Goal: Use online tool/utility: Use online tool/utility

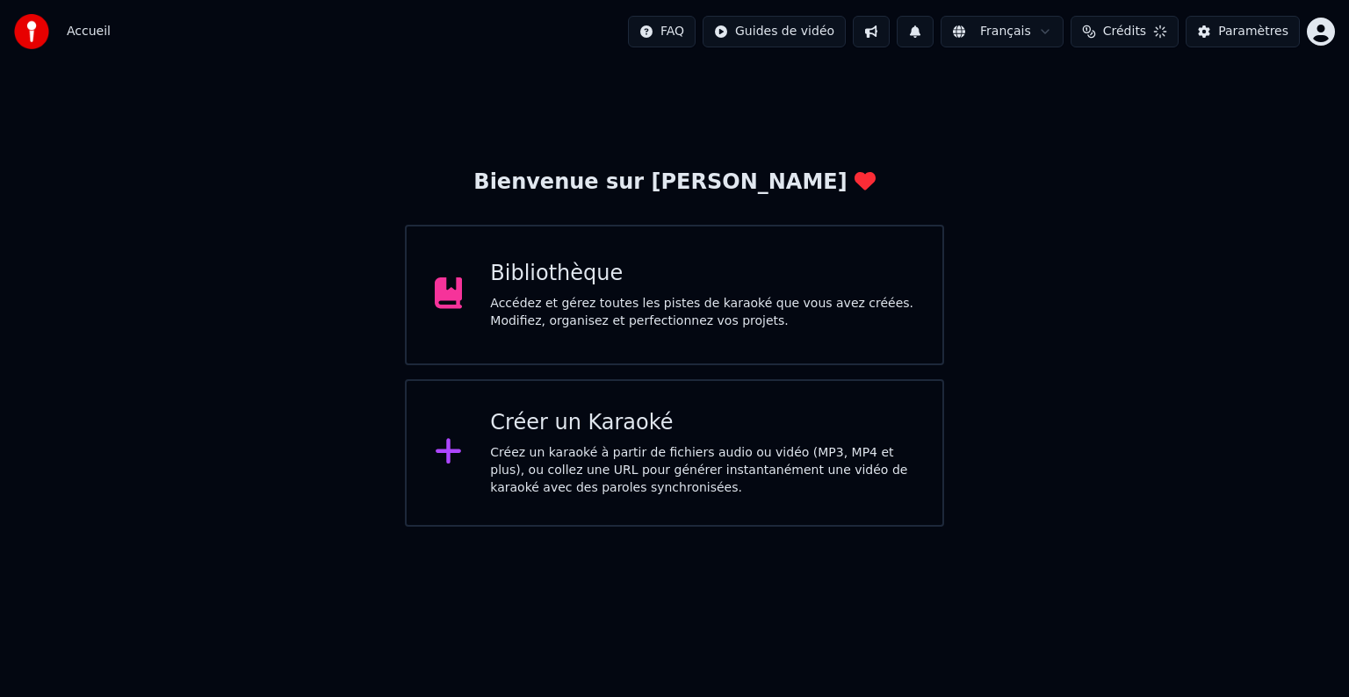
click at [618, 306] on div "Accédez et gérez toutes les pistes de karaoké que vous avez créées. Modifiez, o…" at bounding box center [702, 312] width 424 height 35
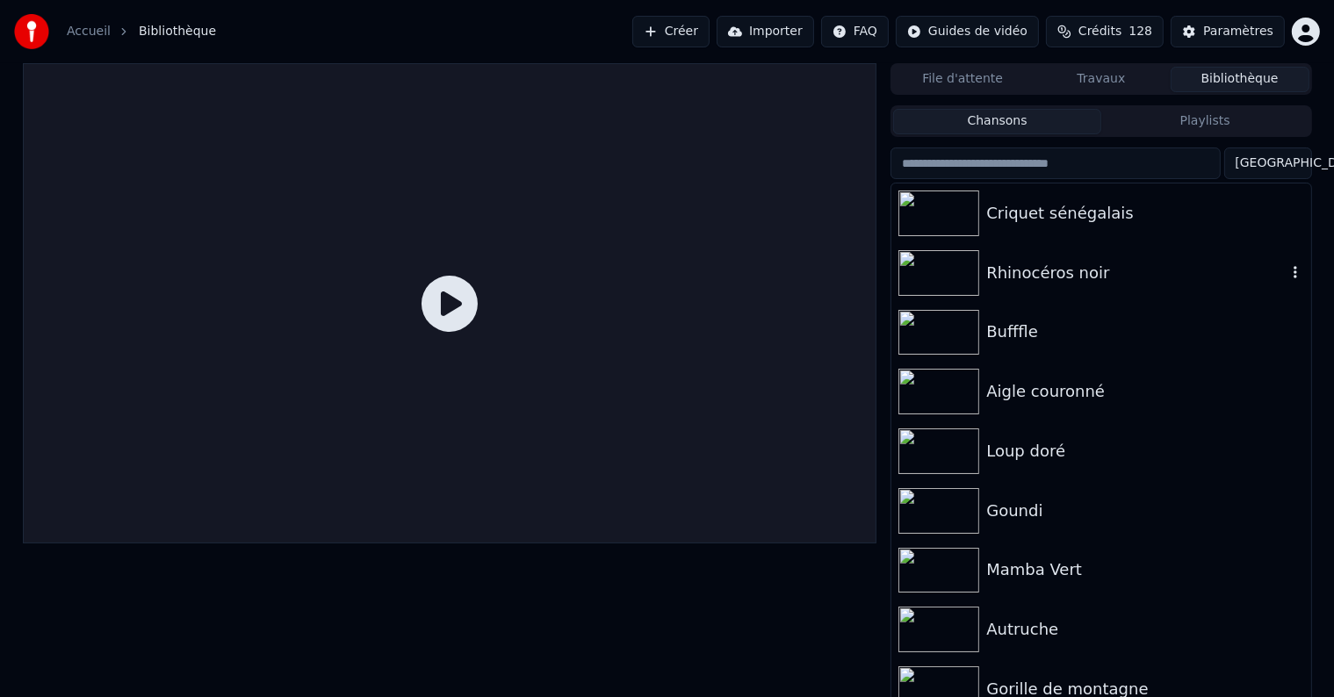
click at [1043, 220] on div "Criquet sénégalais" at bounding box center [1144, 213] width 317 height 25
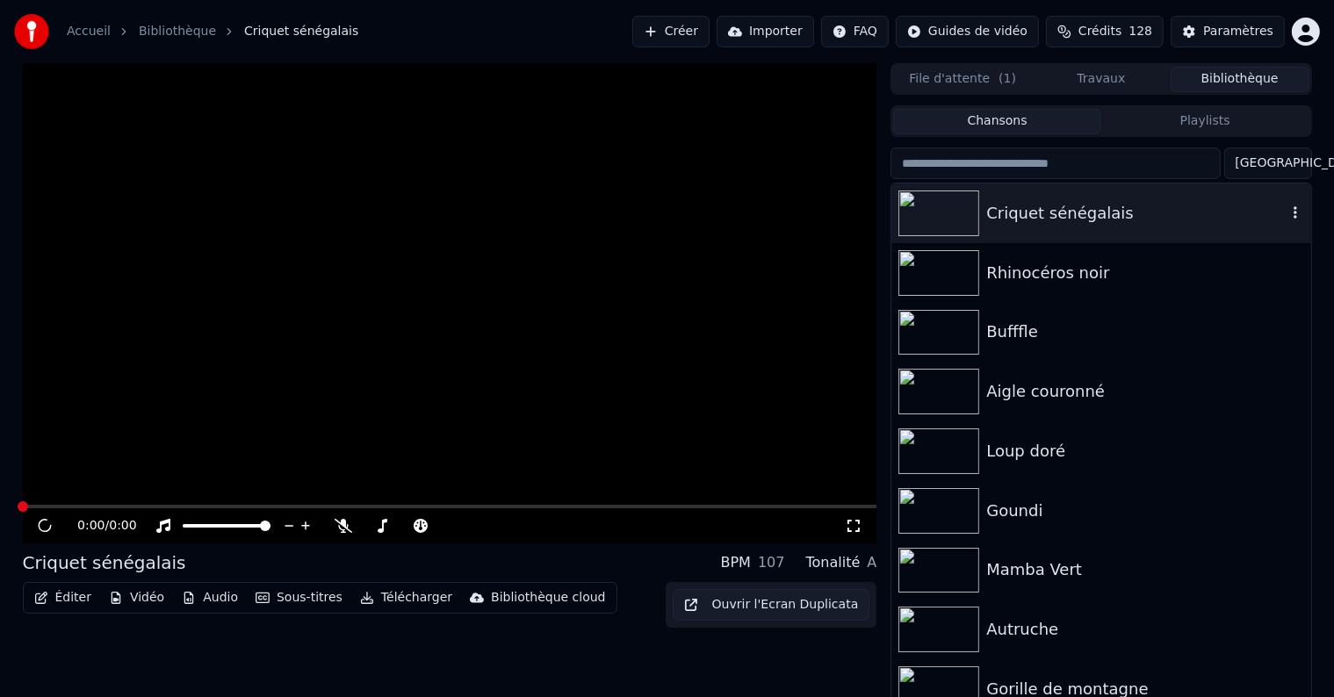
click at [1043, 220] on div "Criquet sénégalais" at bounding box center [1135, 213] width 299 height 25
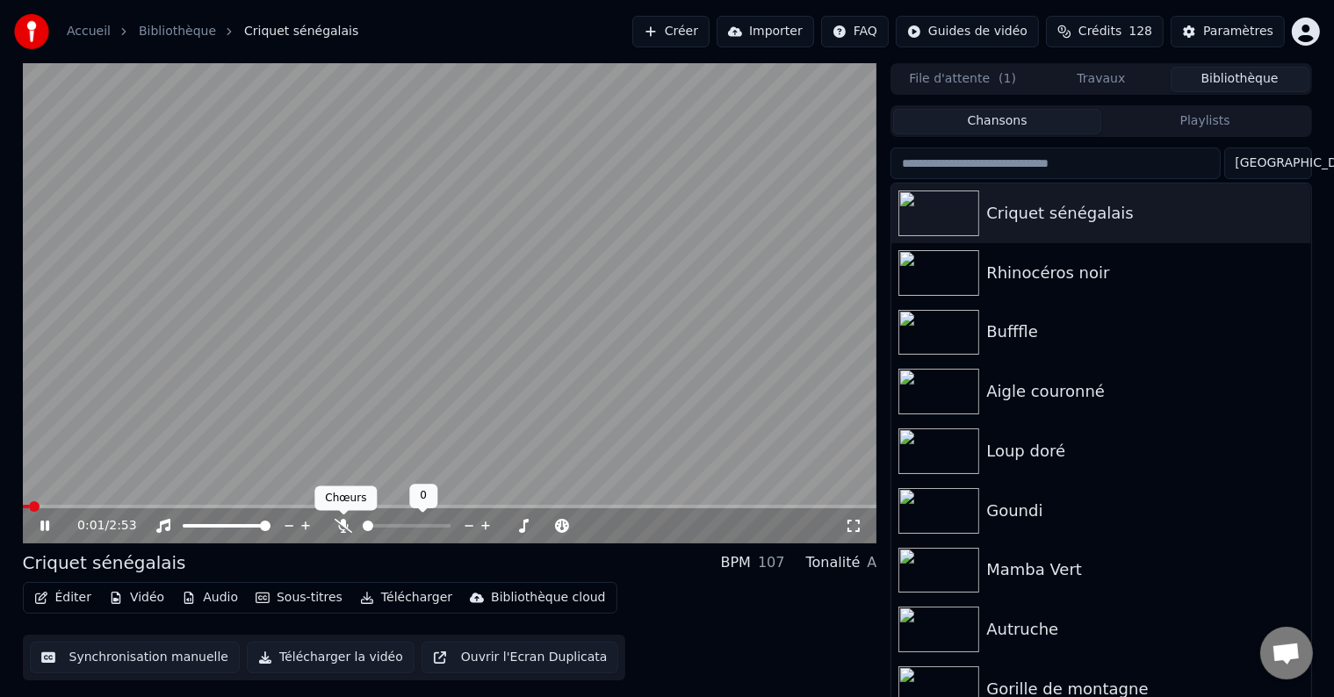
click at [344, 523] on icon at bounding box center [343, 526] width 18 height 14
click at [145, 657] on button "Synchronisation manuelle" at bounding box center [135, 658] width 211 height 32
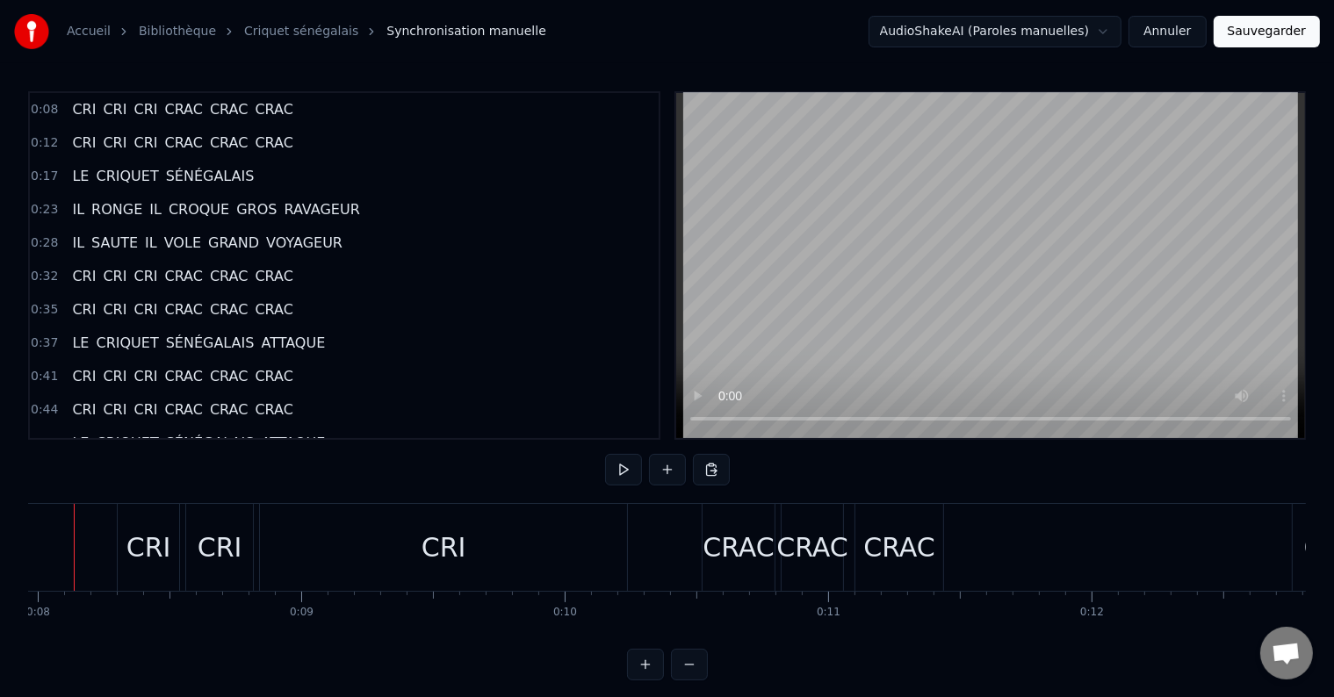
scroll to position [0, 2054]
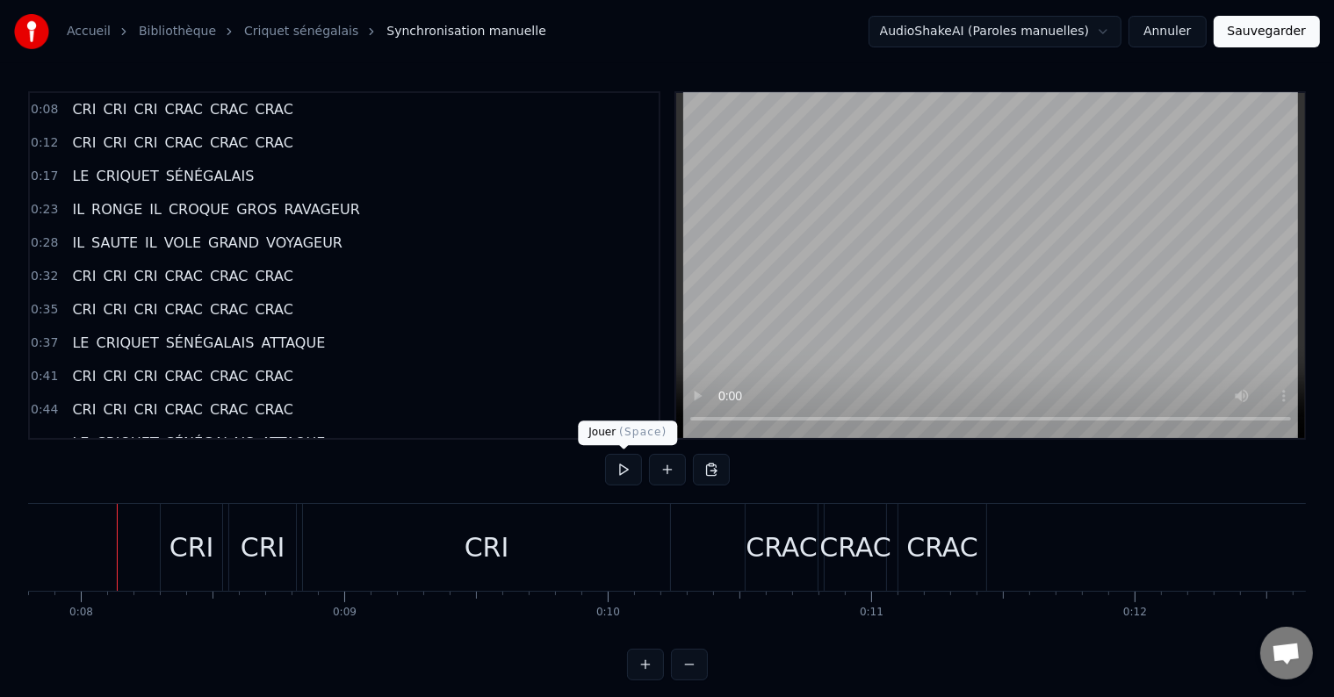
click at [634, 473] on button at bounding box center [623, 470] width 37 height 32
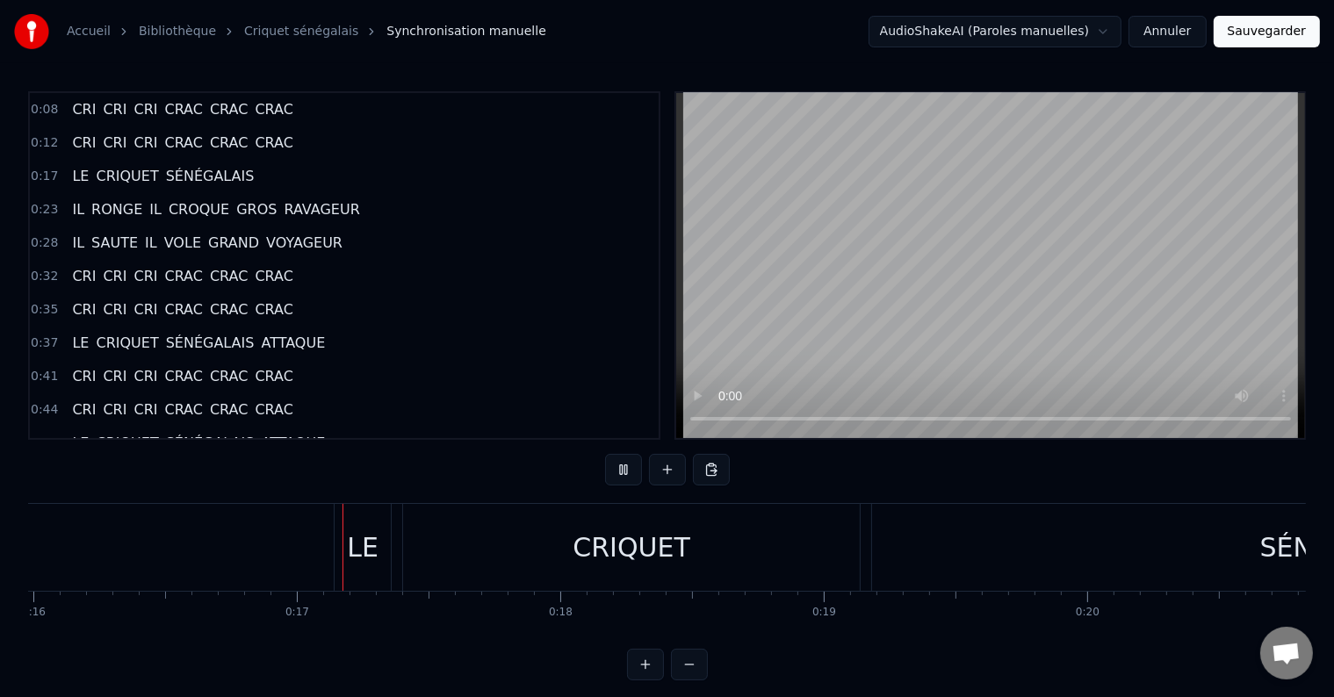
scroll to position [0, 4290]
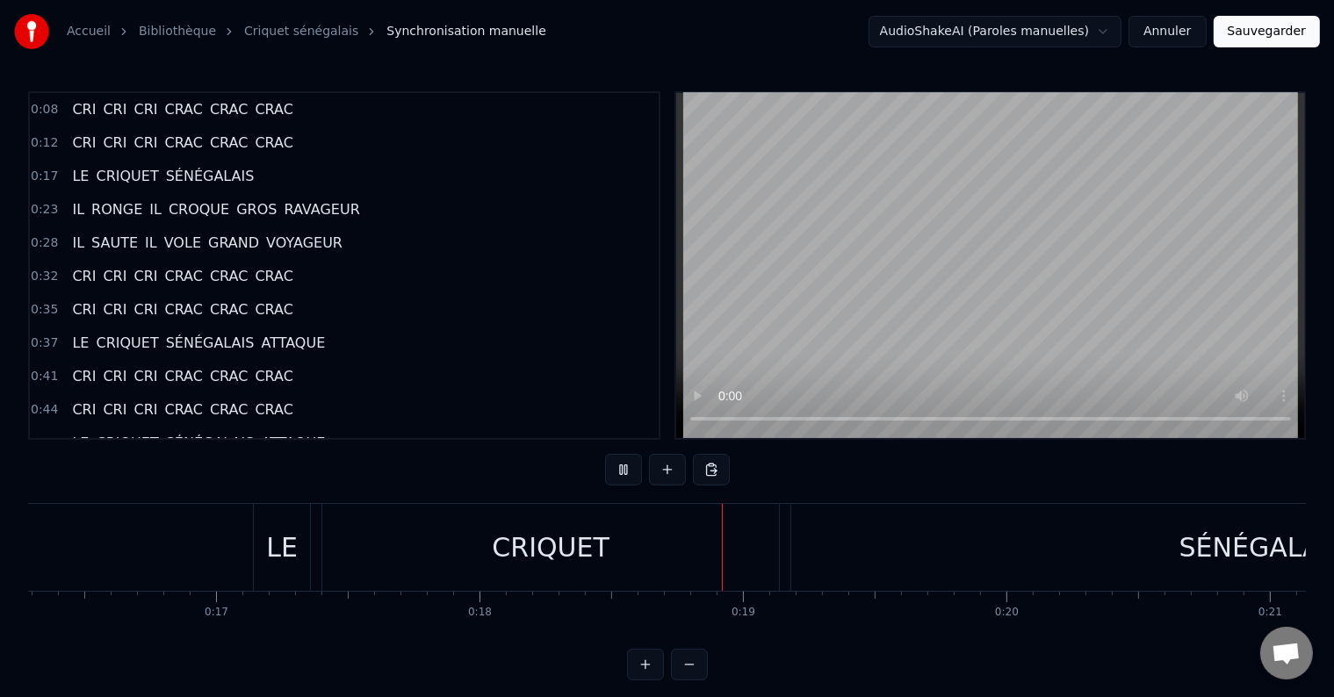
click at [634, 473] on button at bounding box center [623, 470] width 37 height 32
click at [766, 537] on div "CRIQUET" at bounding box center [550, 547] width 457 height 87
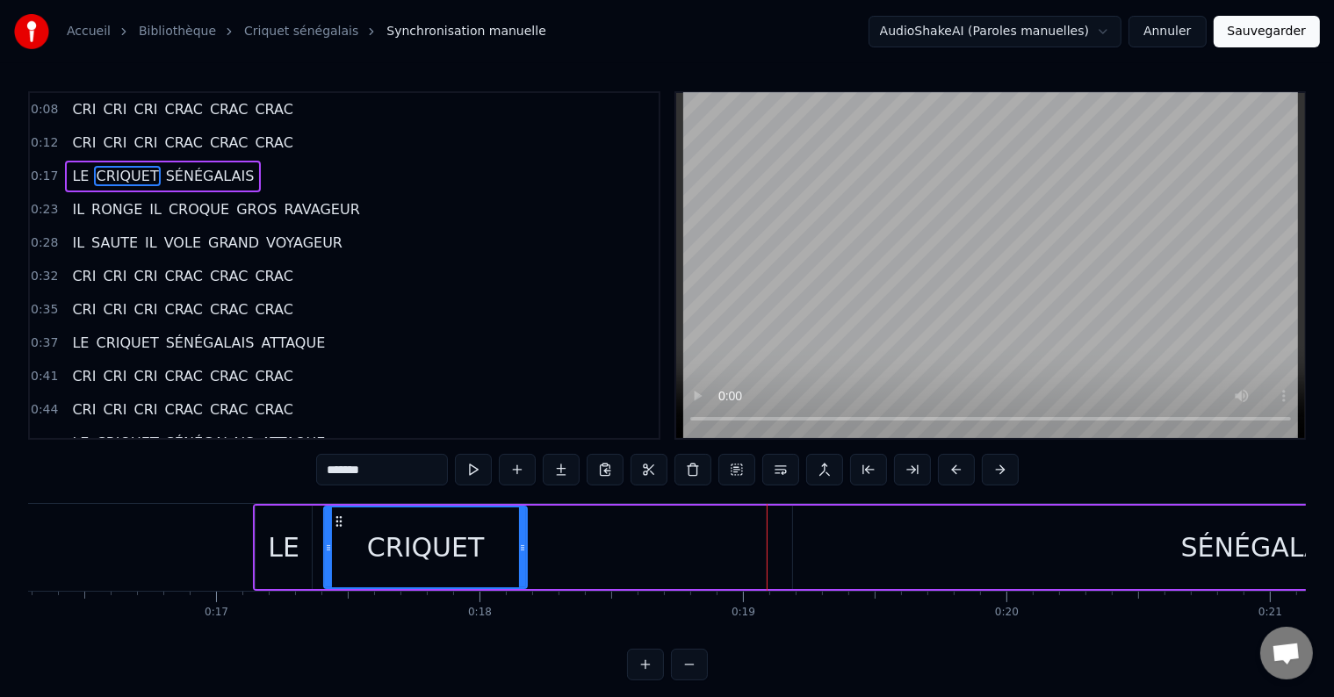
drag, startPoint x: 778, startPoint y: 540, endPoint x: 524, endPoint y: 565, distance: 254.9
click at [524, 565] on div at bounding box center [522, 547] width 7 height 80
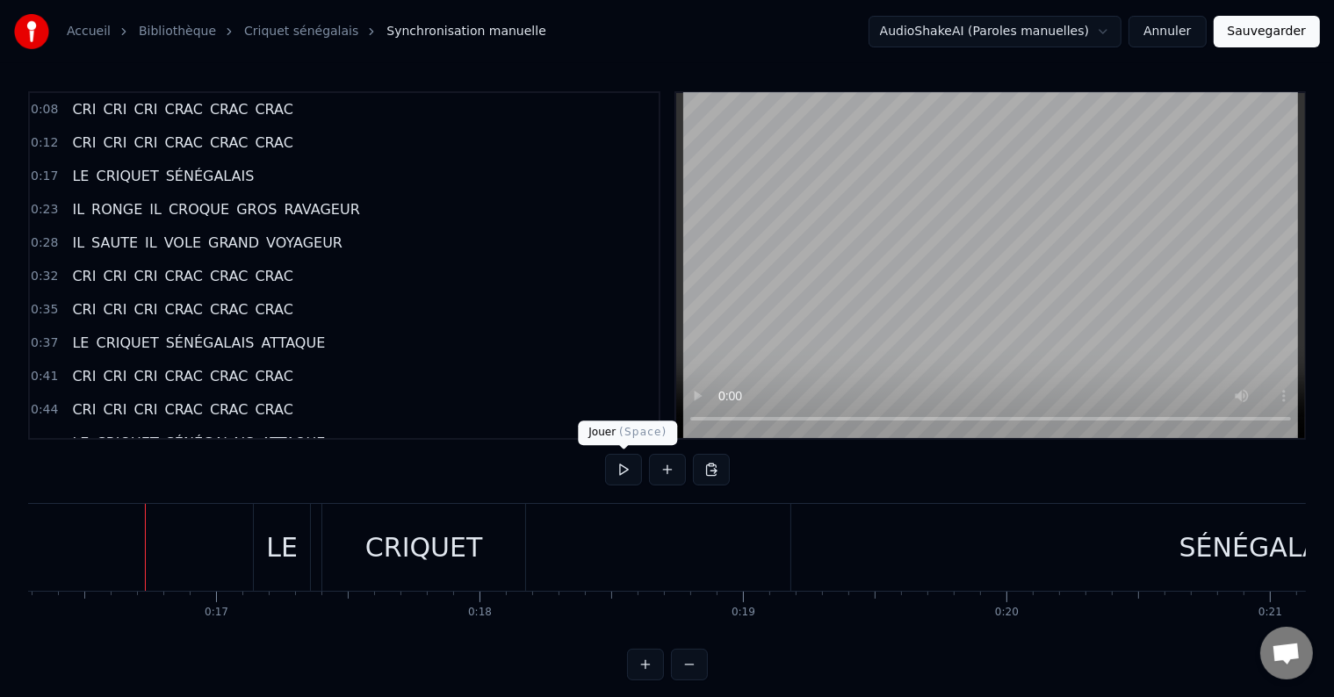
click at [625, 464] on button at bounding box center [623, 470] width 37 height 32
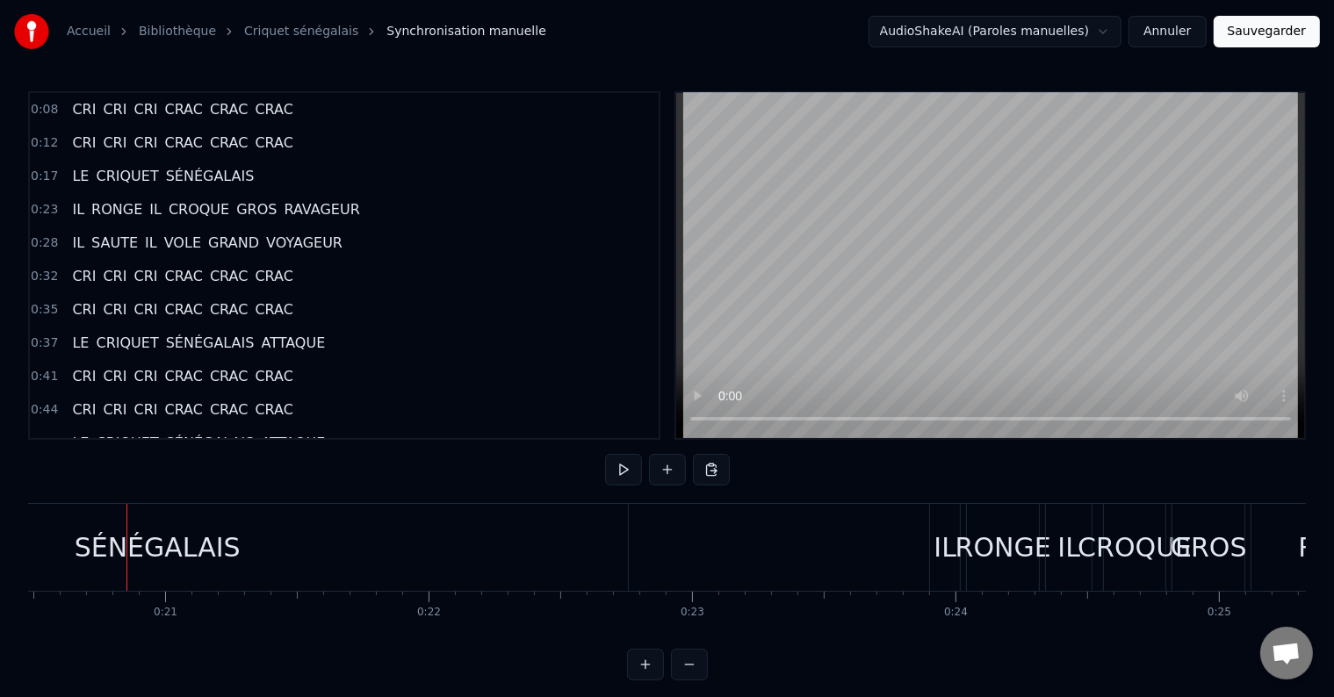
scroll to position [0, 5404]
click at [576, 548] on div "SÉNÉGALAIS" at bounding box center [147, 547] width 941 height 87
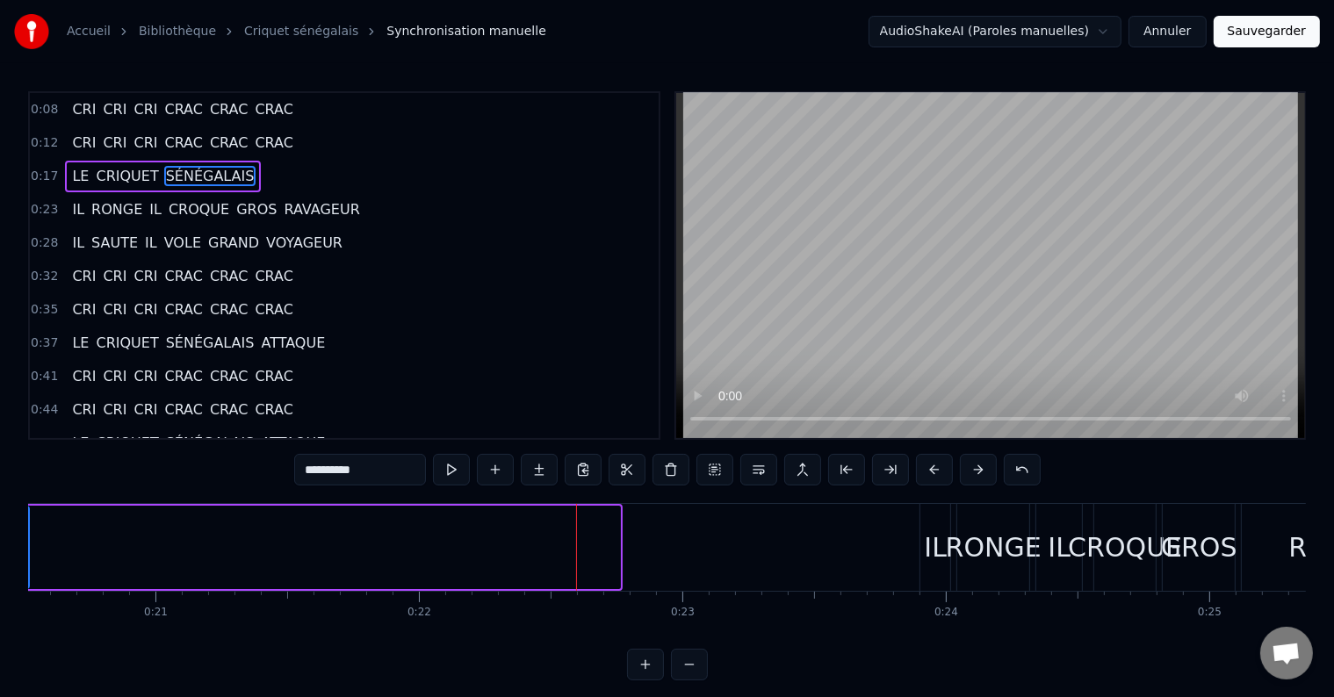
drag, startPoint x: 618, startPoint y: 544, endPoint x: 27, endPoint y: 558, distance: 591.0
click at [27, 558] on div "Accueil Bibliothèque Criquet sénégalais Synchronisation manuelle AudioShakeAI (…" at bounding box center [667, 340] width 1334 height 680
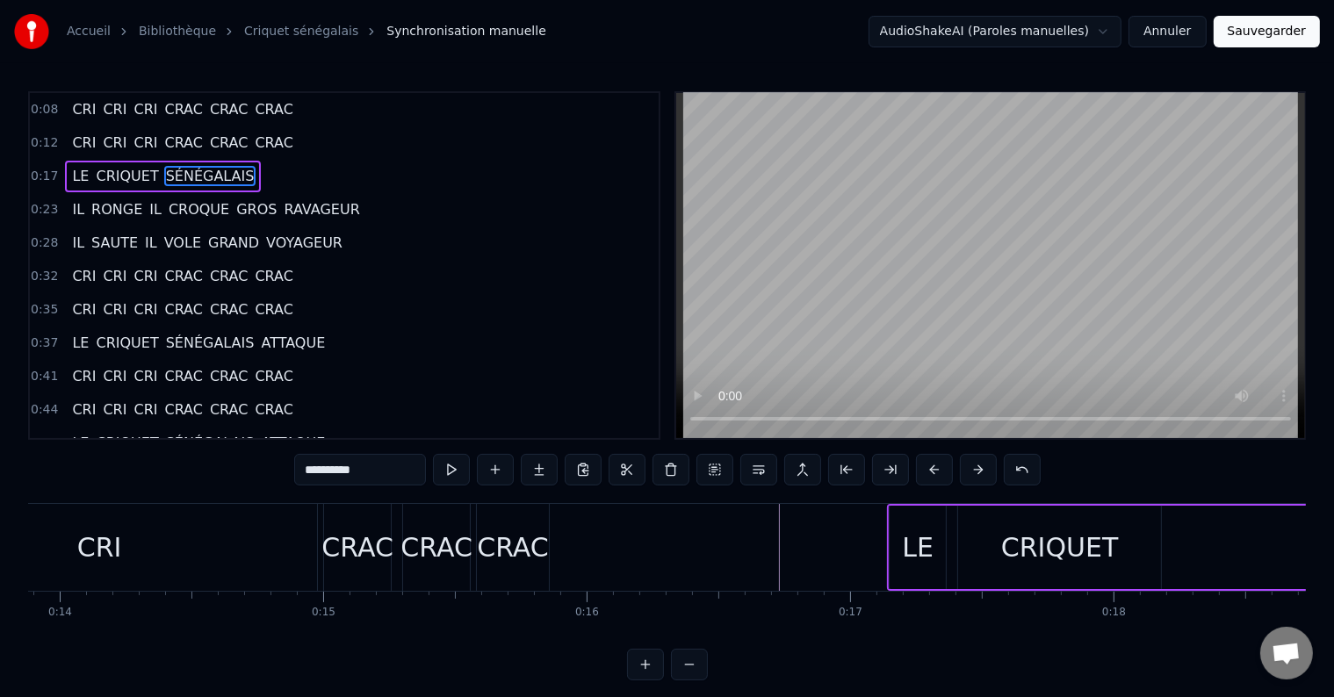
scroll to position [0, 3759]
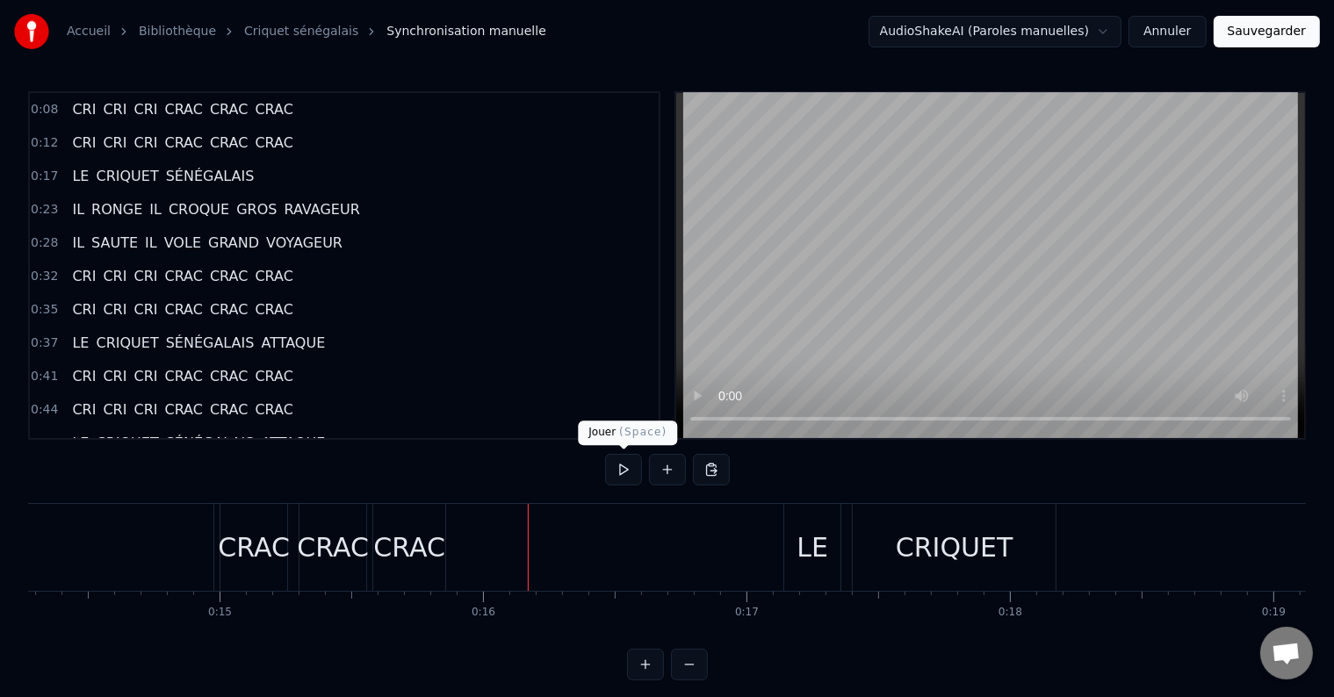
click at [618, 468] on button at bounding box center [623, 470] width 37 height 32
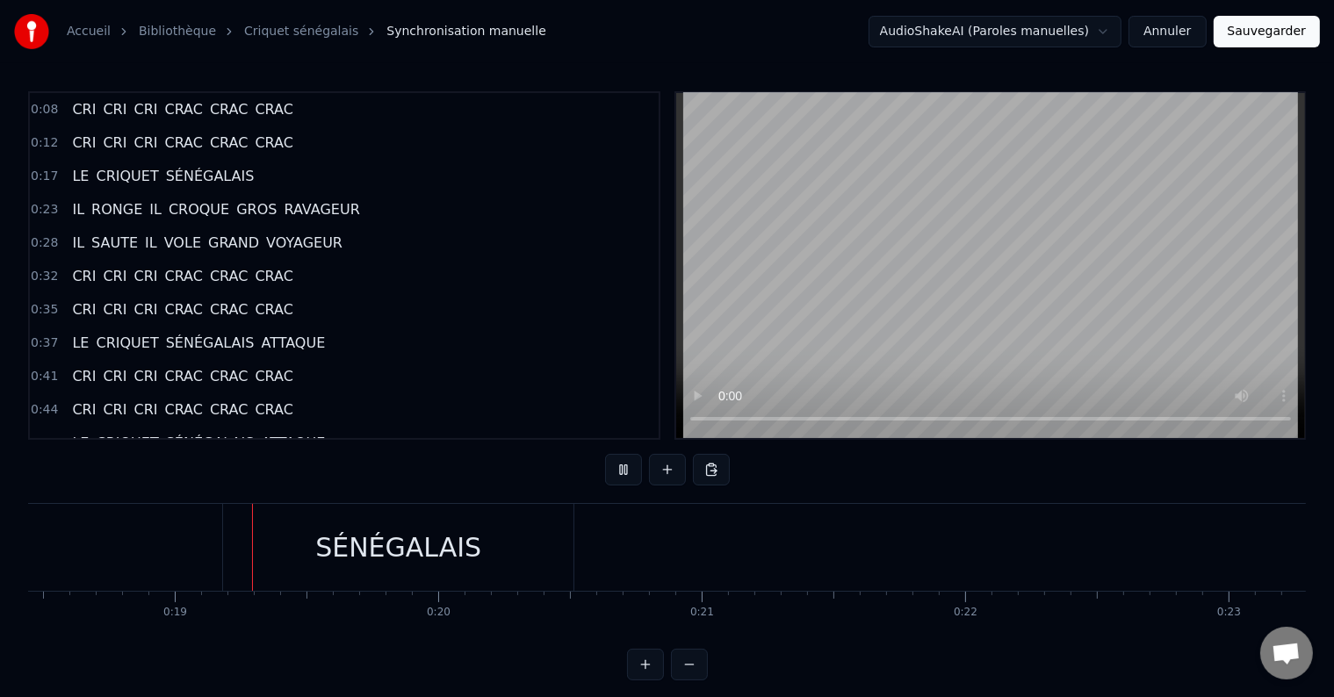
scroll to position [0, 4864]
click at [618, 468] on button at bounding box center [623, 470] width 37 height 32
click at [513, 560] on div "SÉNÉGALAIS" at bounding box center [392, 547] width 350 height 87
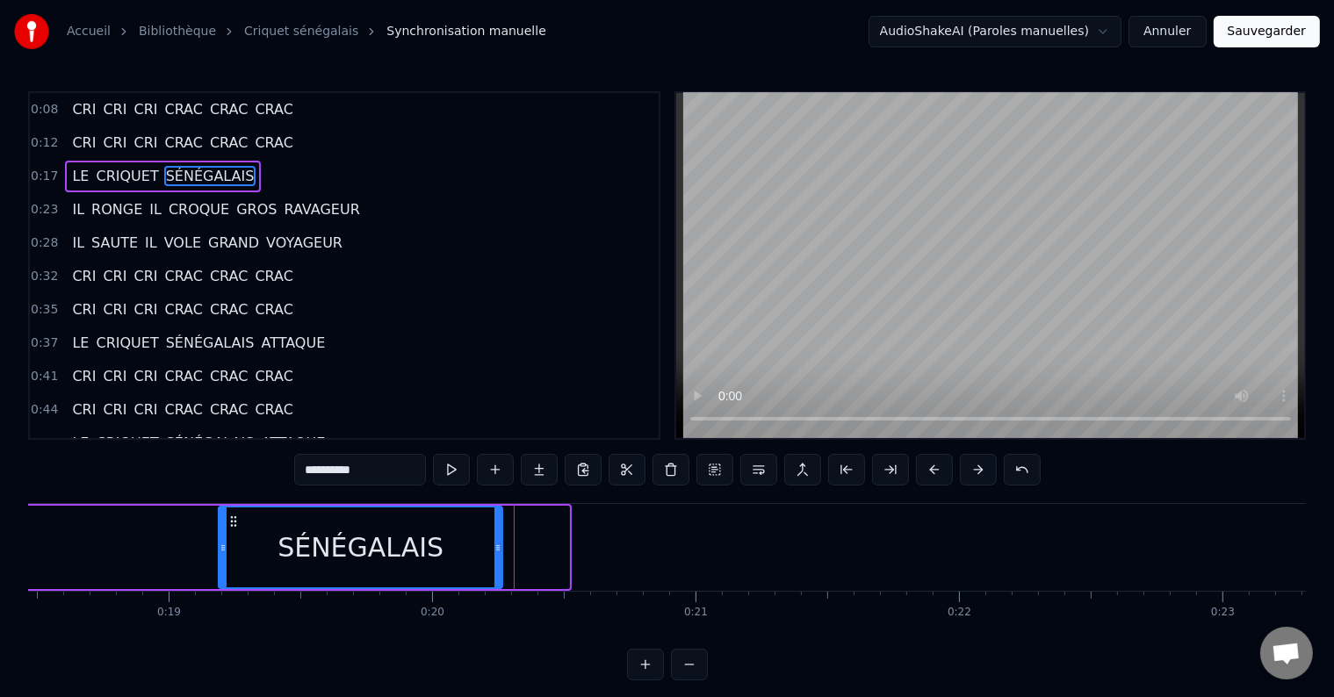
drag, startPoint x: 564, startPoint y: 548, endPoint x: 486, endPoint y: 548, distance: 77.3
click at [494, 548] on icon at bounding box center [497, 548] width 7 height 14
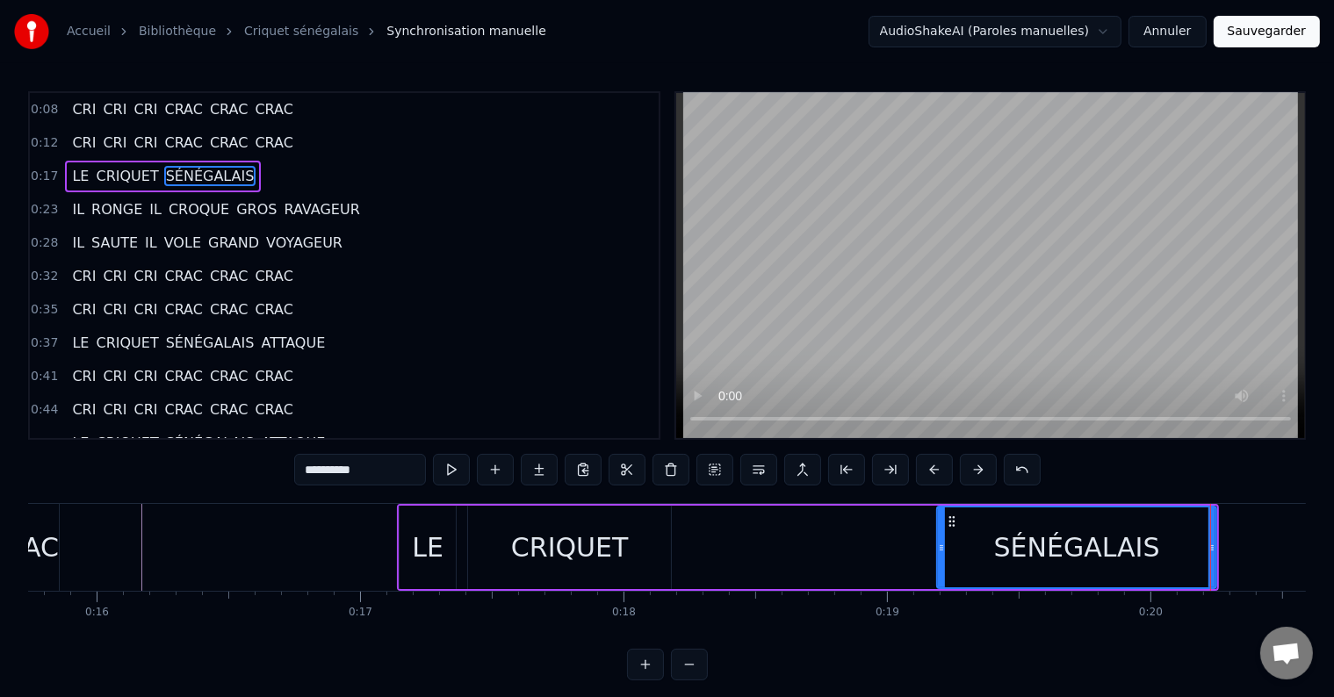
scroll to position [0, 4119]
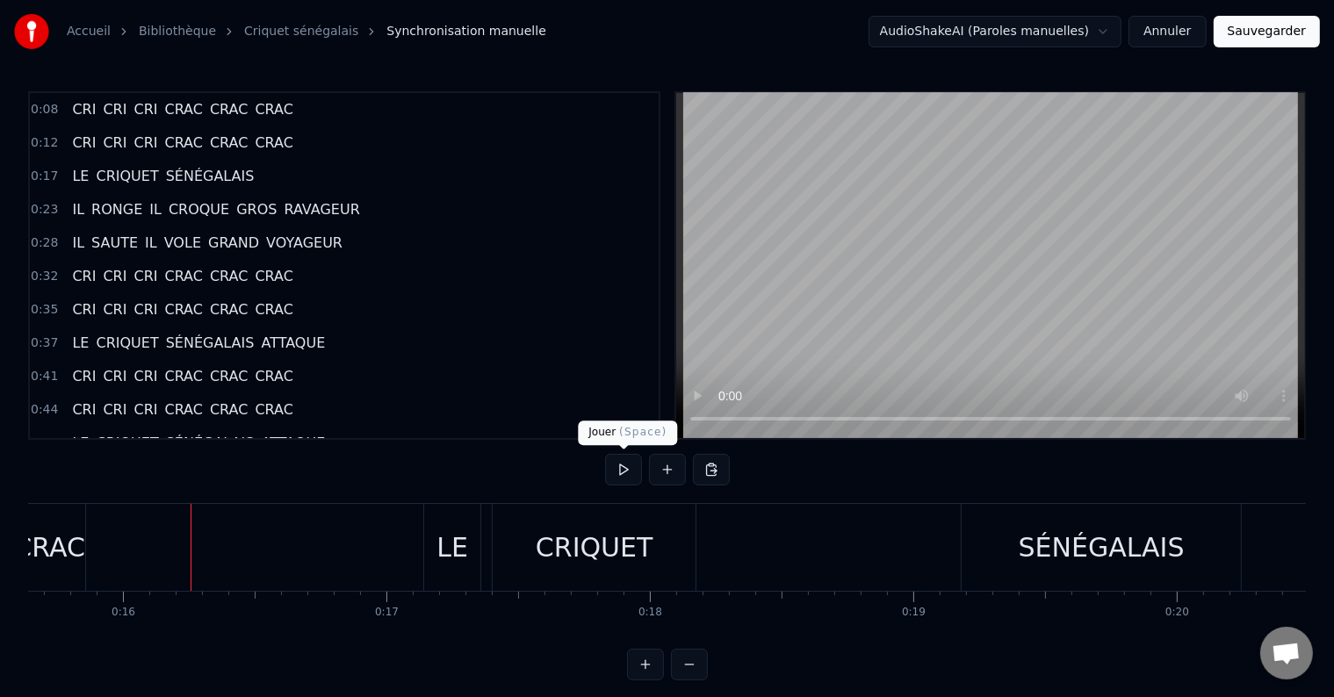
click at [627, 468] on button at bounding box center [623, 470] width 37 height 32
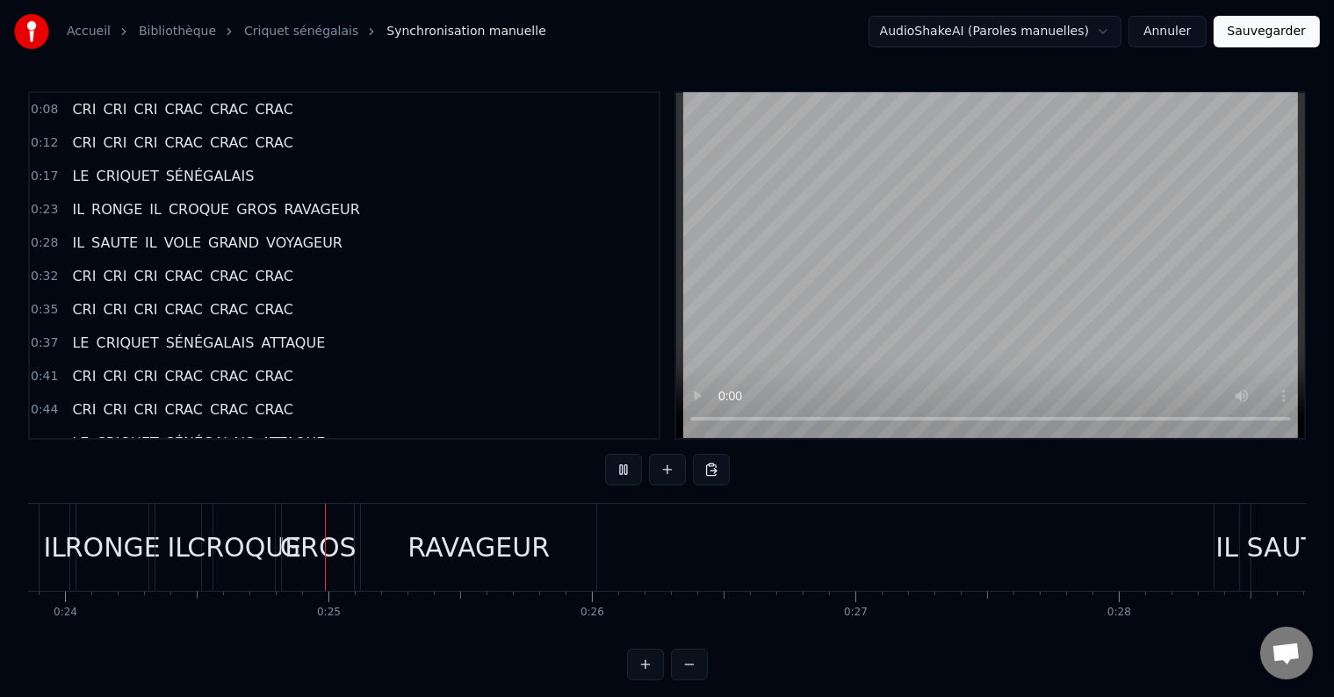
scroll to position [0, 6346]
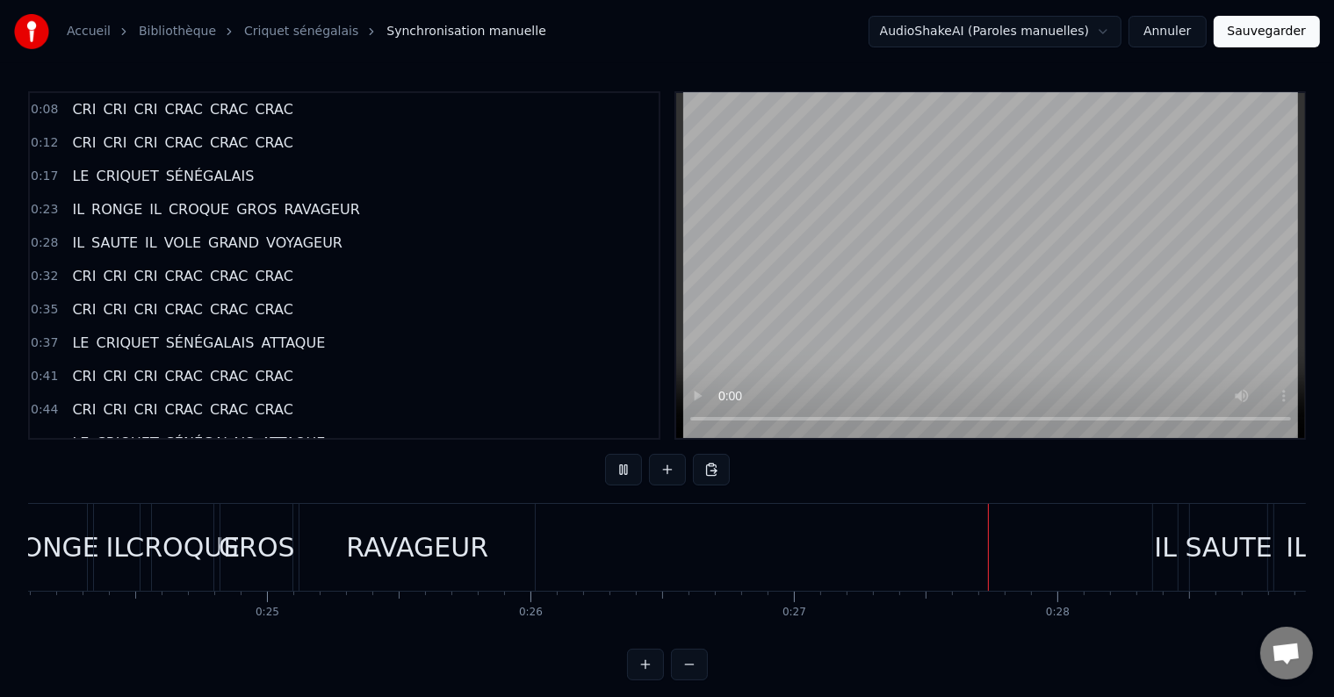
click at [327, 540] on div "RAVAGEUR" at bounding box center [416, 547] width 235 height 87
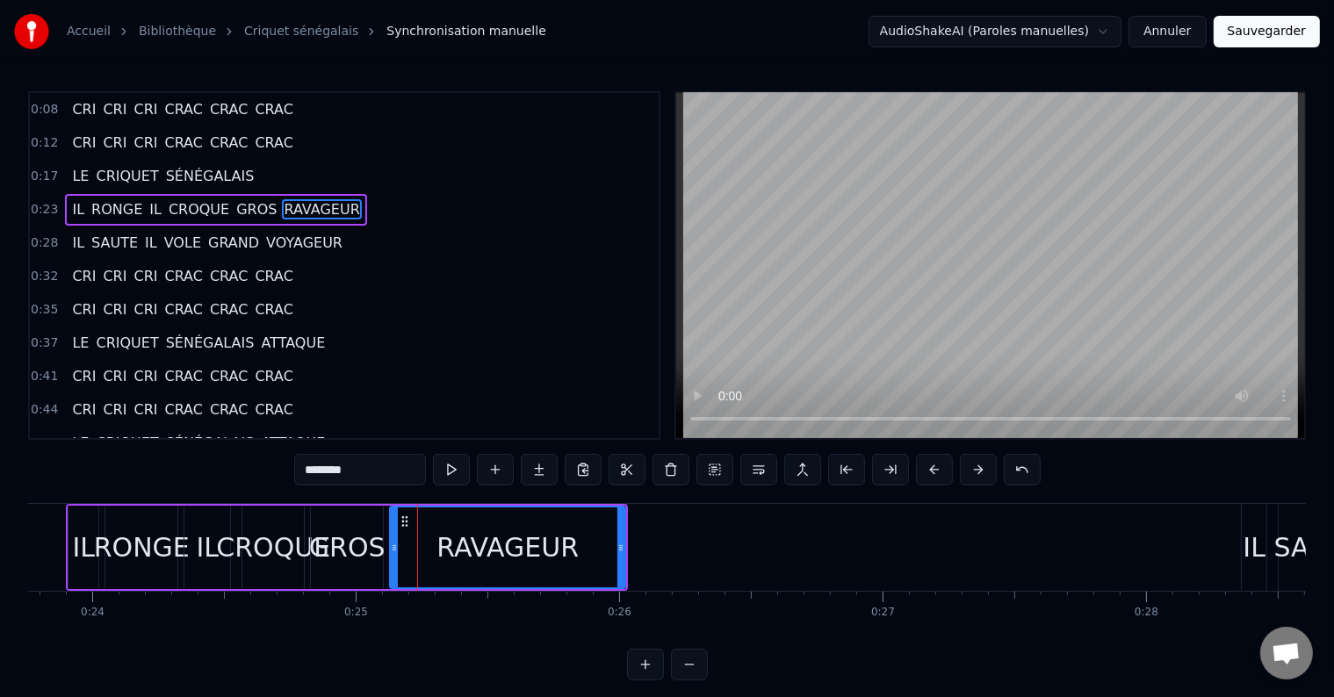
scroll to position [0, 6051]
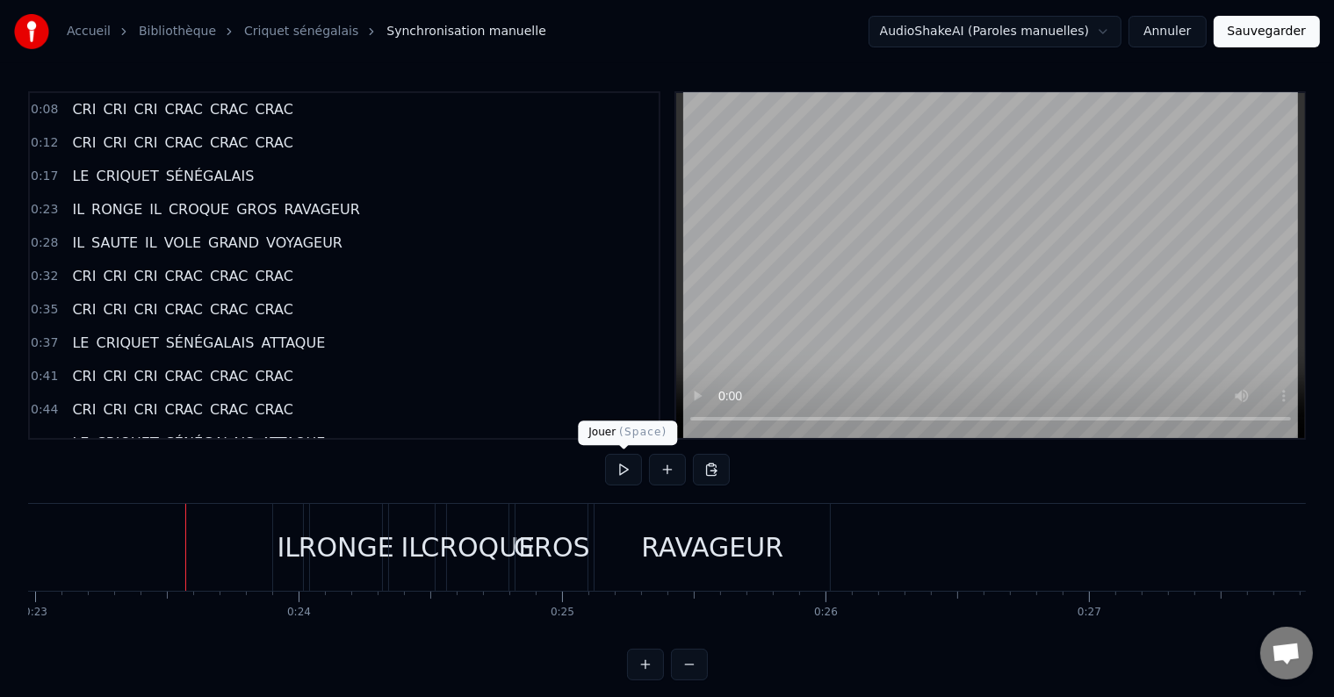
click at [632, 468] on button at bounding box center [623, 470] width 37 height 32
click at [289, 549] on div "IL" at bounding box center [288, 548] width 23 height 40
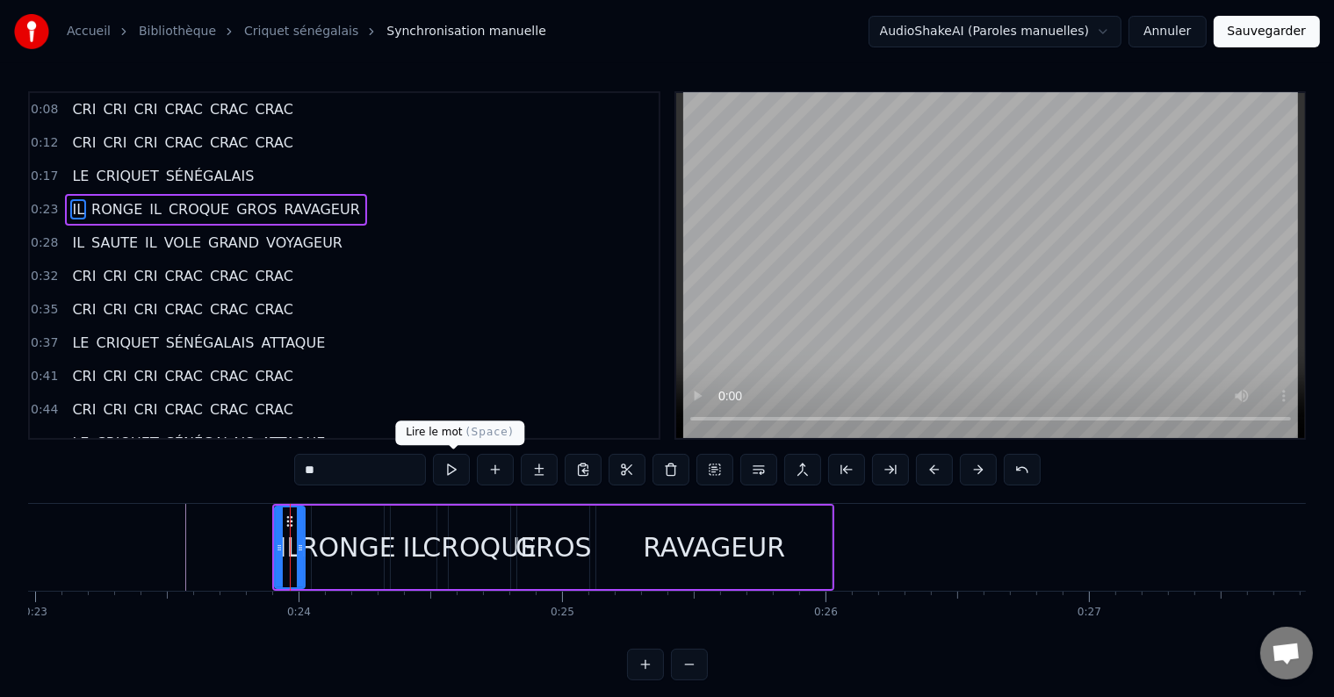
click at [457, 475] on button at bounding box center [451, 470] width 37 height 32
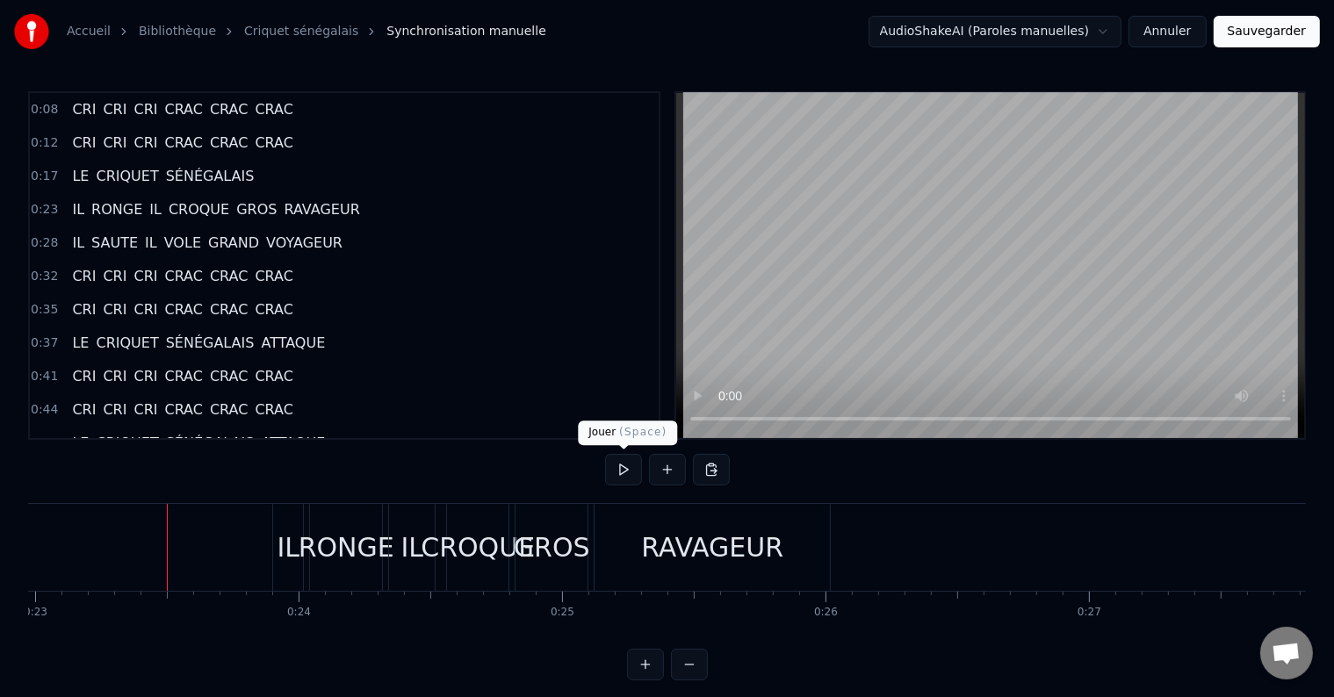
click at [626, 474] on button at bounding box center [623, 470] width 37 height 32
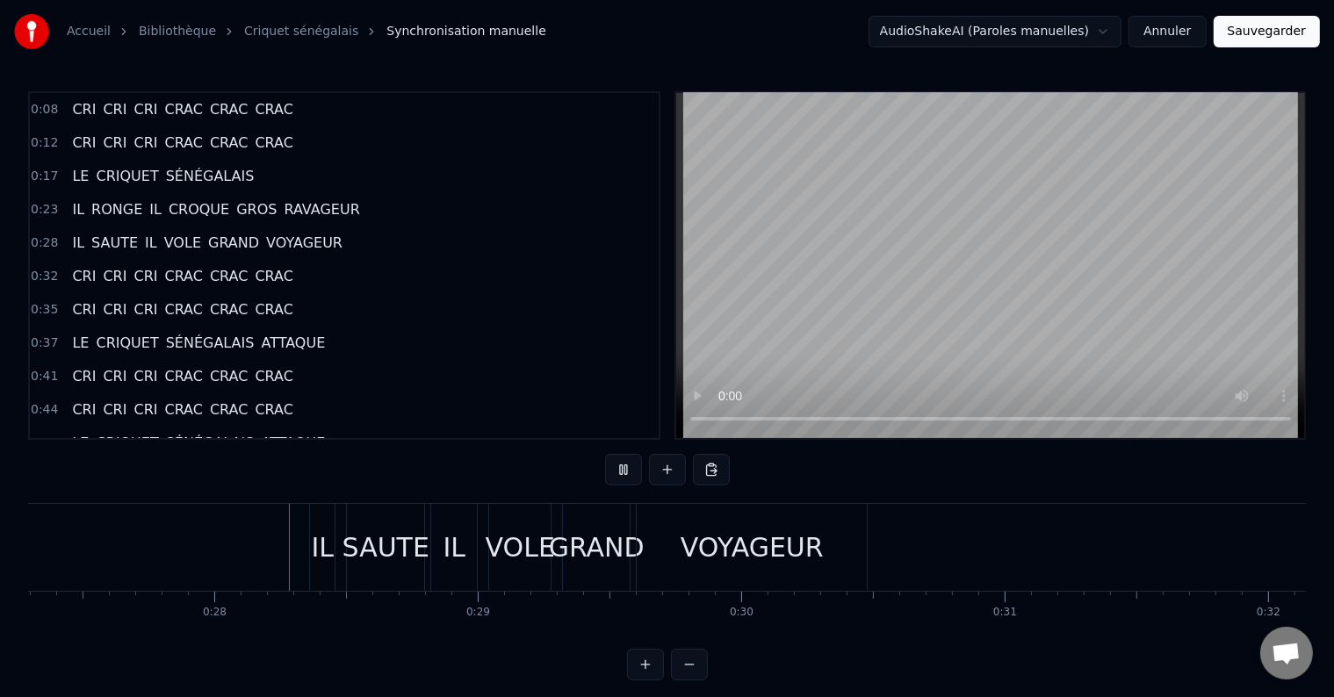
scroll to position [0, 7210]
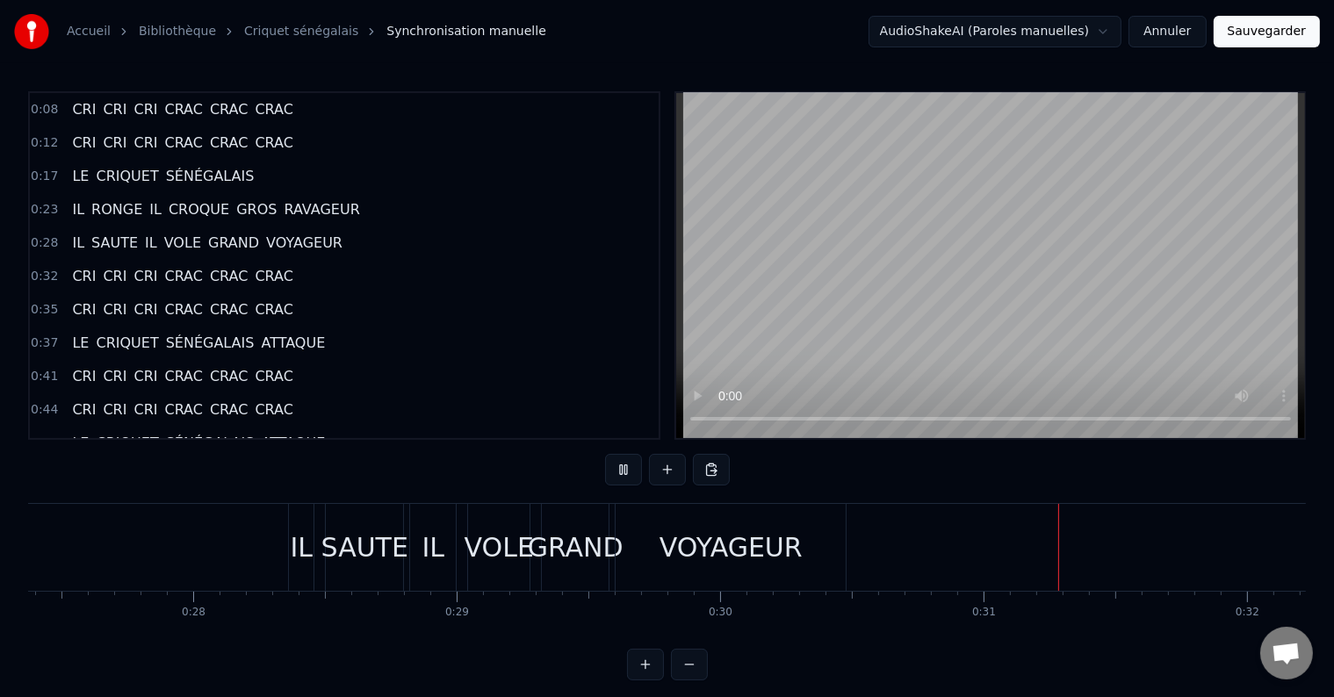
click at [629, 474] on button at bounding box center [623, 470] width 37 height 32
click at [681, 540] on div "VOYAGEUR" at bounding box center [730, 548] width 143 height 40
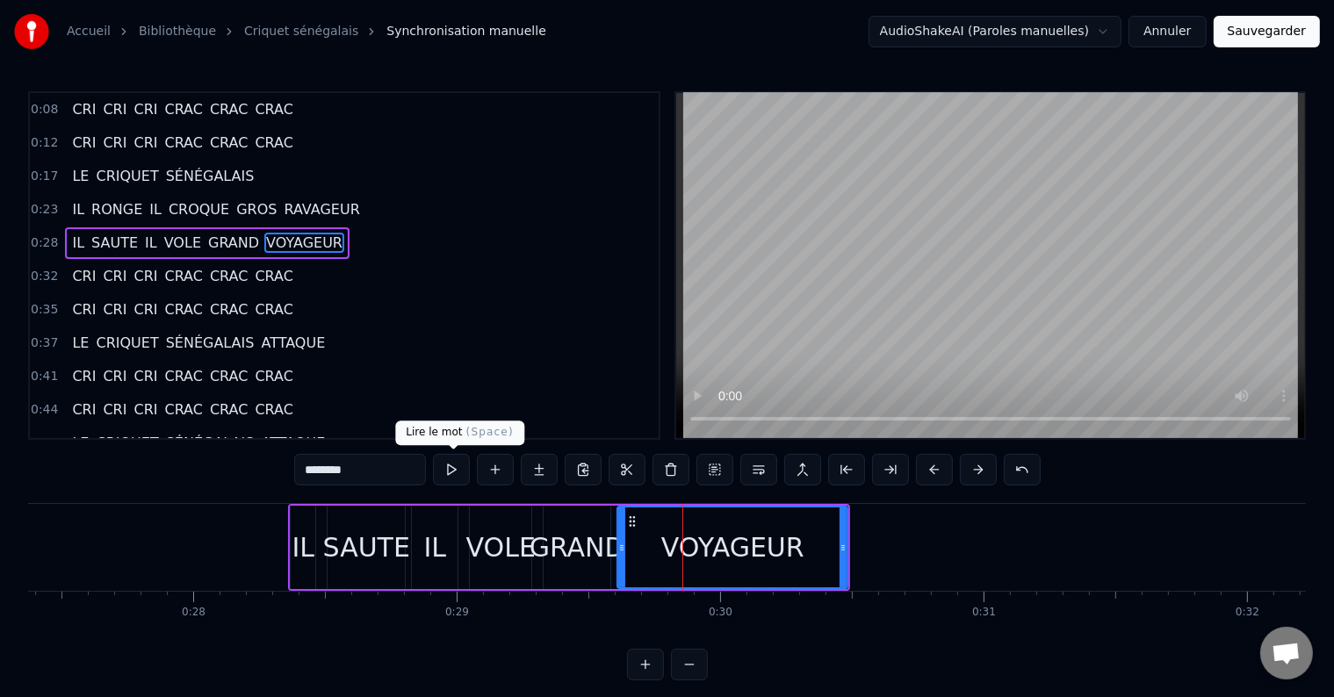
click at [446, 467] on button at bounding box center [451, 470] width 37 height 32
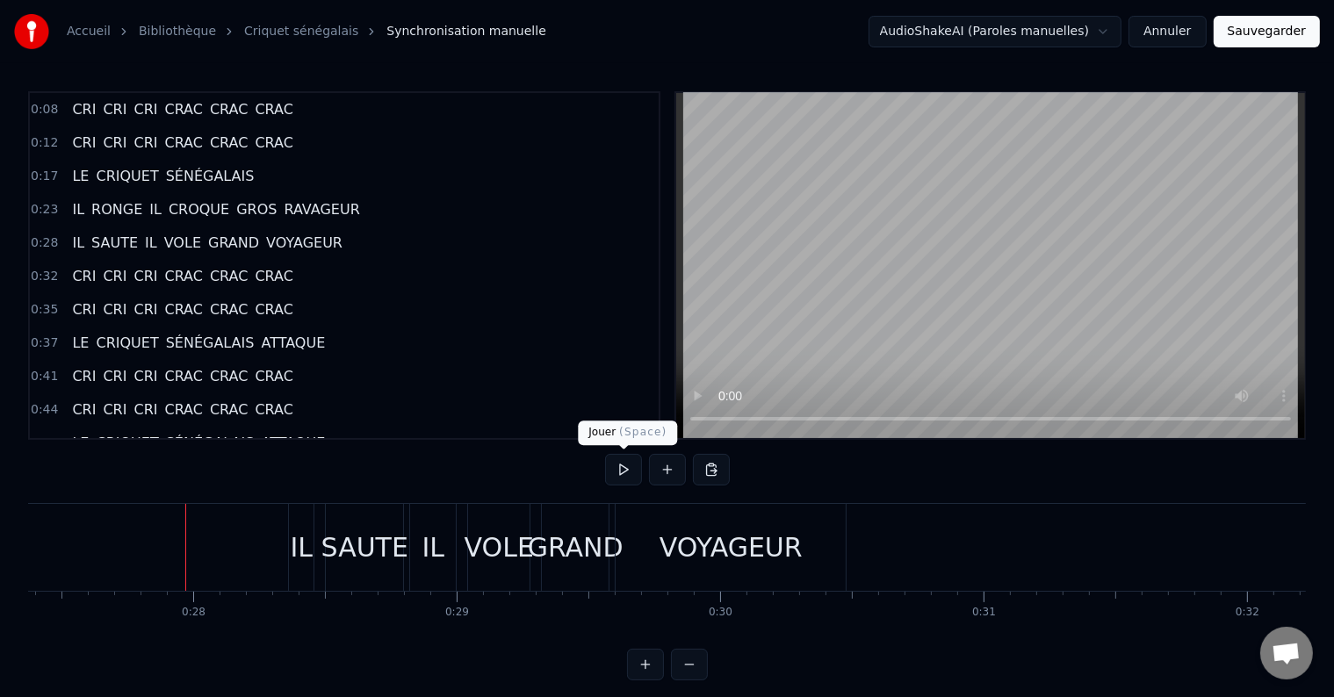
click at [612, 470] on button at bounding box center [623, 470] width 37 height 32
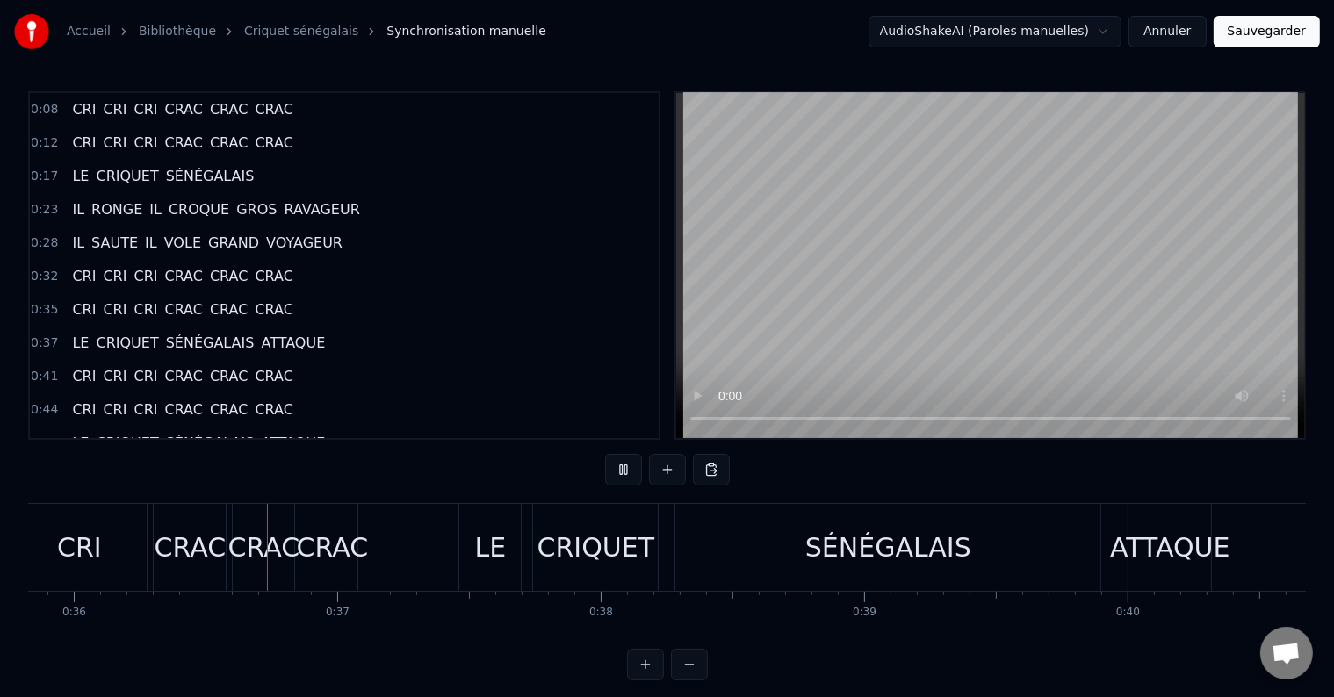
scroll to position [0, 9440]
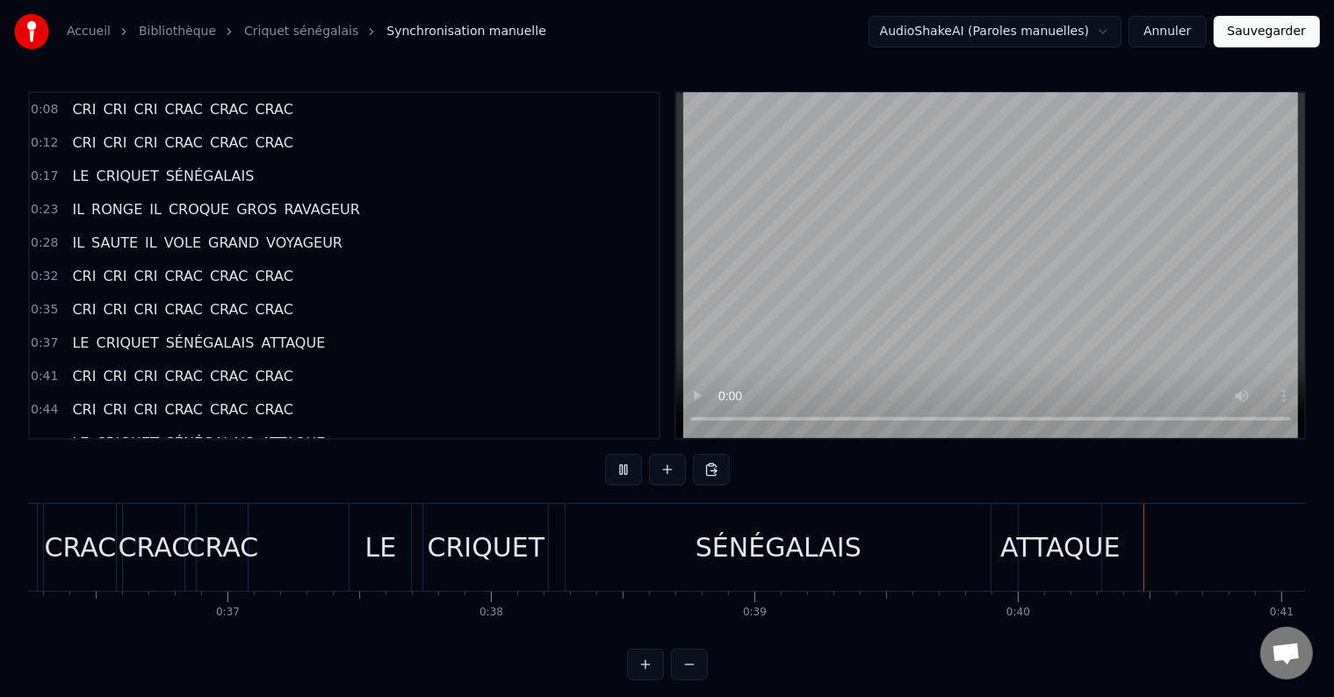
click at [503, 563] on div "LE CRIQUET SÉNÉGALAIS ATTAQUE" at bounding box center [727, 547] width 757 height 87
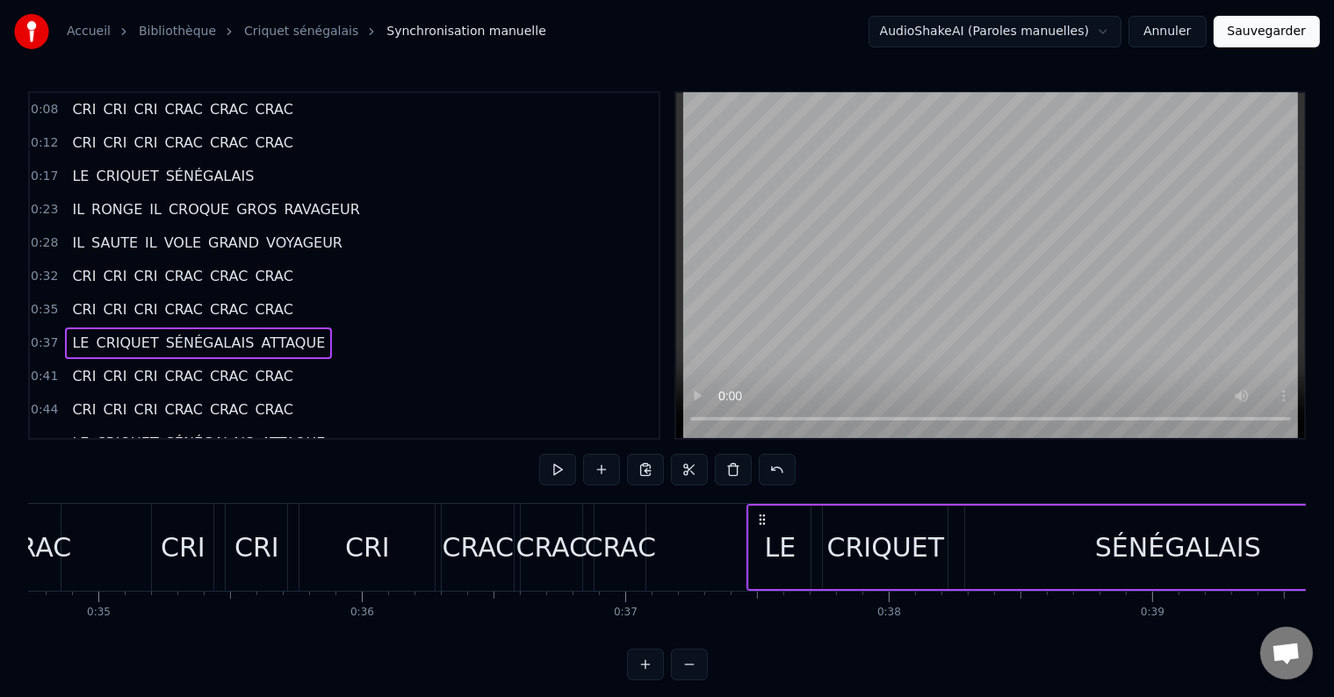
scroll to position [0, 9086]
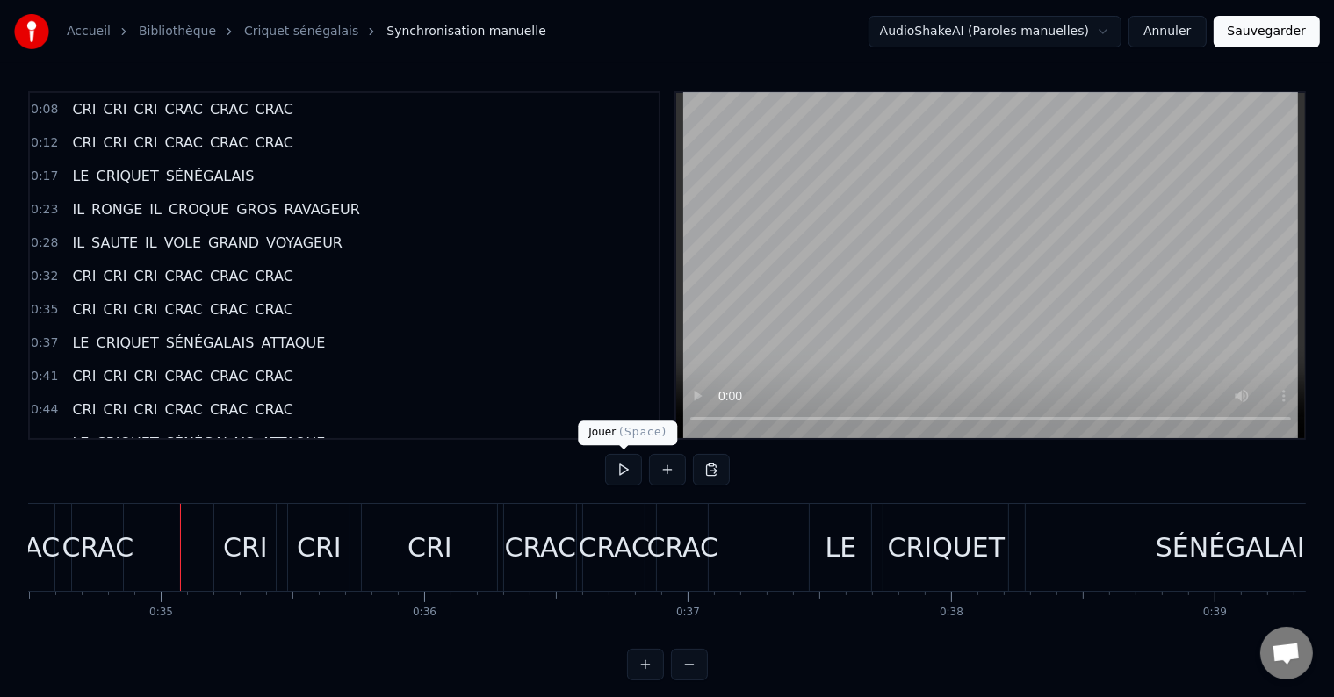
click at [619, 469] on button at bounding box center [623, 470] width 37 height 32
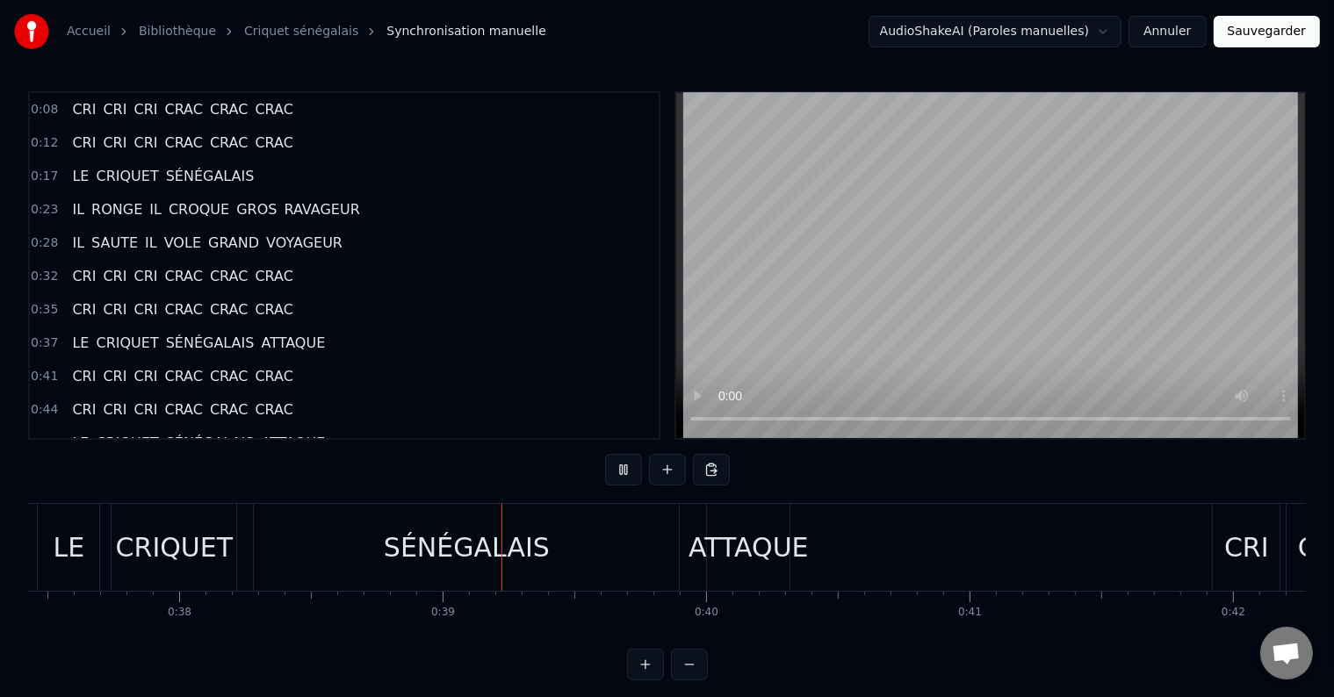
click at [619, 469] on button at bounding box center [623, 470] width 37 height 32
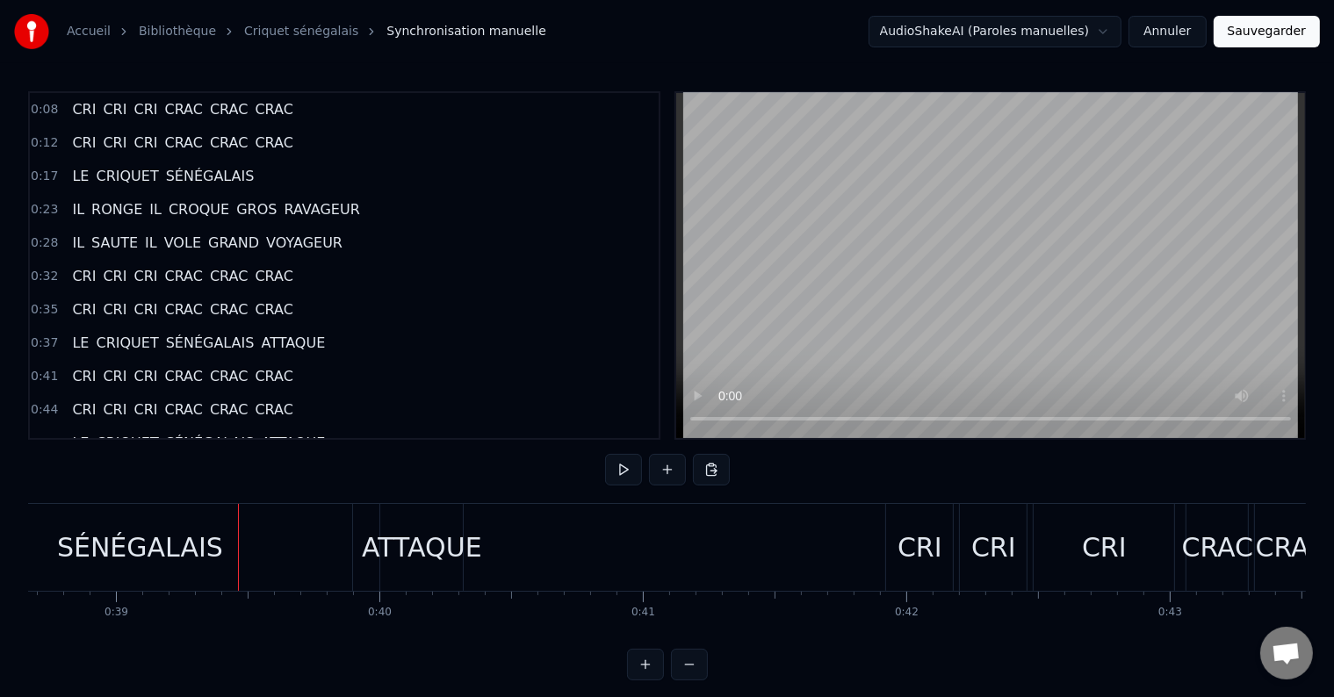
scroll to position [0, 10188]
click at [277, 570] on div "SÉNÉGALAIS" at bounding box center [136, 547] width 425 height 87
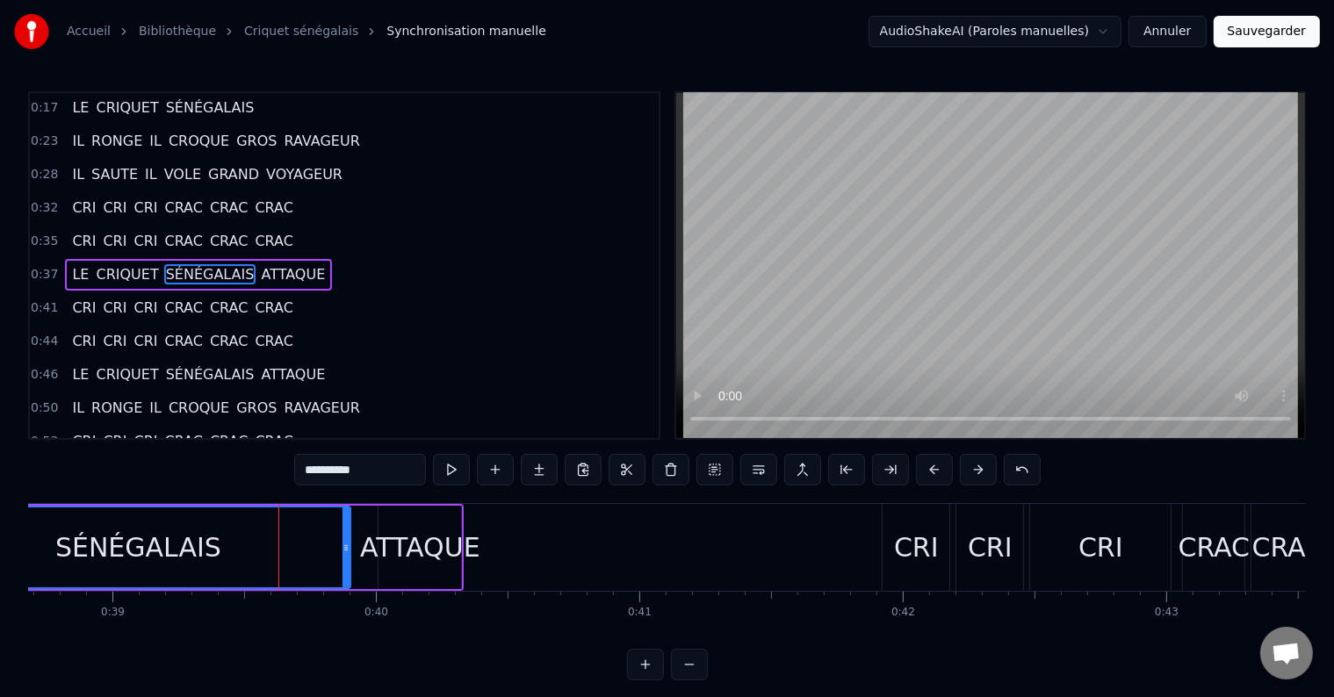
scroll to position [69, 0]
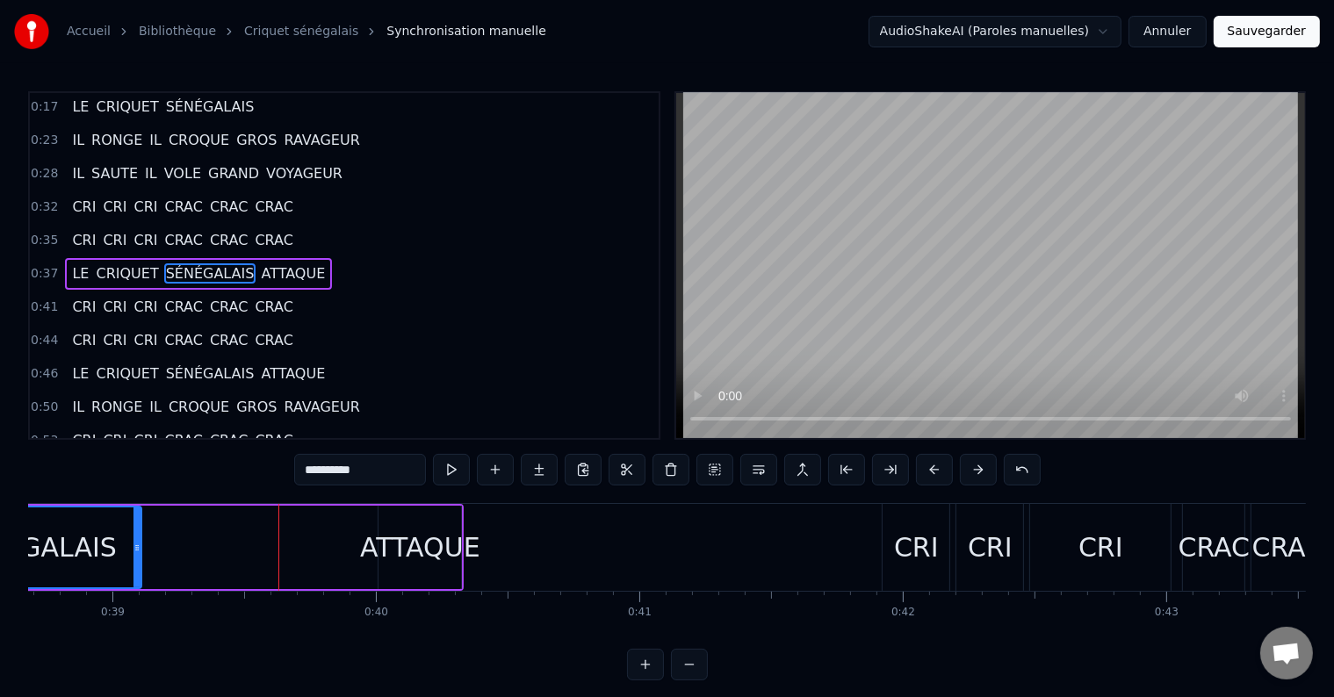
drag, startPoint x: 345, startPoint y: 547, endPoint x: 136, endPoint y: 564, distance: 209.6
click at [136, 564] on div at bounding box center [136, 547] width 7 height 80
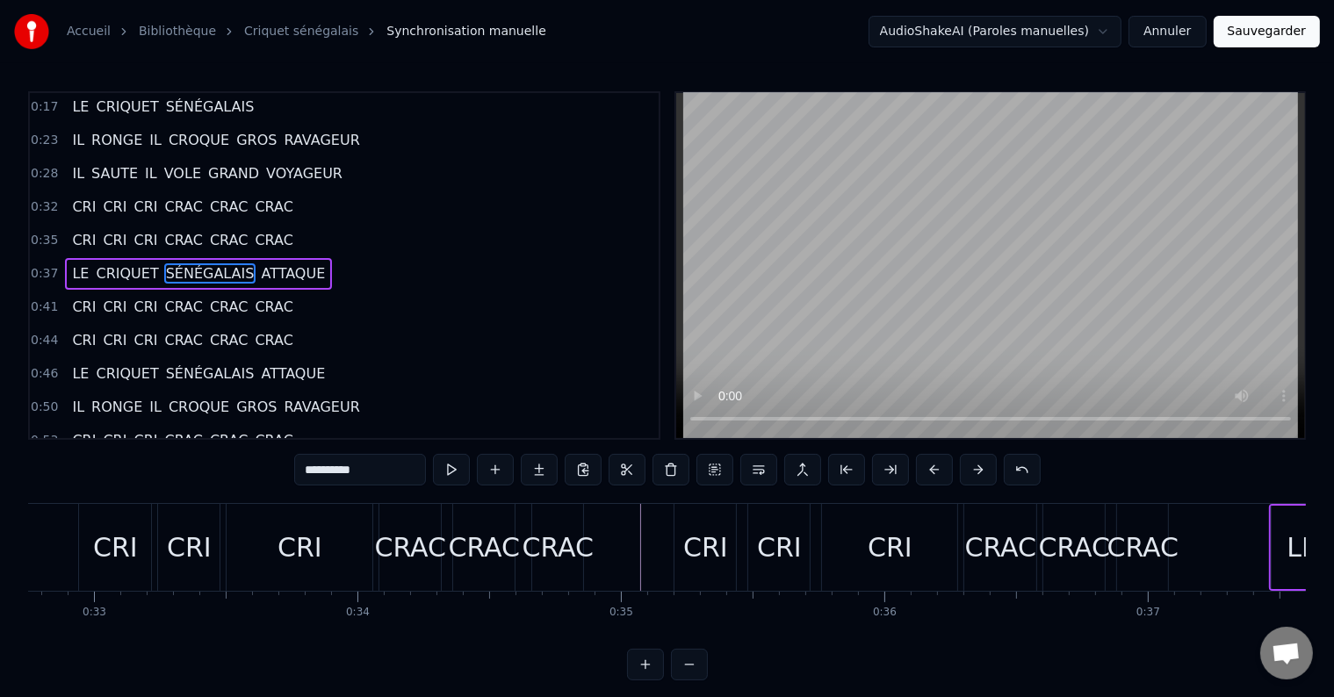
scroll to position [0, 8498]
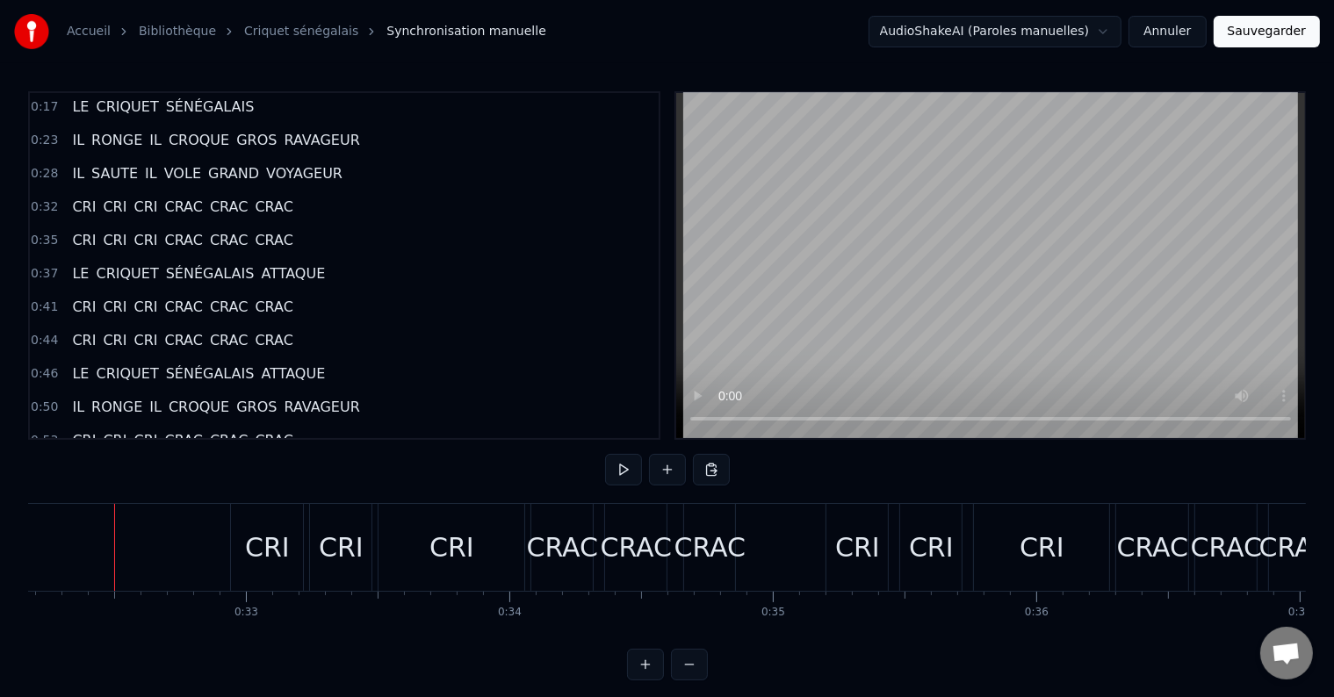
scroll to position [0, 8471]
click at [618, 474] on button at bounding box center [623, 470] width 37 height 32
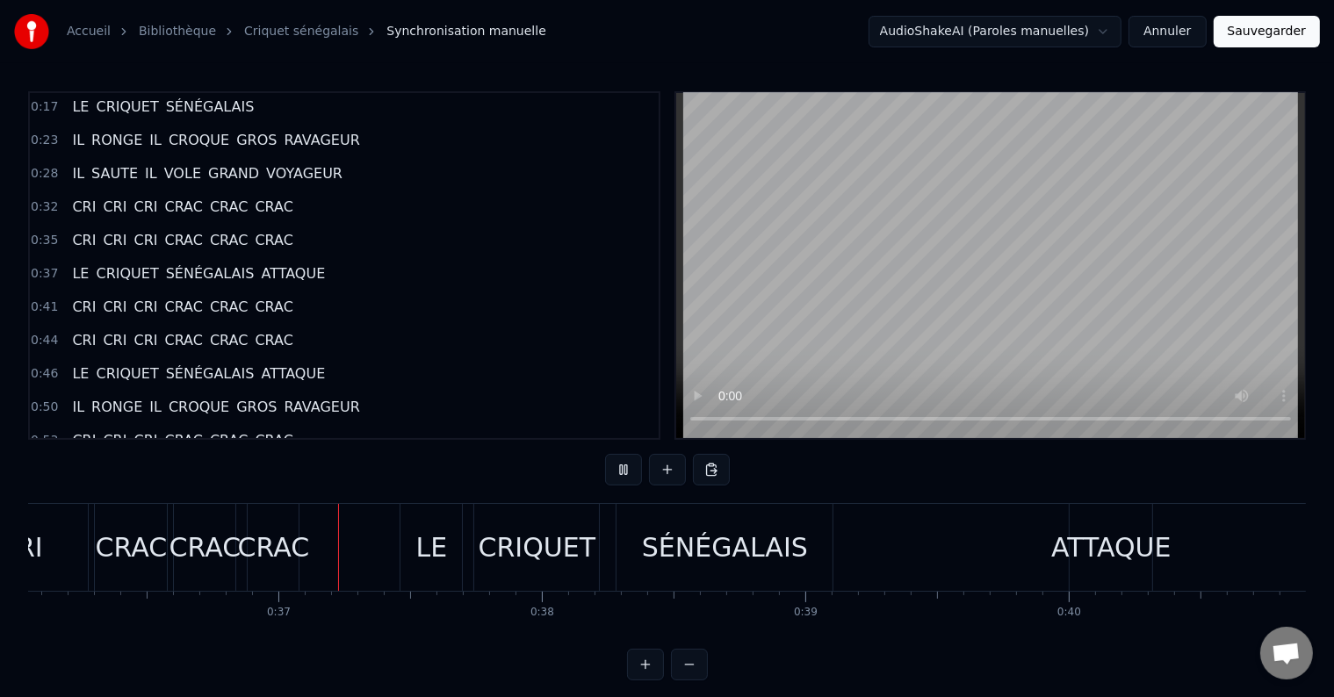
scroll to position [0, 9577]
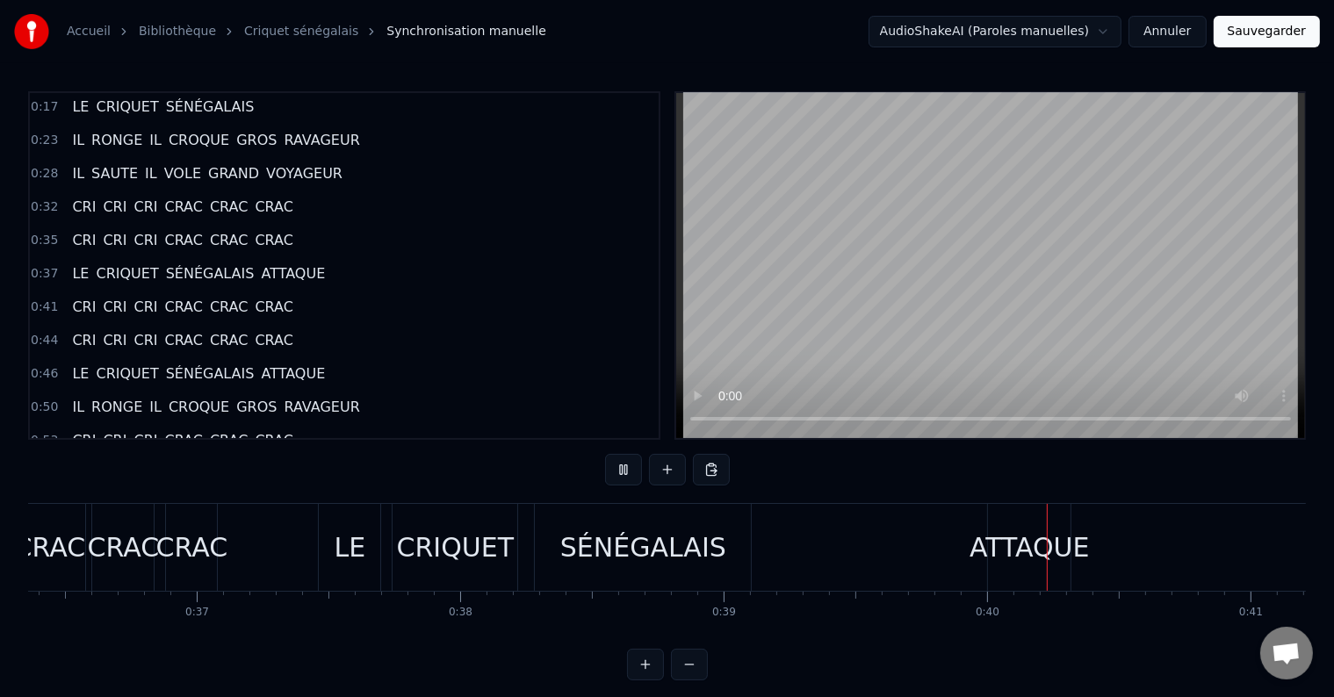
click at [618, 474] on button at bounding box center [623, 470] width 37 height 32
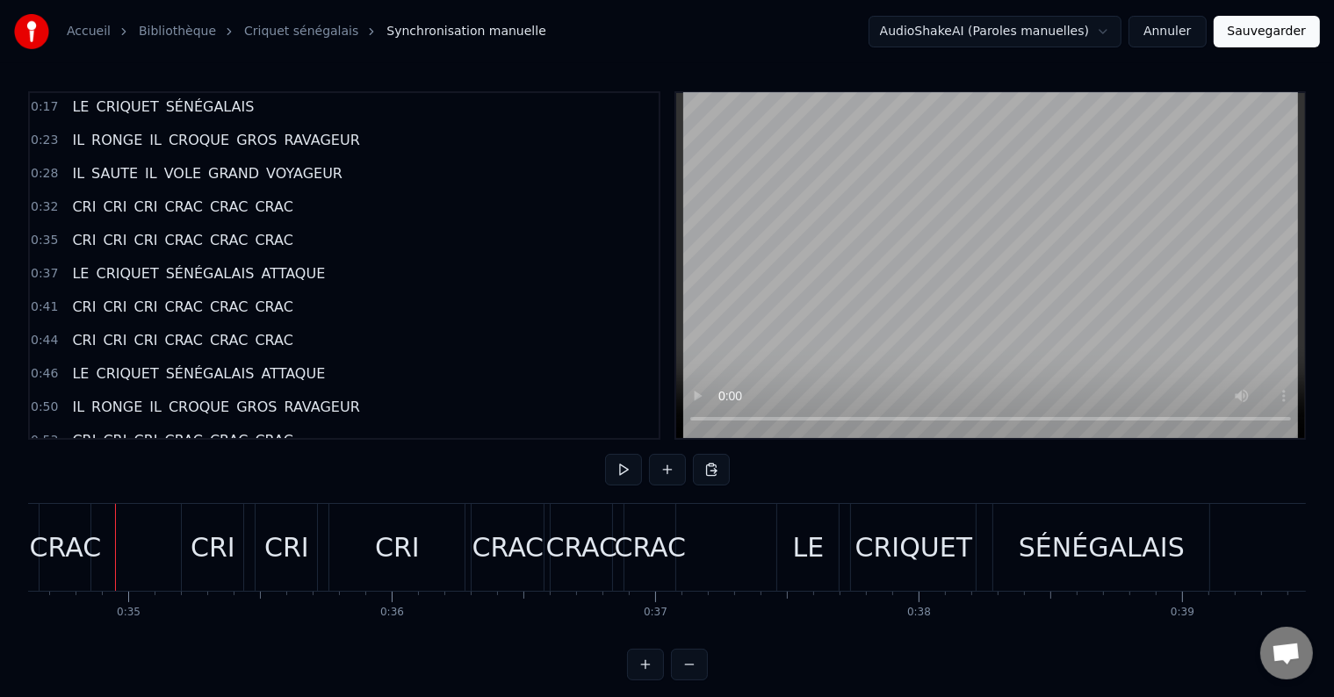
scroll to position [0, 9117]
click at [621, 474] on button at bounding box center [623, 470] width 37 height 32
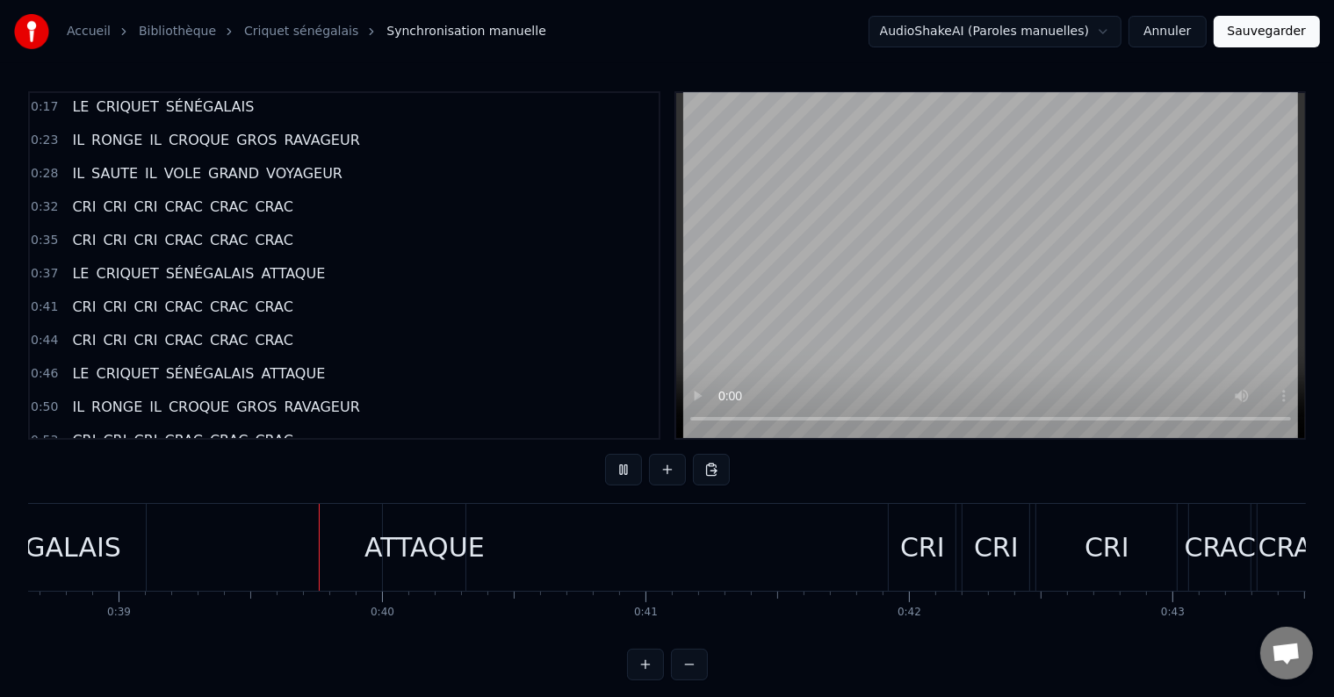
click at [622, 474] on button at bounding box center [623, 470] width 37 height 32
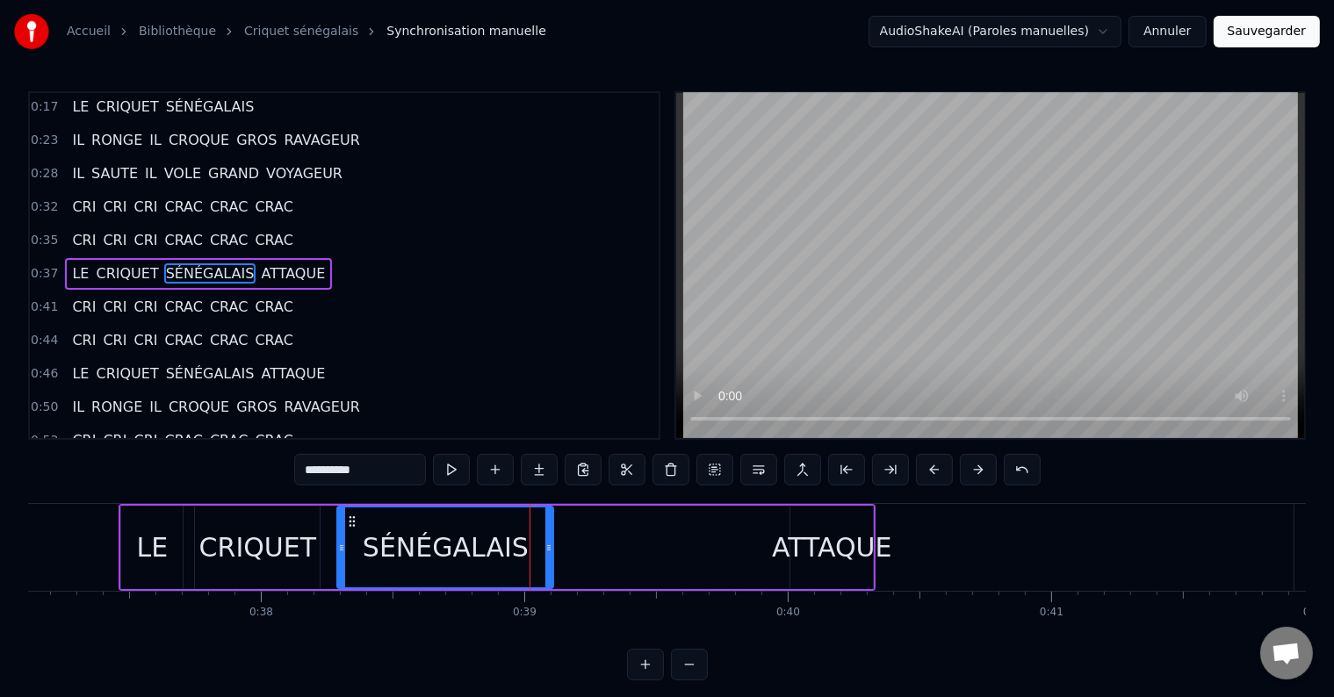
scroll to position [0, 9767]
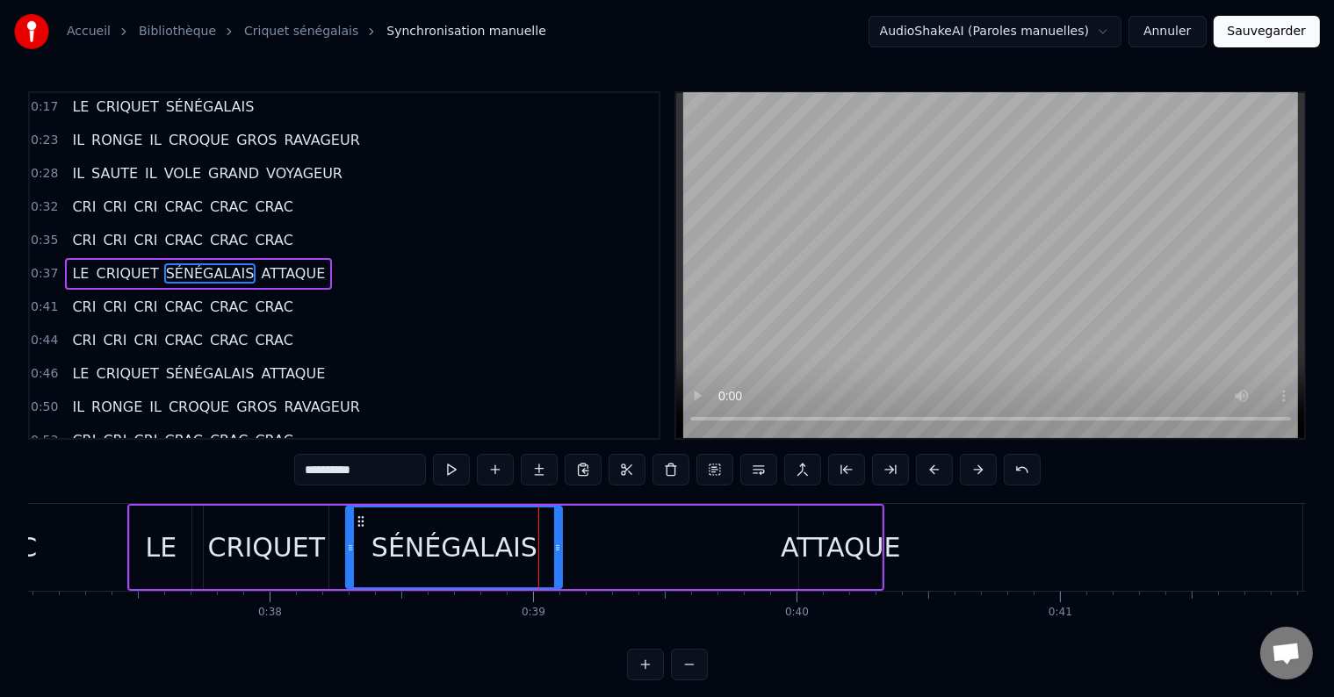
click at [155, 548] on div "LE" at bounding box center [162, 548] width 32 height 40
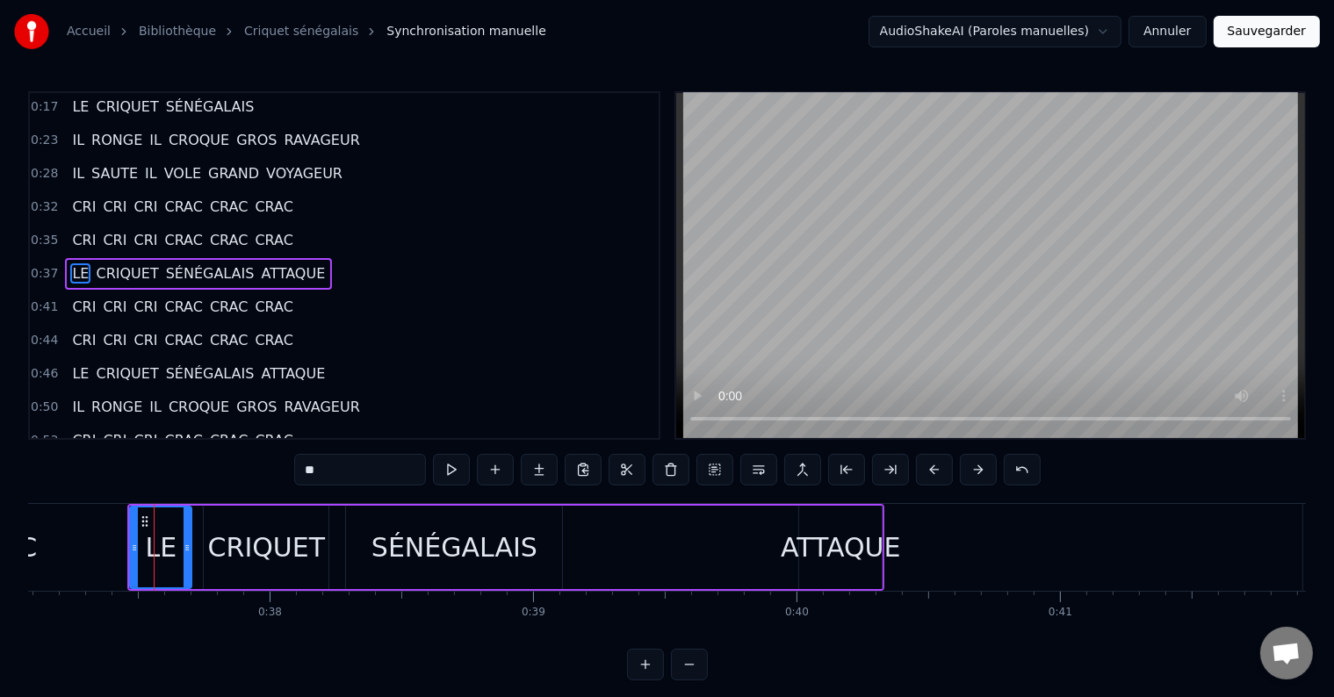
click at [291, 561] on div "CRIQUET" at bounding box center [267, 548] width 118 height 40
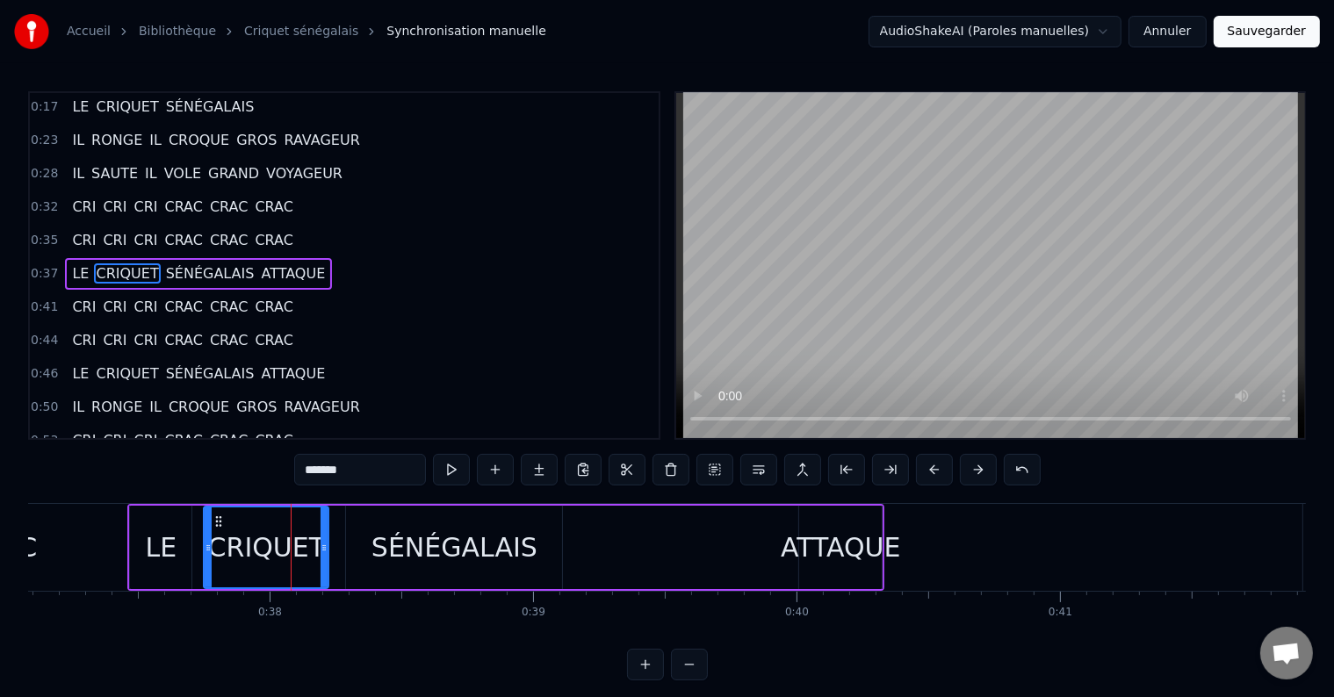
click at [442, 553] on div "SÉNÉGALAIS" at bounding box center [454, 548] width 166 height 40
type input "**********"
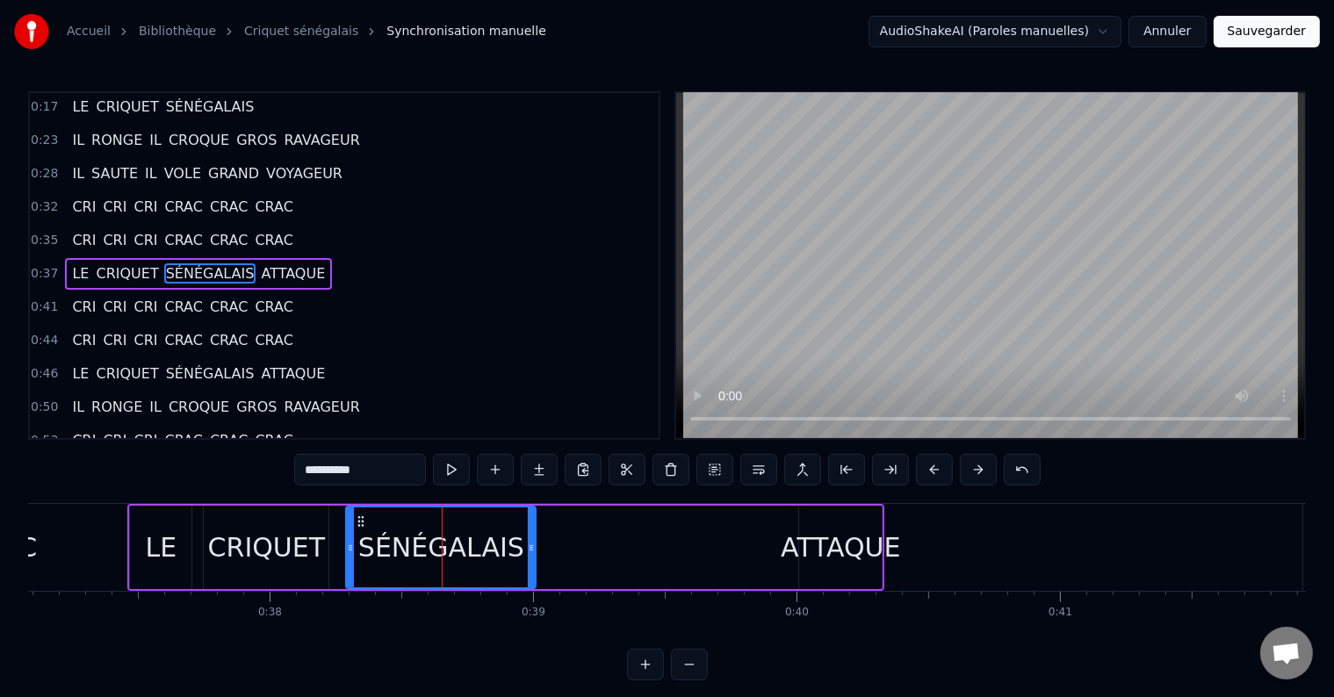
drag, startPoint x: 560, startPoint y: 548, endPoint x: 534, endPoint y: 550, distance: 26.4
click at [534, 550] on icon at bounding box center [531, 548] width 7 height 14
click at [654, 543] on div "LE CRIQUET SÉNÉGALAIS ATTAQUE" at bounding box center [505, 547] width 757 height 87
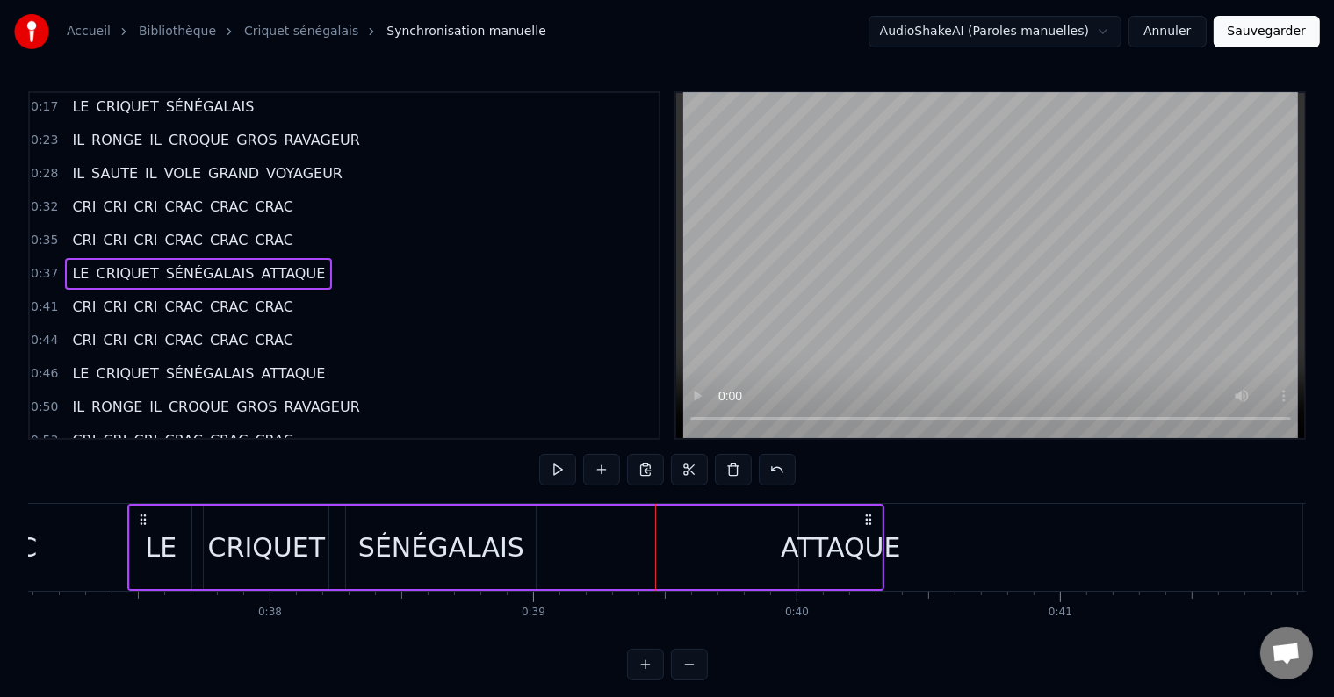
click at [829, 545] on div "ATTAQUE" at bounding box center [840, 548] width 120 height 40
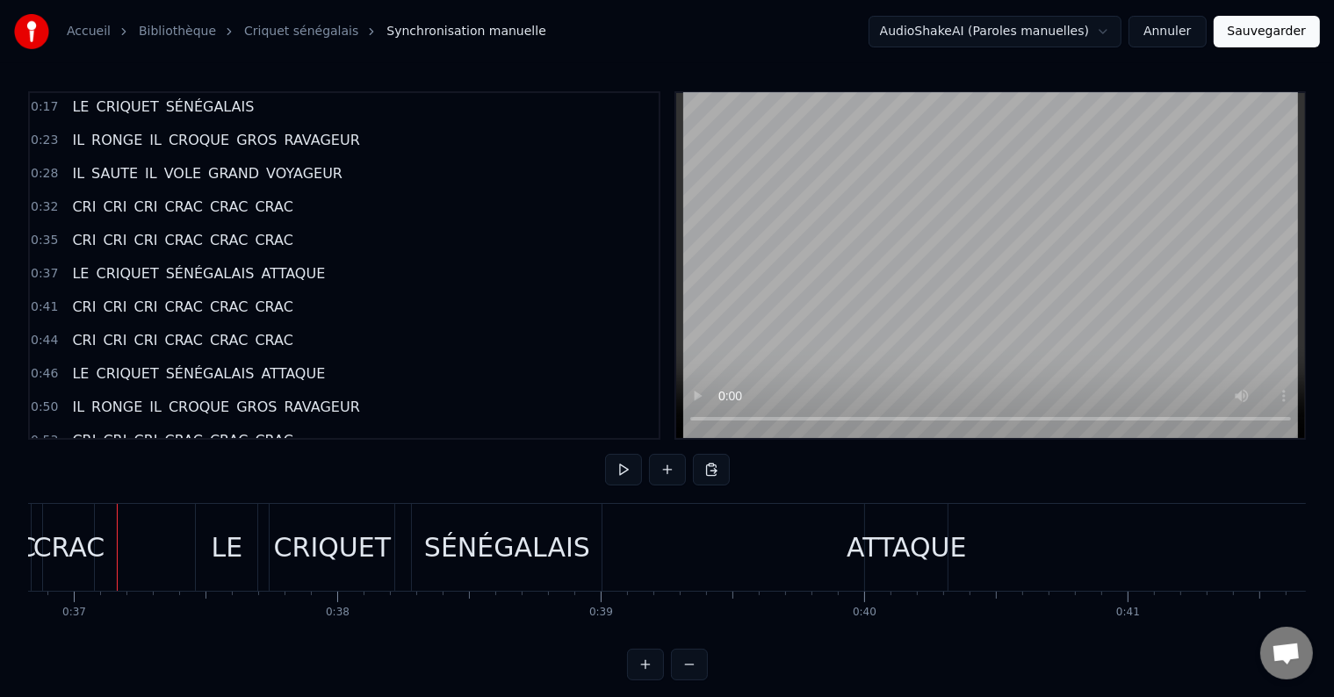
scroll to position [0, 9700]
click at [622, 468] on button at bounding box center [623, 470] width 37 height 32
click at [284, 574] on div "CRIQUET" at bounding box center [332, 547] width 125 height 87
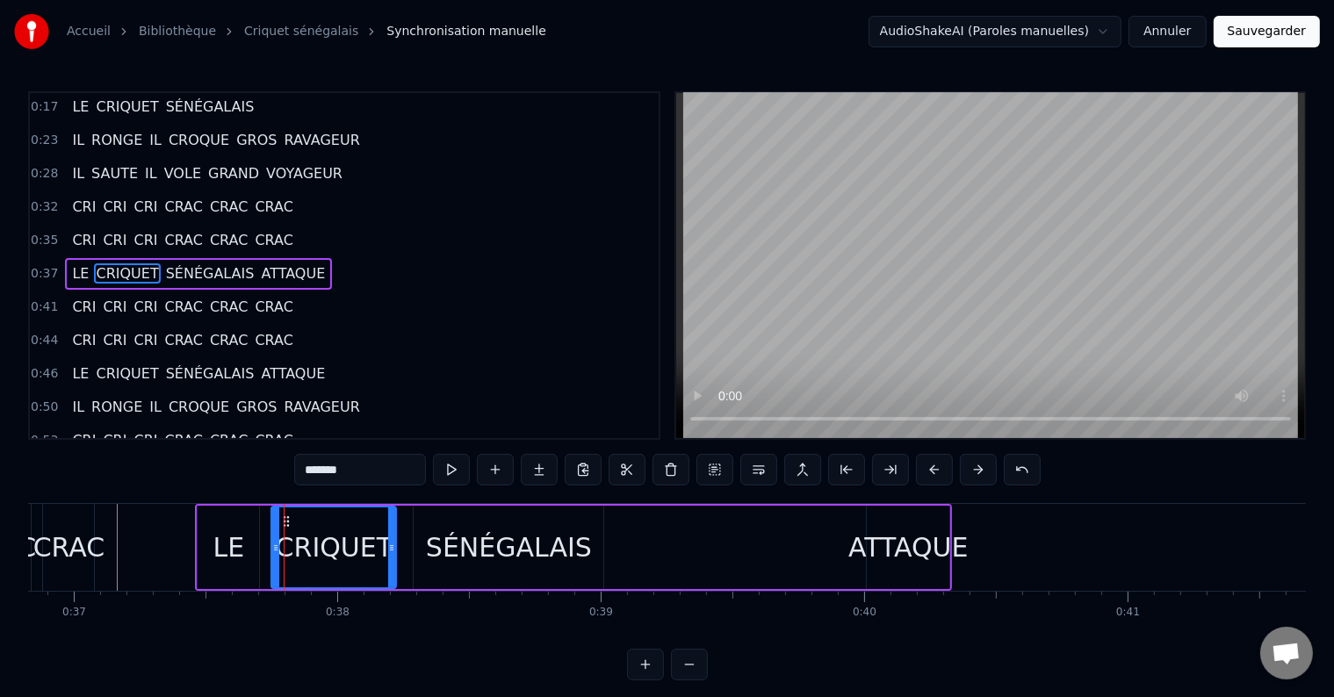
click at [471, 562] on div "SÉNÉGALAIS" at bounding box center [509, 548] width 166 height 40
type input "**********"
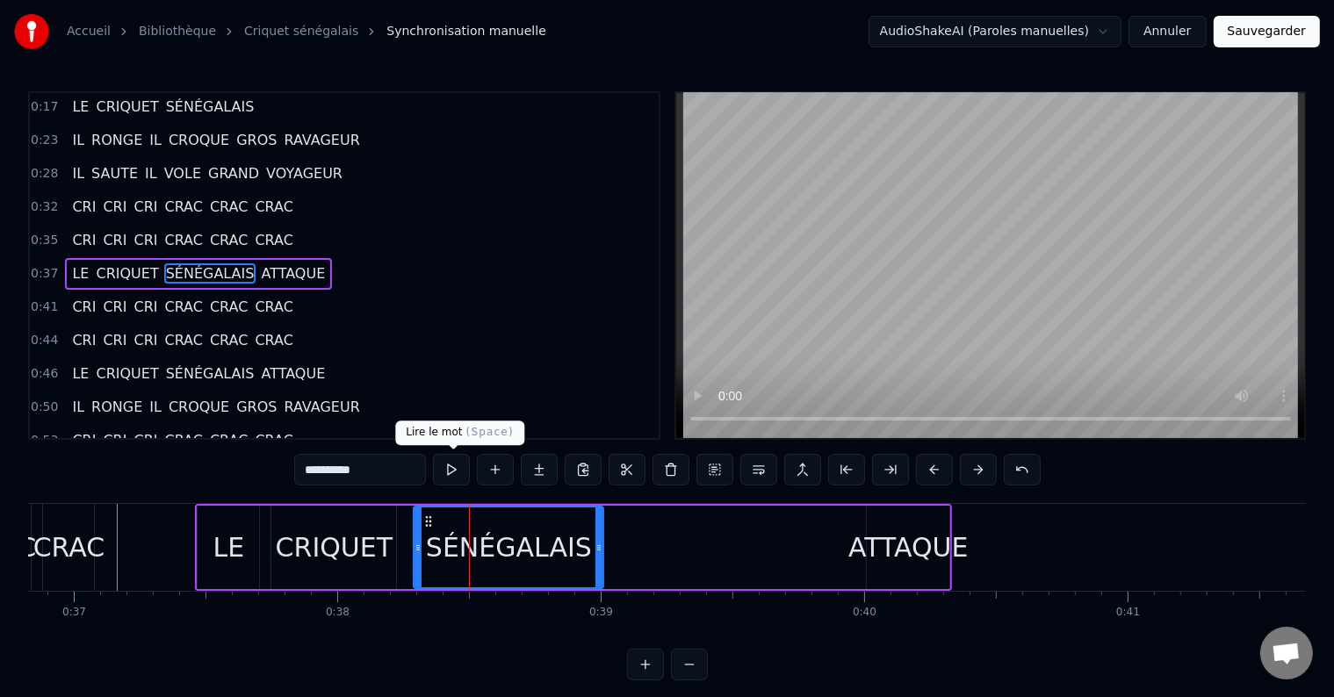
click at [446, 464] on button at bounding box center [451, 470] width 37 height 32
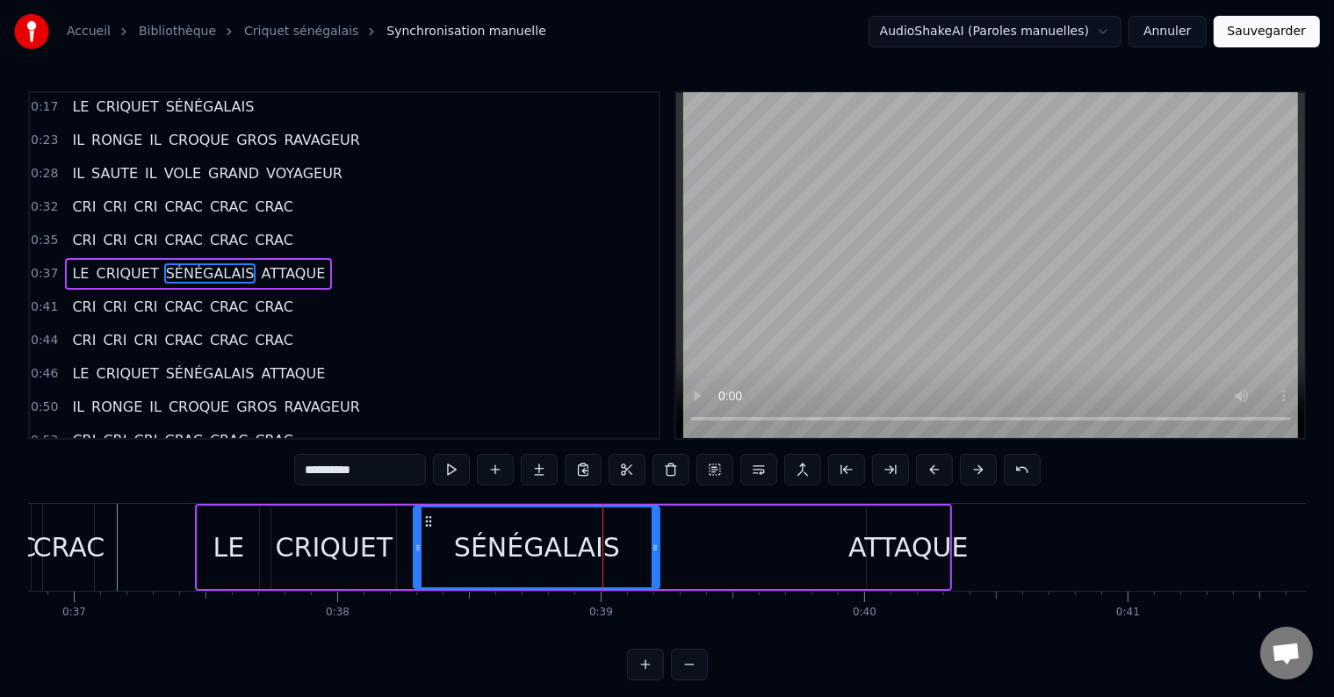
drag, startPoint x: 601, startPoint y: 551, endPoint x: 657, endPoint y: 551, distance: 56.2
click at [657, 551] on icon at bounding box center [654, 548] width 7 height 14
click at [450, 471] on button at bounding box center [451, 470] width 37 height 32
click at [661, 545] on circle at bounding box center [661, 545] width 1 height 1
click at [453, 471] on button at bounding box center [451, 470] width 37 height 32
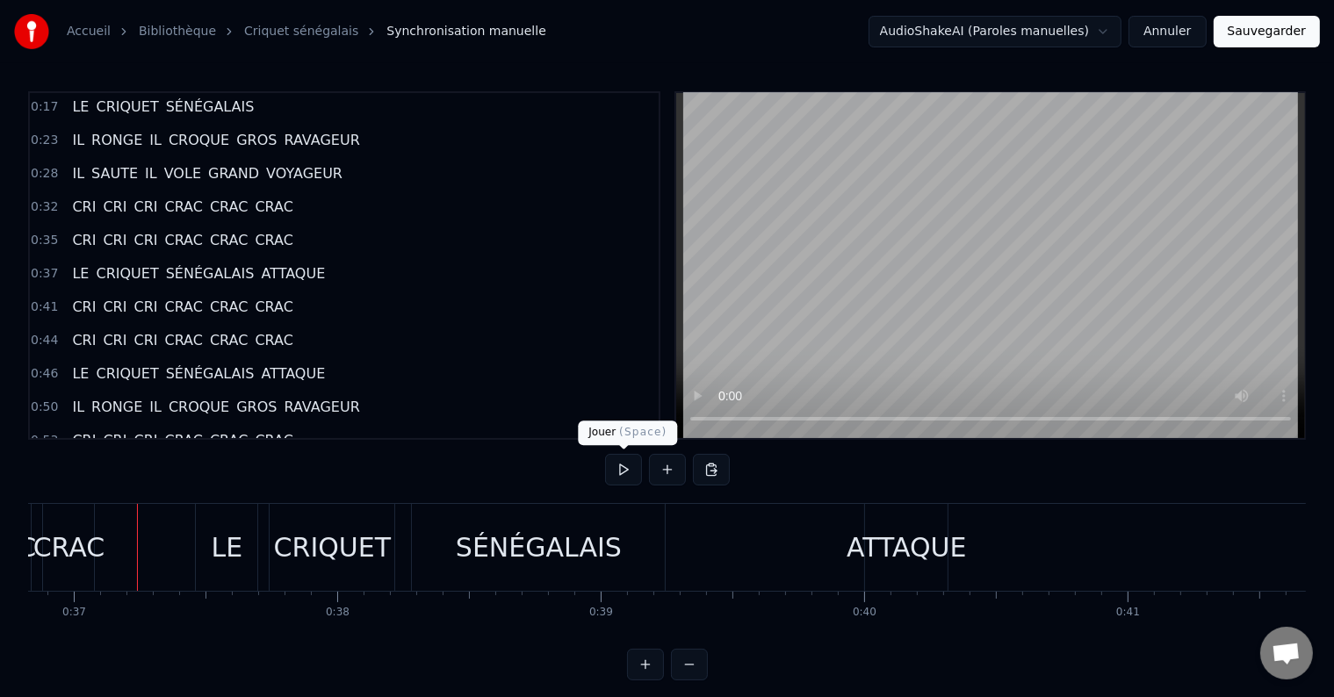
click at [615, 472] on button at bounding box center [623, 470] width 37 height 32
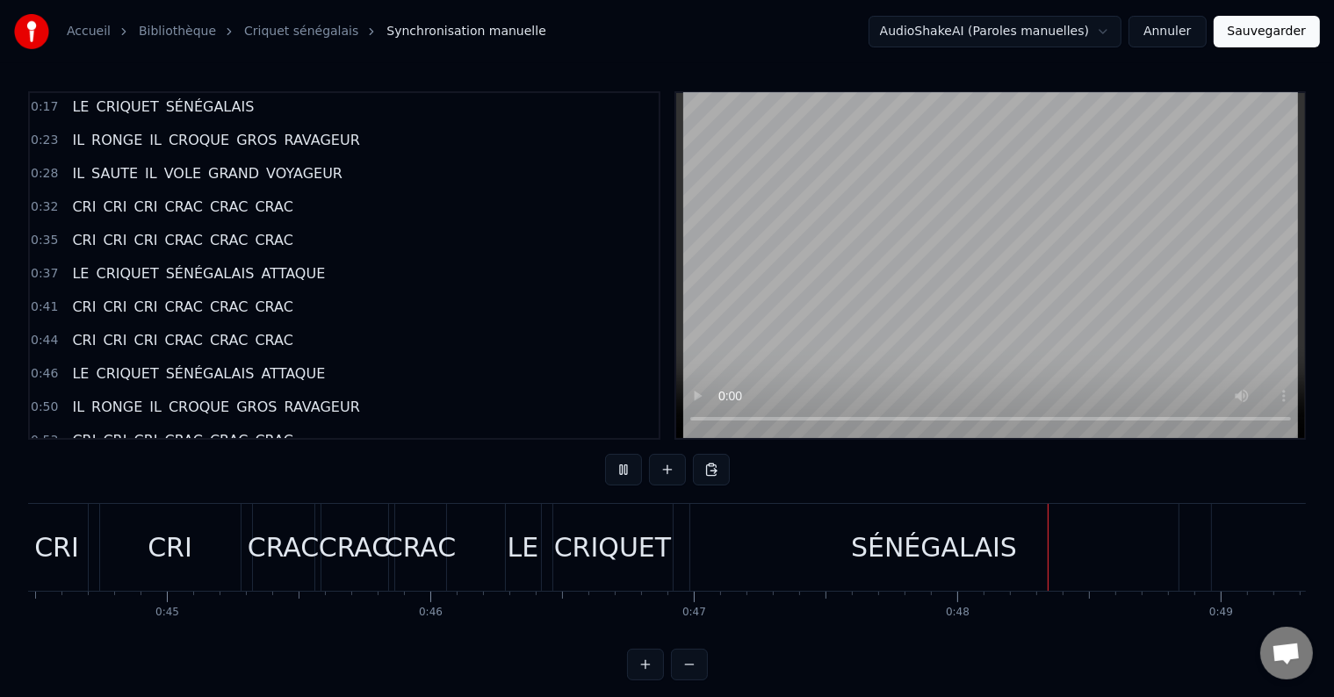
scroll to position [0, 11703]
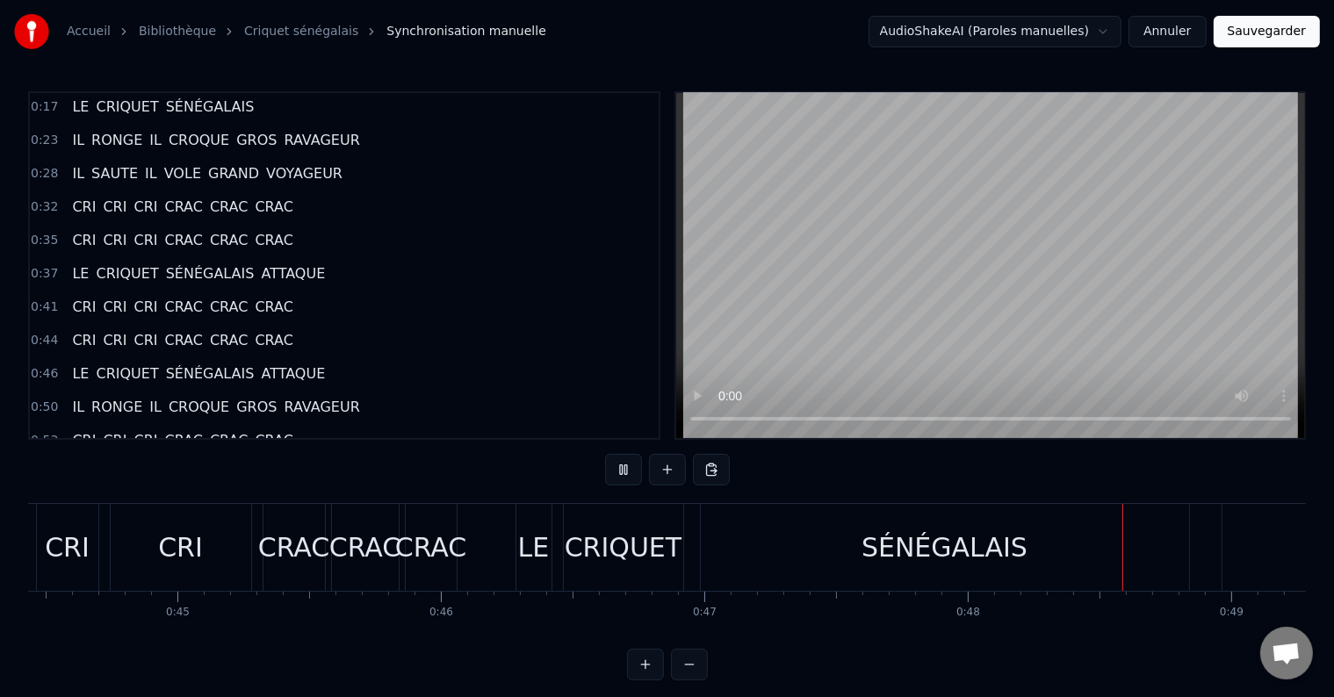
click at [137, 567] on div "CRI" at bounding box center [181, 547] width 140 height 87
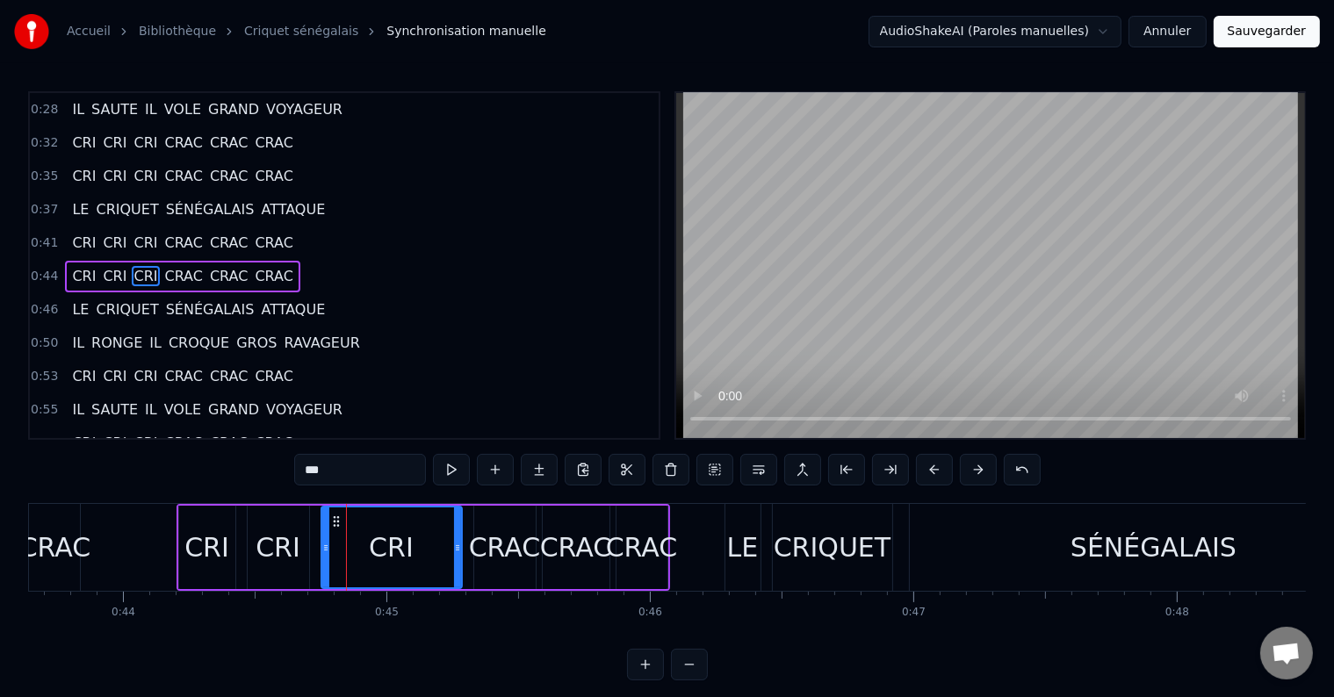
scroll to position [0, 11492]
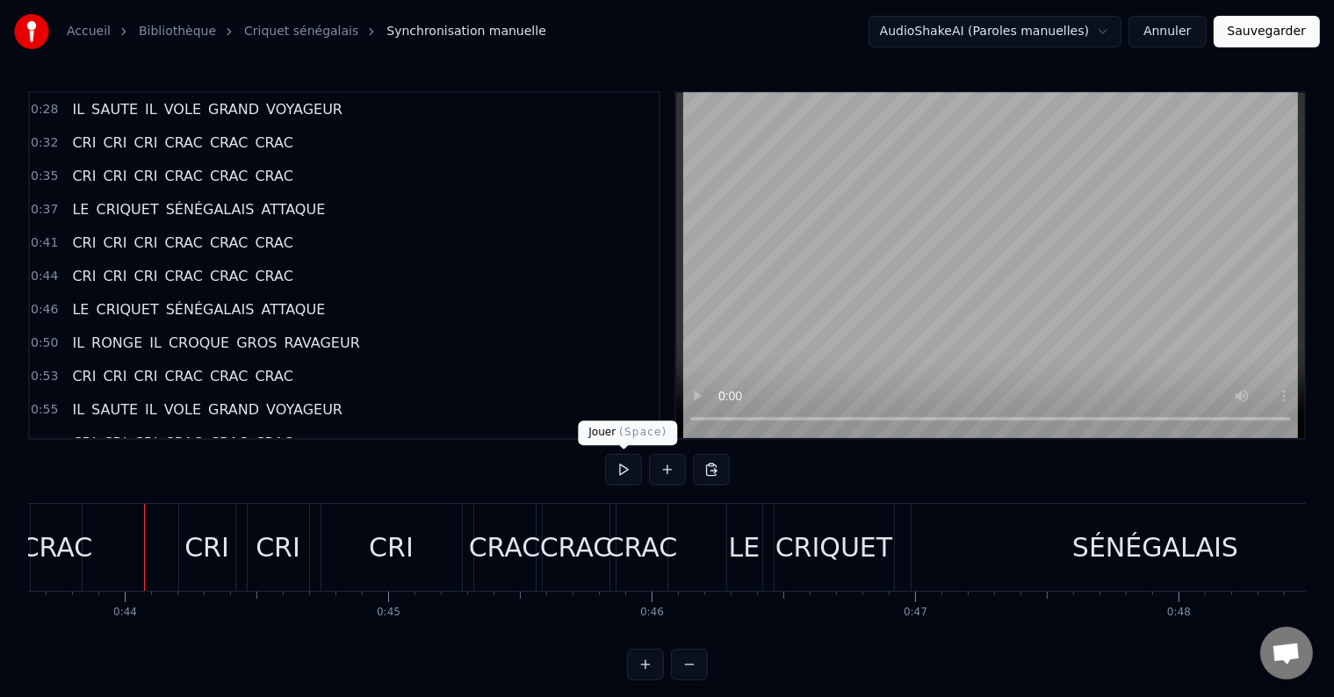
click at [638, 465] on button at bounding box center [623, 470] width 37 height 32
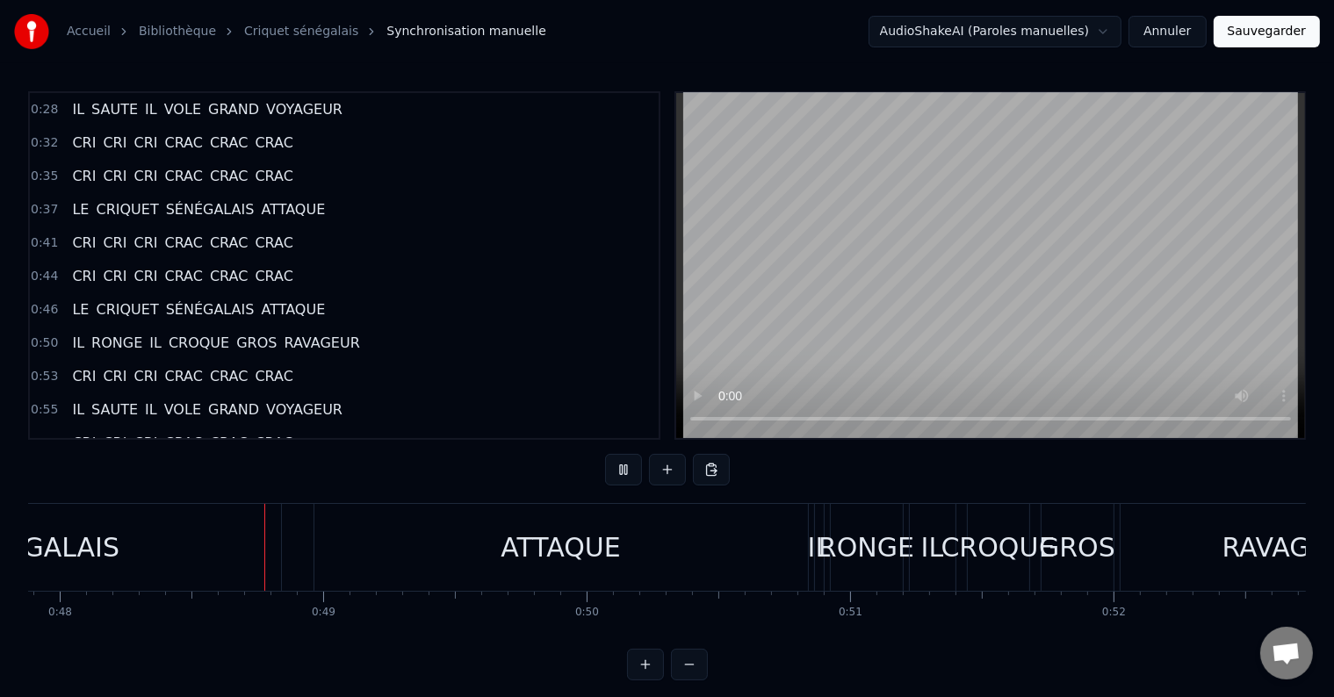
scroll to position [0, 12624]
click at [214, 548] on div "SÉNÉGALAIS" at bounding box center [24, 547] width 488 height 87
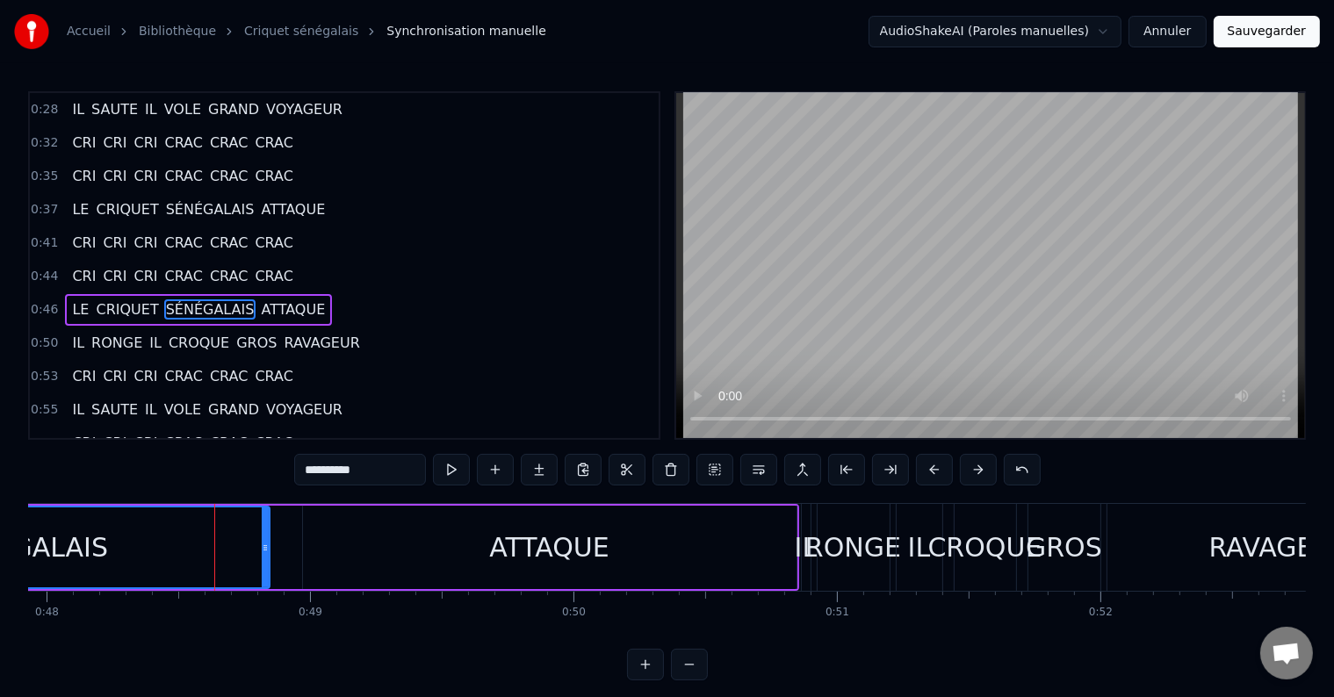
scroll to position [166, 0]
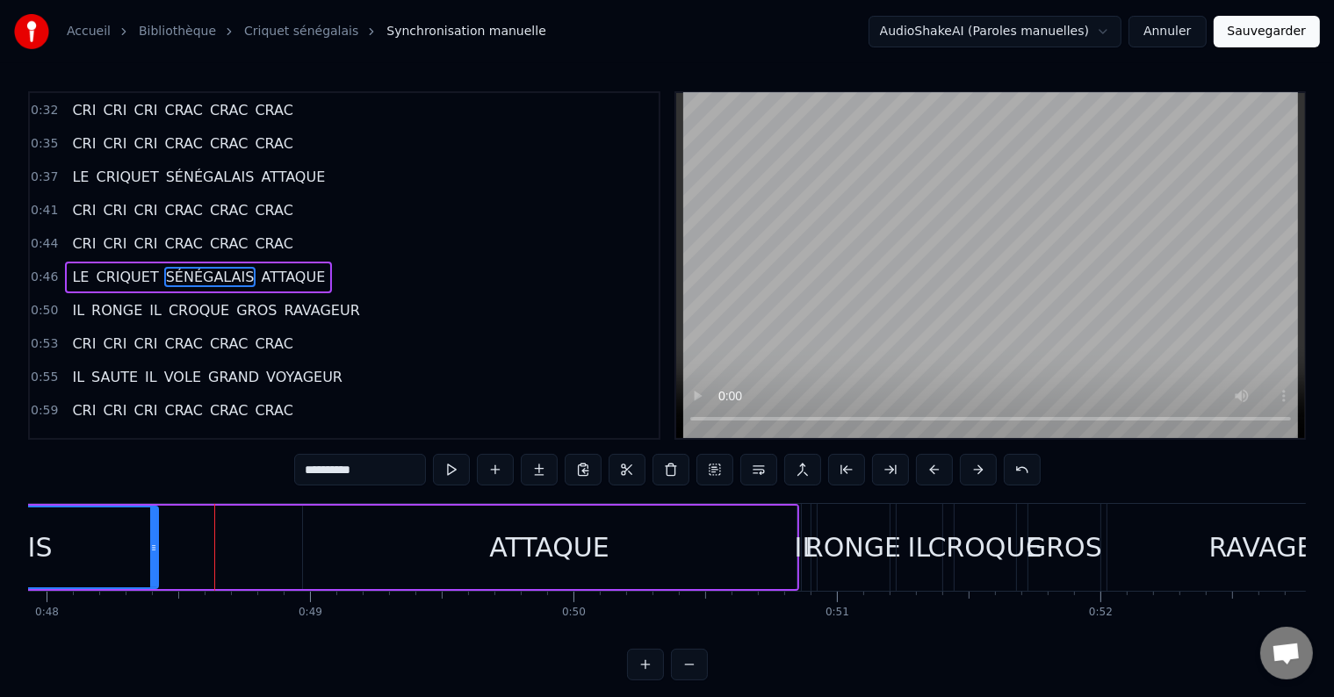
drag, startPoint x: 261, startPoint y: 544, endPoint x: 147, endPoint y: 550, distance: 113.4
click at [150, 550] on icon at bounding box center [153, 548] width 7 height 14
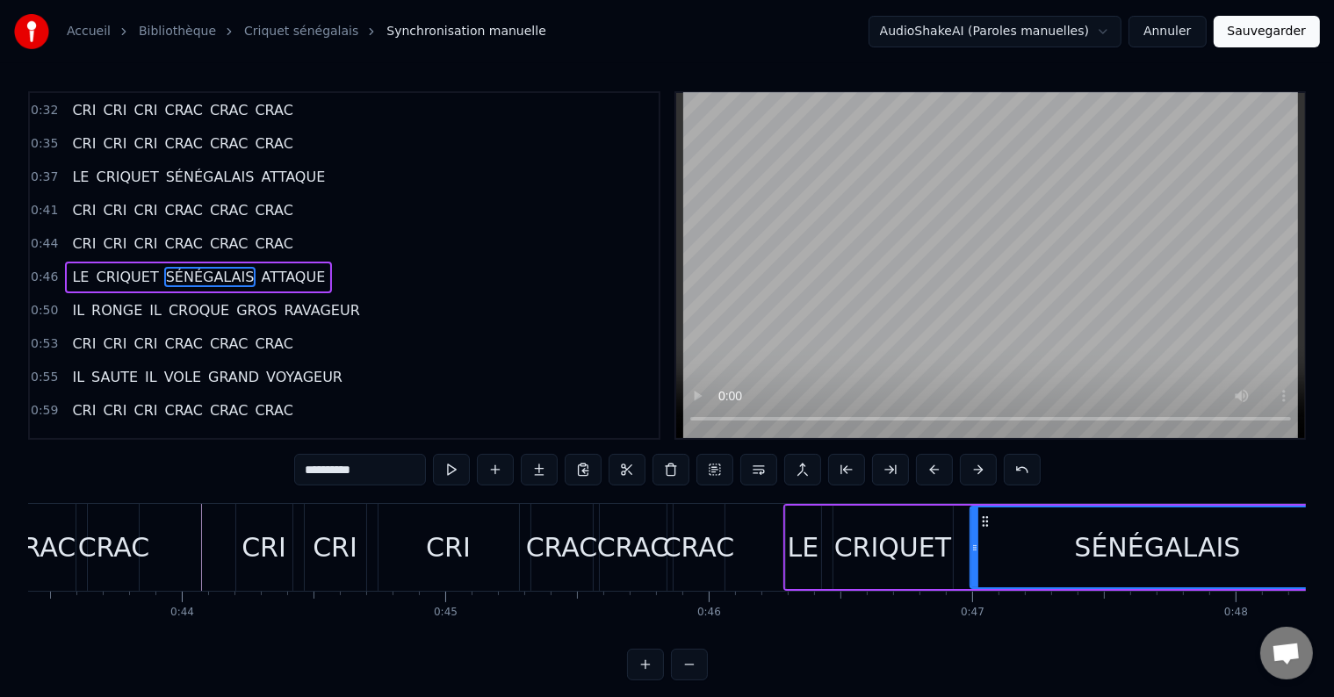
scroll to position [0, 11430]
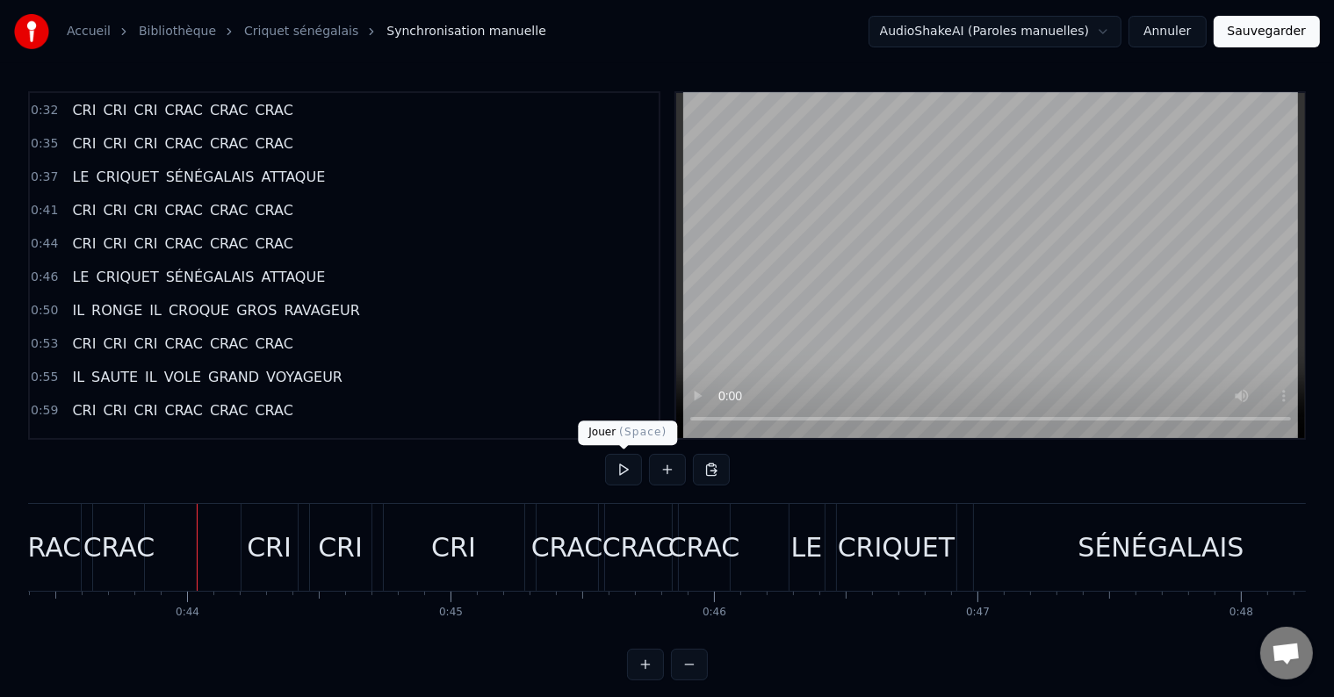
click at [629, 472] on button at bounding box center [623, 470] width 37 height 32
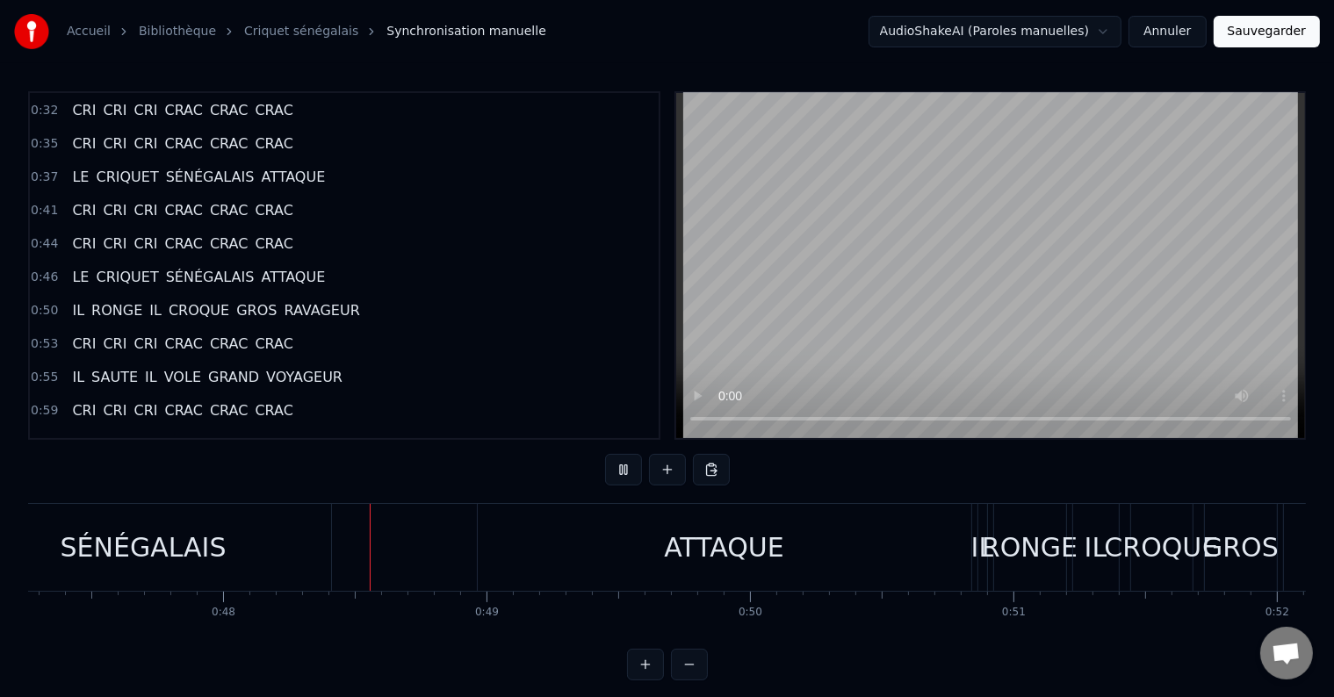
scroll to position [0, 12543]
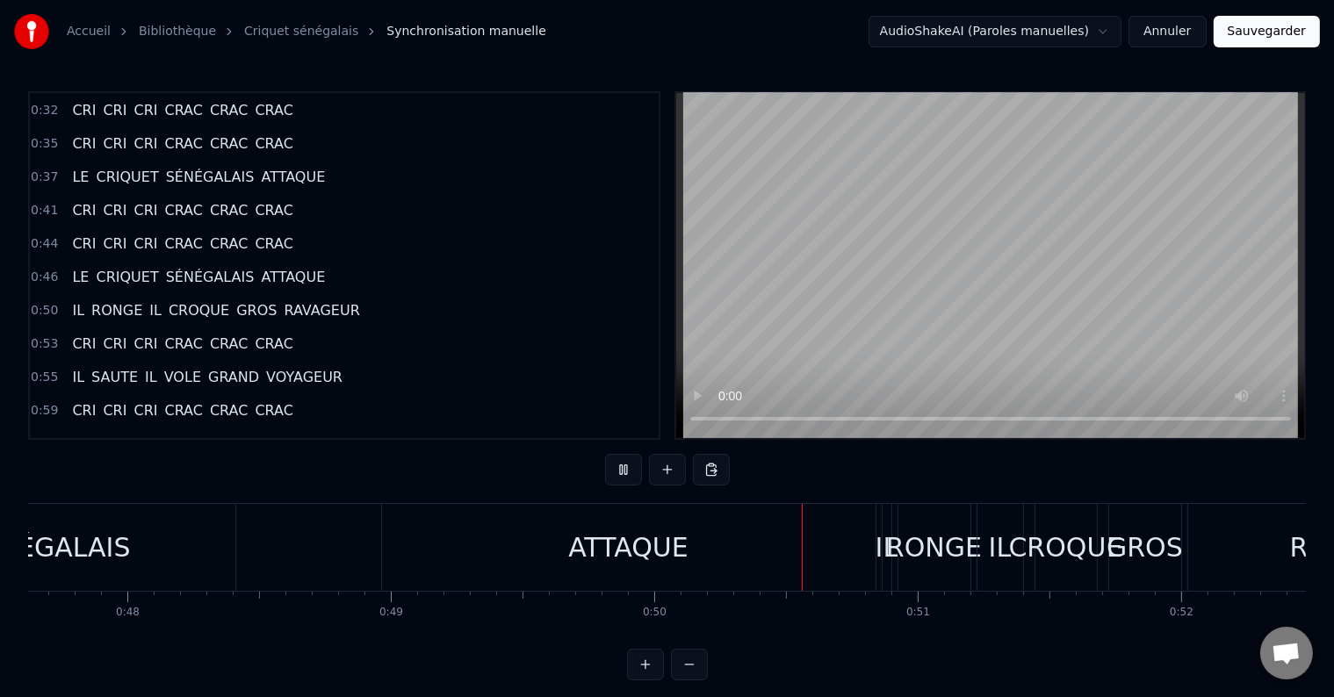
click at [604, 558] on div "ATTAQUE" at bounding box center [628, 548] width 120 height 40
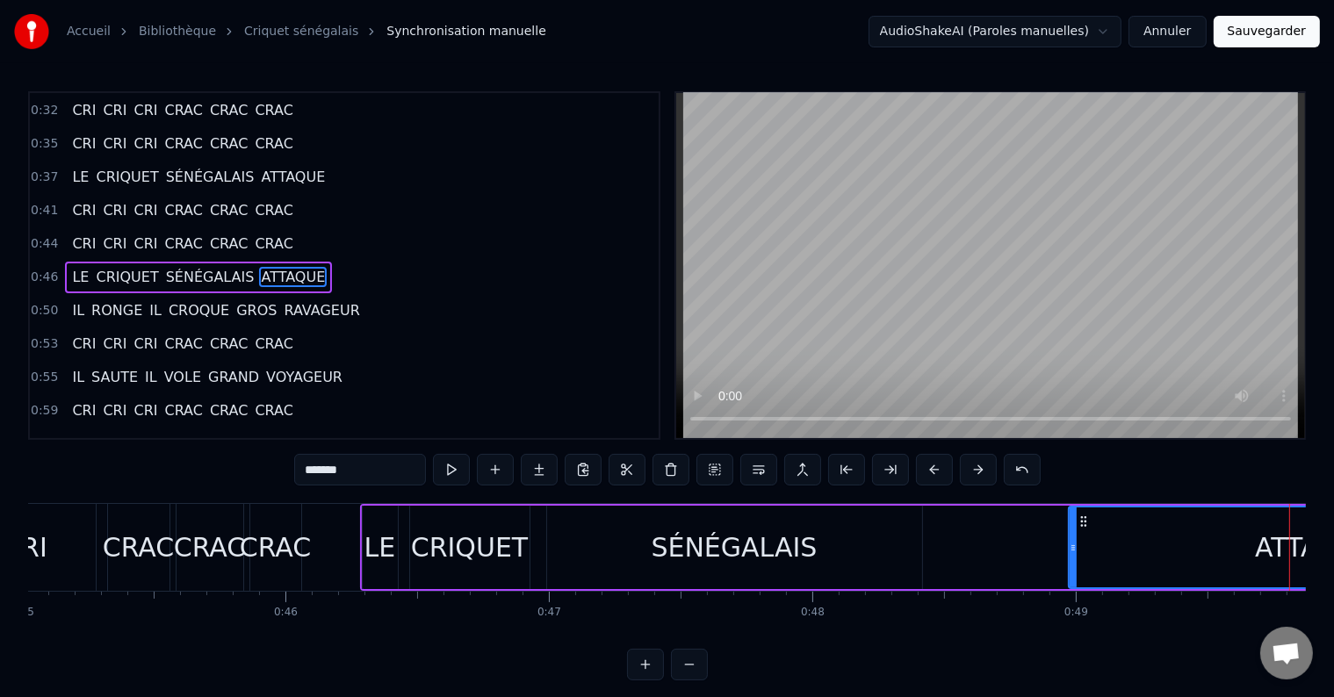
scroll to position [0, 11806]
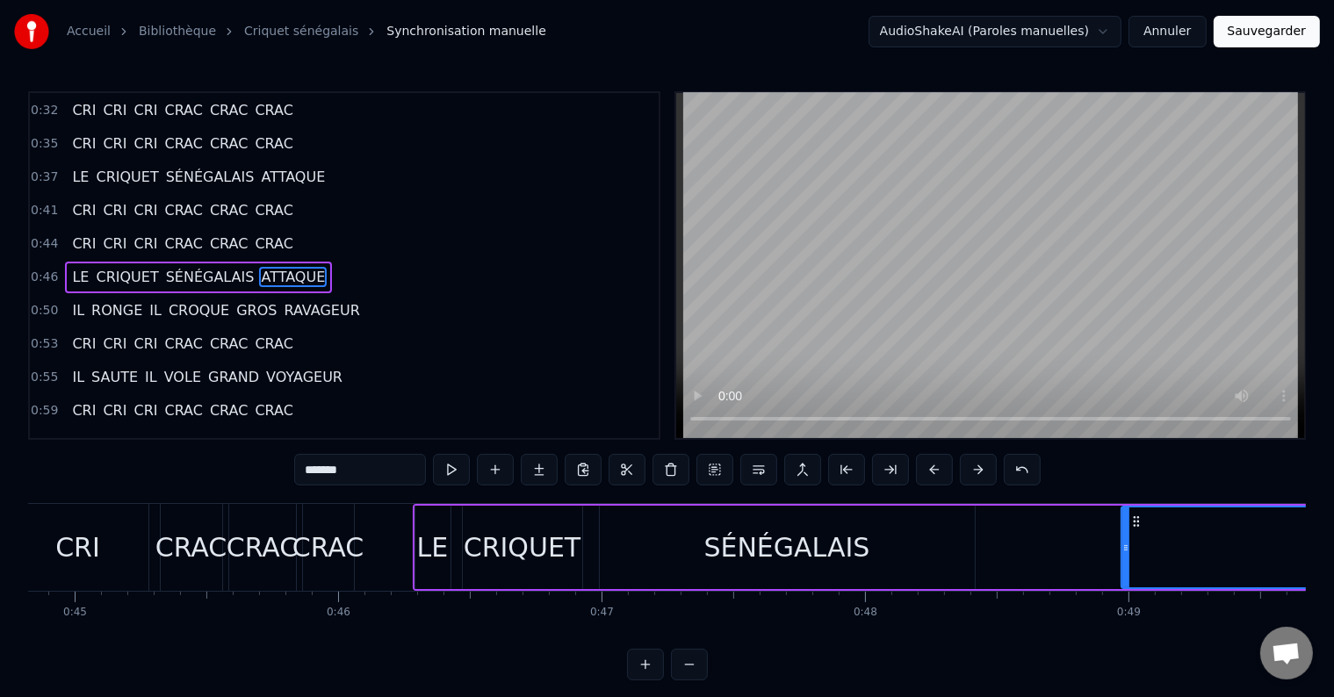
click at [560, 535] on div "CRIQUET" at bounding box center [523, 548] width 118 height 40
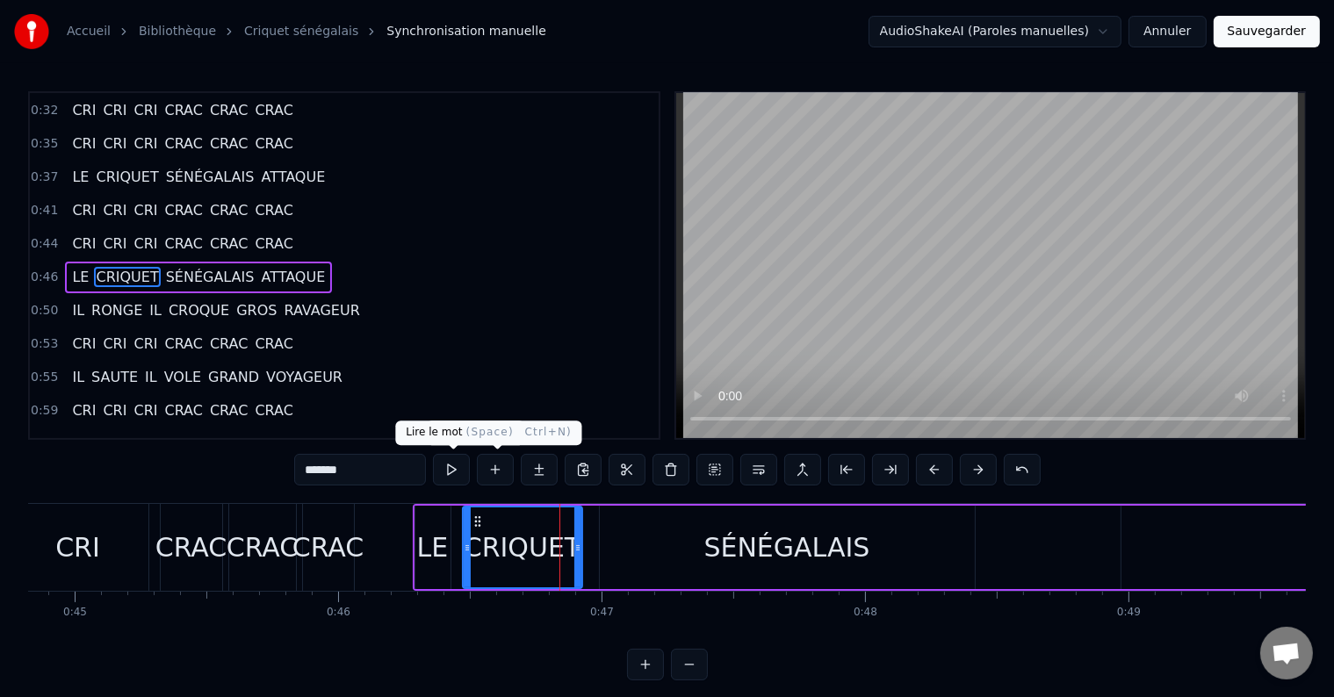
click at [450, 467] on button at bounding box center [451, 470] width 37 height 32
click at [716, 538] on div "SÉNÉGALAIS" at bounding box center [787, 548] width 166 height 40
type input "**********"
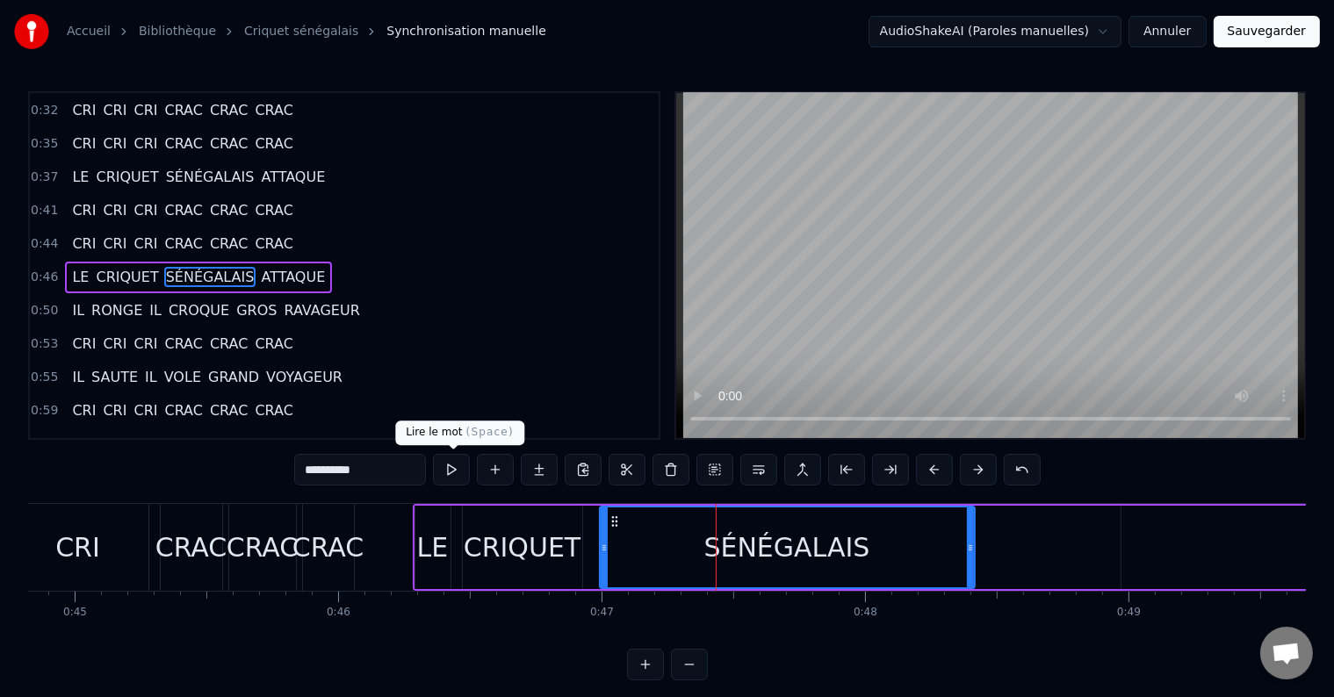
click at [453, 464] on button at bounding box center [451, 470] width 37 height 32
click at [1098, 570] on div "LE CRIQUET SÉNÉGALAIS ATTAQUE" at bounding box center [1015, 547] width 1205 height 87
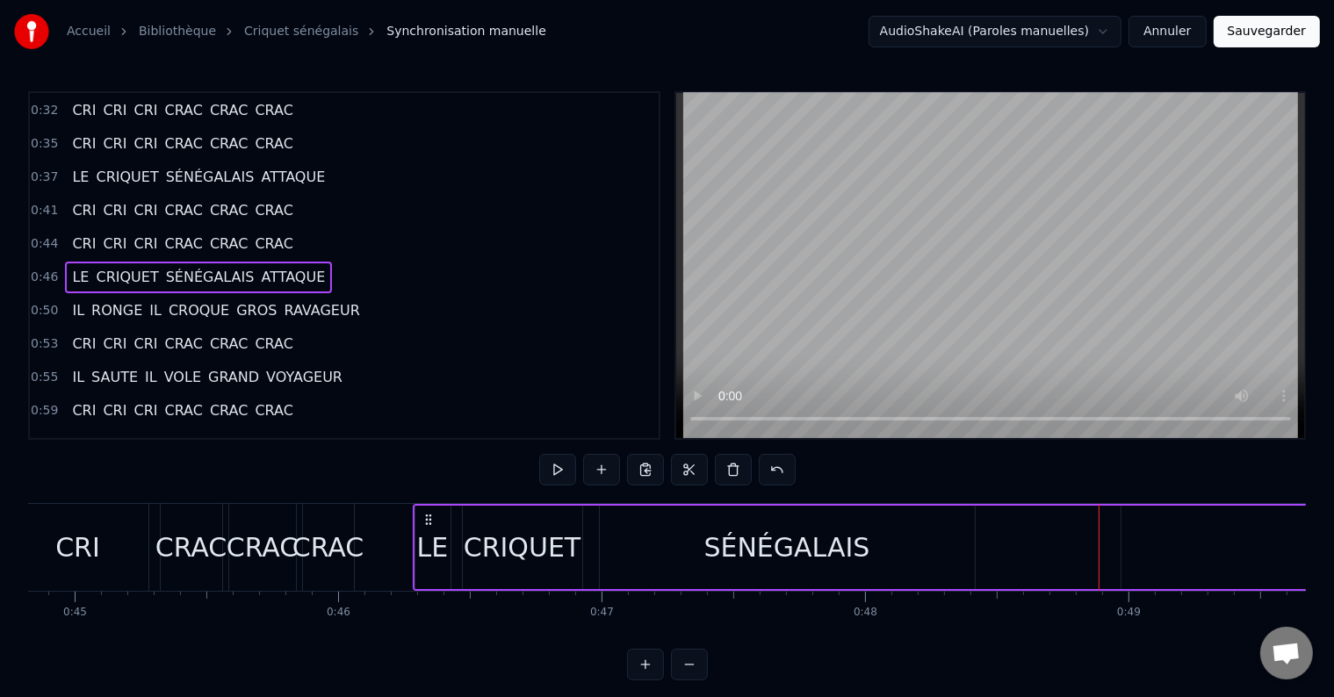
click at [869, 555] on div "SÉNÉGALAIS" at bounding box center [787, 547] width 375 height 83
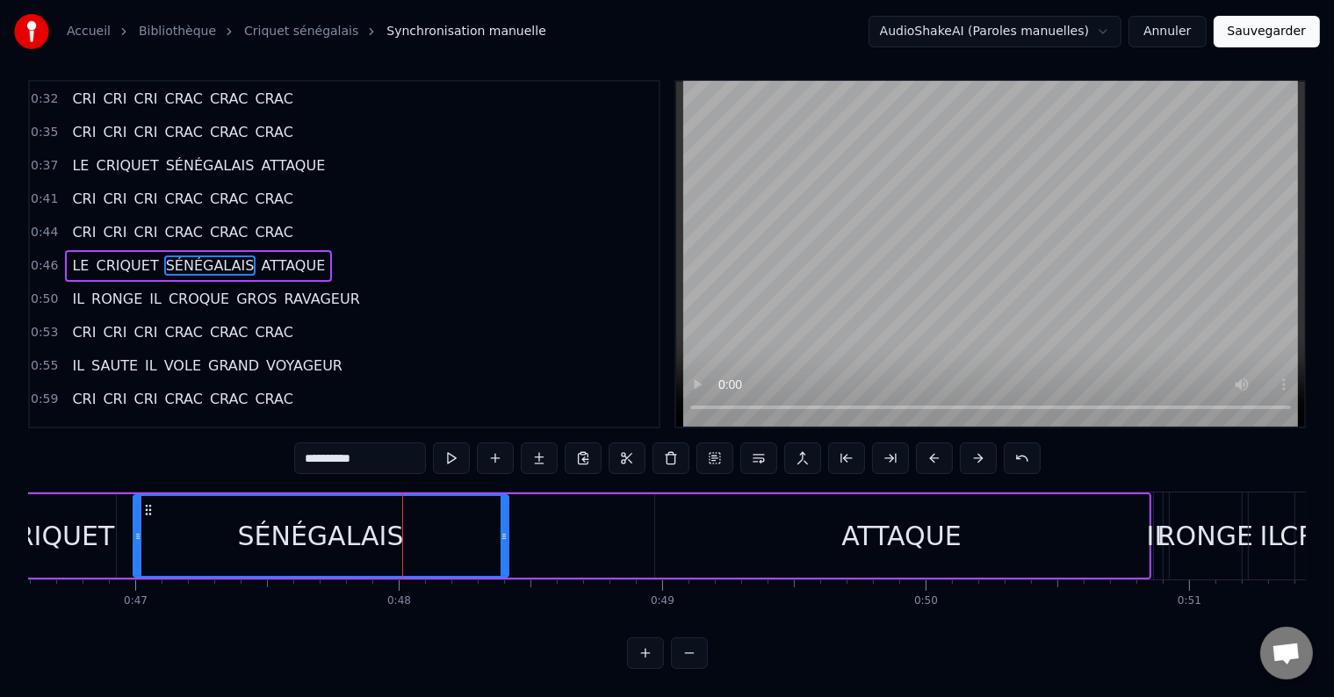
scroll to position [0, 12297]
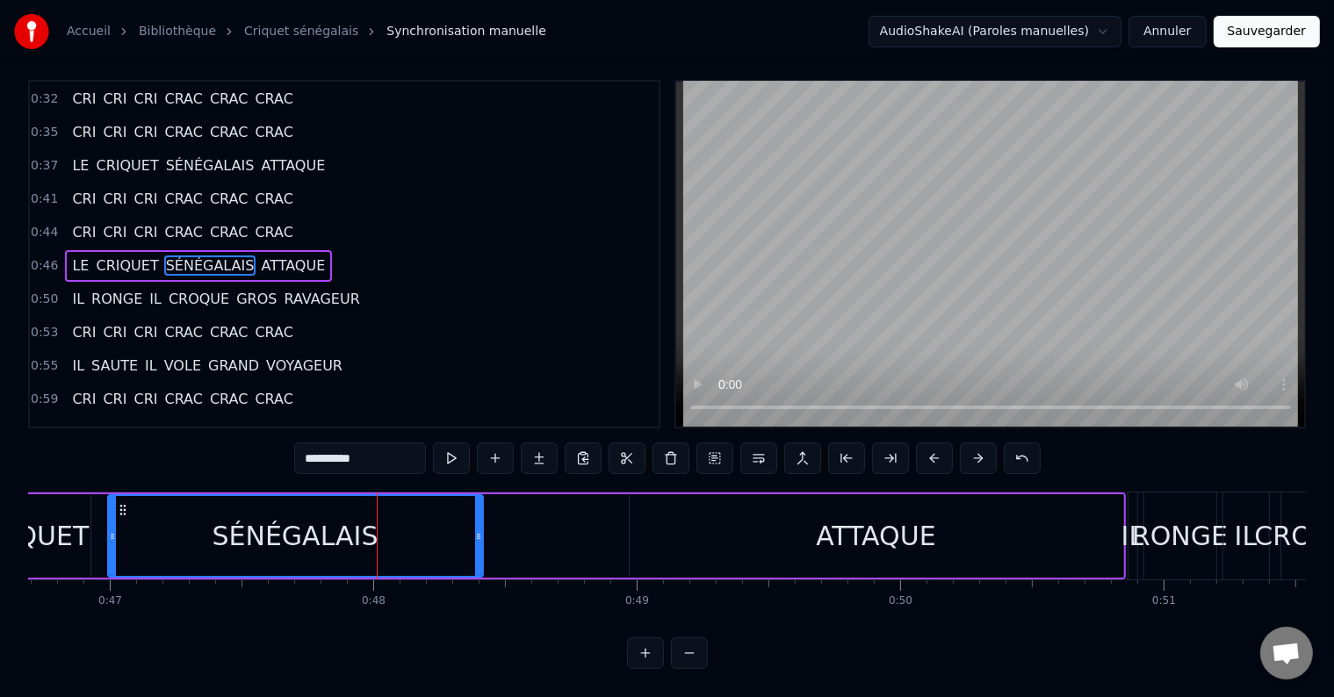
click at [615, 529] on div "LE CRIQUET SÉNÉGALAIS ATTAQUE" at bounding box center [523, 536] width 1205 height 87
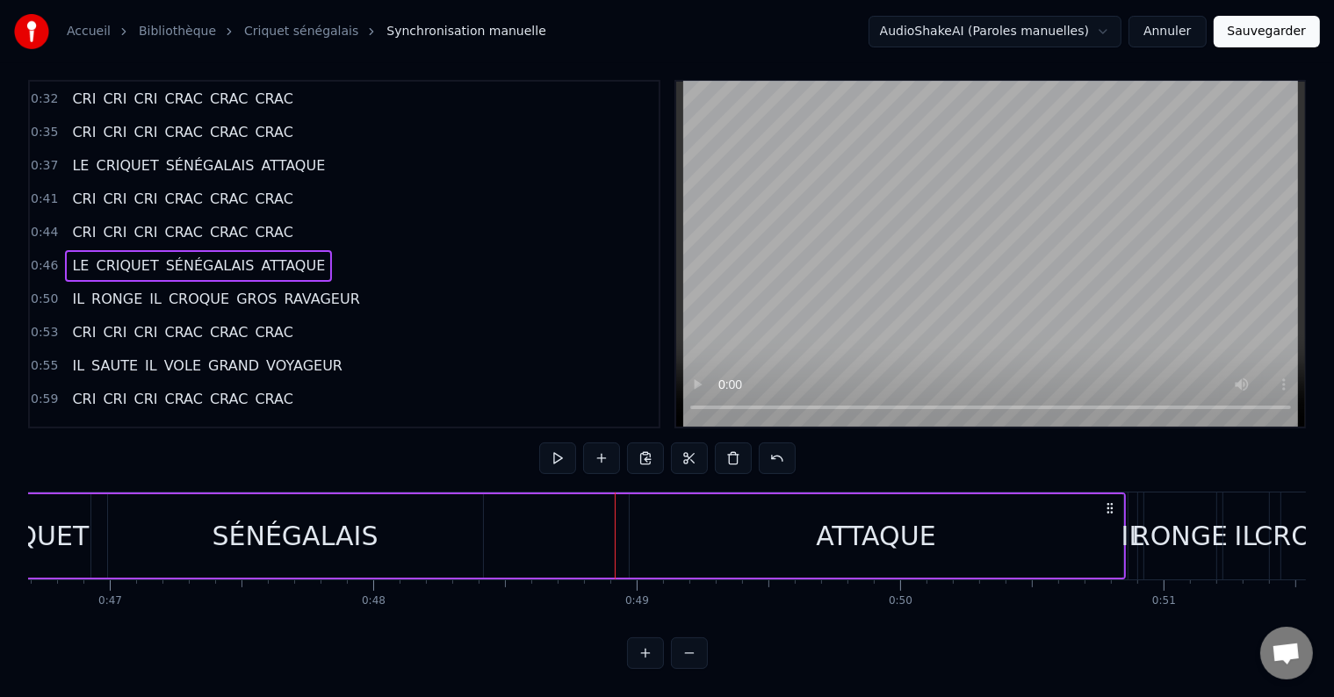
click at [693, 522] on div "ATTAQUE" at bounding box center [875, 535] width 493 height 83
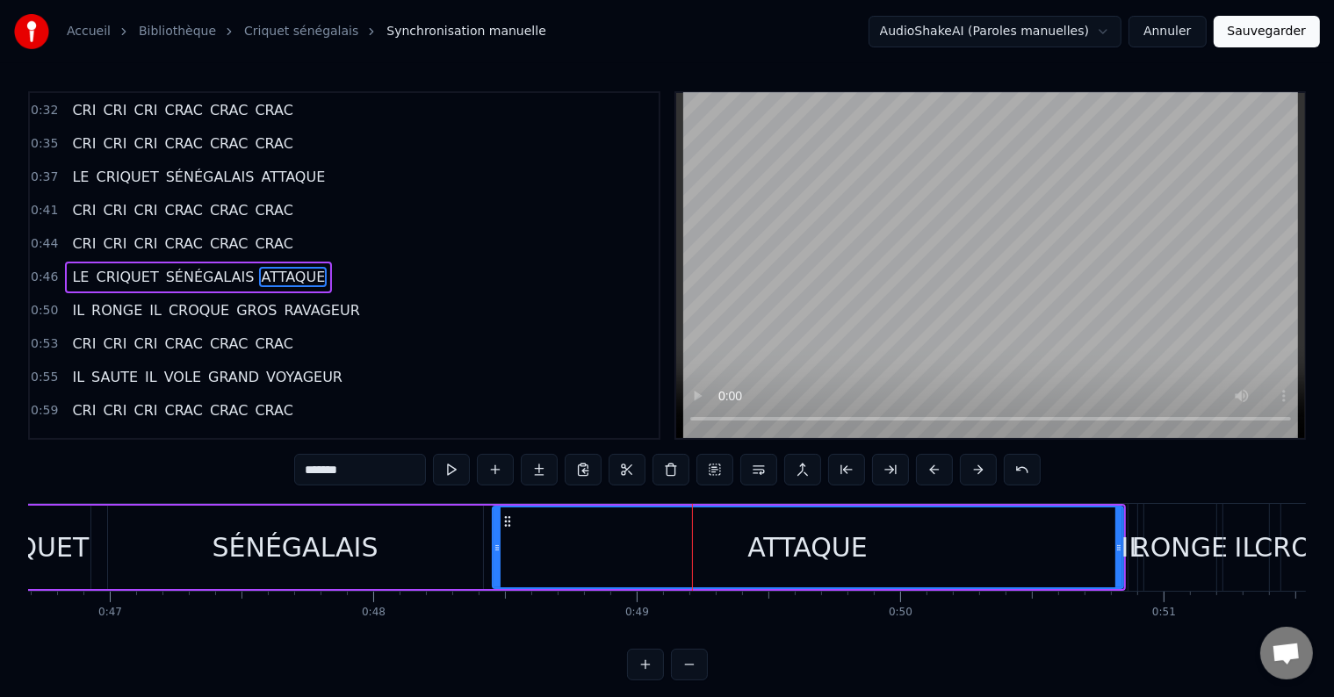
drag, startPoint x: 627, startPoint y: 540, endPoint x: 492, endPoint y: 542, distance: 135.2
click at [493, 542] on icon at bounding box center [496, 548] width 7 height 14
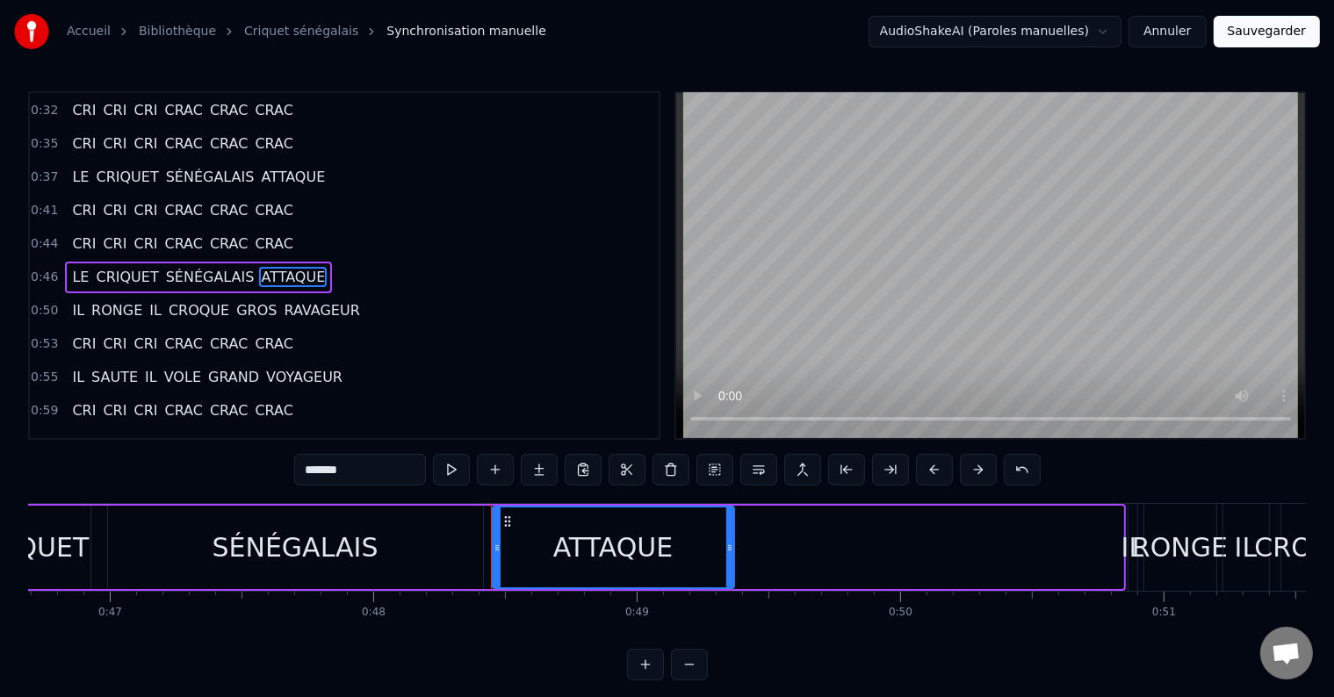
drag, startPoint x: 1117, startPoint y: 541, endPoint x: 728, endPoint y: 550, distance: 389.0
click at [728, 550] on icon at bounding box center [729, 548] width 7 height 14
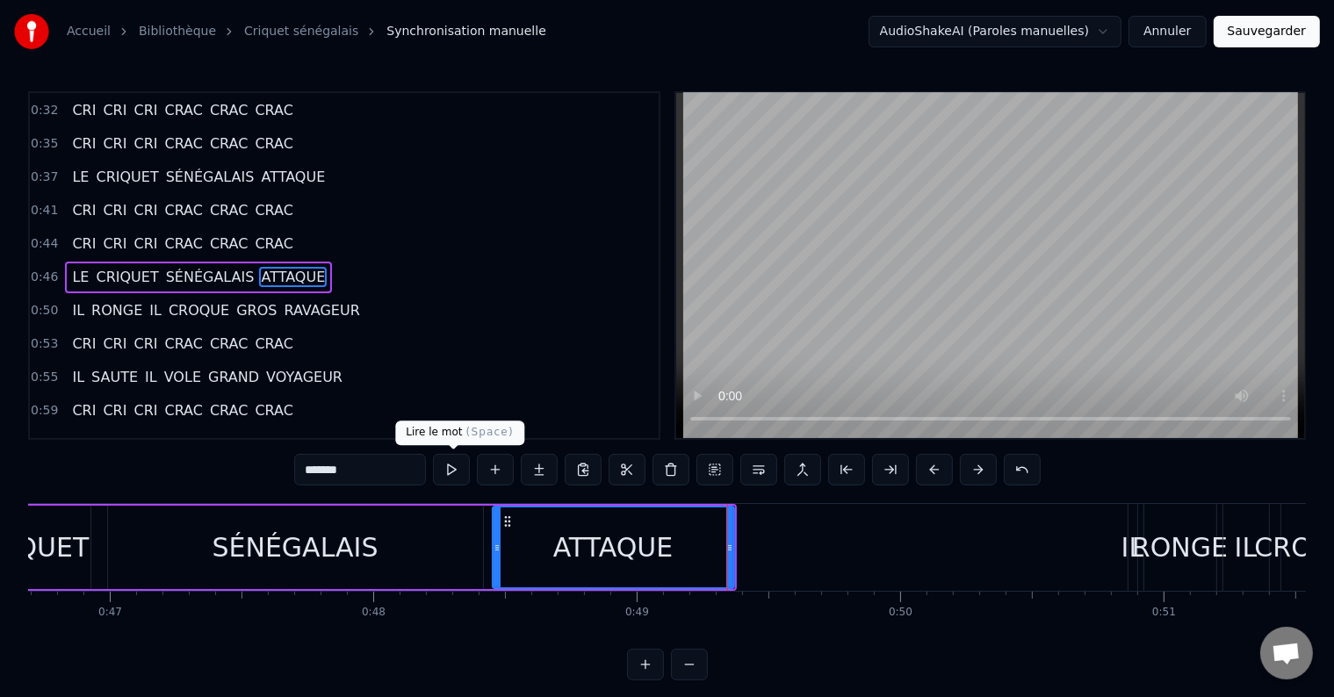
click at [442, 464] on button at bounding box center [451, 470] width 37 height 32
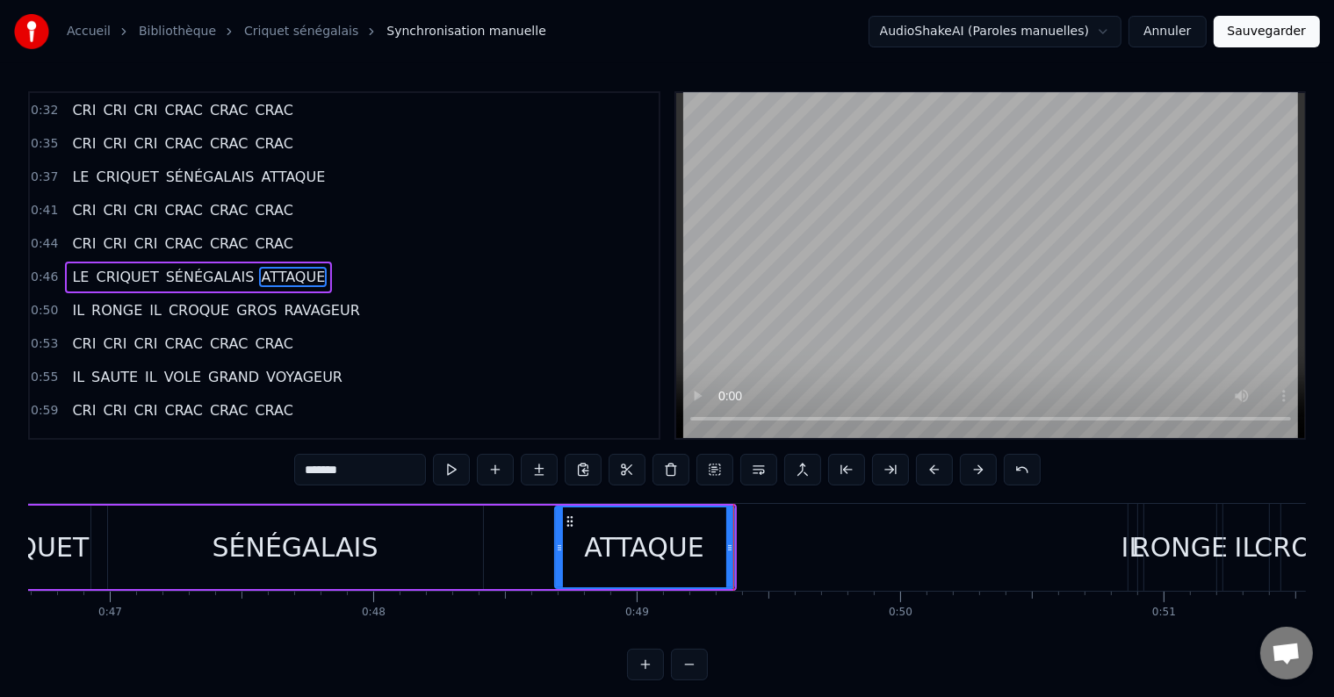
drag, startPoint x: 500, startPoint y: 539, endPoint x: 560, endPoint y: 540, distance: 60.6
click at [560, 540] on div at bounding box center [559, 547] width 7 height 80
click at [454, 471] on button at bounding box center [451, 470] width 37 height 32
click at [453, 471] on button at bounding box center [451, 470] width 37 height 32
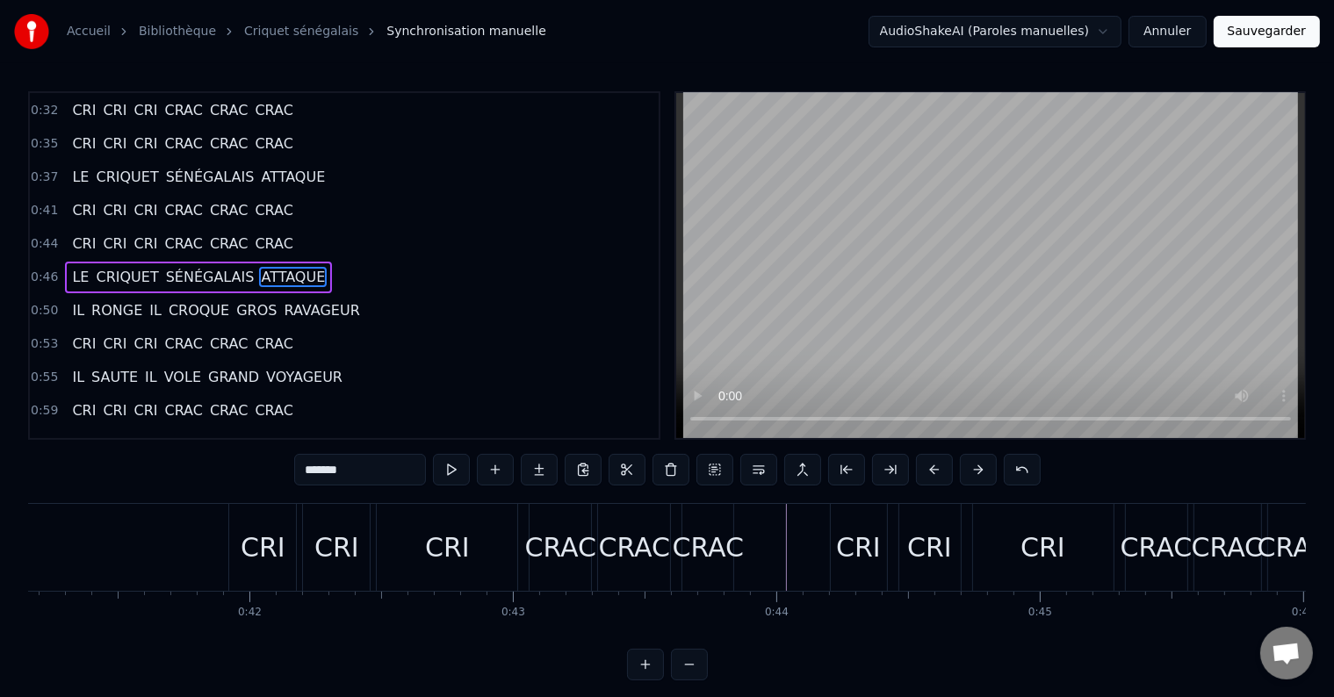
scroll to position [0, 10635]
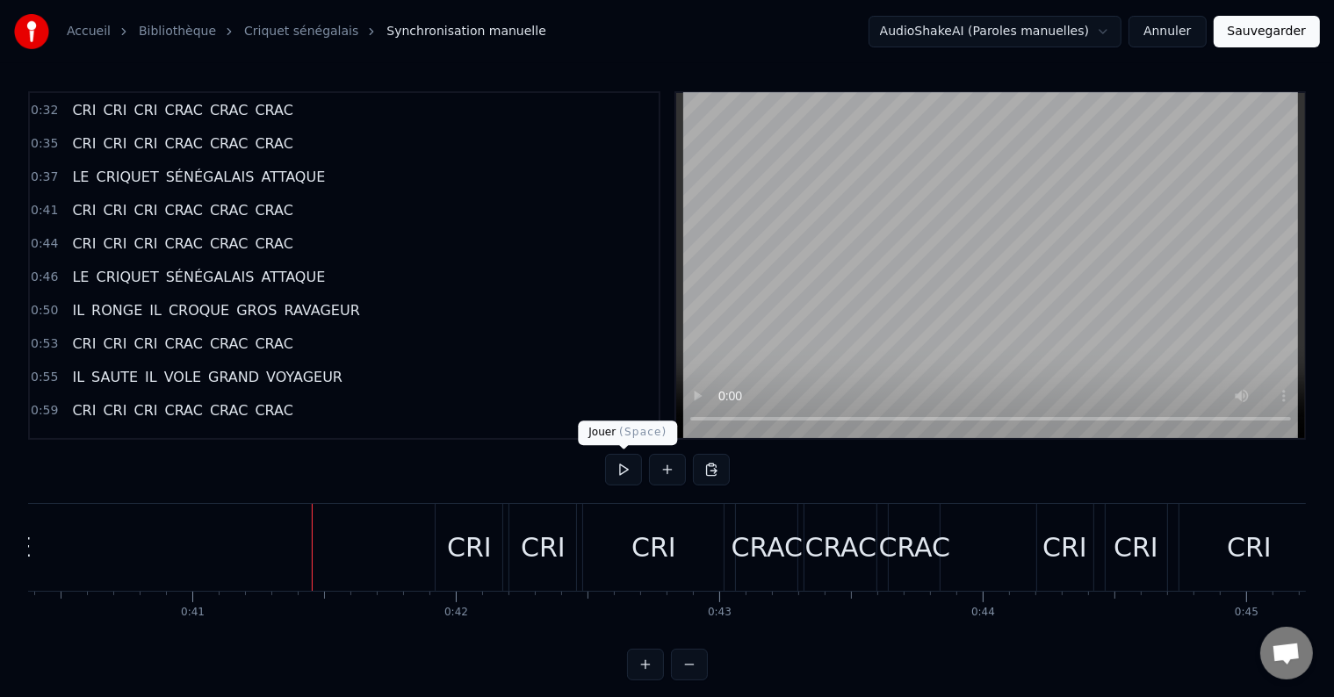
click at [628, 467] on button at bounding box center [623, 470] width 37 height 32
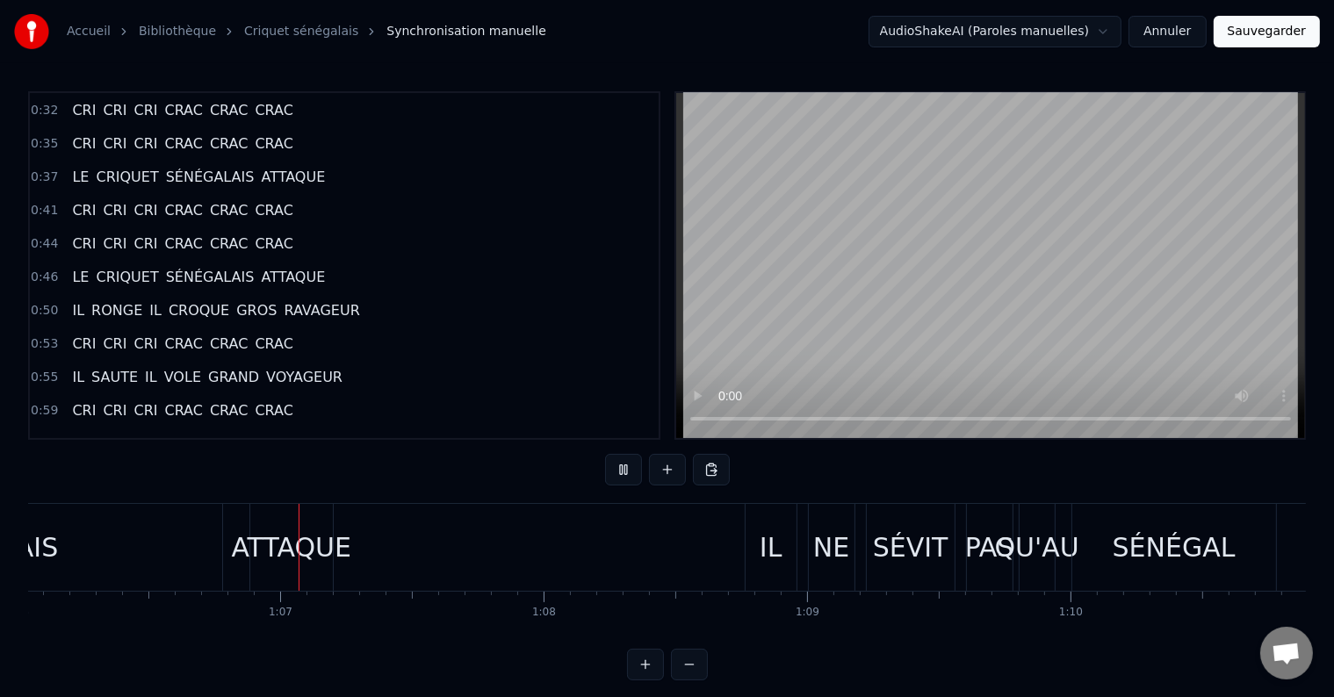
scroll to position [0, 17397]
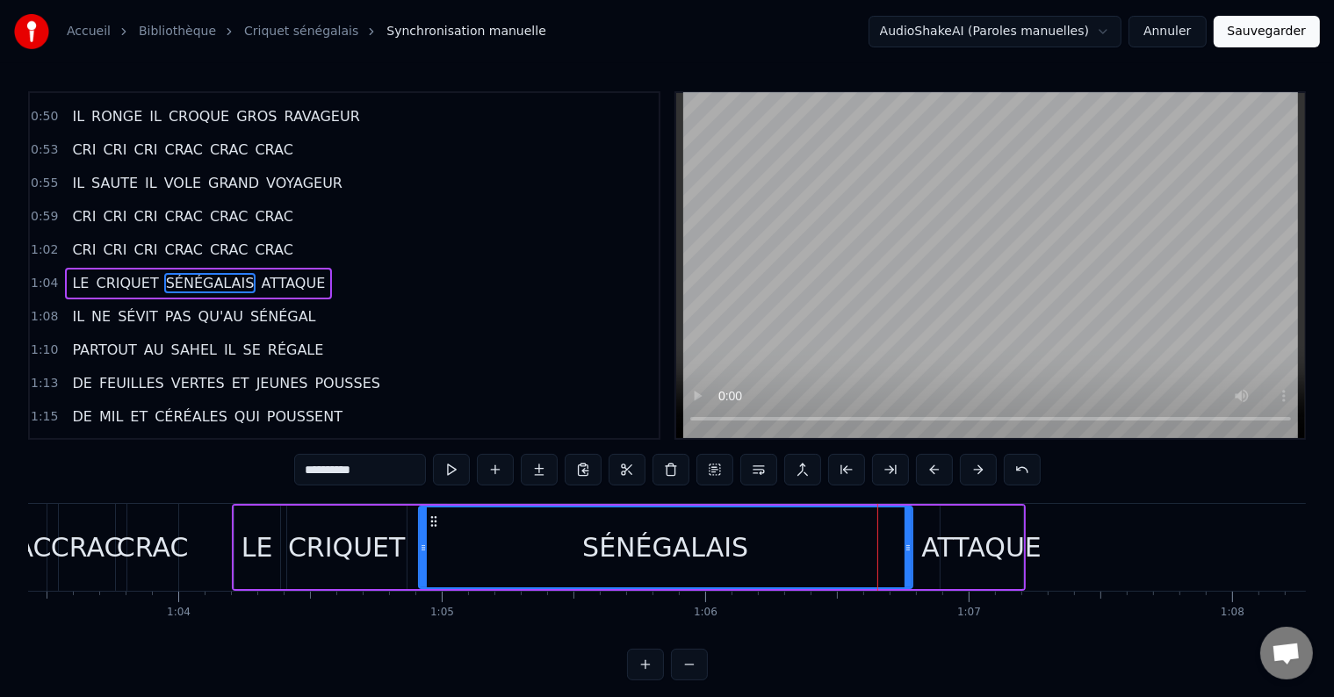
scroll to position [0, 16694]
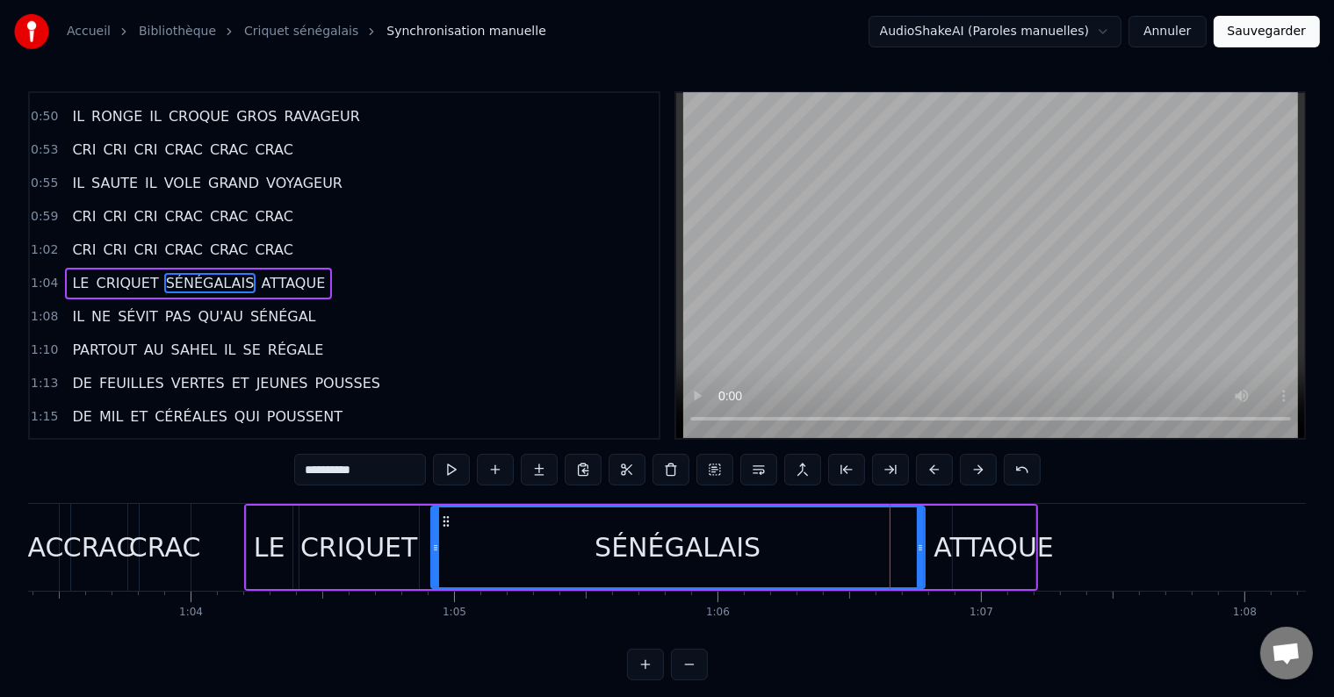
click at [541, 520] on div "SÉNÉGALAIS" at bounding box center [678, 547] width 492 height 80
click at [448, 457] on button at bounding box center [451, 470] width 37 height 32
click at [453, 473] on button at bounding box center [451, 470] width 37 height 32
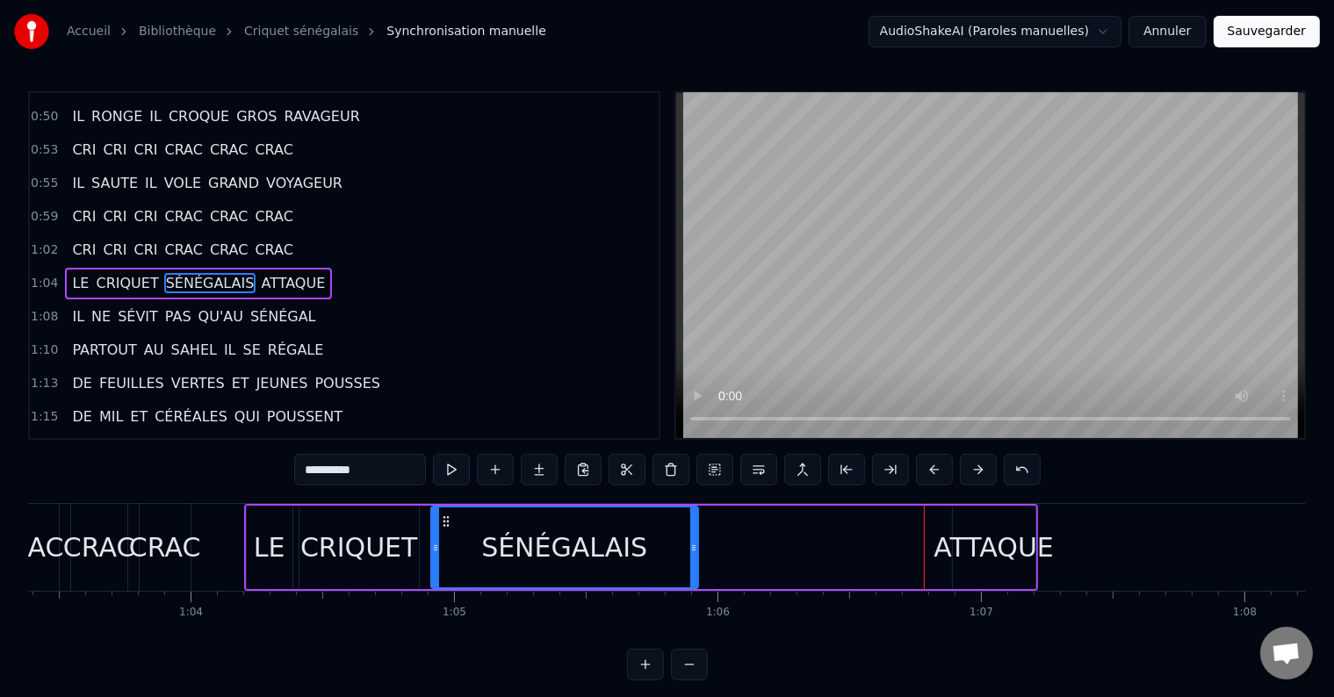
drag, startPoint x: 919, startPoint y: 547, endPoint x: 693, endPoint y: 541, distance: 226.6
click at [693, 541] on icon at bounding box center [693, 548] width 7 height 14
click at [441, 465] on button at bounding box center [451, 470] width 37 height 32
click at [460, 471] on button at bounding box center [451, 470] width 37 height 32
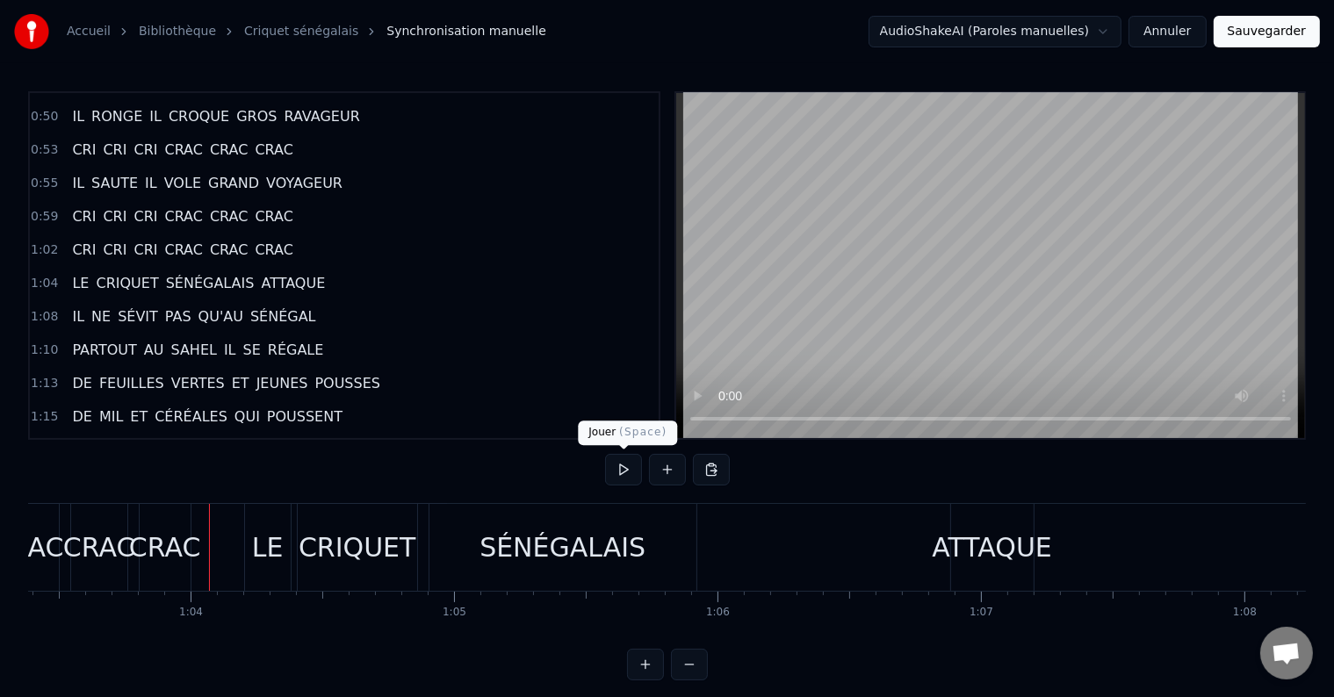
click at [631, 470] on button at bounding box center [623, 470] width 37 height 32
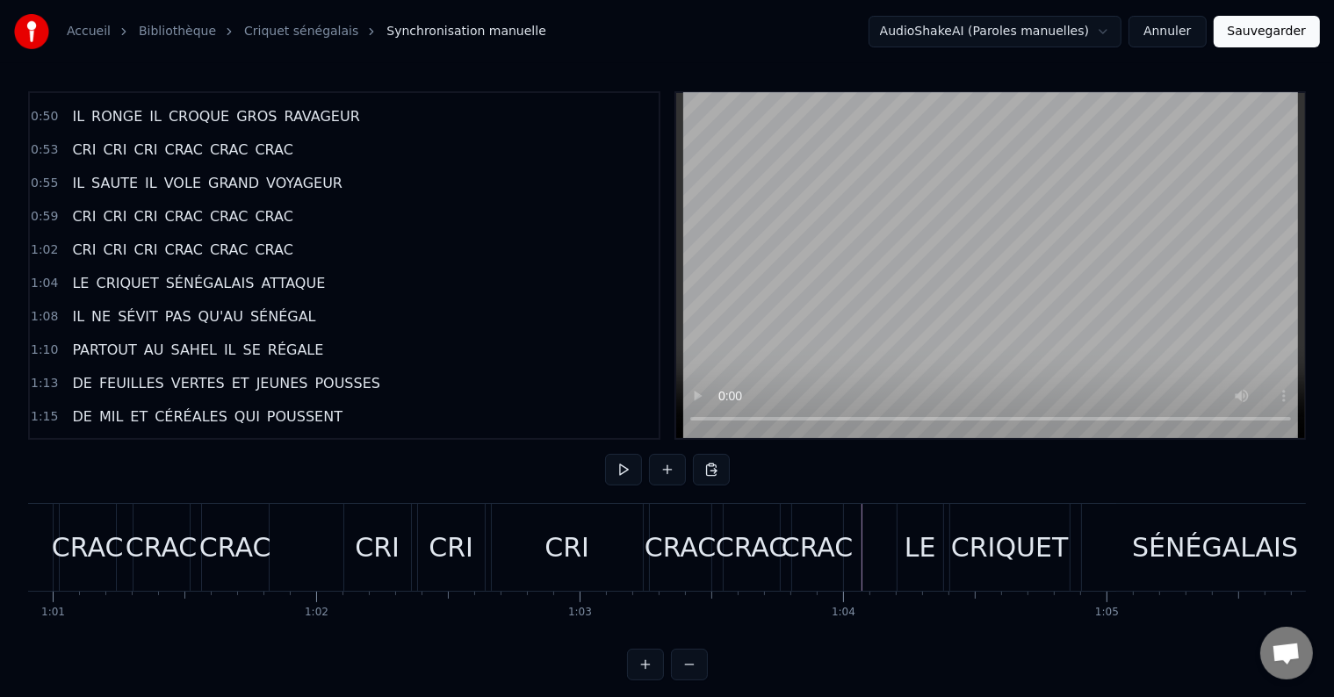
scroll to position [0, 15940]
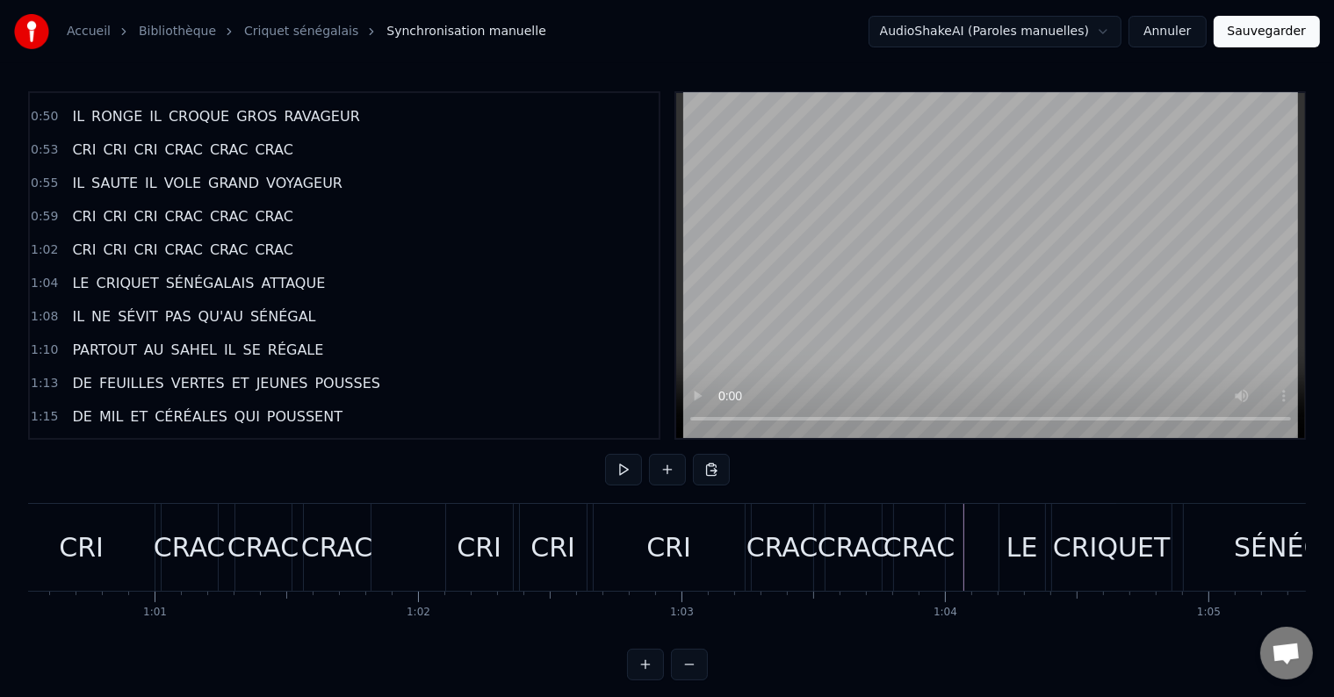
click at [629, 454] on button at bounding box center [623, 470] width 37 height 32
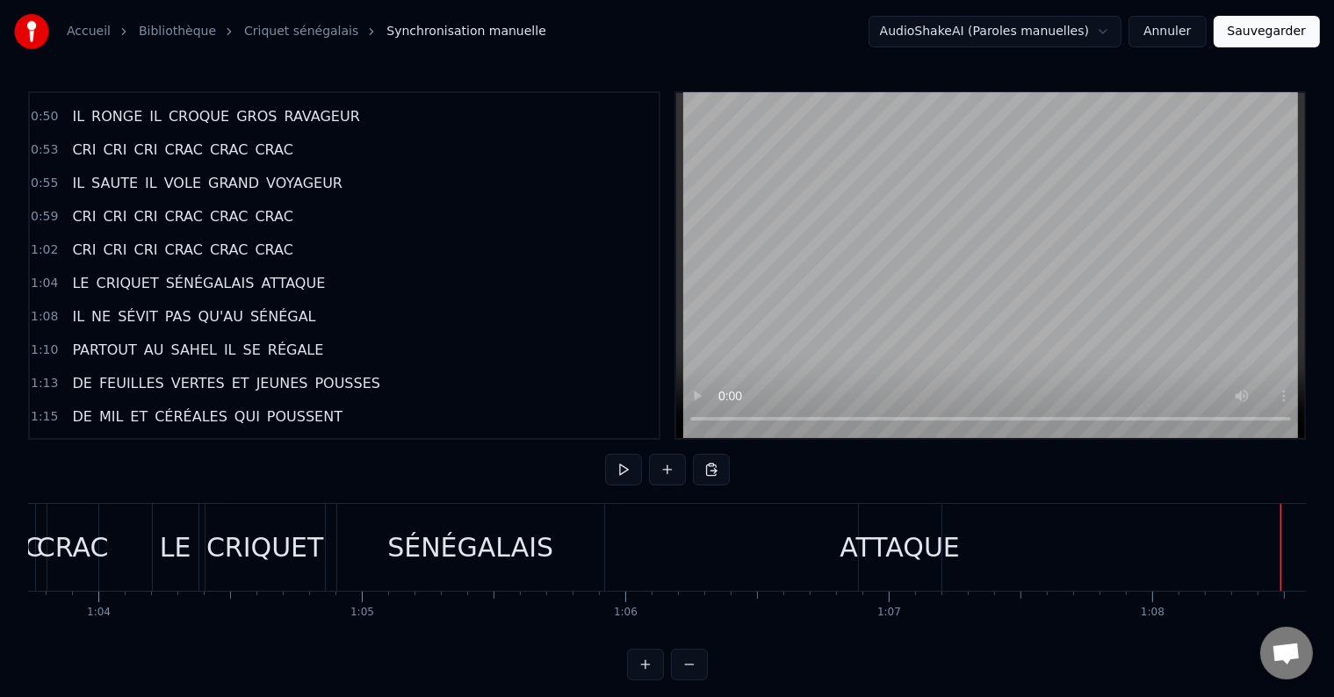
scroll to position [0, 16777]
click at [896, 554] on div "ATTAQUE" at bounding box center [909, 548] width 120 height 40
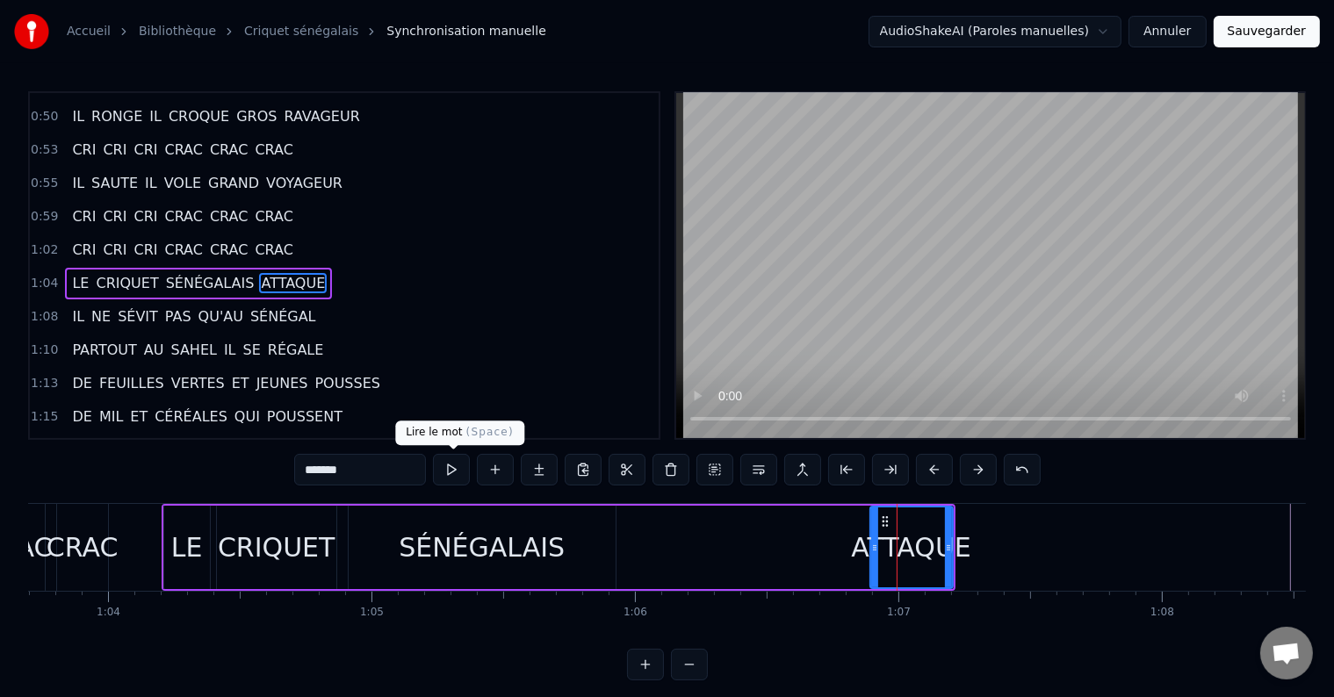
click at [446, 468] on button at bounding box center [451, 470] width 37 height 32
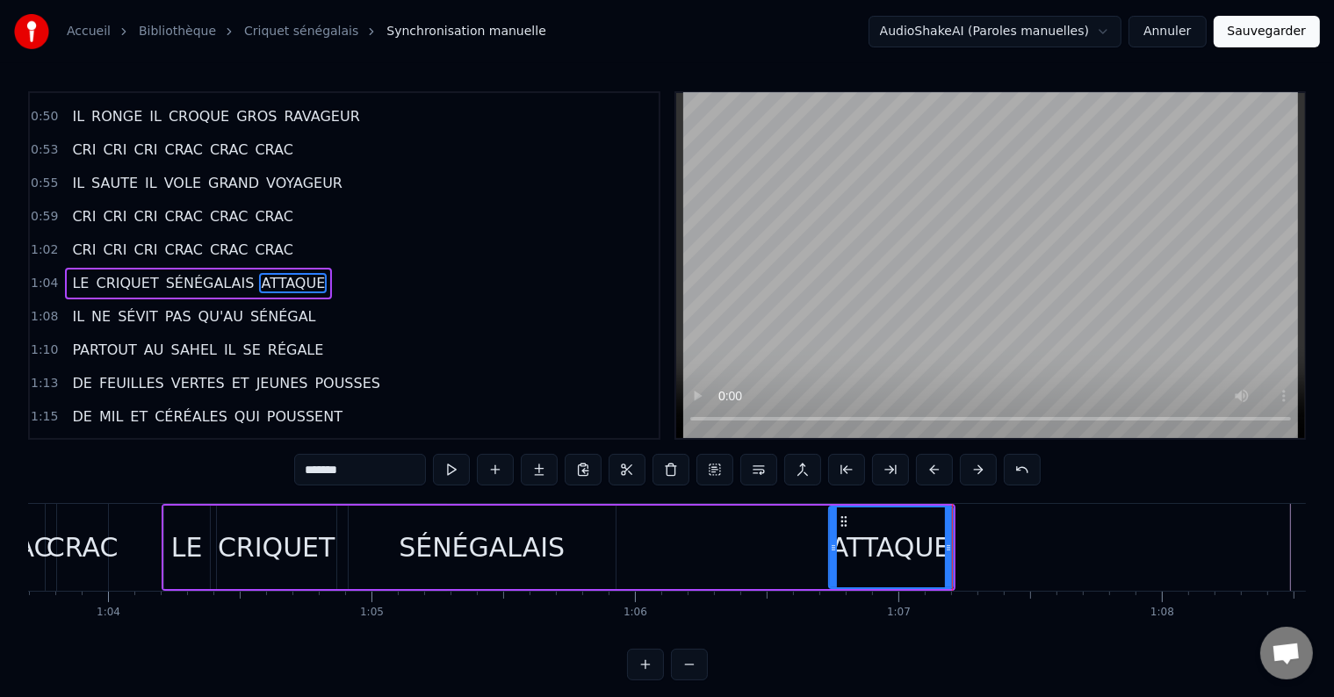
drag, startPoint x: 874, startPoint y: 539, endPoint x: 833, endPoint y: 540, distance: 41.3
click at [833, 540] on div at bounding box center [833, 547] width 7 height 80
click at [453, 464] on button at bounding box center [451, 470] width 37 height 32
drag, startPoint x: 832, startPoint y: 545, endPoint x: 798, endPoint y: 544, distance: 34.3
click at [798, 544] on icon at bounding box center [798, 548] width 7 height 14
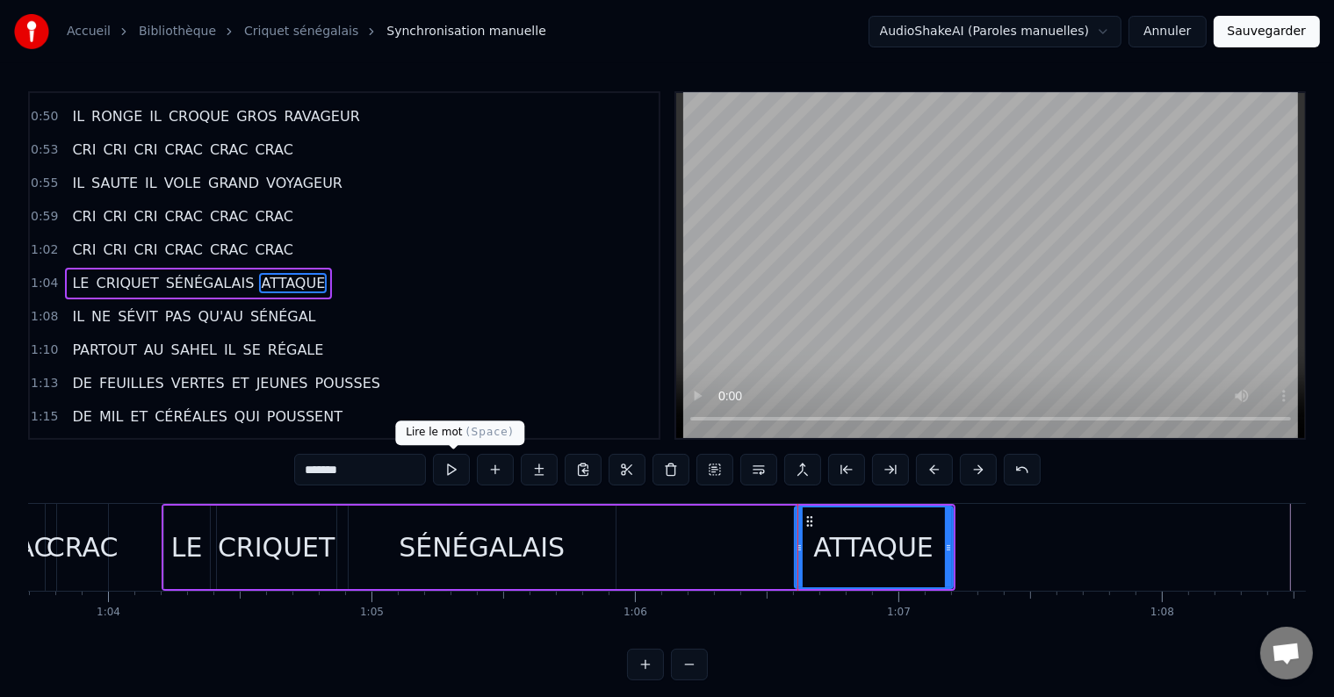
click at [452, 471] on button at bounding box center [451, 470] width 37 height 32
click at [799, 541] on icon at bounding box center [801, 548] width 7 height 14
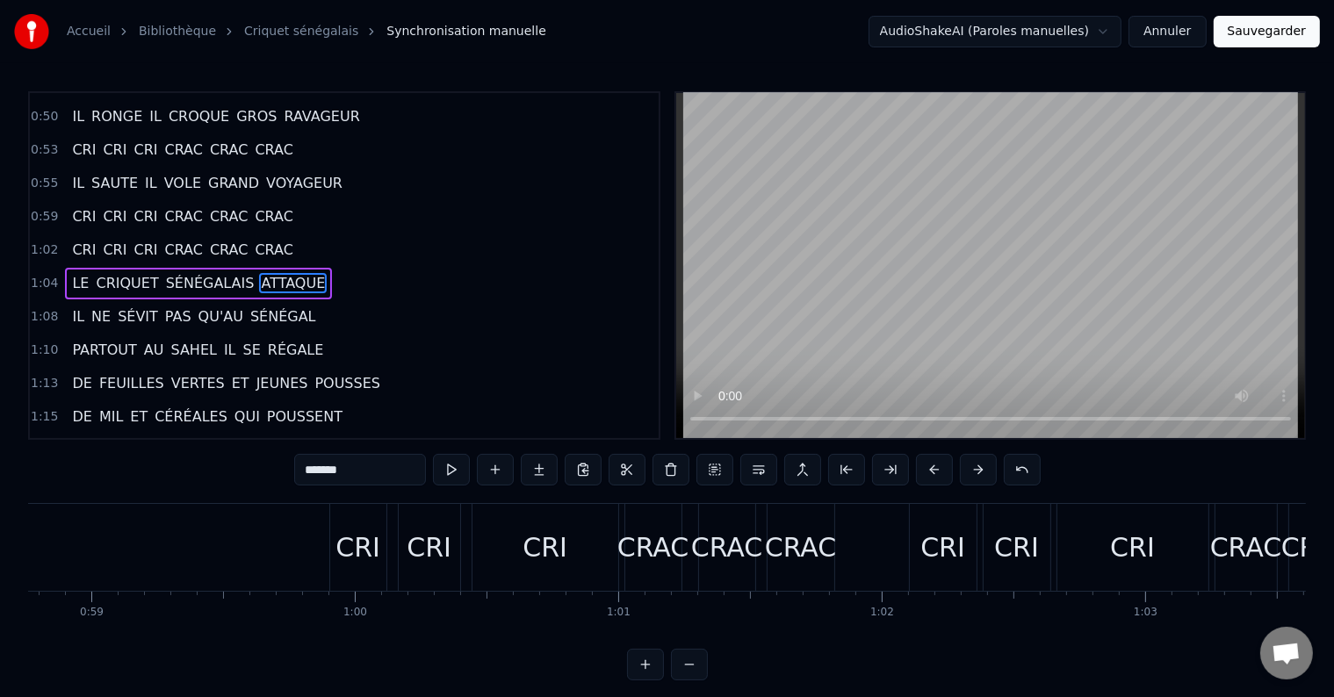
scroll to position [0, 15399]
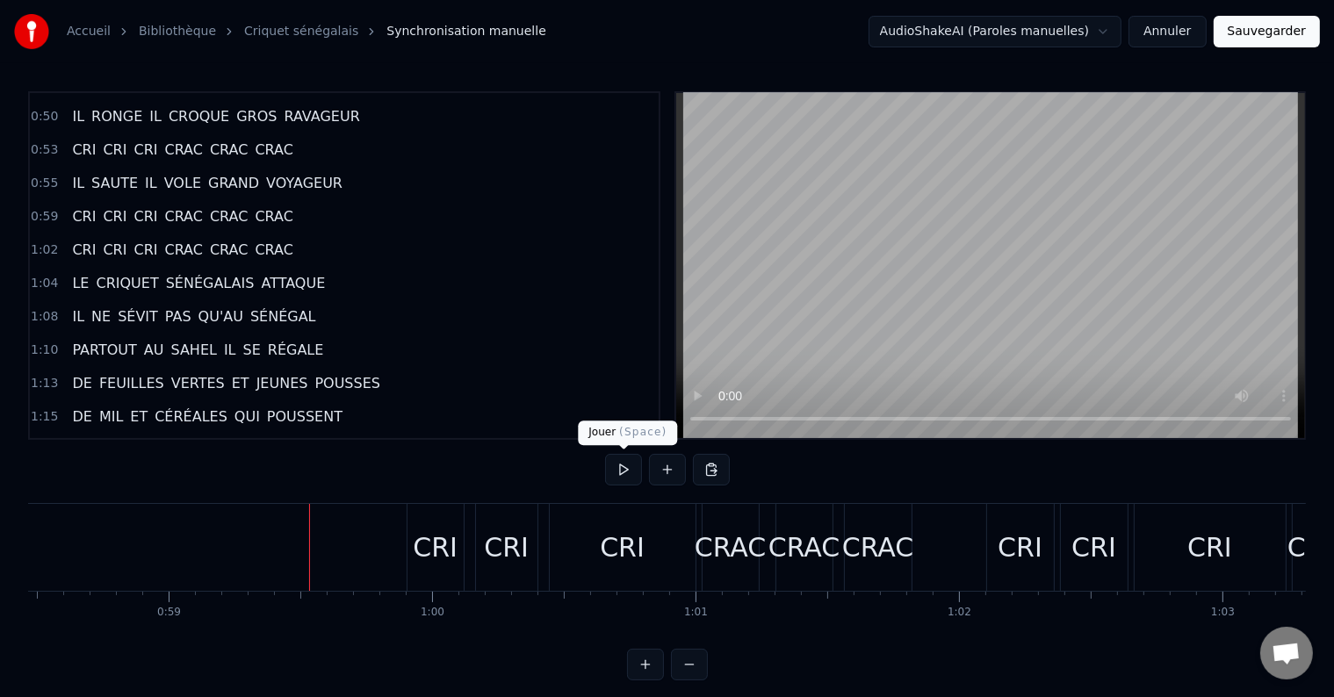
click at [632, 472] on button at bounding box center [623, 470] width 37 height 32
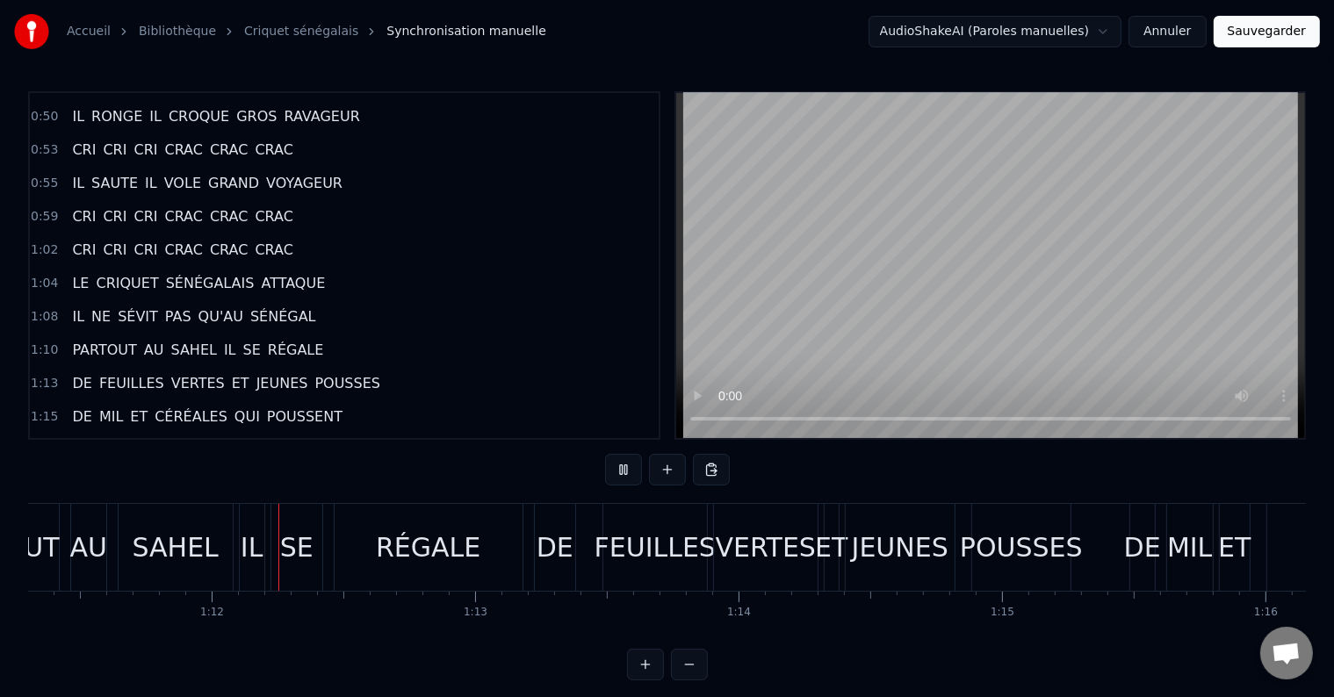
scroll to position [0, 18791]
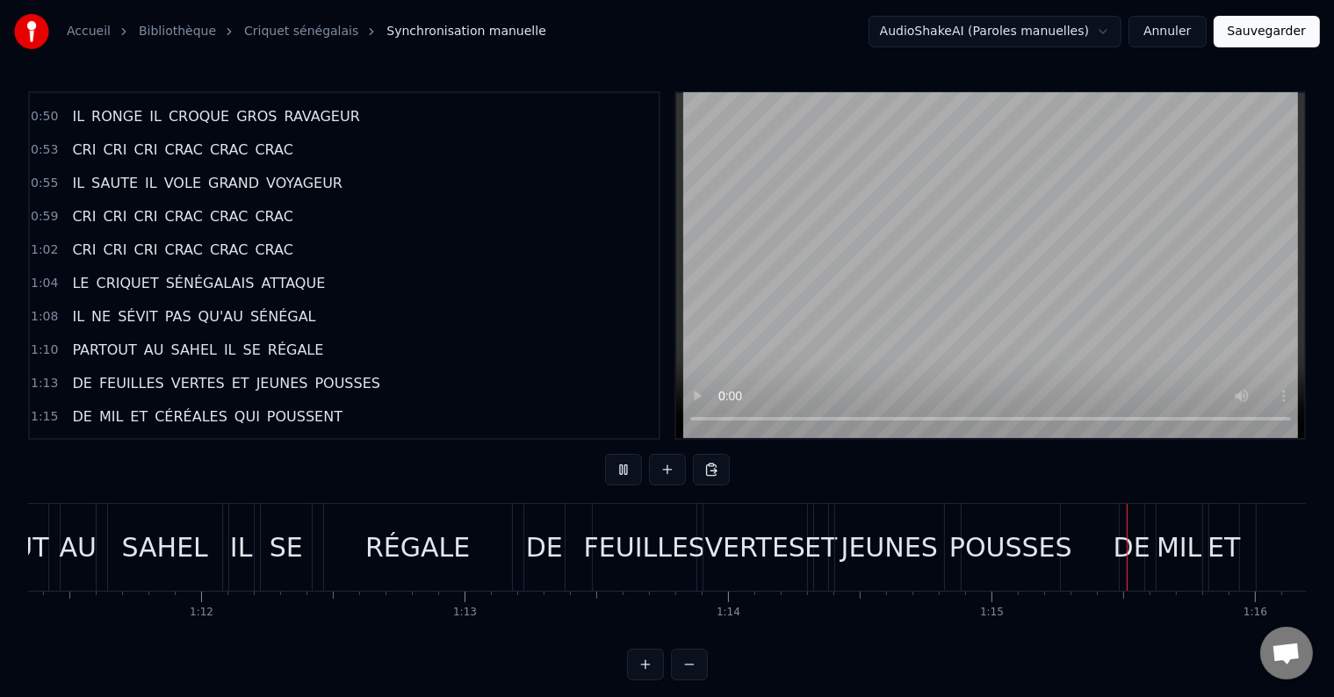
click at [720, 559] on div "VERTES" at bounding box center [755, 548] width 100 height 40
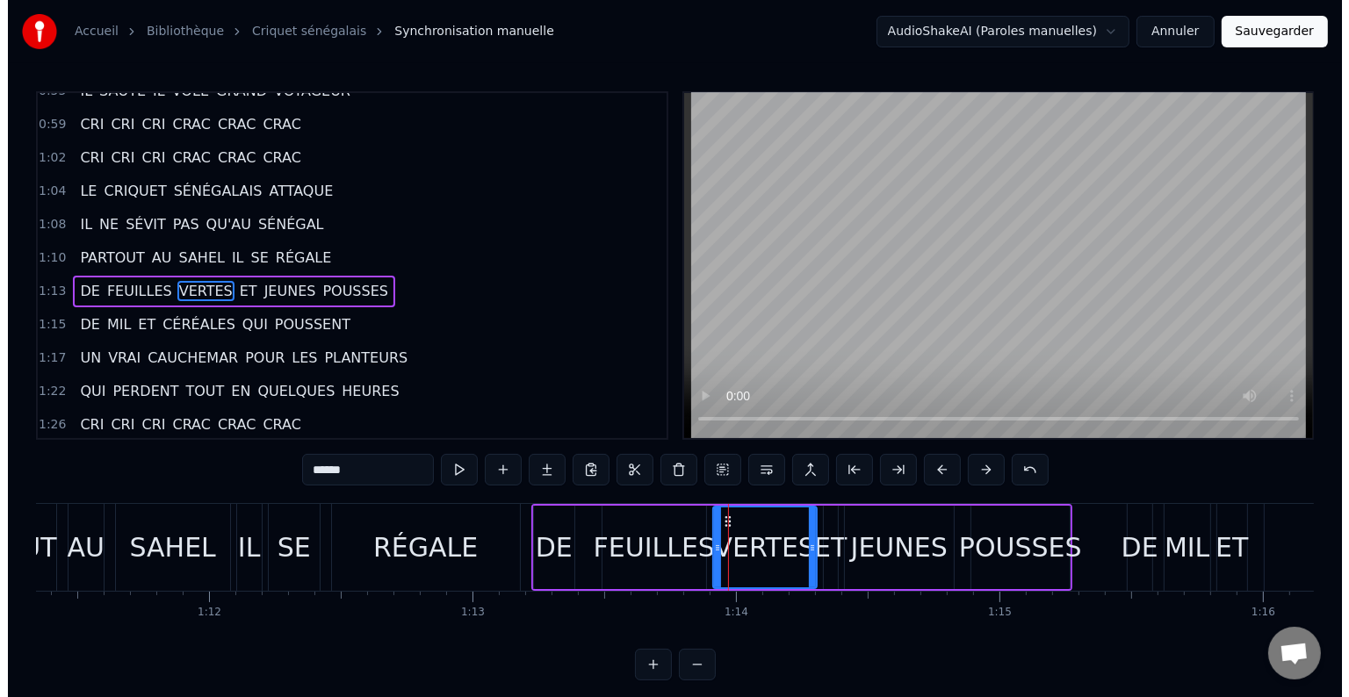
scroll to position [457, 0]
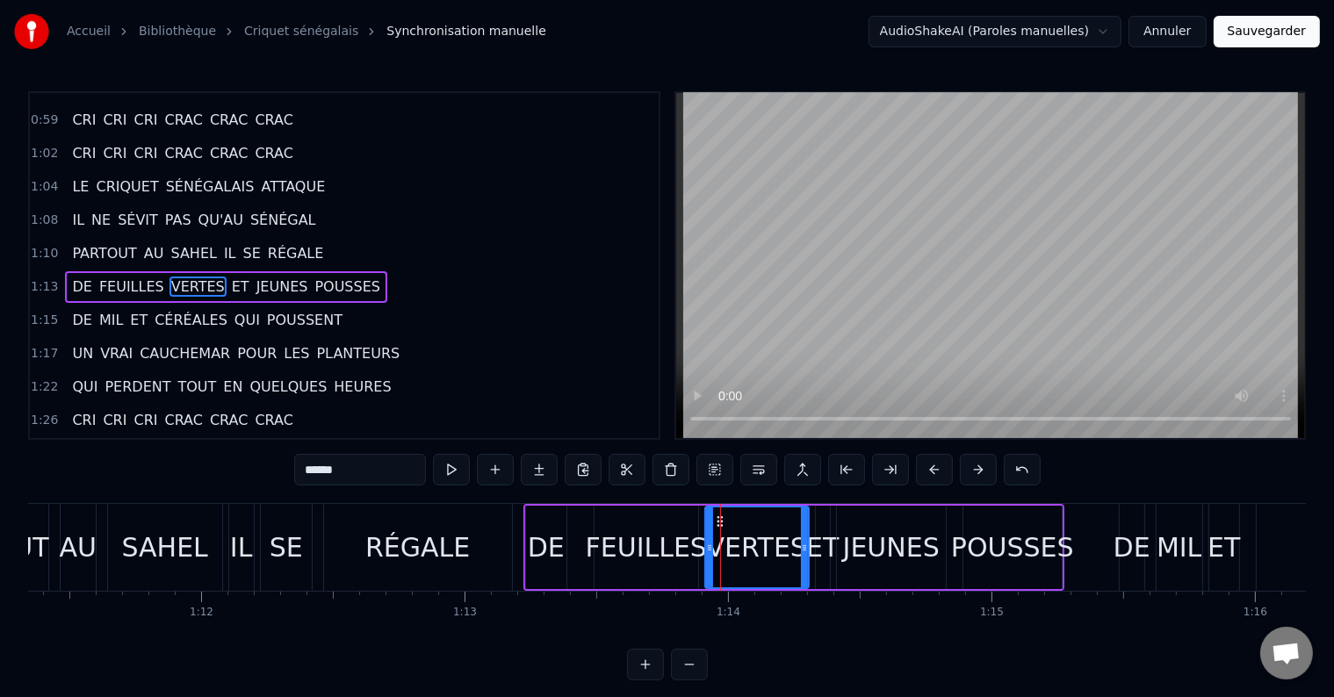
click at [230, 277] on span "ET" at bounding box center [240, 287] width 21 height 20
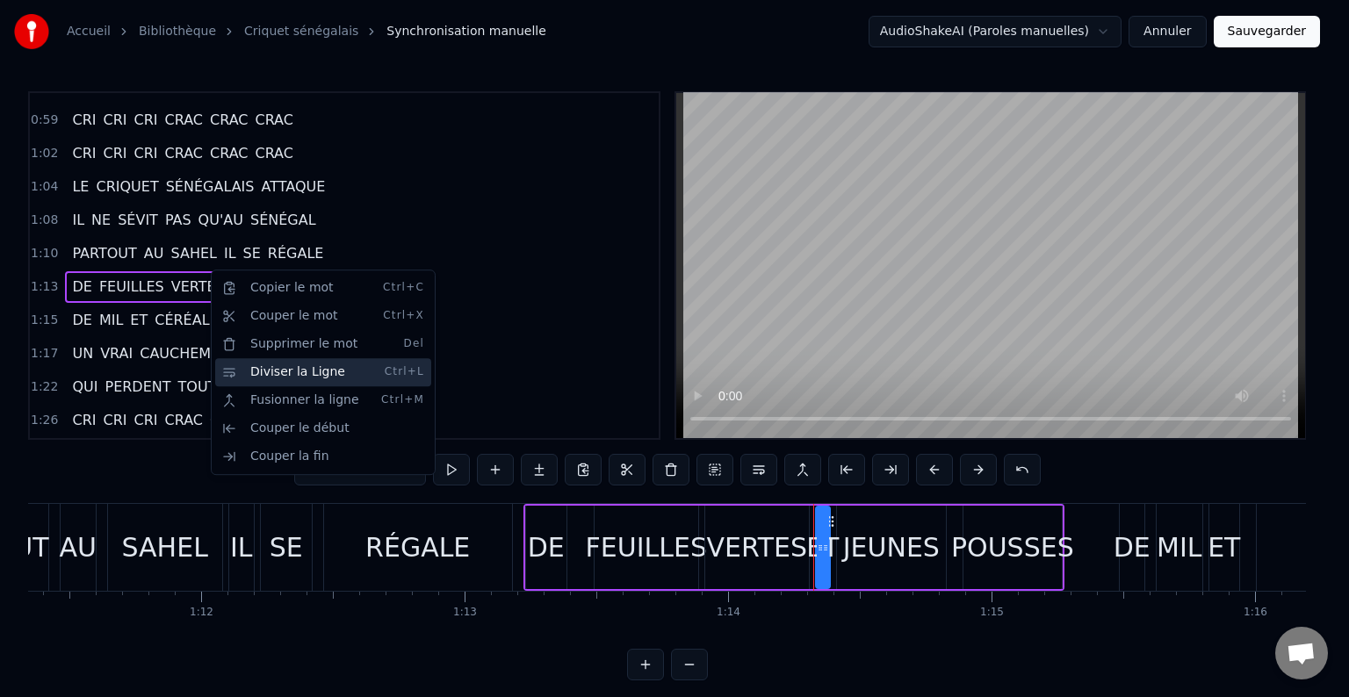
click at [252, 372] on div "Diviser la Ligne Ctrl+L" at bounding box center [323, 372] width 216 height 28
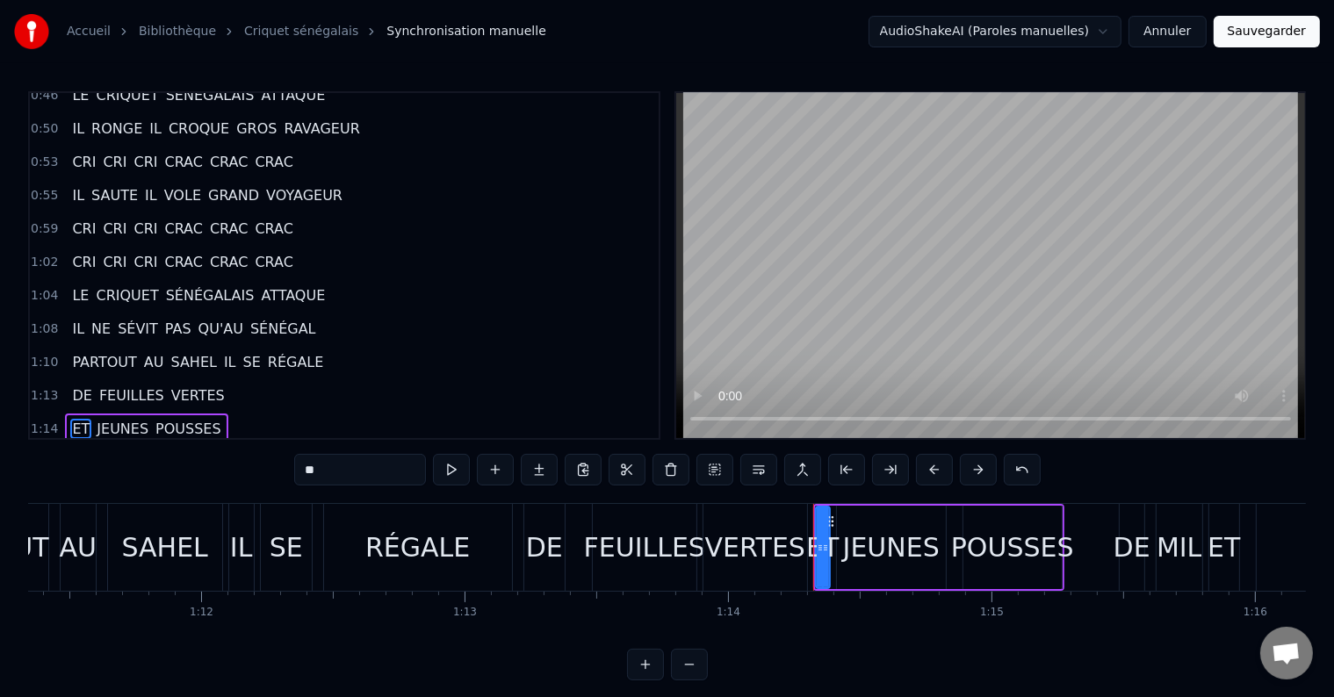
scroll to position [313, 0]
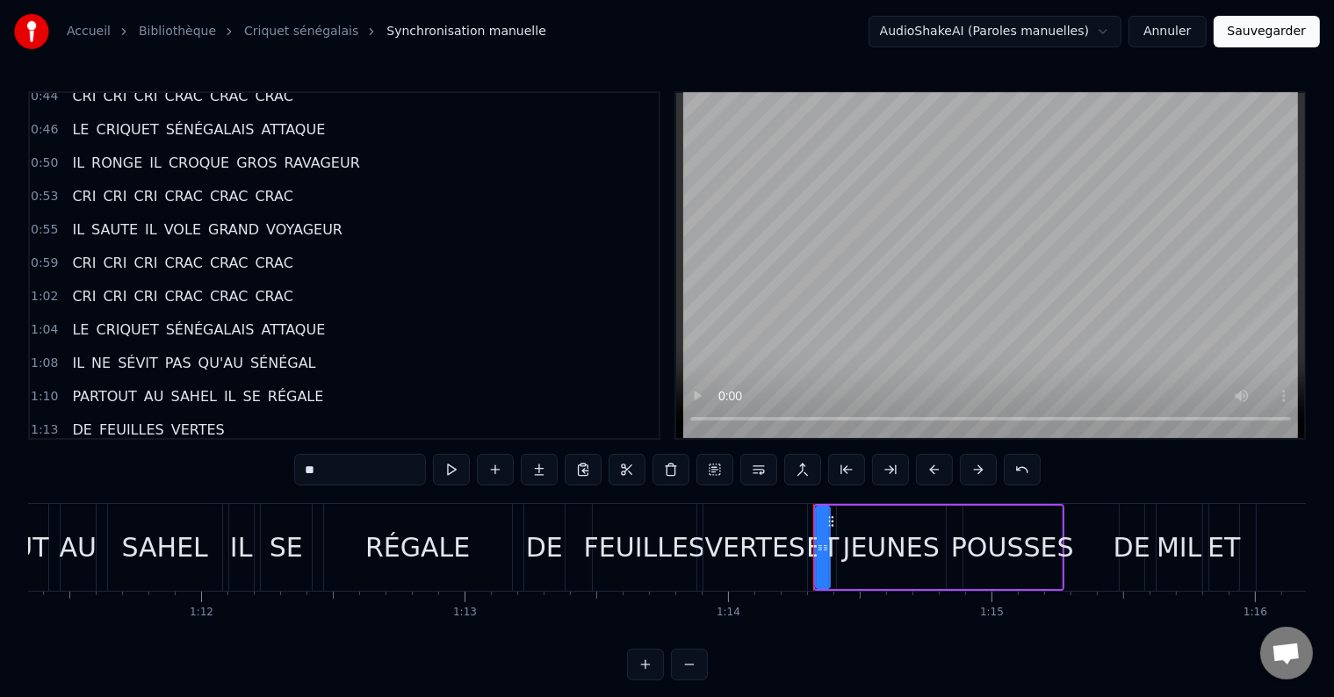
click at [101, 256] on span "CRI" at bounding box center [114, 263] width 27 height 20
type input "***"
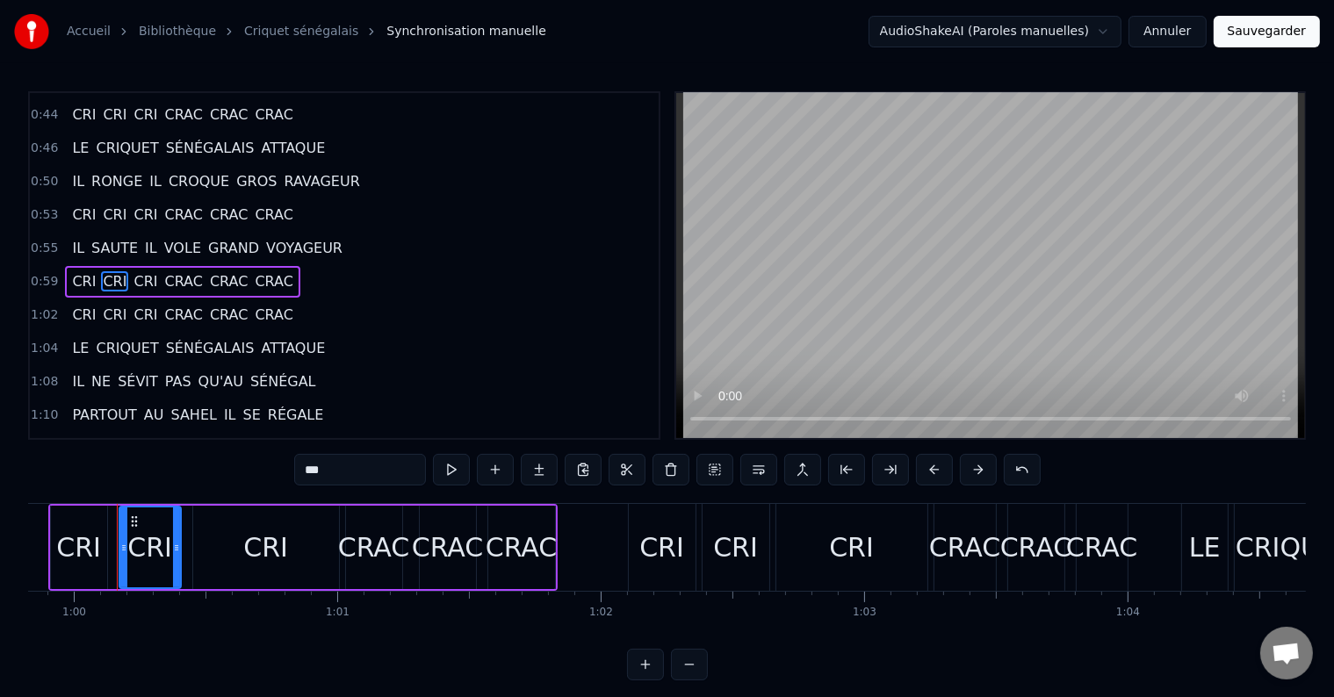
scroll to position [0, 15757]
click at [25, 544] on div "Accueil Bibliothèque Criquet sénégalais Synchronisation manuelle AudioShakeAI (…" at bounding box center [667, 340] width 1334 height 680
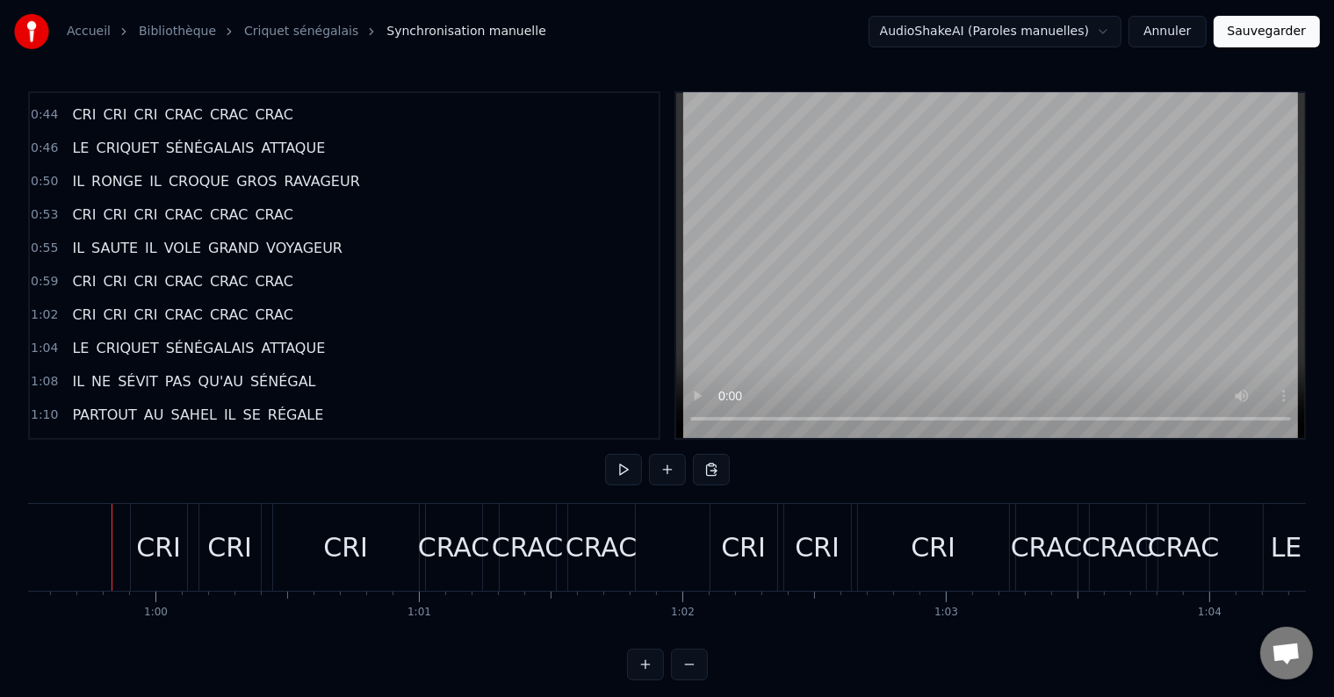
scroll to position [0, 15670]
click at [615, 471] on button at bounding box center [623, 470] width 37 height 32
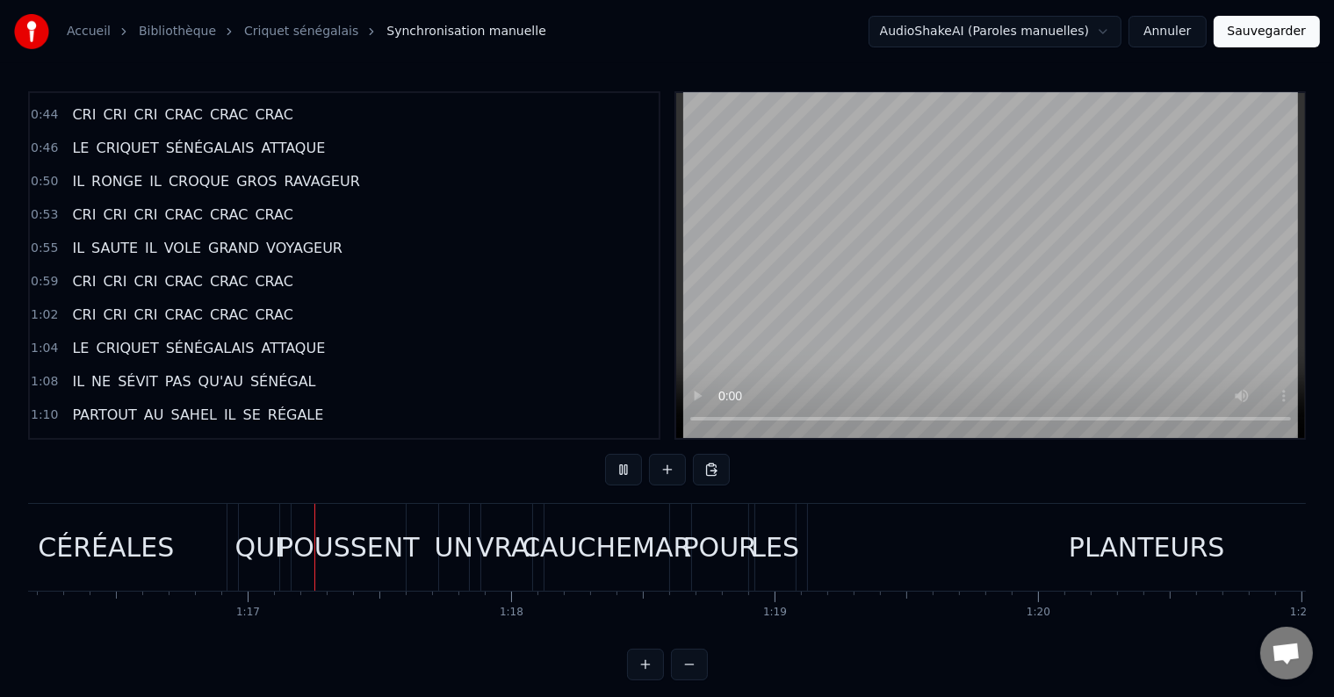
scroll to position [0, 20137]
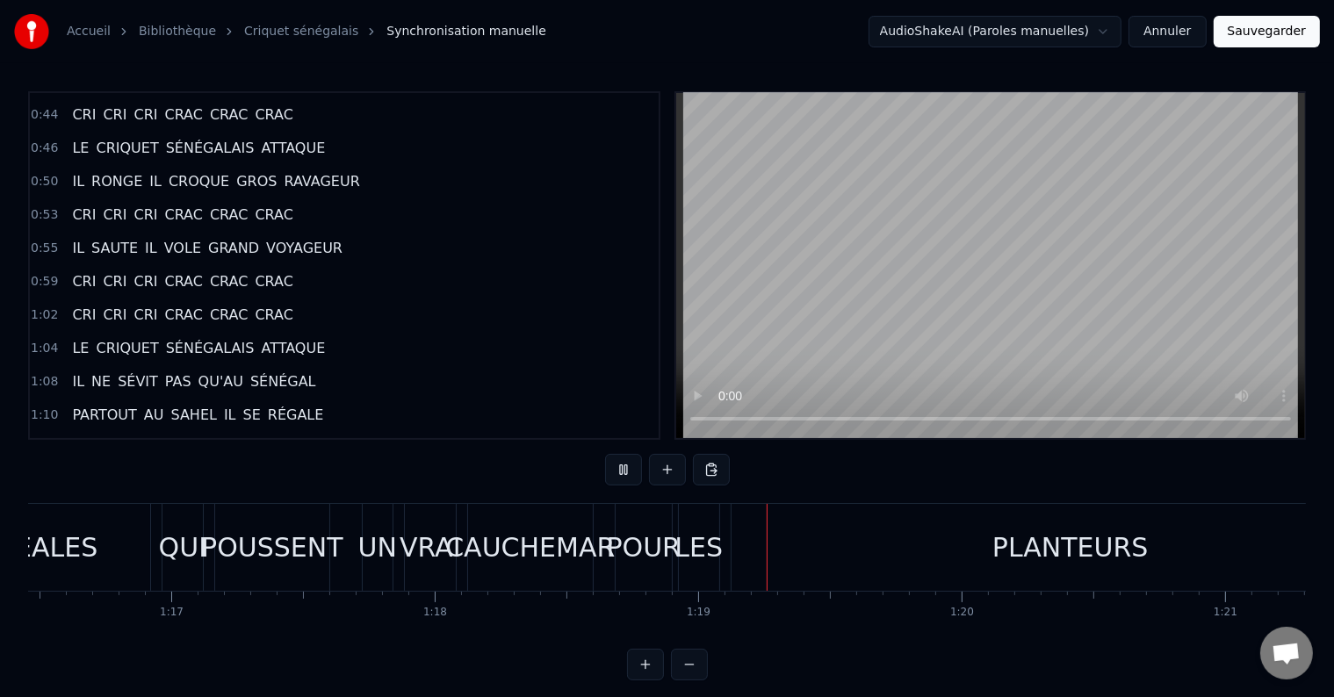
click at [251, 543] on div "POUSSENT" at bounding box center [271, 548] width 141 height 40
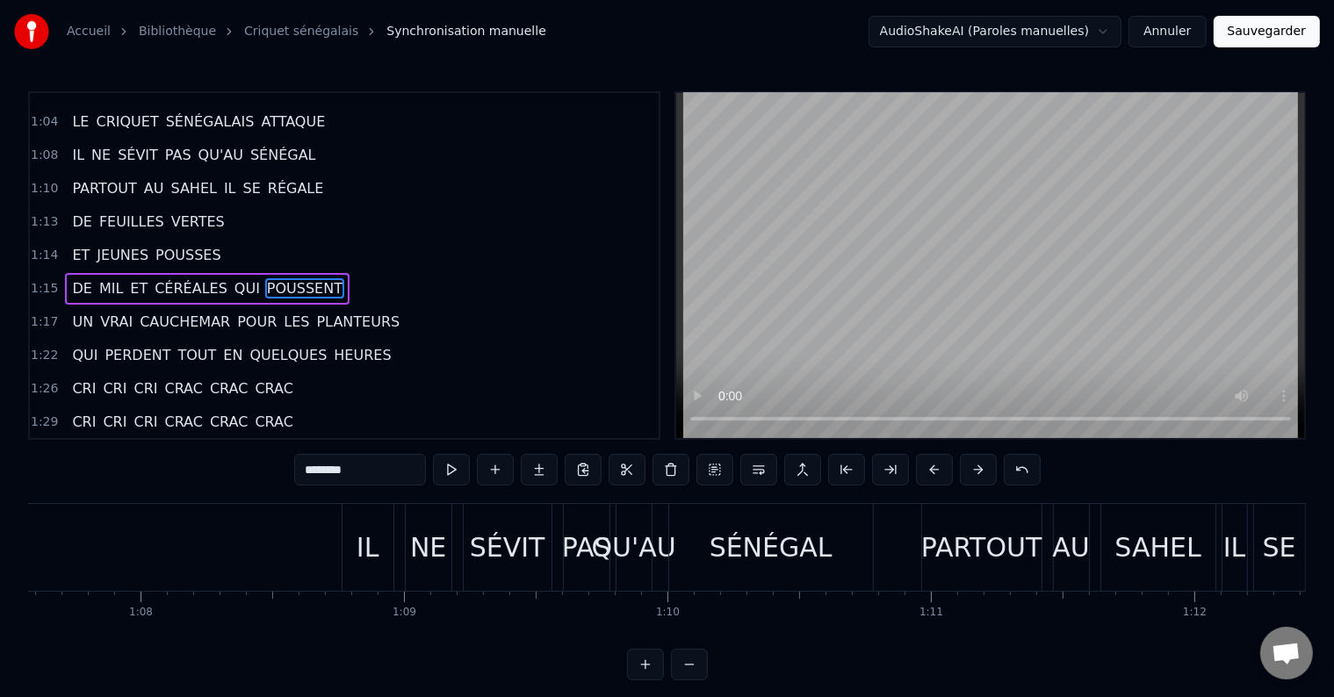
scroll to position [0, 17749]
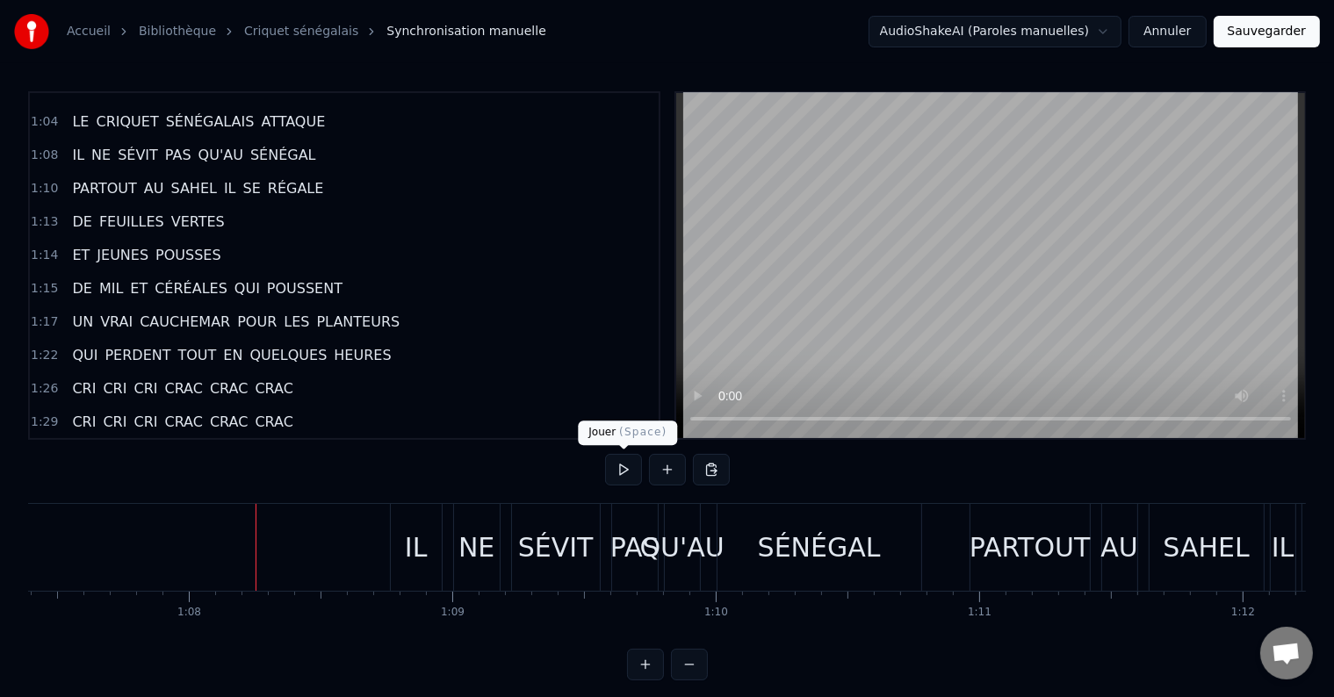
click at [609, 475] on button at bounding box center [623, 470] width 37 height 32
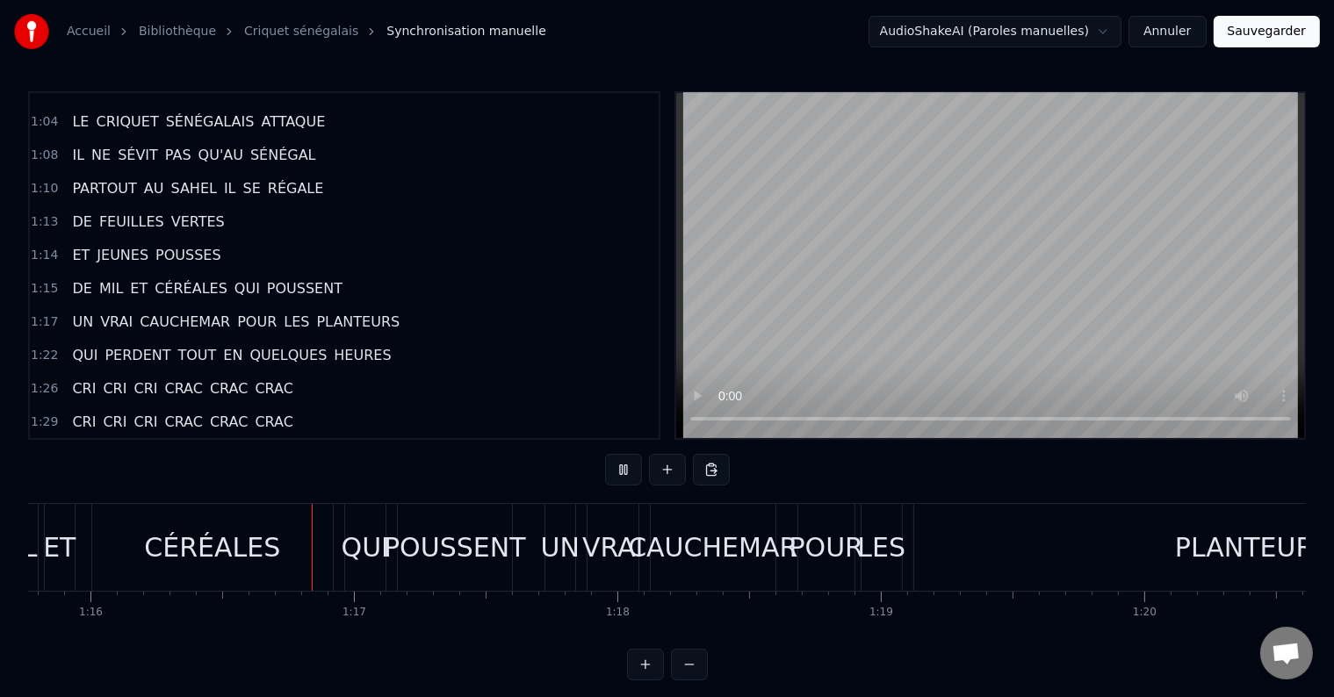
scroll to position [0, 19975]
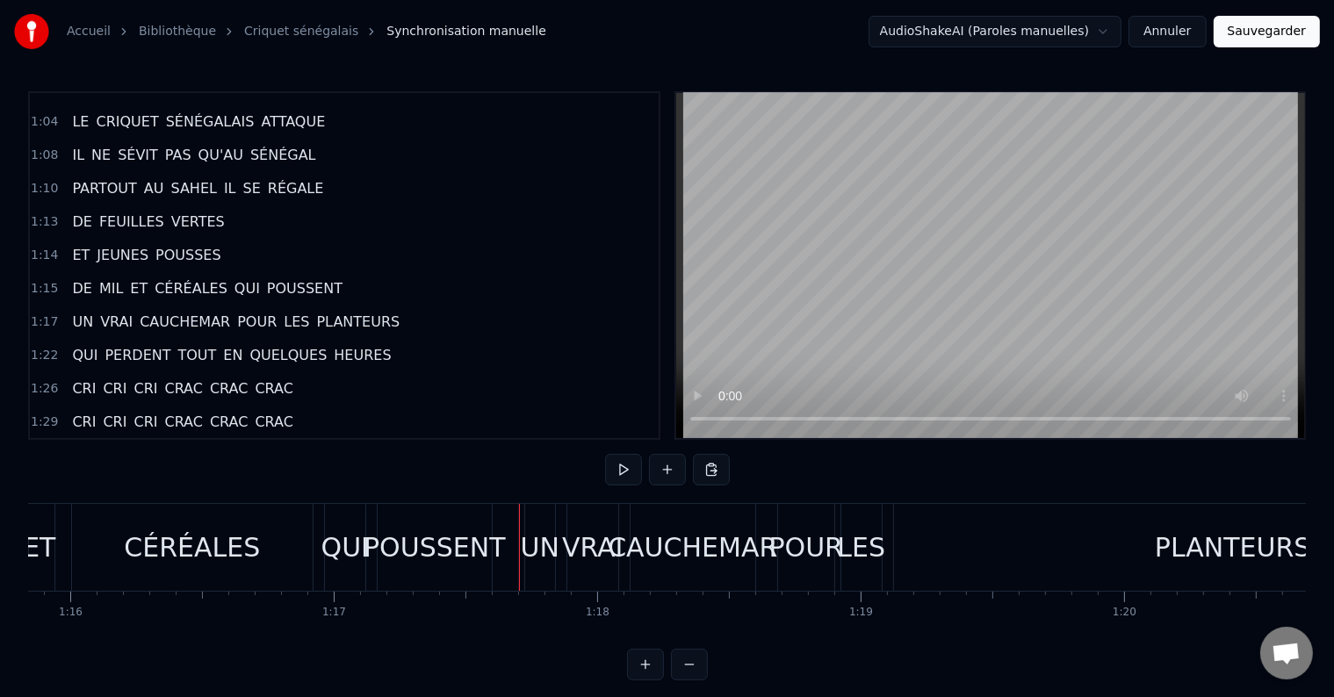
click at [794, 541] on div "POUR" at bounding box center [806, 548] width 75 height 40
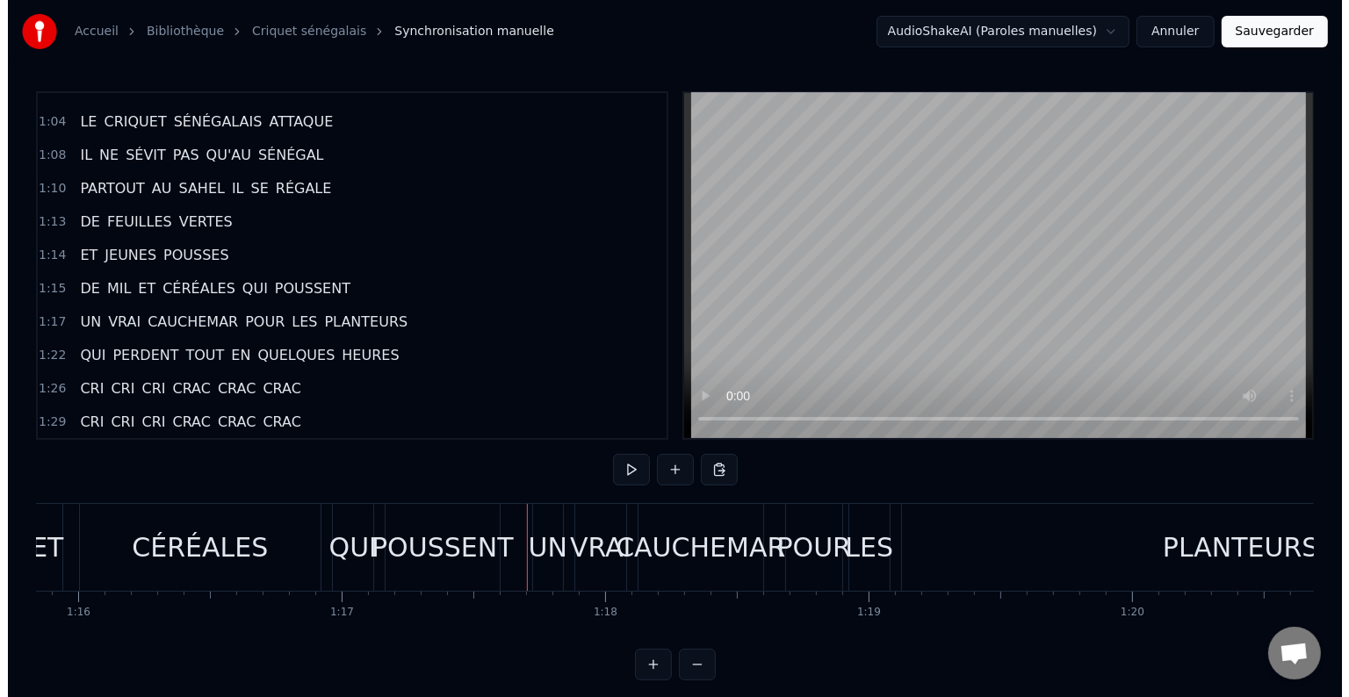
scroll to position [554, 0]
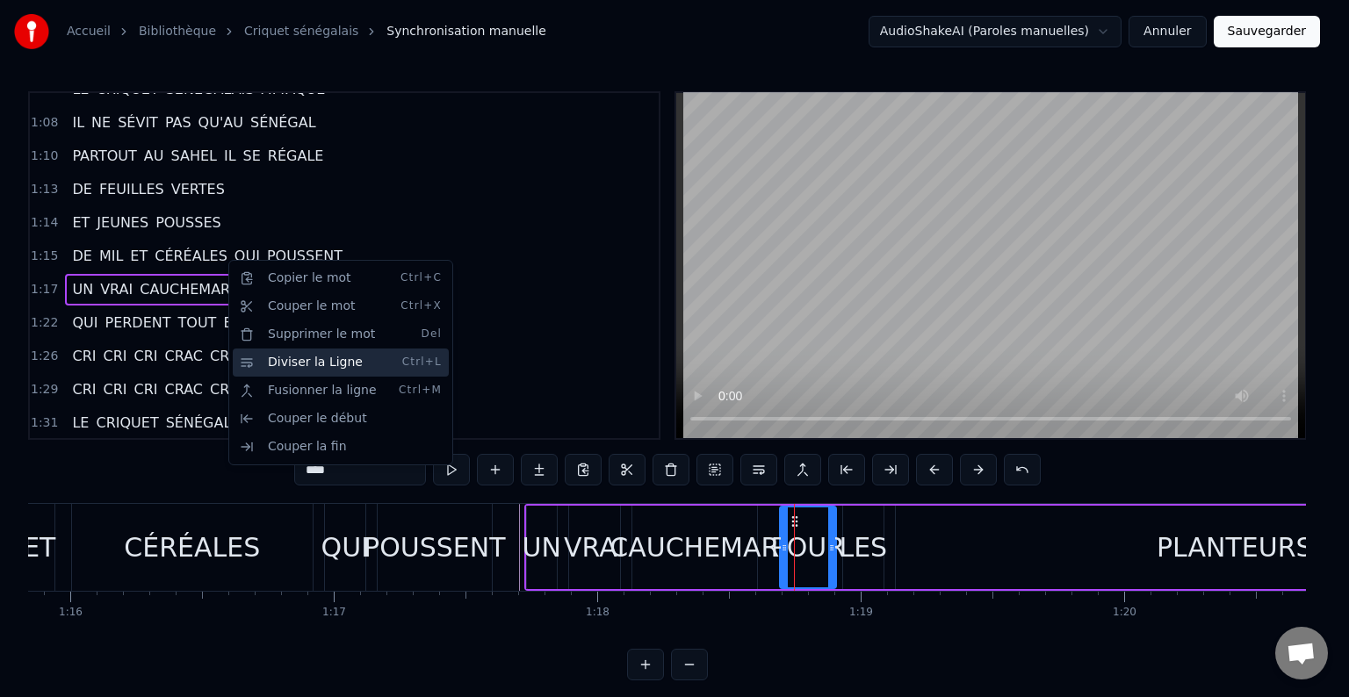
click at [327, 363] on div "Diviser la Ligne Ctrl+L" at bounding box center [341, 363] width 216 height 28
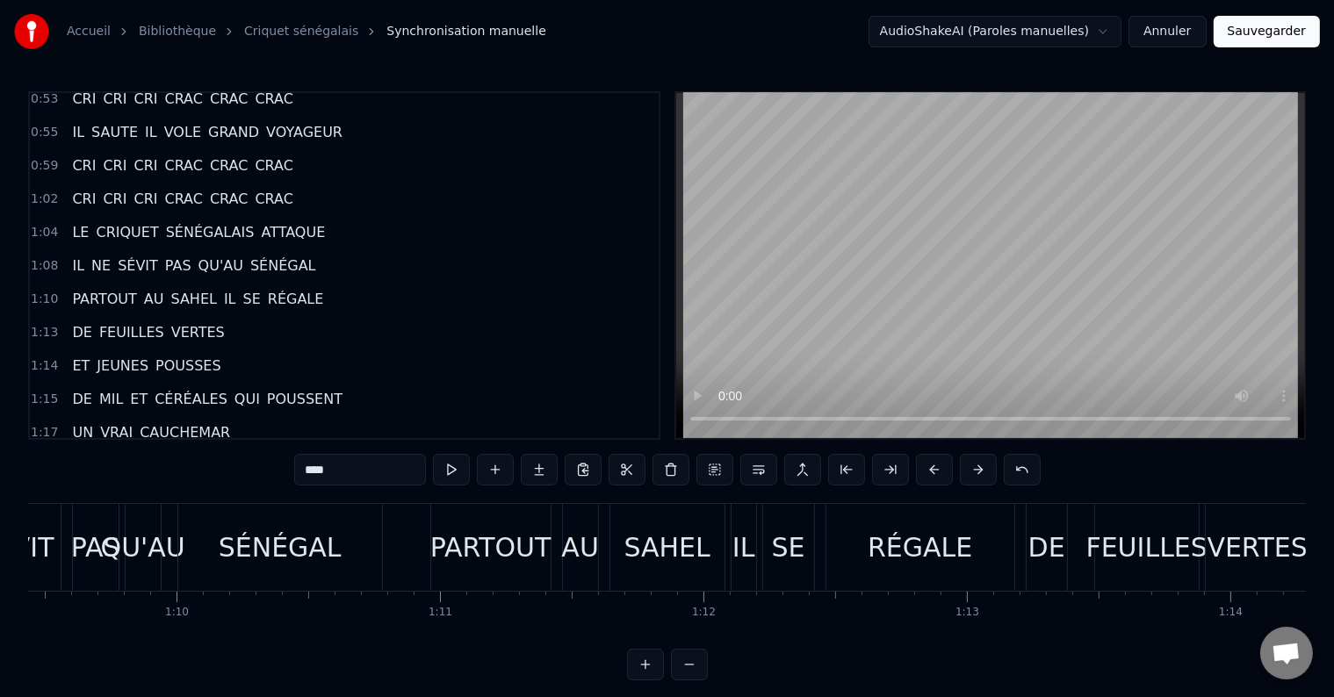
scroll to position [0, 18254]
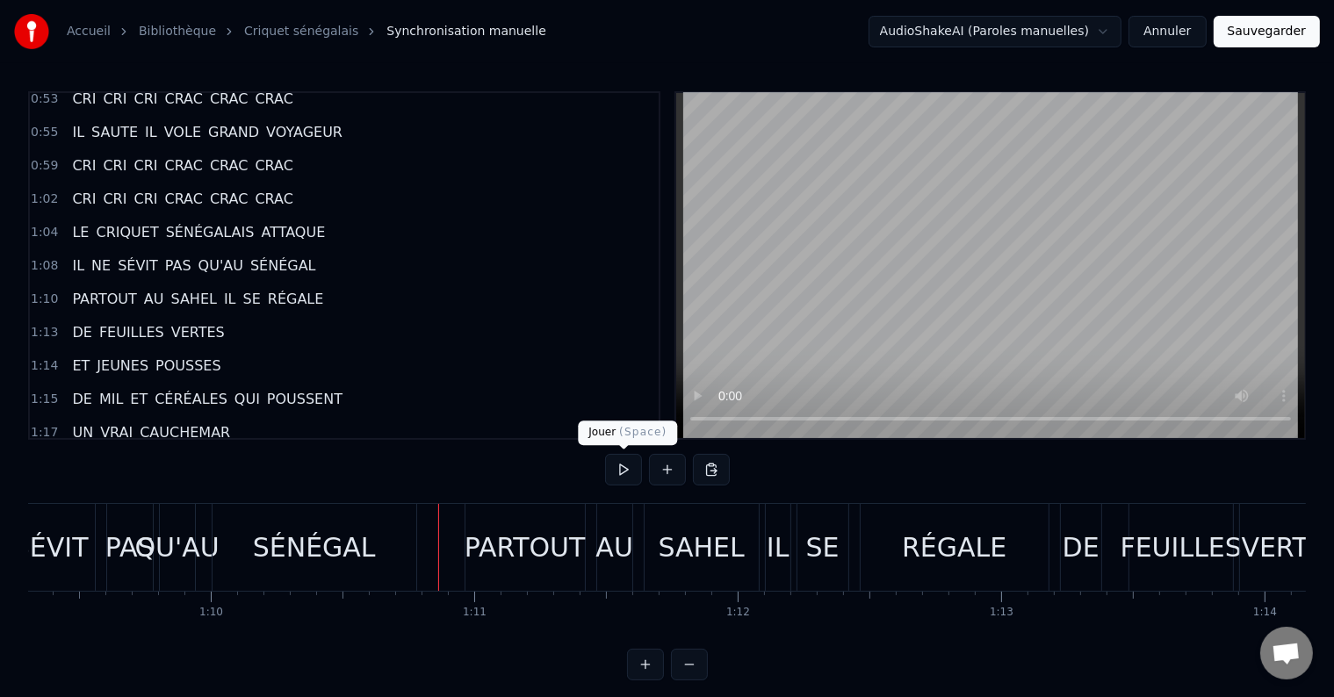
click at [615, 465] on button at bounding box center [623, 470] width 37 height 32
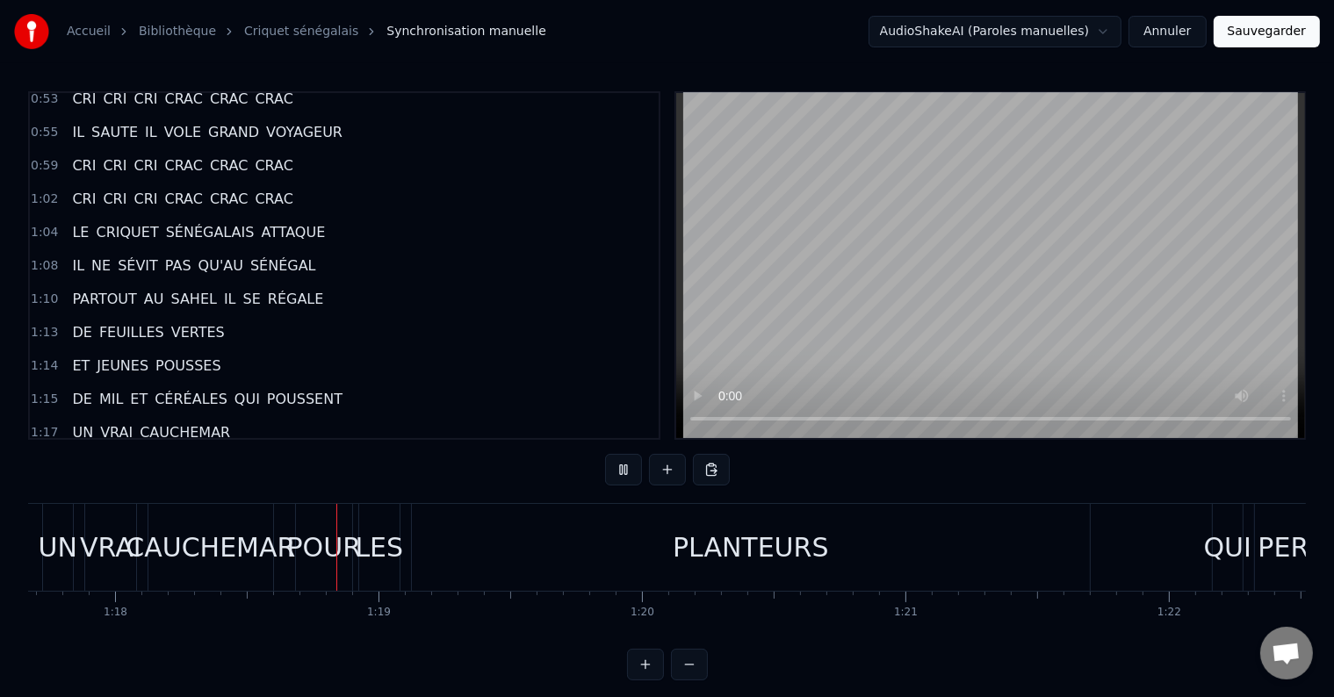
scroll to position [0, 20511]
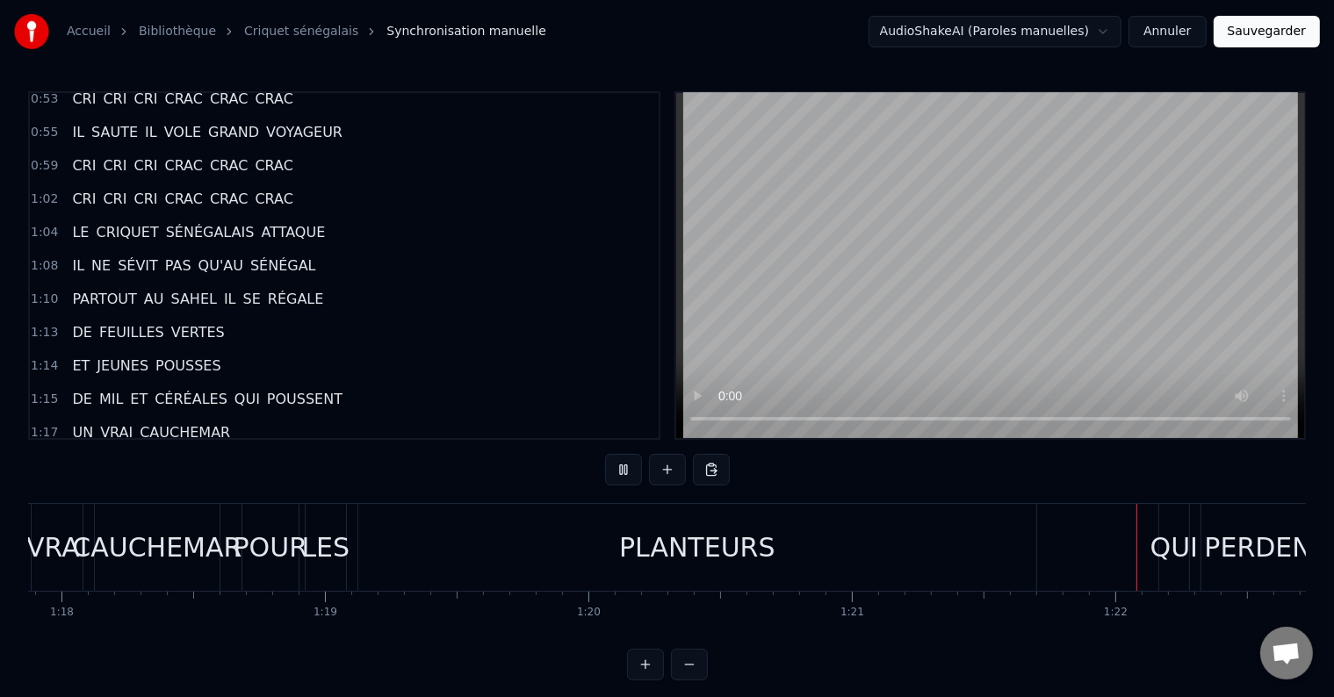
click at [586, 568] on div "PLANTEURS" at bounding box center [697, 547] width 678 height 87
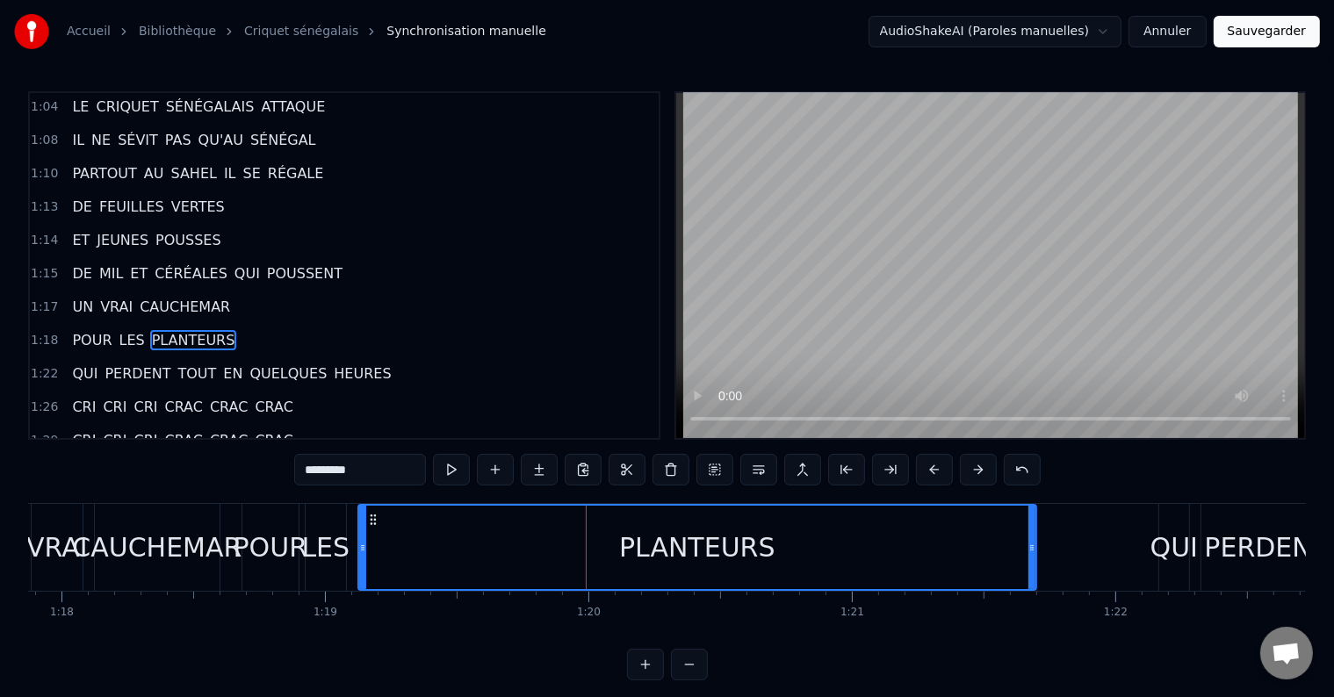
scroll to position [586, 0]
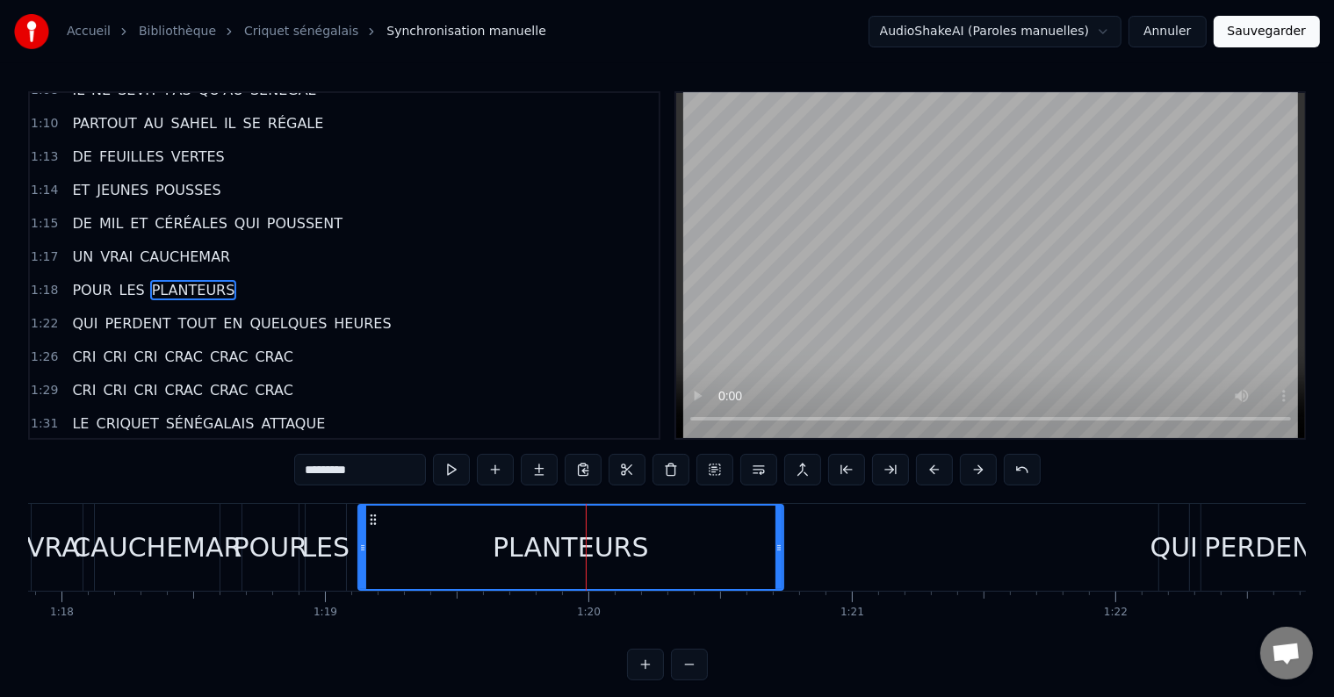
drag, startPoint x: 1030, startPoint y: 537, endPoint x: 721, endPoint y: 543, distance: 309.1
click at [775, 543] on div at bounding box center [778, 547] width 7 height 83
click at [291, 542] on div "POUR" at bounding box center [271, 548] width 75 height 40
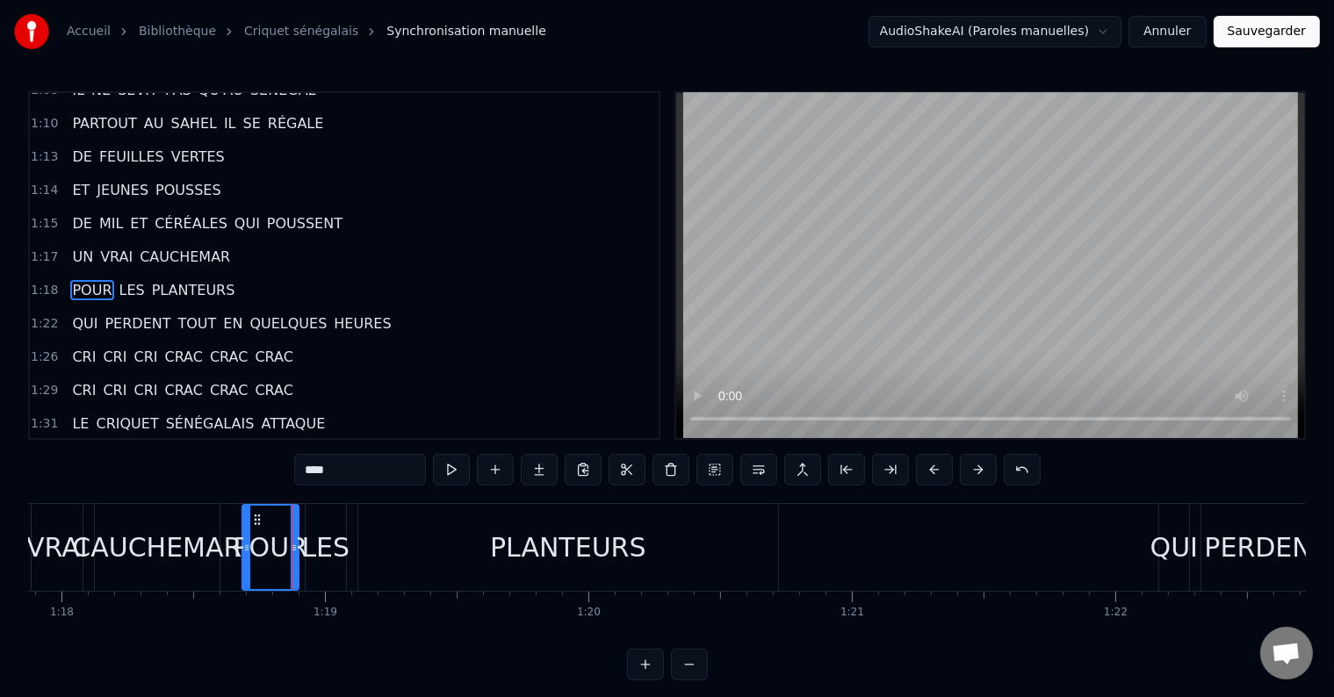
type input "****"
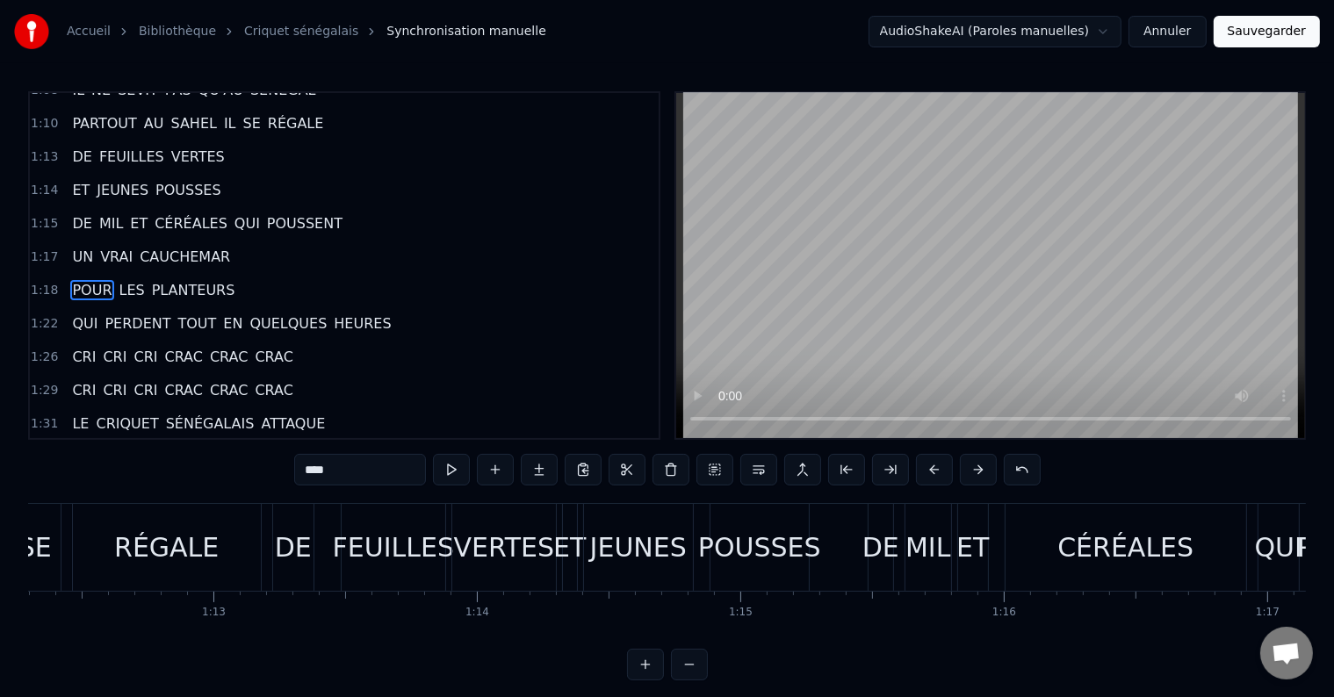
scroll to position [0, 19001]
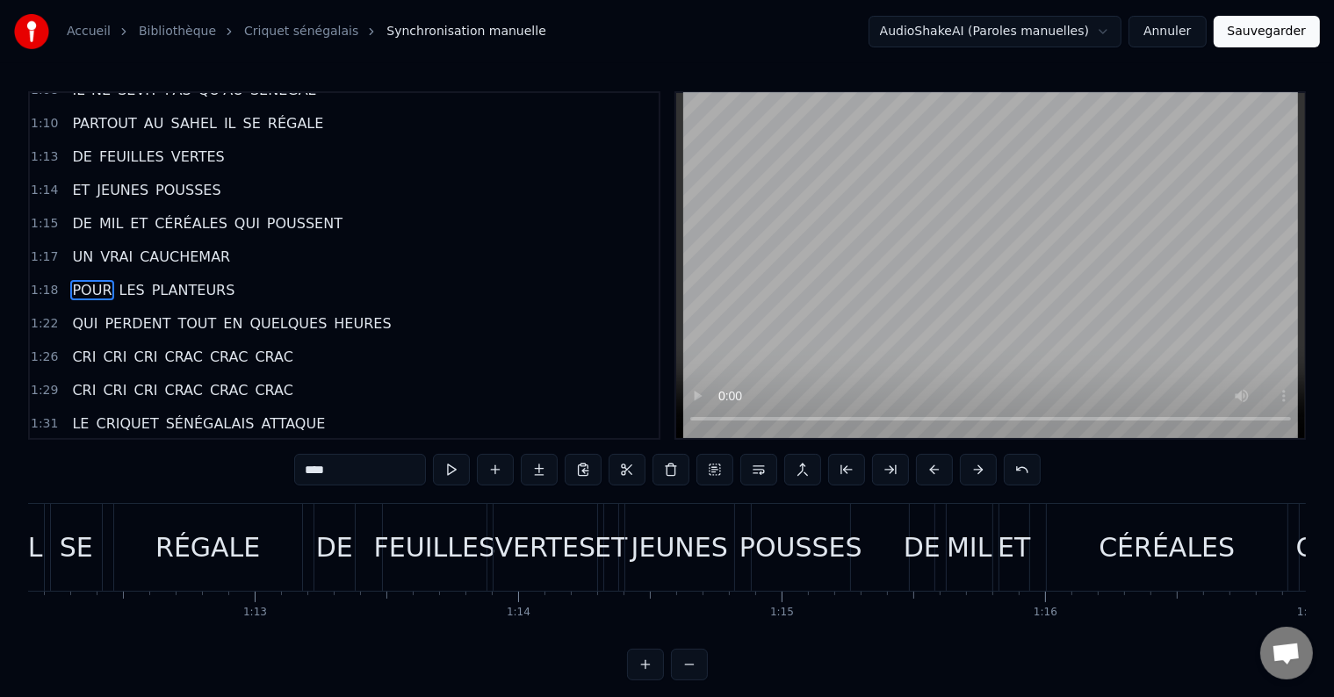
click at [47, 634] on div "CRI CRI CRI CRAC CRAC CRAC CRI CRI CRI CRAC CRAC CRAC LE CRIQUET SÉNÉGALAIS IL …" at bounding box center [666, 569] width 1277 height 132
click at [48, 635] on div "CRI CRI CRI CRAC CRAC CRAC CRI CRI CRI CRAC CRAC CRAC LE CRIQUET SÉNÉGALAIS IL …" at bounding box center [666, 569] width 1277 height 132
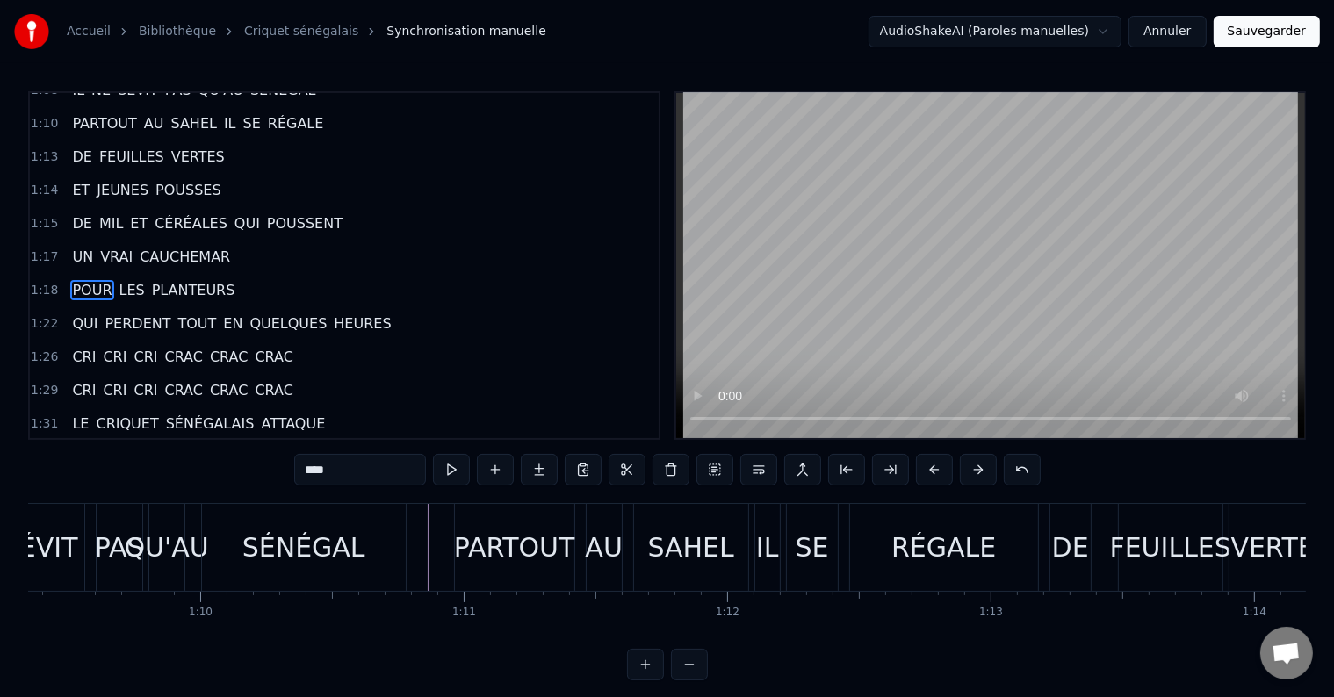
scroll to position [0, 18263]
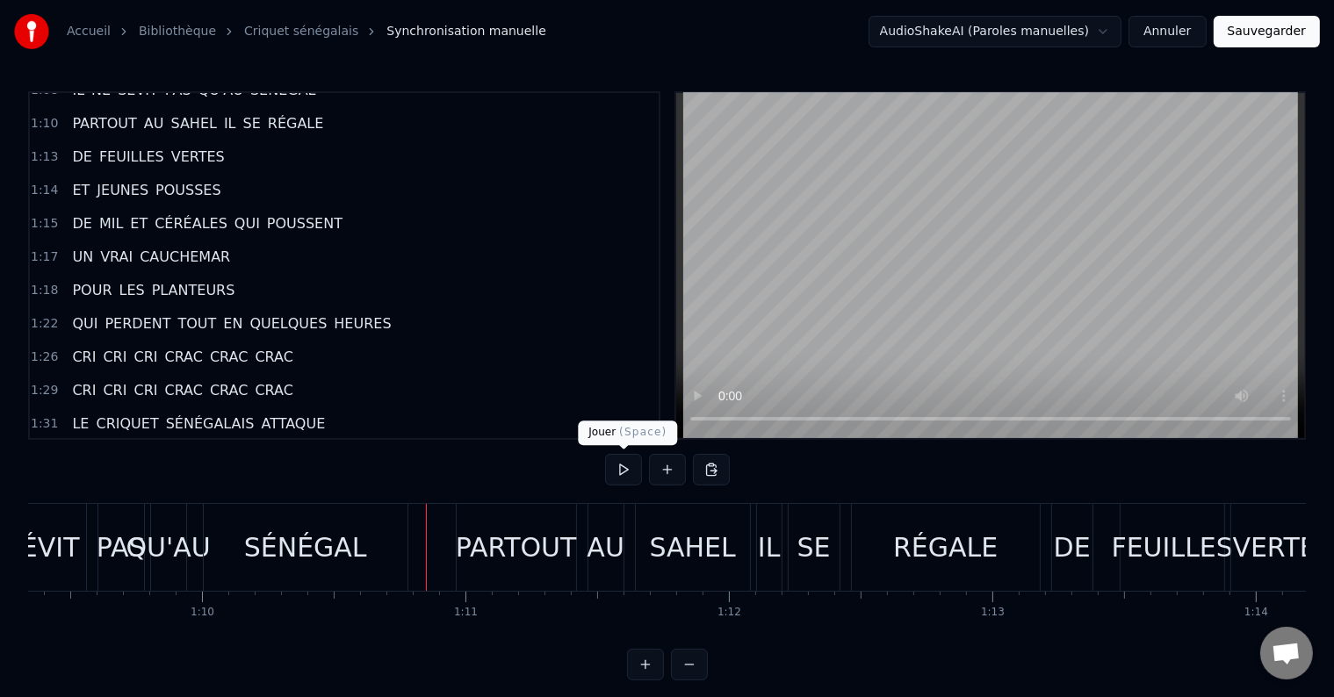
click at [633, 474] on button at bounding box center [623, 470] width 37 height 32
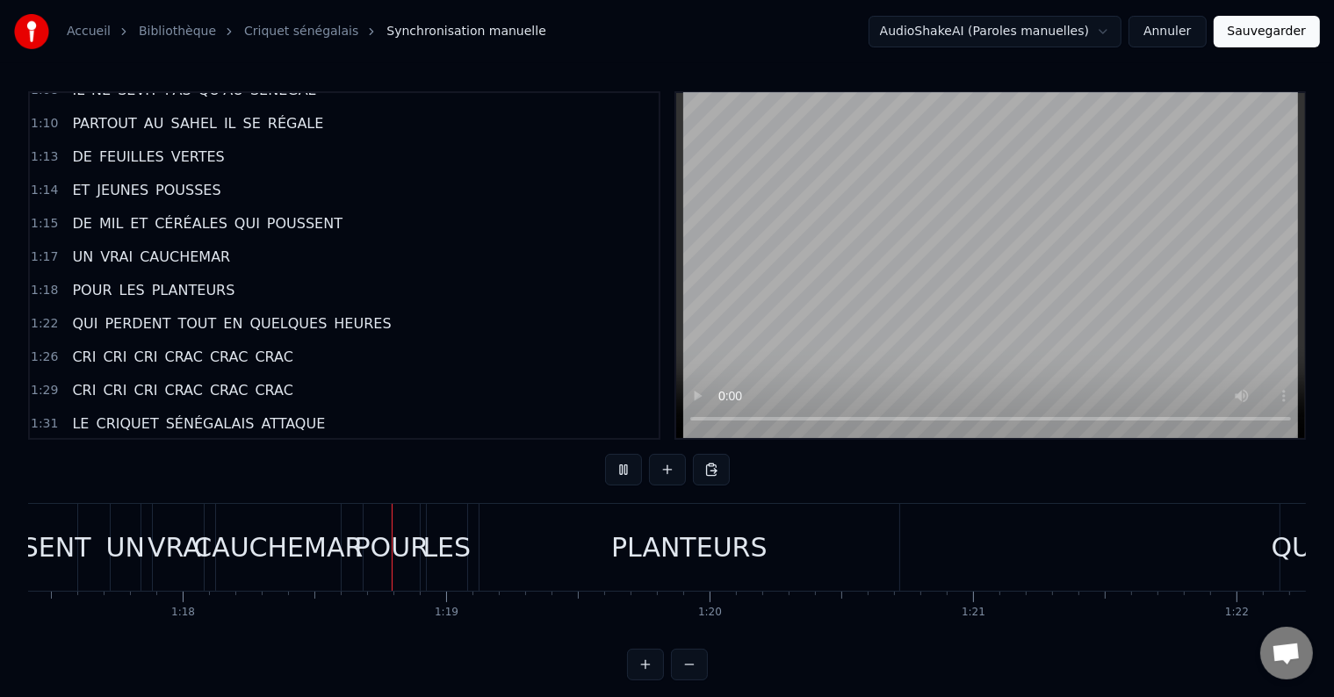
scroll to position [0, 20519]
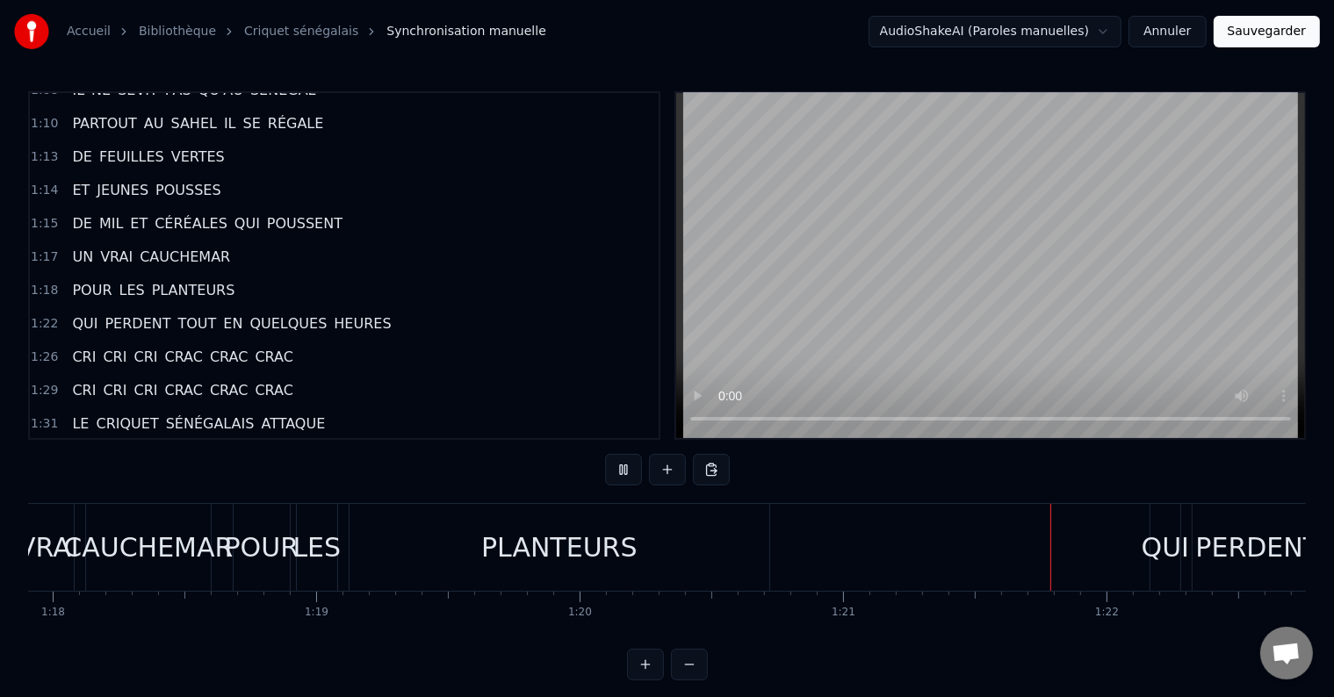
click at [586, 569] on div "PLANTEURS" at bounding box center [559, 547] width 420 height 87
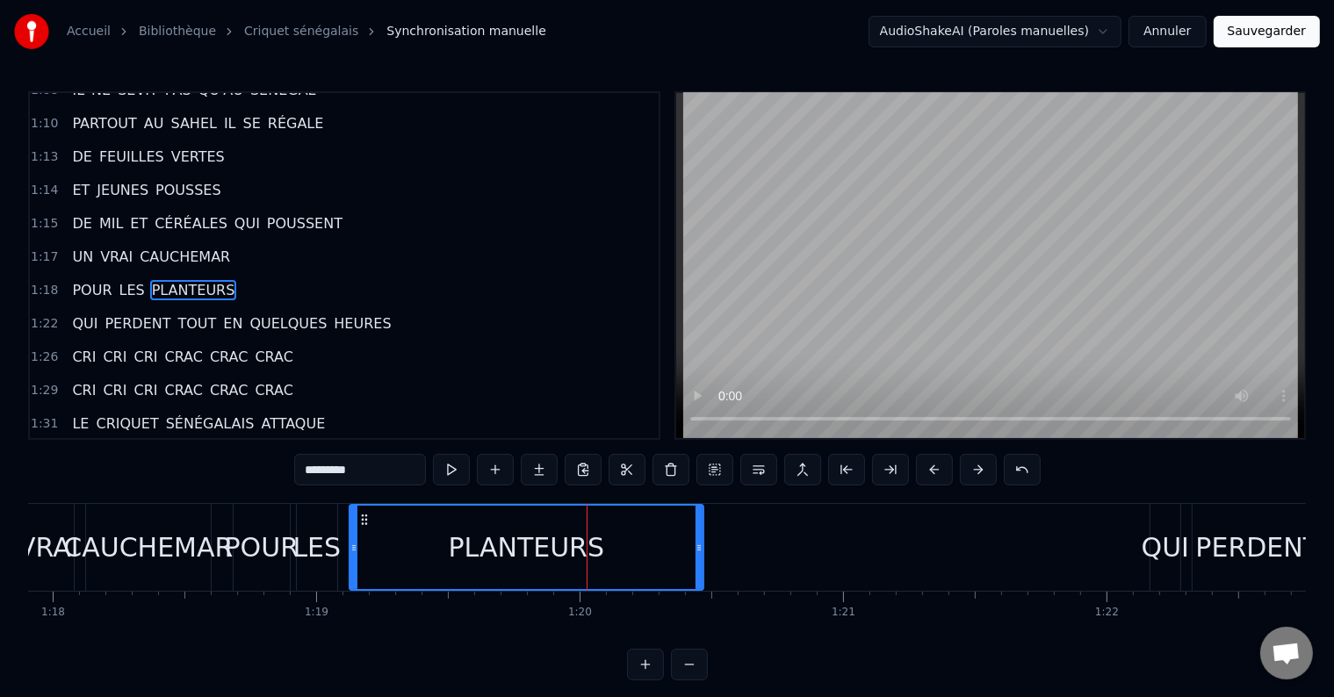
drag, startPoint x: 768, startPoint y: 547, endPoint x: 702, endPoint y: 556, distance: 66.4
click at [702, 556] on div at bounding box center [698, 547] width 7 height 83
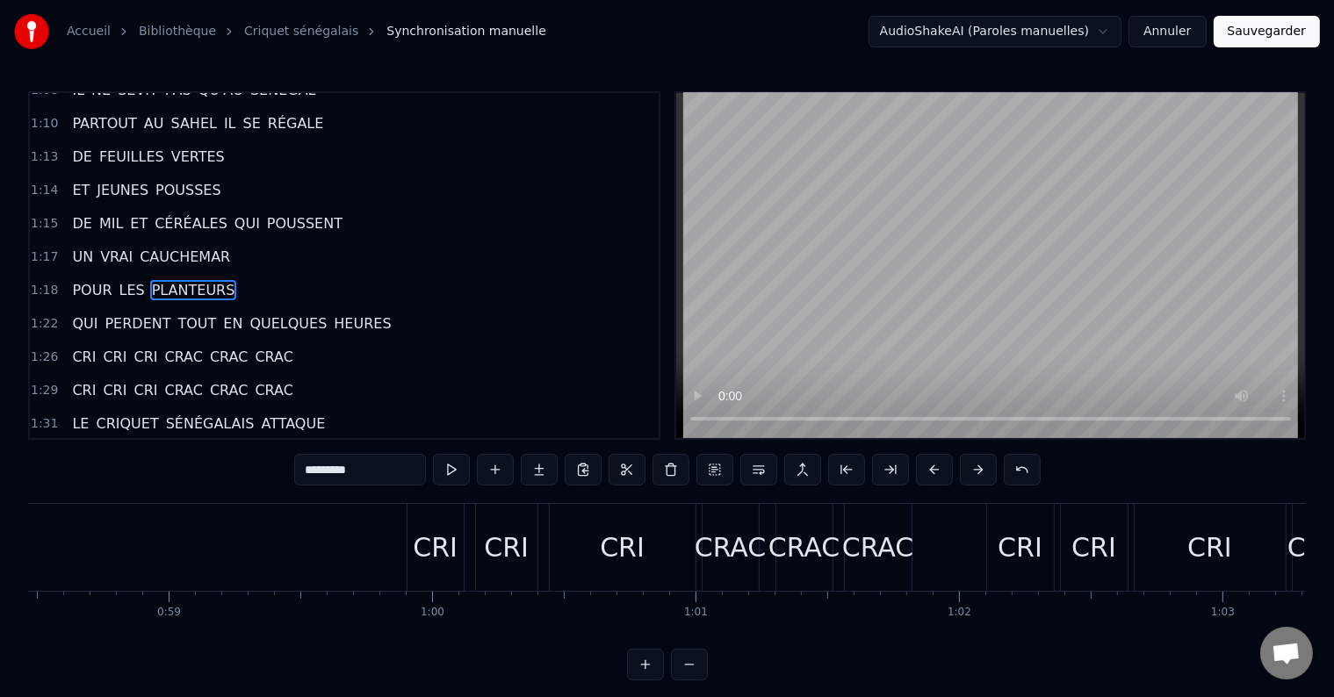
scroll to position [0, 15270]
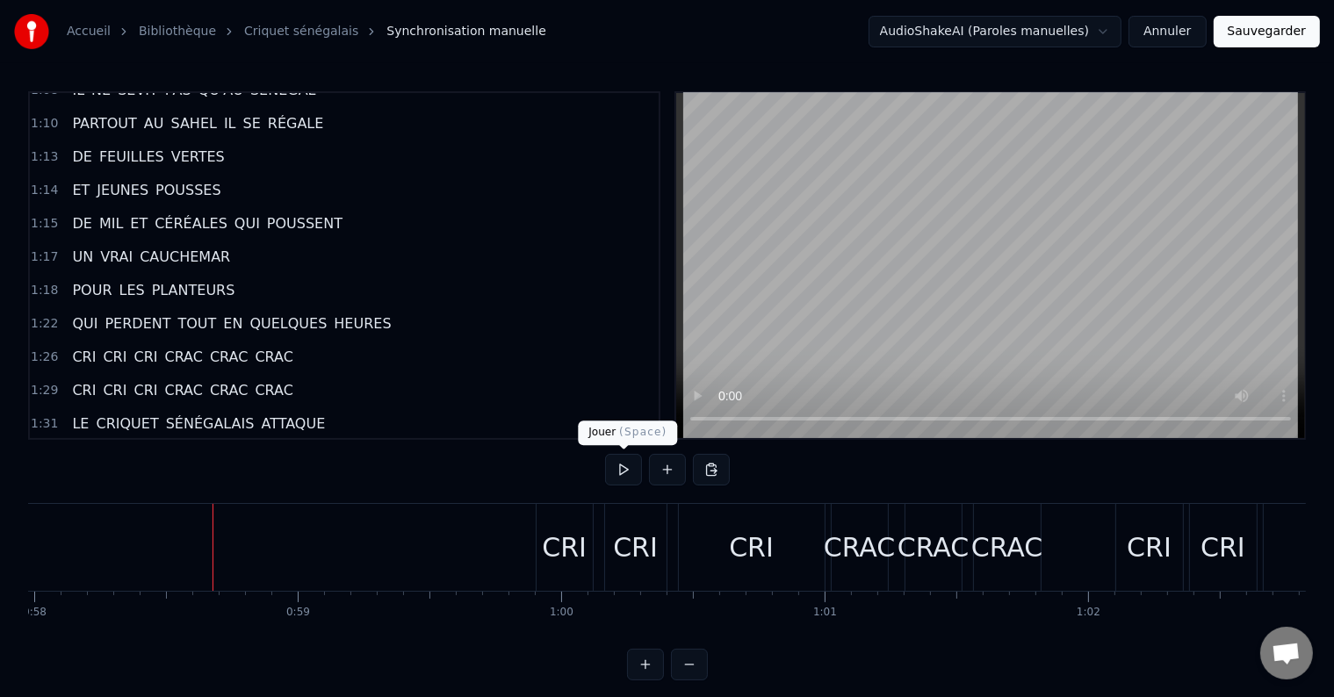
click at [619, 450] on span at bounding box center [623, 449] width 9 height 9
click at [622, 467] on button at bounding box center [623, 470] width 37 height 32
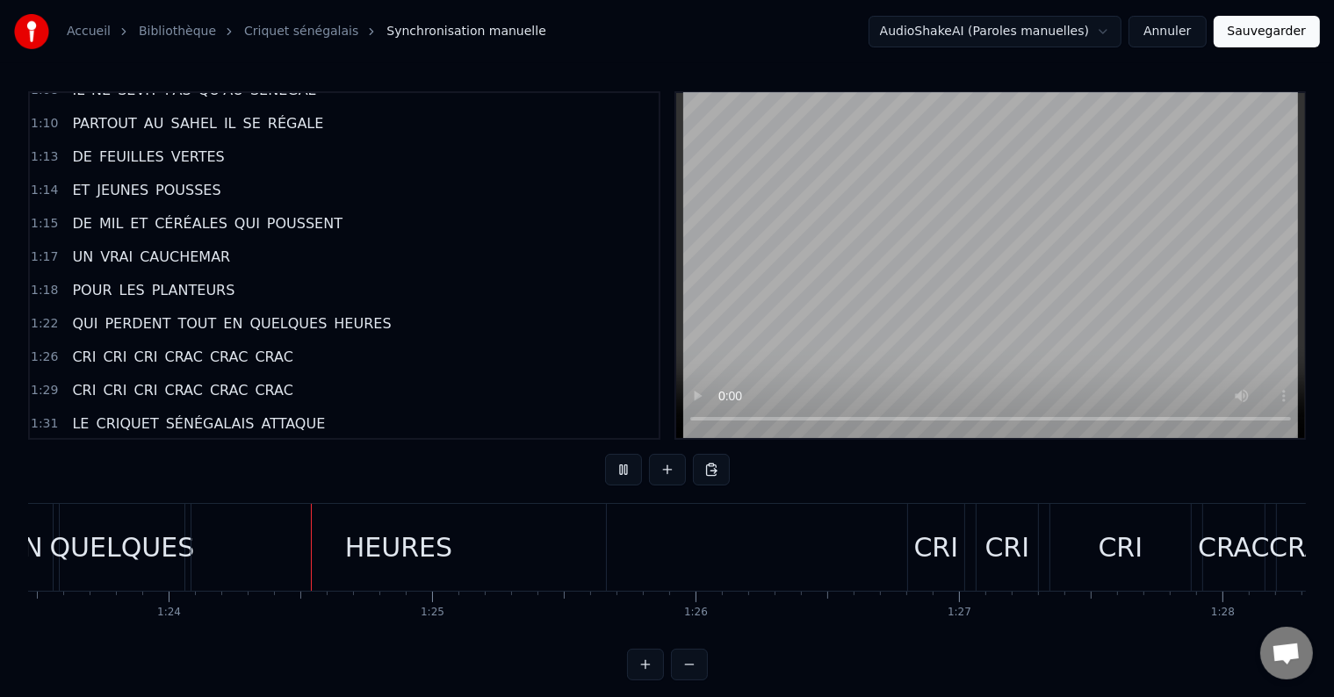
scroll to position [0, 21998]
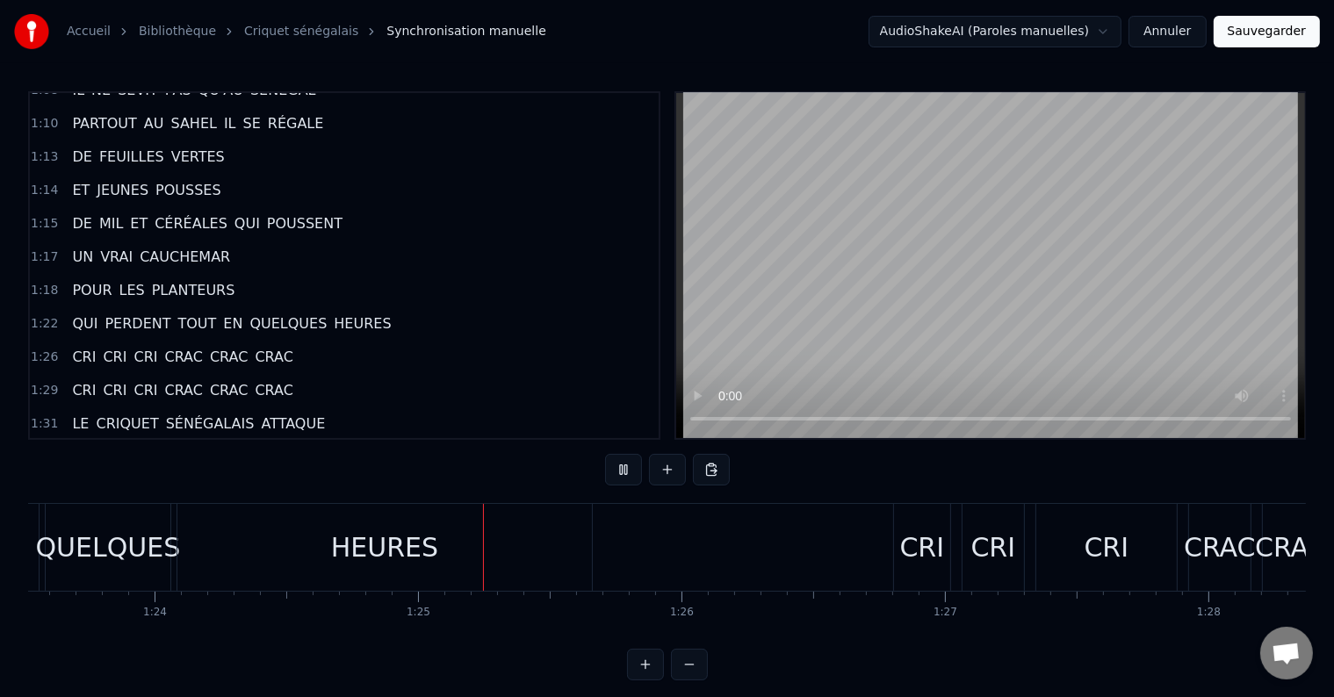
click at [197, 564] on div "HEURES" at bounding box center [384, 547] width 414 height 87
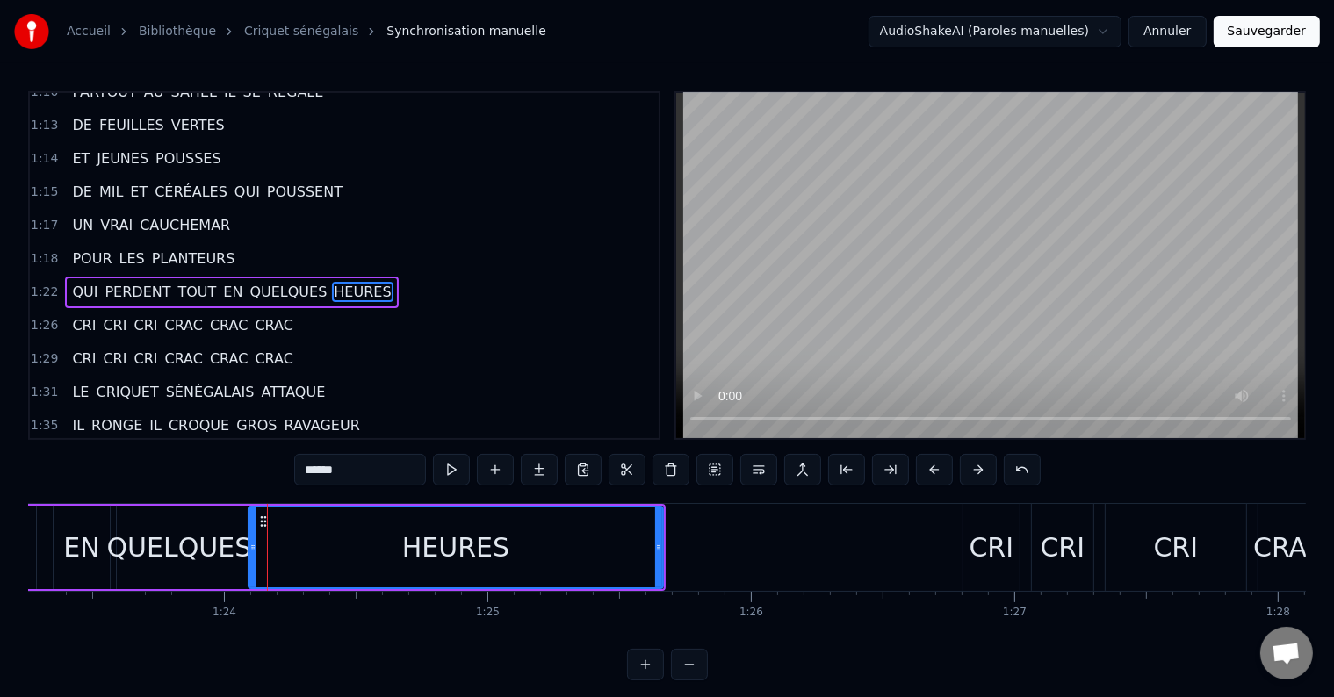
scroll to position [0, 21928]
click at [221, 282] on span "EN" at bounding box center [232, 292] width 23 height 20
type input "**"
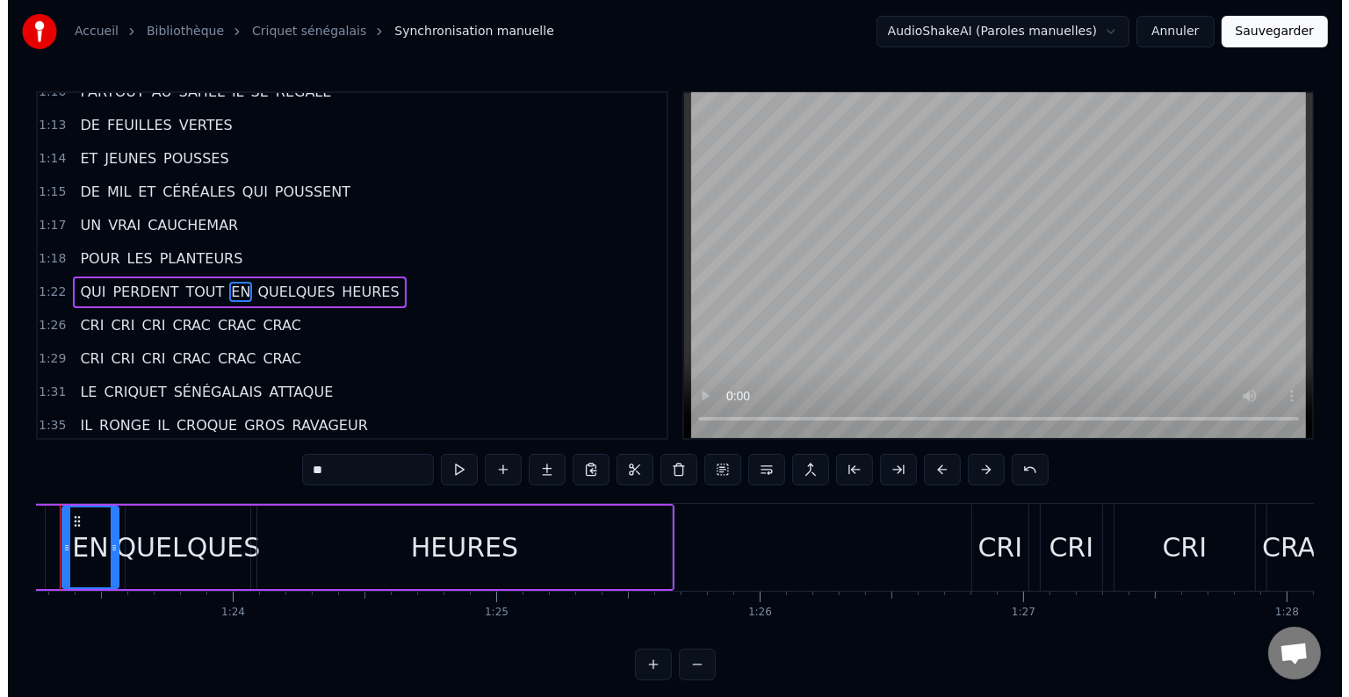
scroll to position [0, 21863]
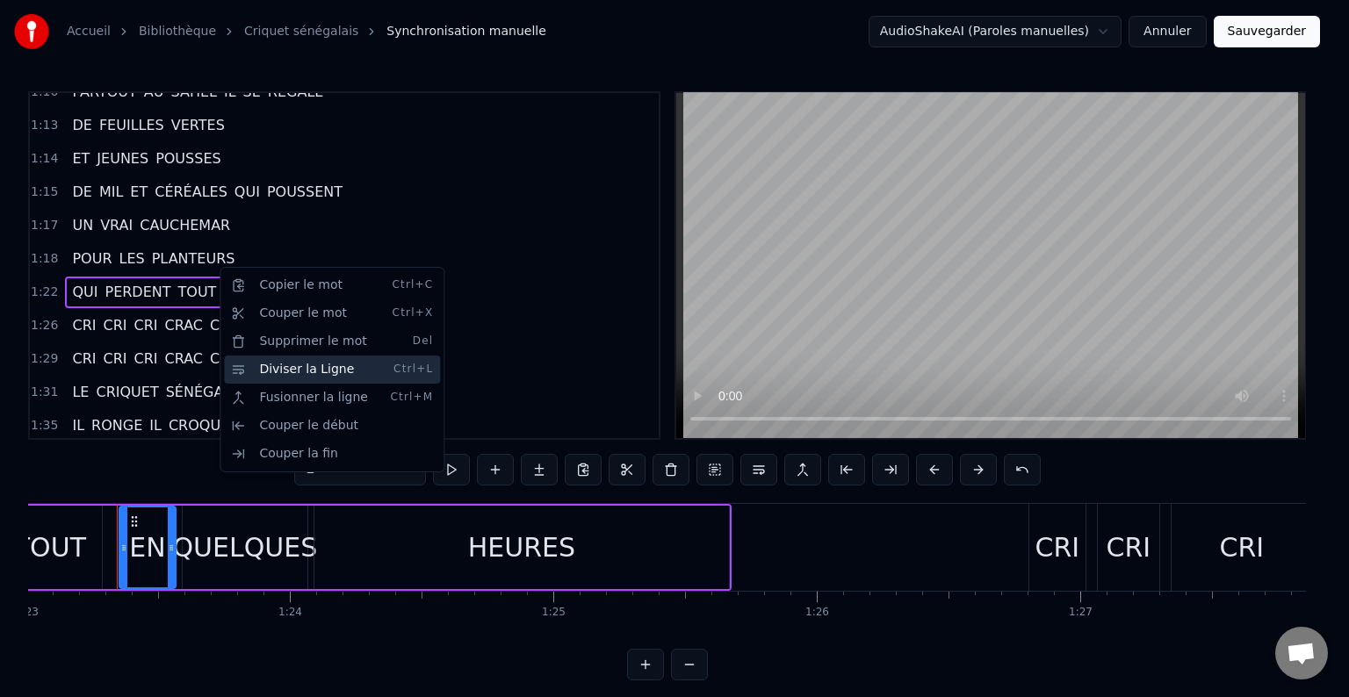
click at [277, 375] on div "Diviser la Ligne Ctrl+L" at bounding box center [332, 370] width 216 height 28
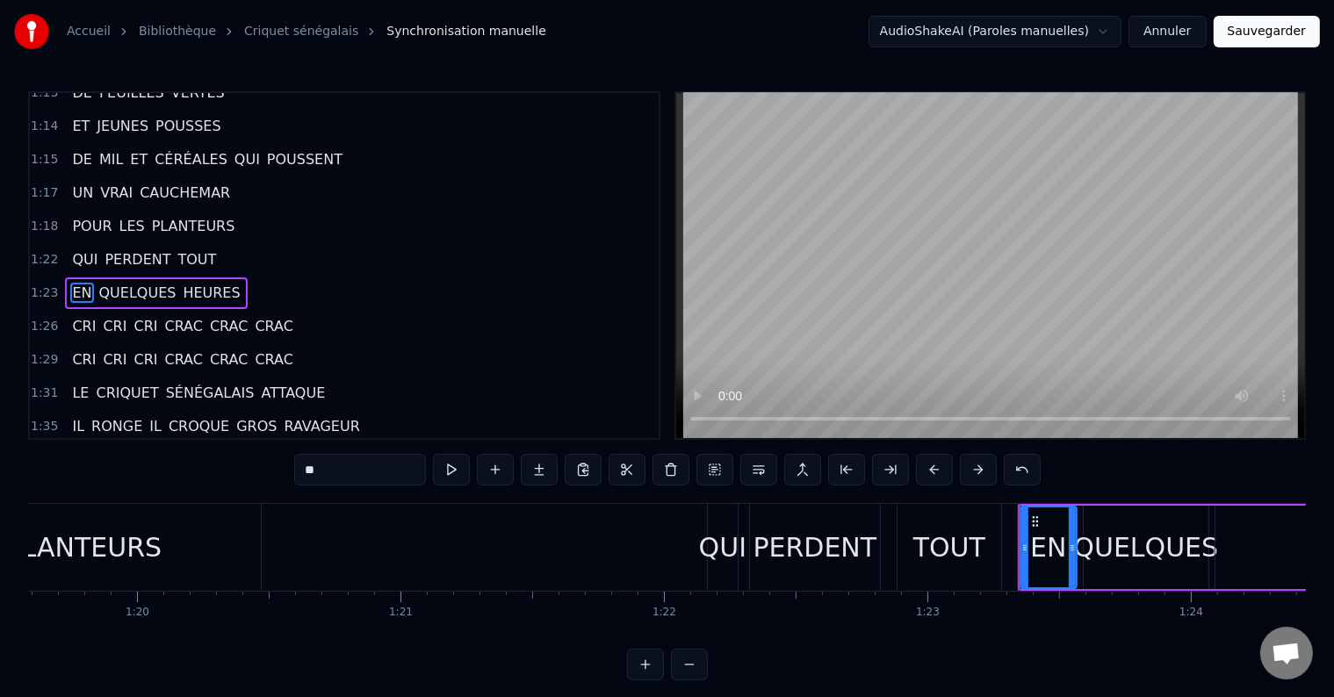
scroll to position [0, 20950]
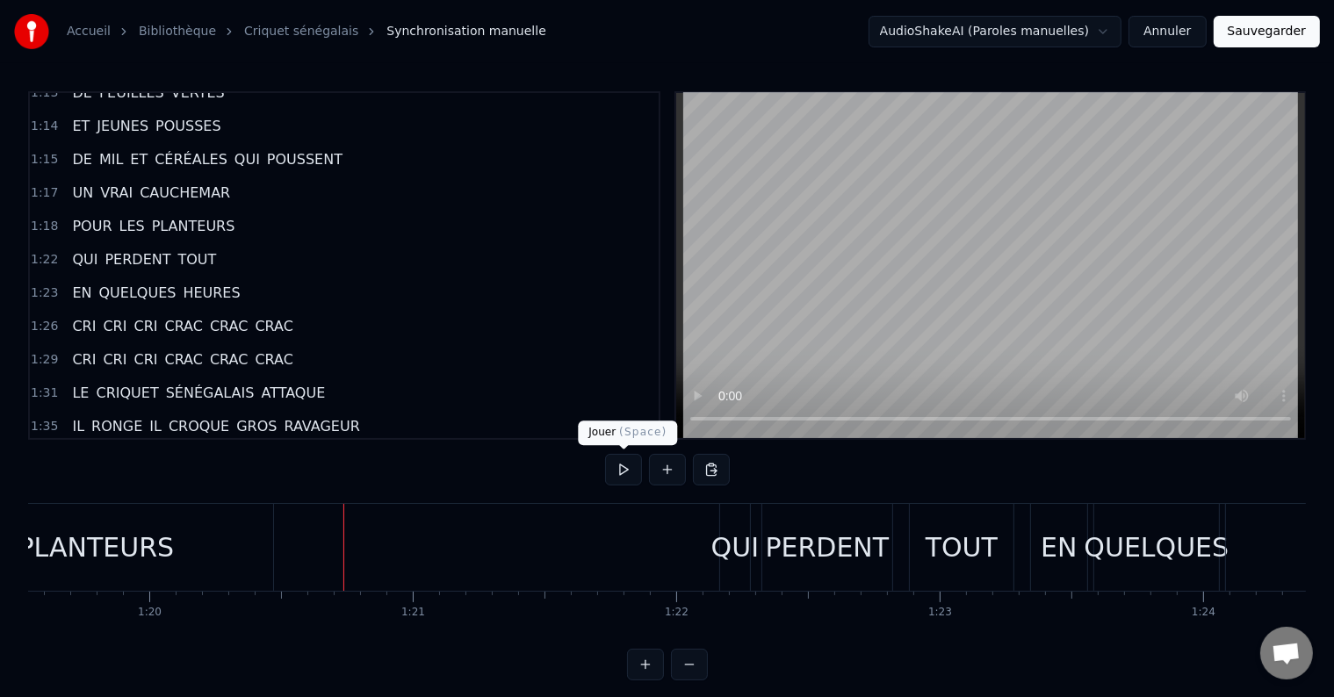
click at [608, 471] on button at bounding box center [623, 470] width 37 height 32
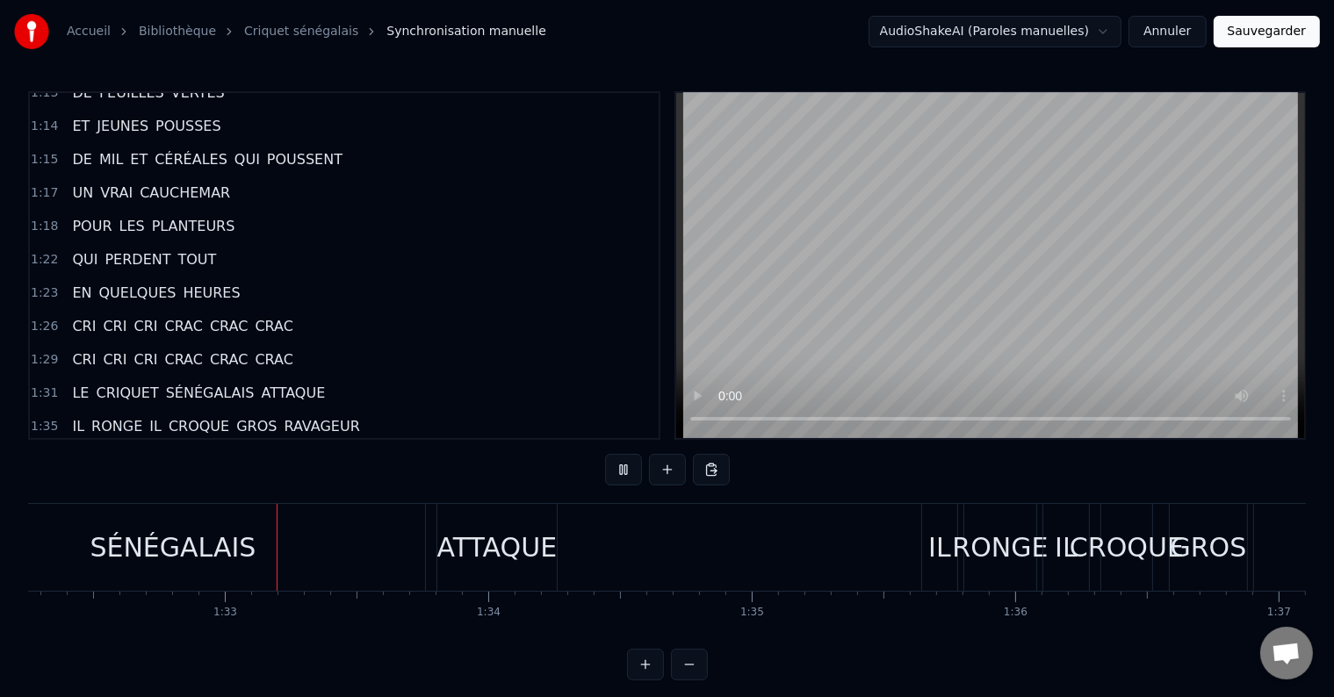
scroll to position [0, 24309]
click at [242, 579] on div "SÉNÉGALAIS" at bounding box center [162, 547] width 504 height 87
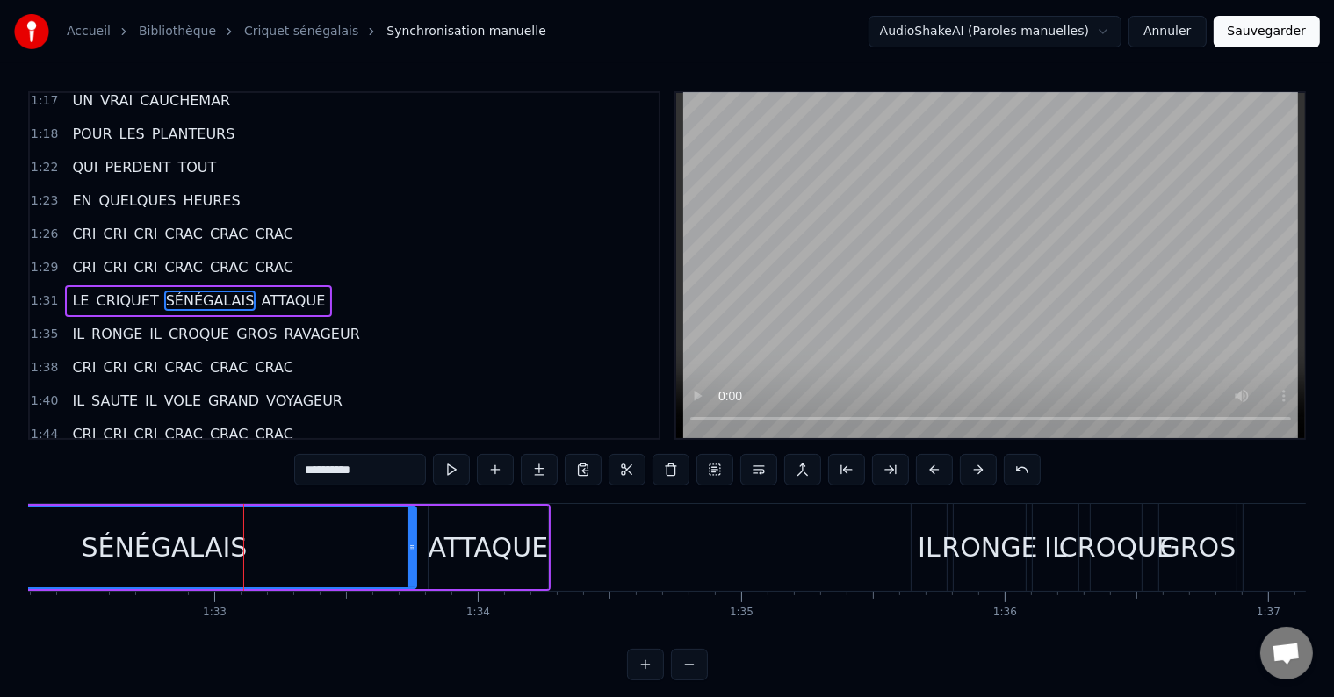
scroll to position [748, 0]
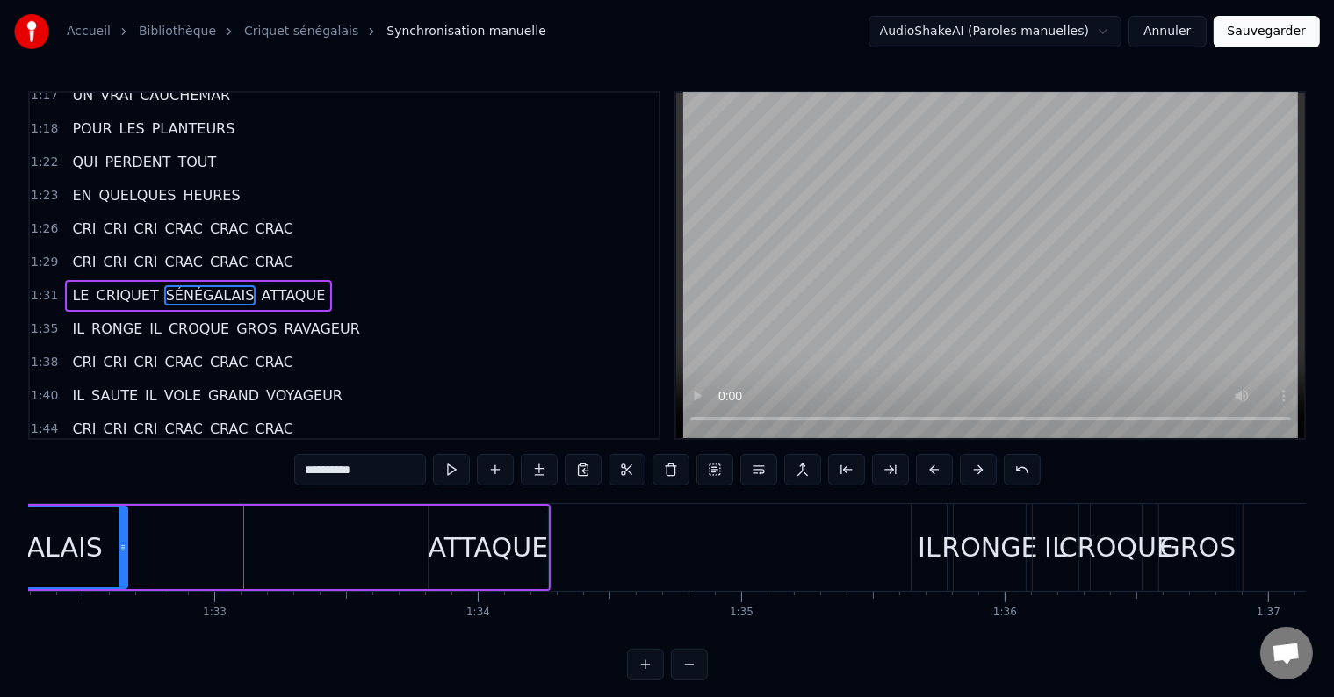
drag, startPoint x: 412, startPoint y: 544, endPoint x: 123, endPoint y: 532, distance: 289.1
click at [123, 532] on div at bounding box center [122, 547] width 7 height 80
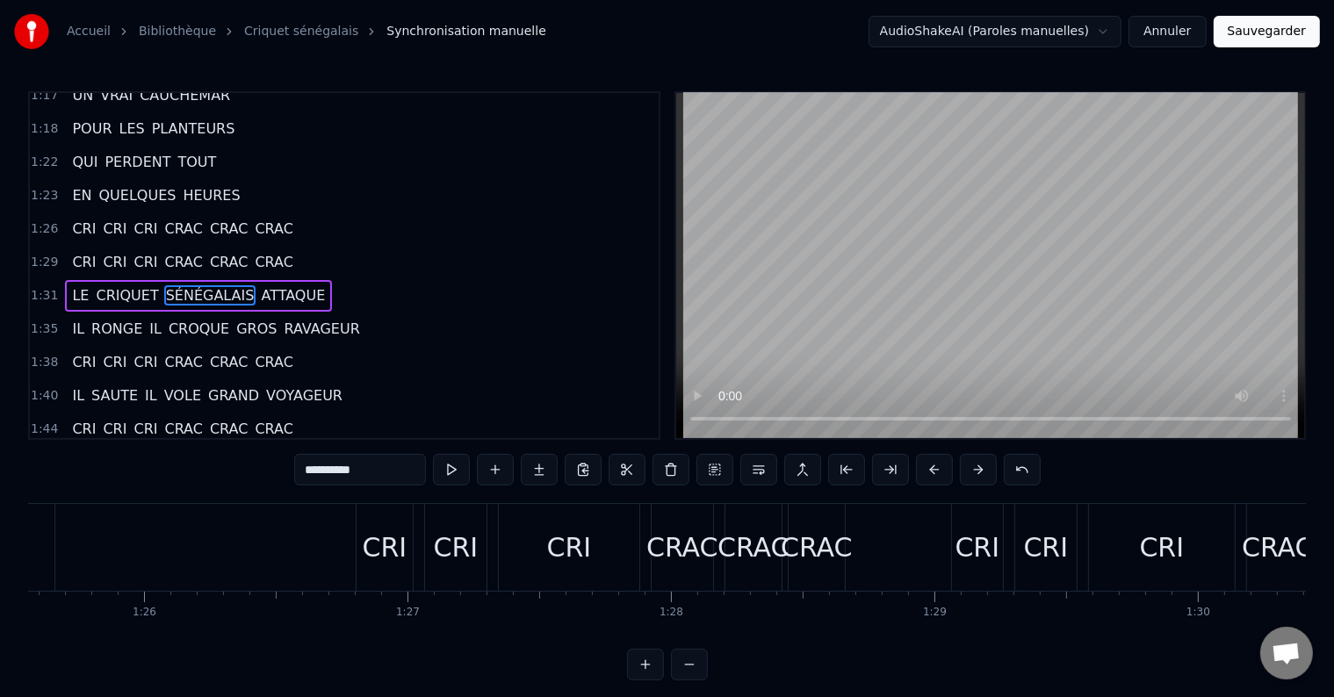
scroll to position [0, 22518]
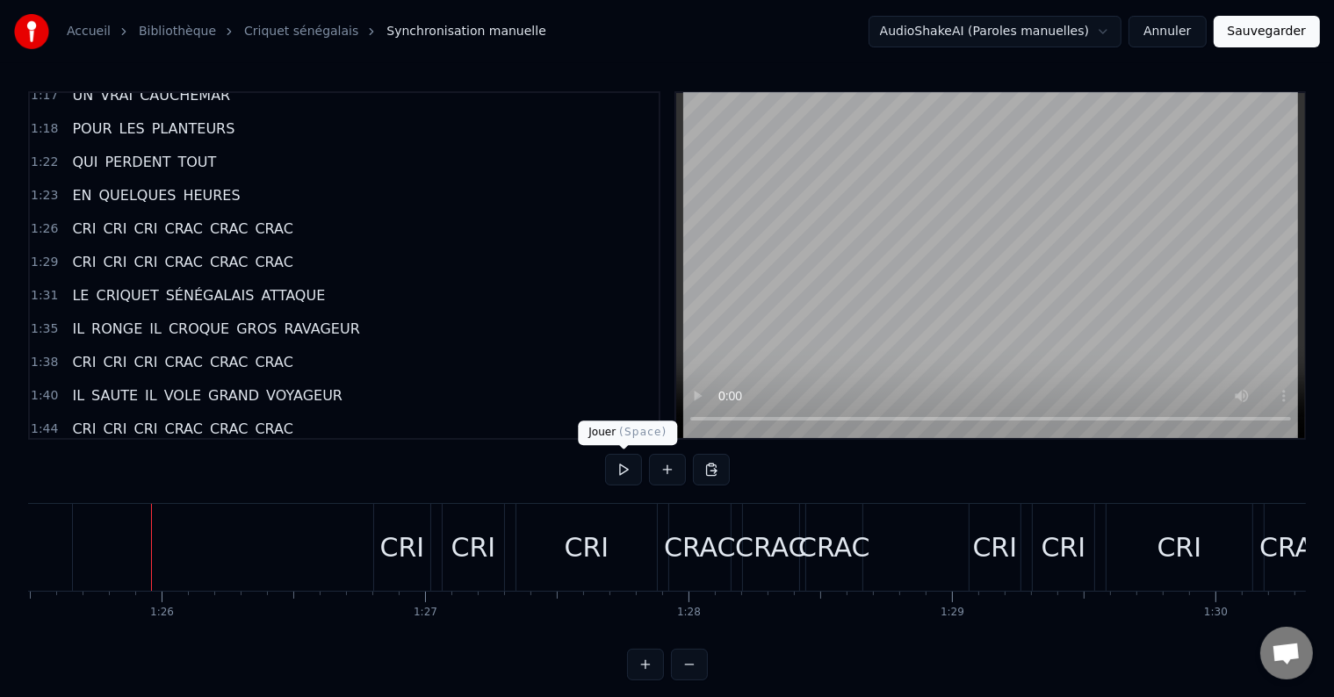
click at [612, 468] on button at bounding box center [623, 470] width 37 height 32
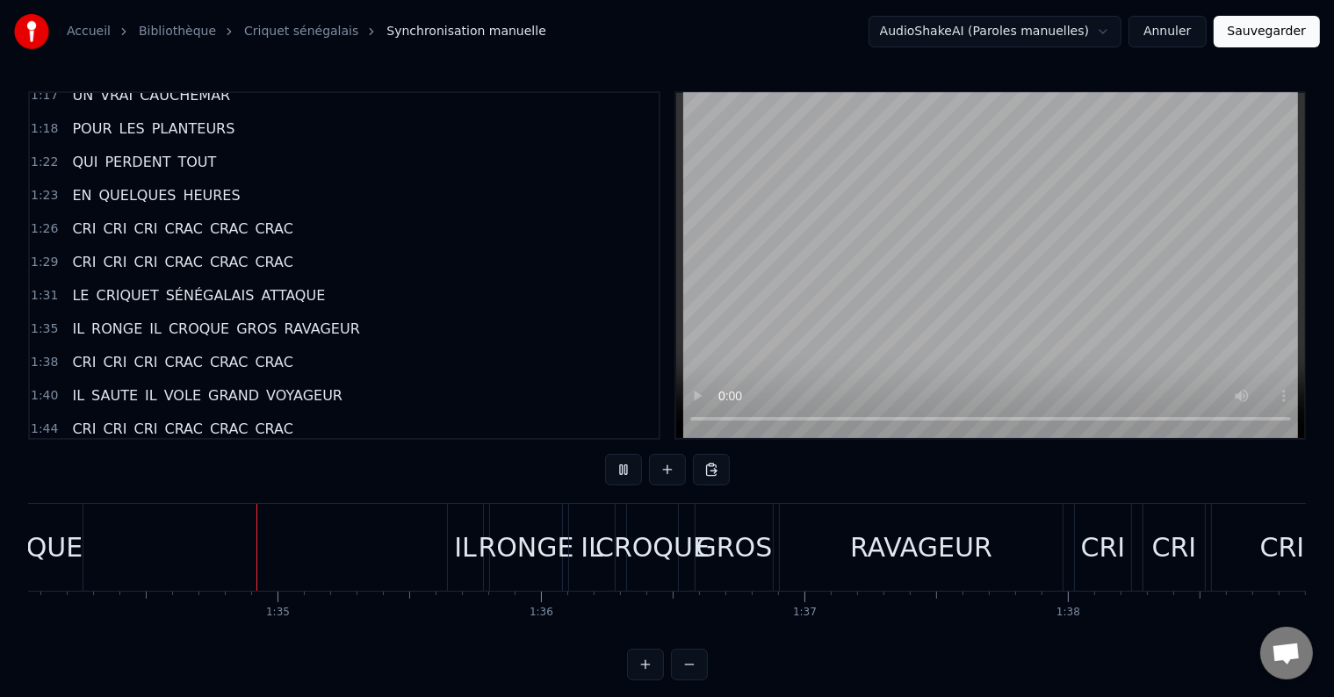
scroll to position [0, 24777]
click at [26, 543] on div "Accueil Bibliothèque Criquet sénégalais Synchronisation manuelle AudioShakeAI (…" at bounding box center [667, 340] width 1334 height 680
click at [60, 534] on div "ATTAQUE" at bounding box center [18, 548] width 120 height 40
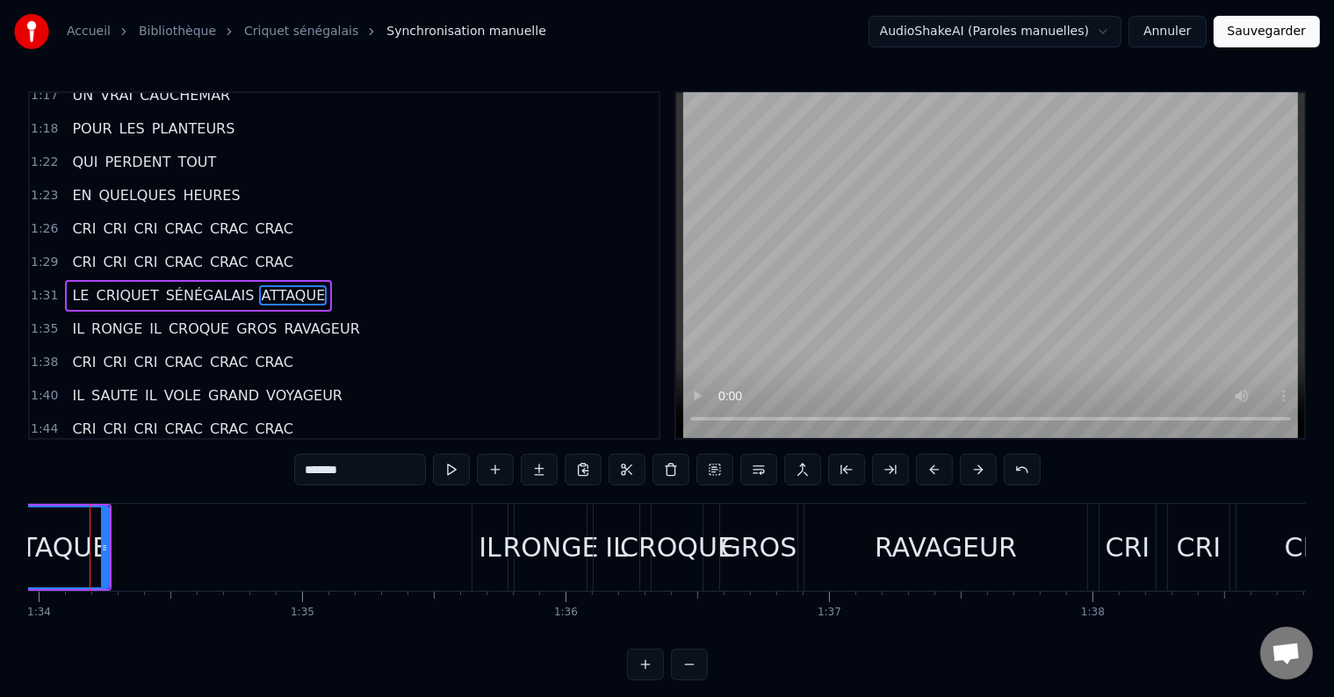
scroll to position [0, 24721]
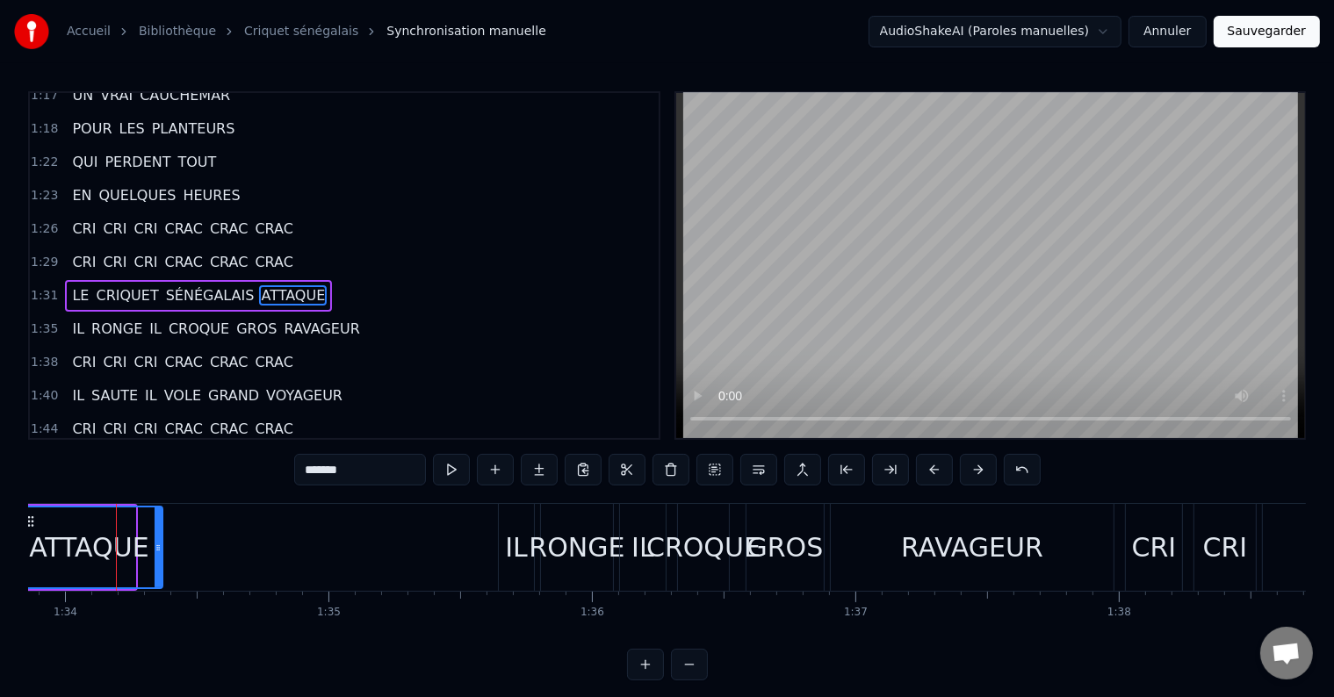
drag, startPoint x: 126, startPoint y: 543, endPoint x: 154, endPoint y: 547, distance: 27.4
click at [155, 547] on icon at bounding box center [158, 548] width 7 height 14
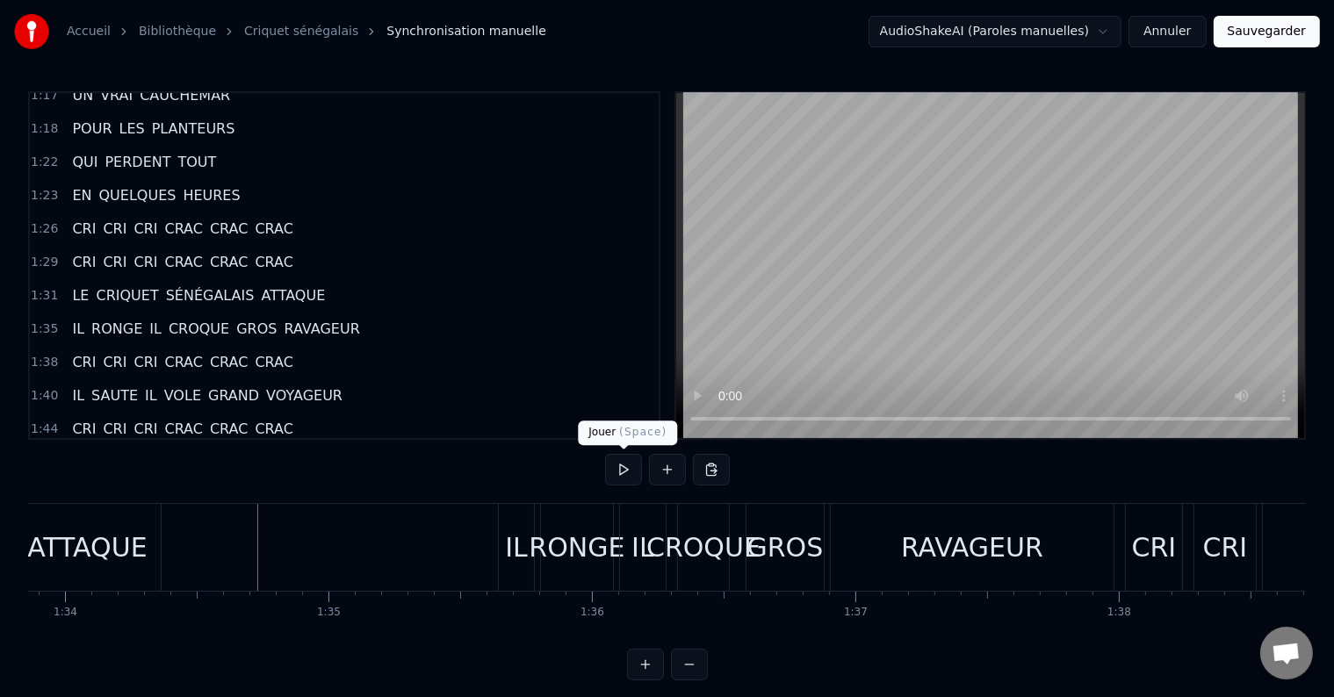
click at [616, 469] on button at bounding box center [623, 470] width 37 height 32
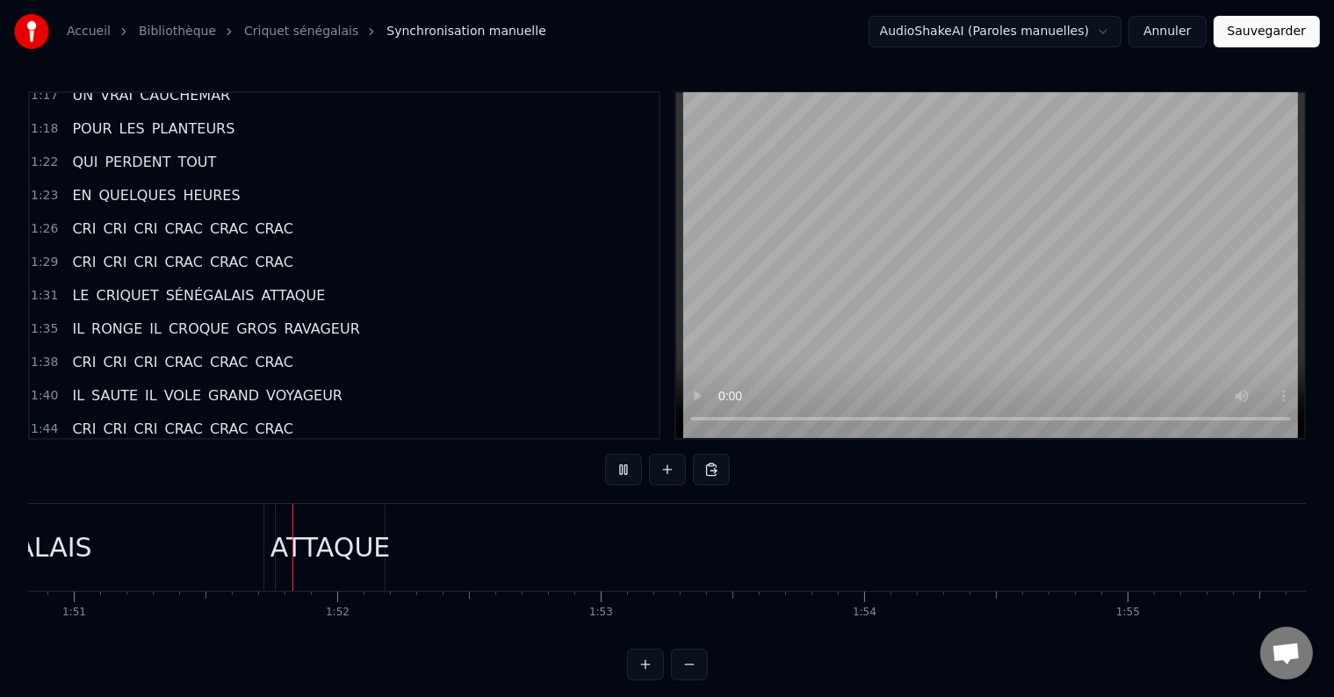
scroll to position [0, 29193]
click at [166, 564] on div "SÉNÉGALAIS" at bounding box center [6, 547] width 509 height 87
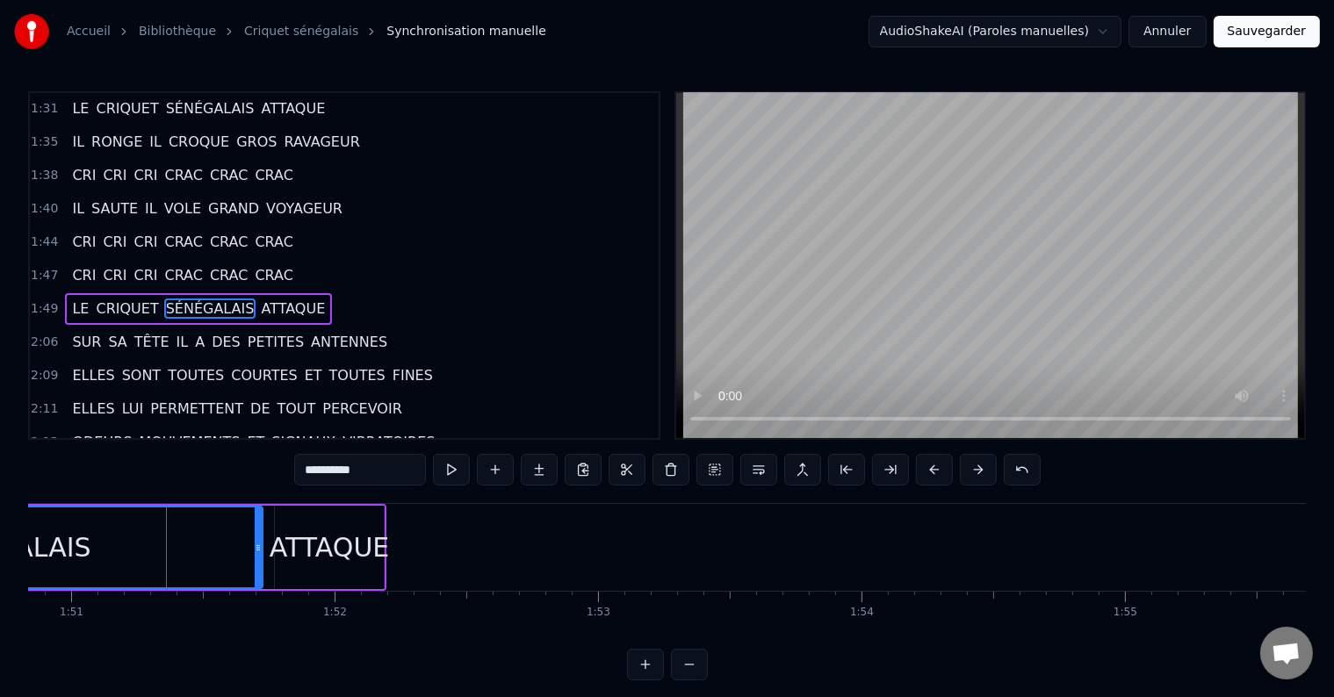
scroll to position [941, 0]
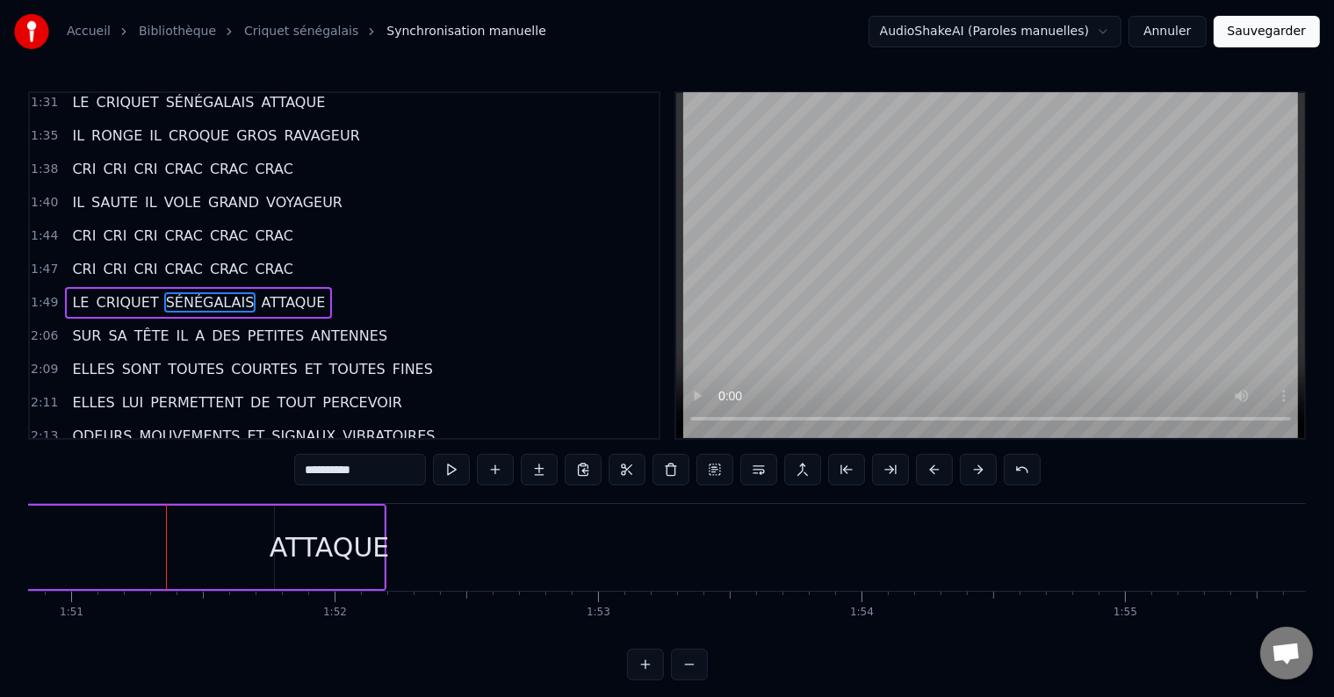
drag, startPoint x: 257, startPoint y: 541, endPoint x: 19, endPoint y: 541, distance: 237.9
click at [19, 541] on div "Accueil Bibliothèque Criquet sénégalais Synchronisation manuelle AudioShakeAI (…" at bounding box center [667, 340] width 1334 height 680
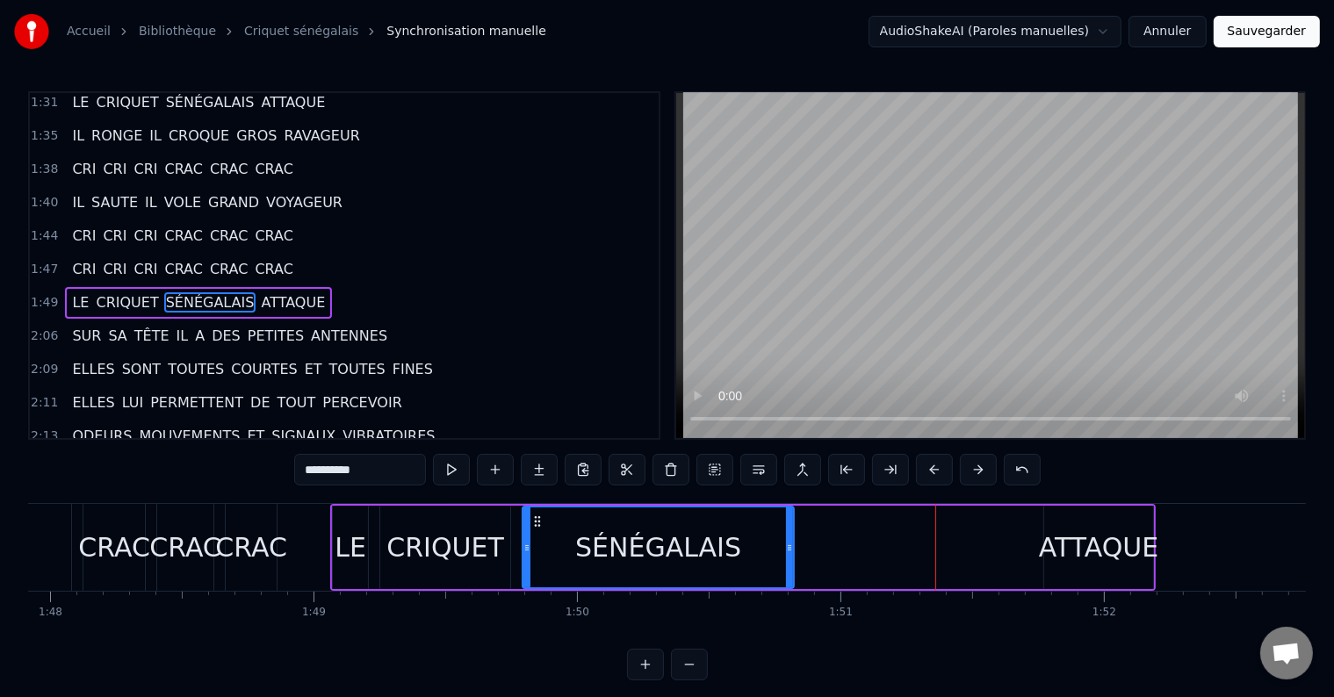
scroll to position [0, 28420]
click at [620, 554] on div "SÉNÉGALAIS" at bounding box center [662, 548] width 166 height 40
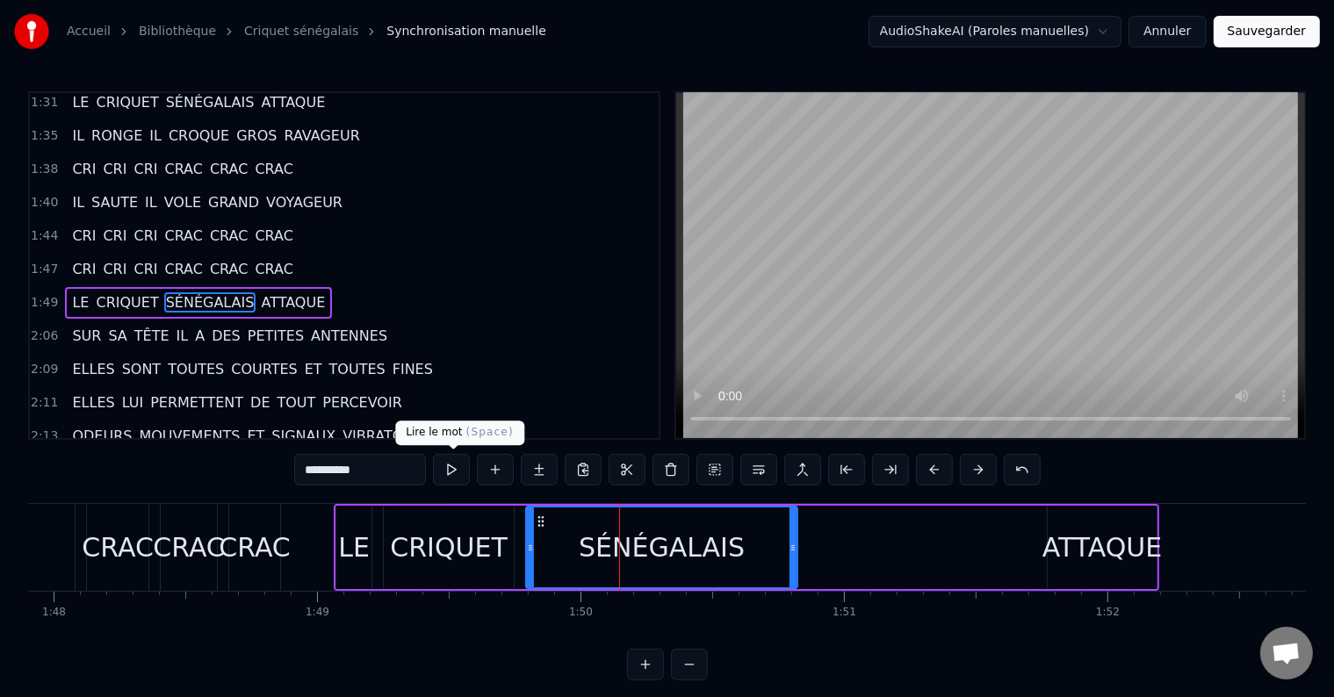
click at [461, 470] on button at bounding box center [451, 470] width 37 height 32
click at [461, 469] on button at bounding box center [451, 470] width 37 height 32
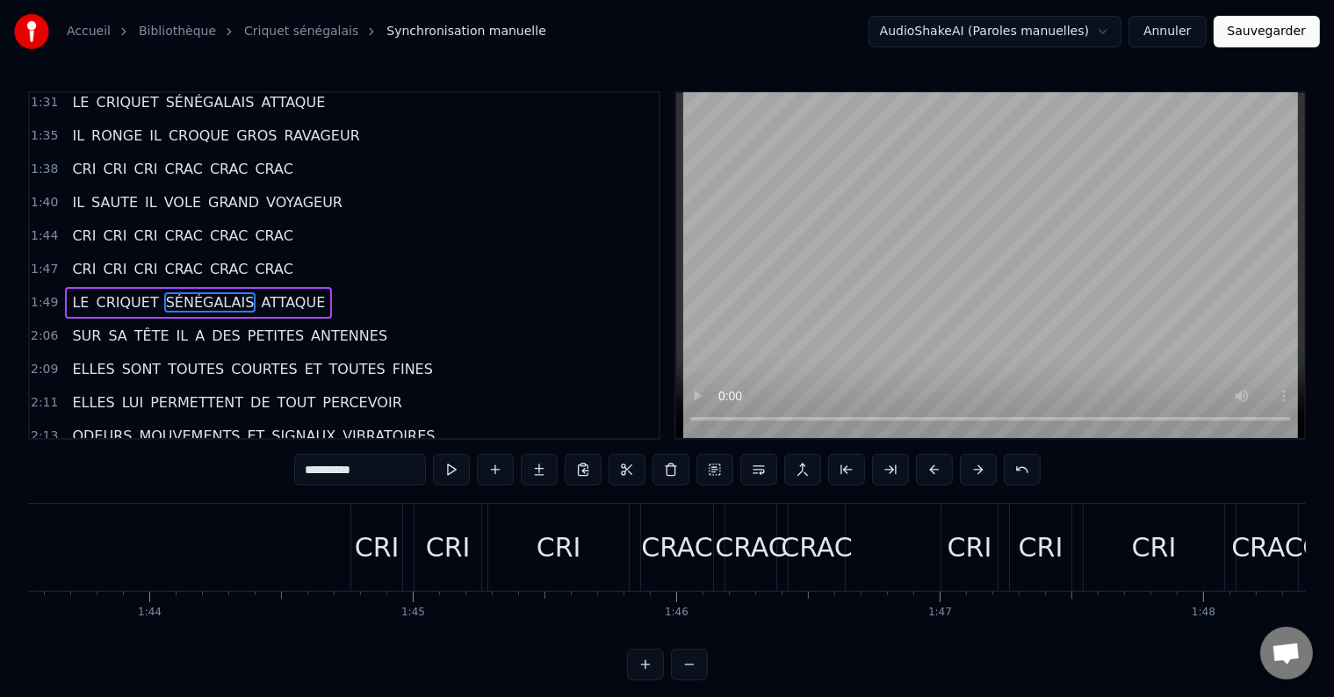
scroll to position [0, 27226]
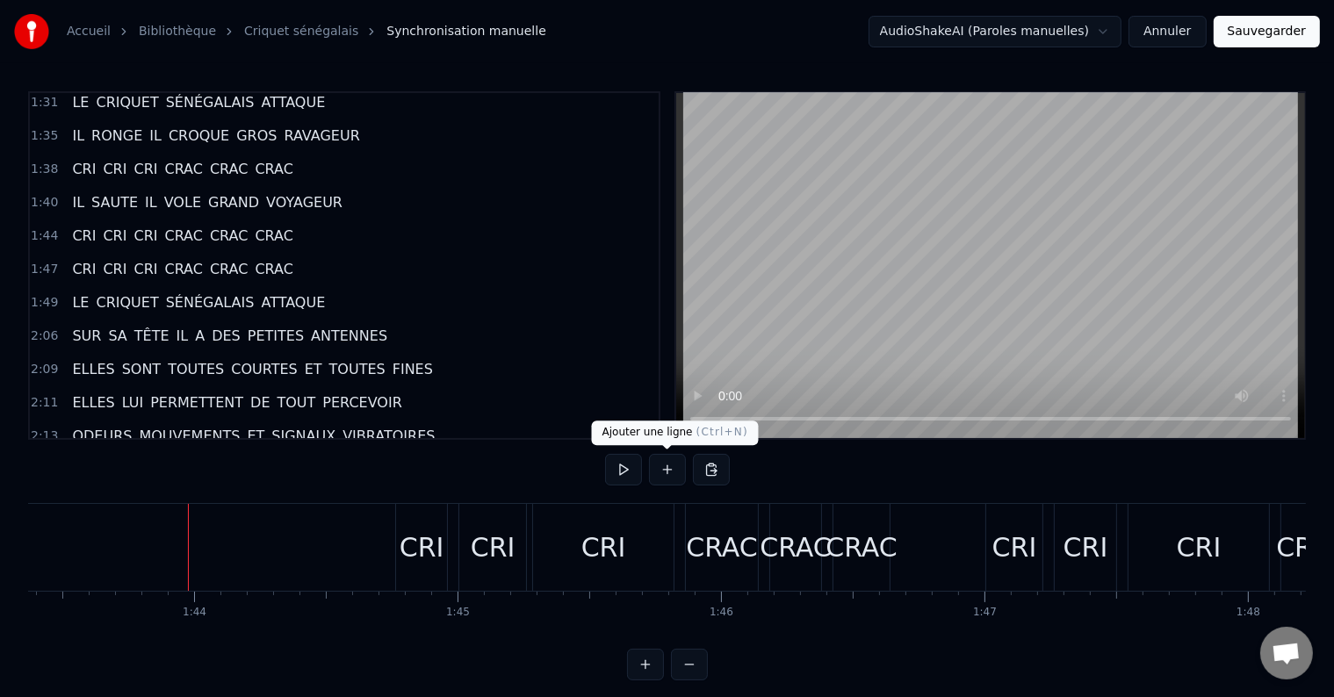
click at [632, 472] on button at bounding box center [623, 470] width 37 height 32
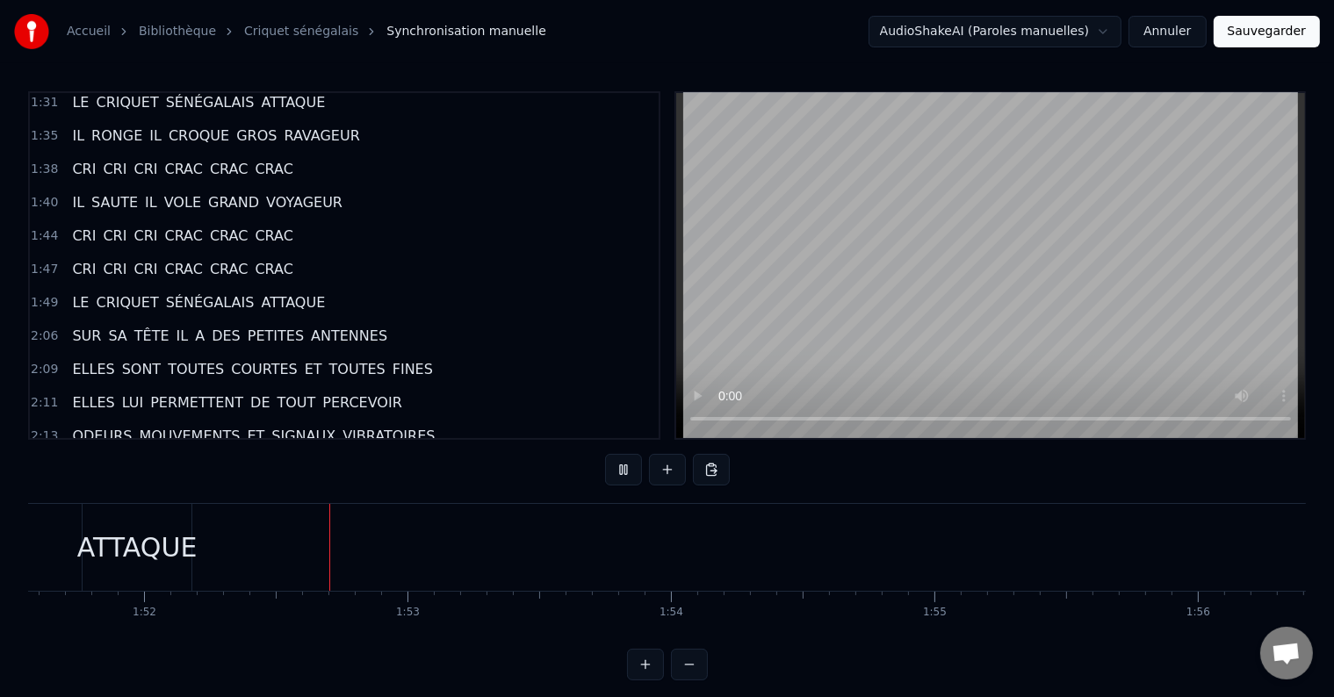
scroll to position [0, 29452]
click at [77, 525] on div "ATTAQUE" at bounding box center [67, 547] width 109 height 87
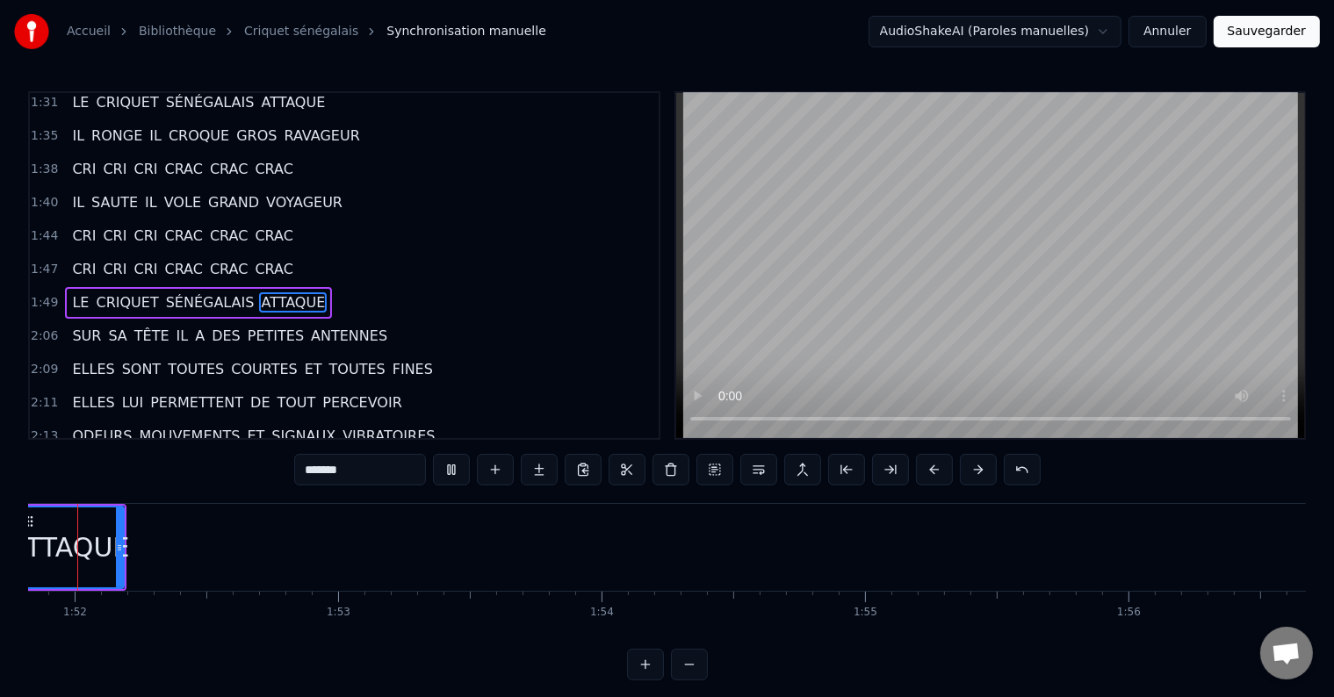
scroll to position [0, 29414]
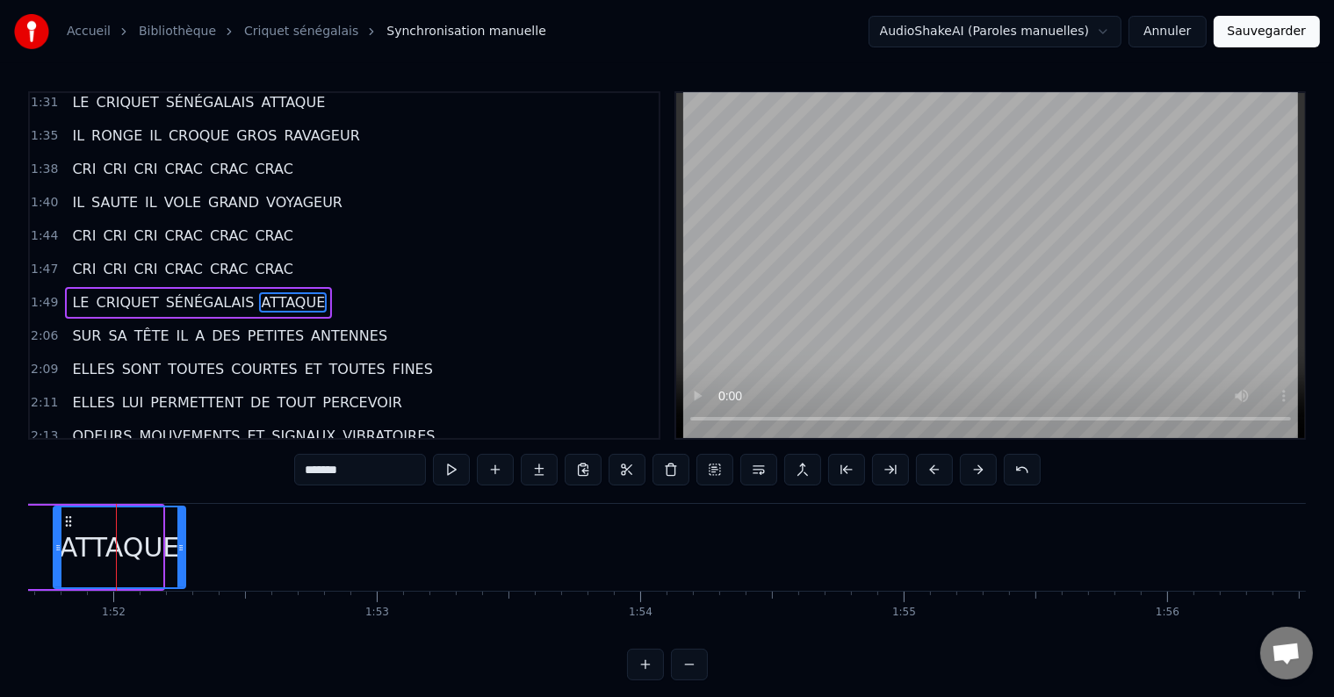
drag, startPoint x: 155, startPoint y: 545, endPoint x: 177, endPoint y: 544, distance: 22.8
click at [177, 544] on icon at bounding box center [180, 548] width 7 height 14
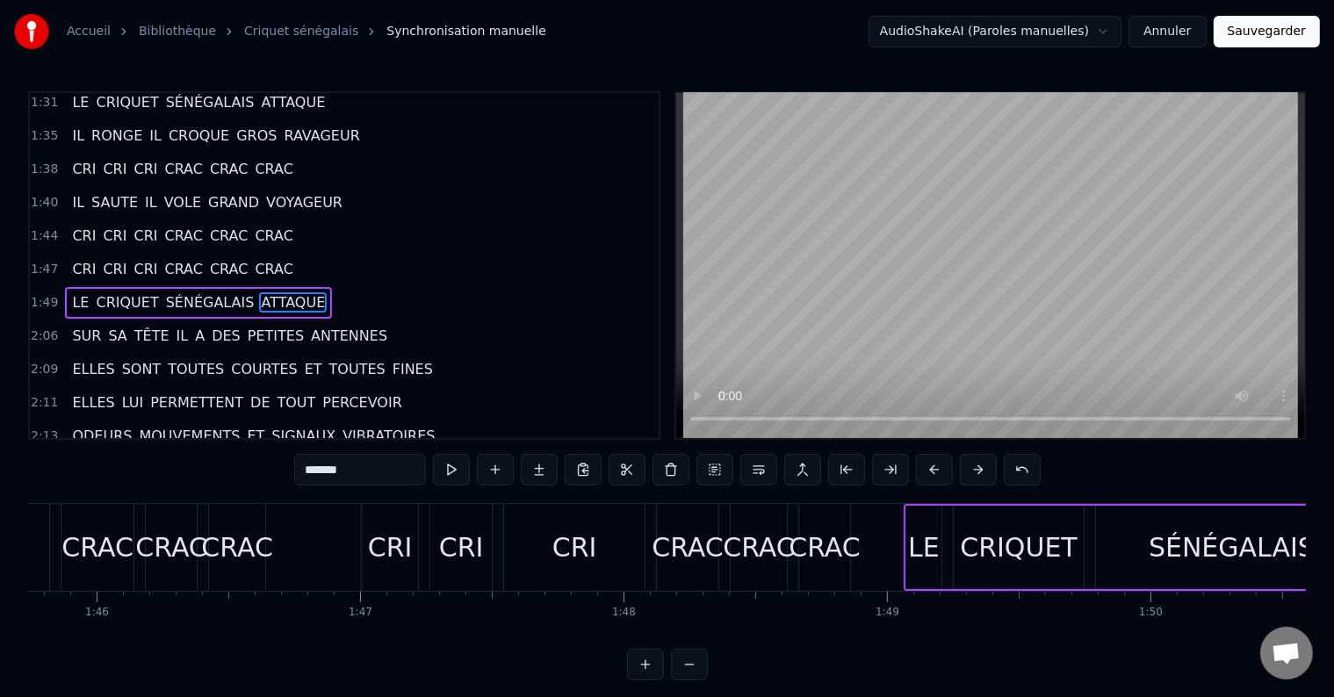
scroll to position [0, 27834]
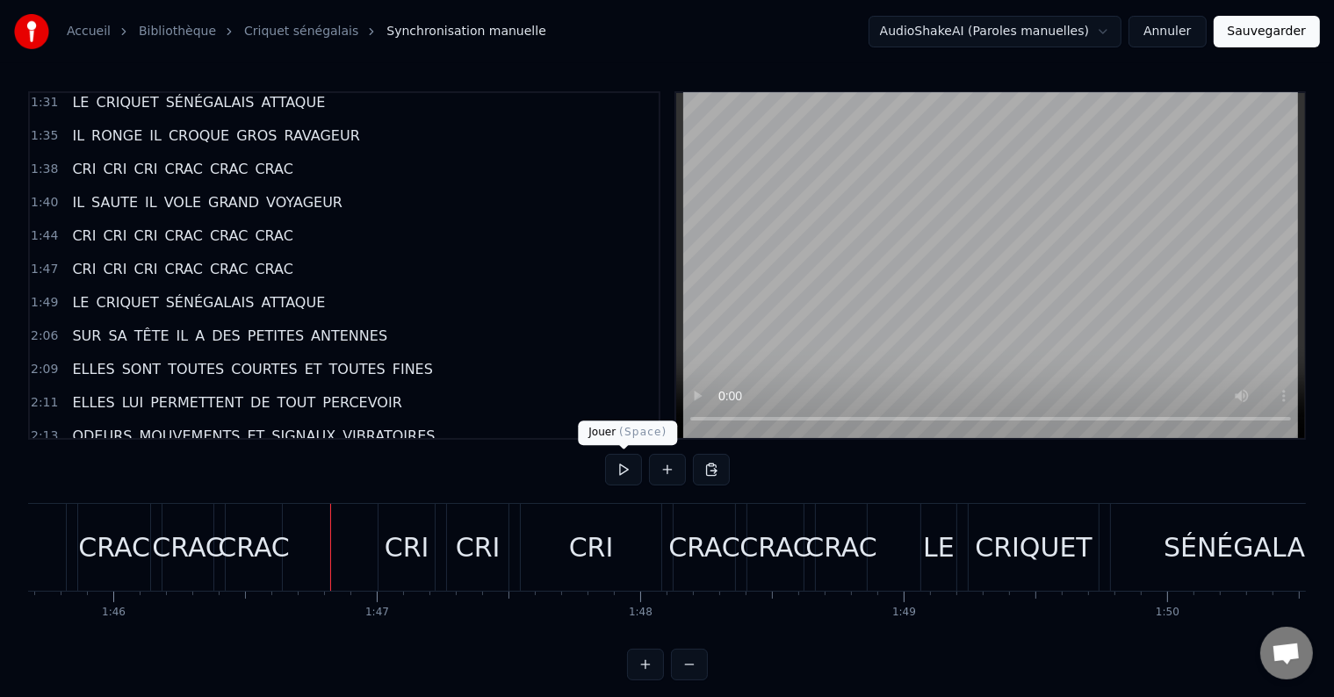
click at [618, 472] on button at bounding box center [623, 470] width 37 height 32
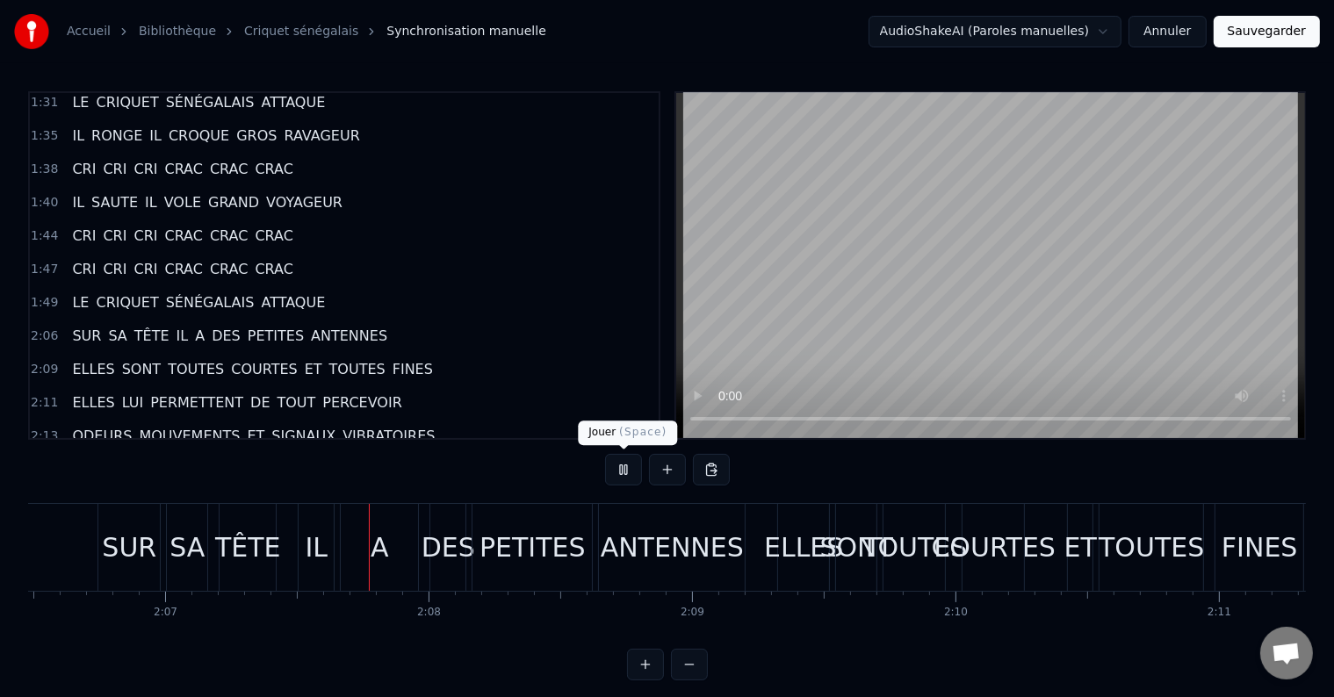
scroll to position [0, 33422]
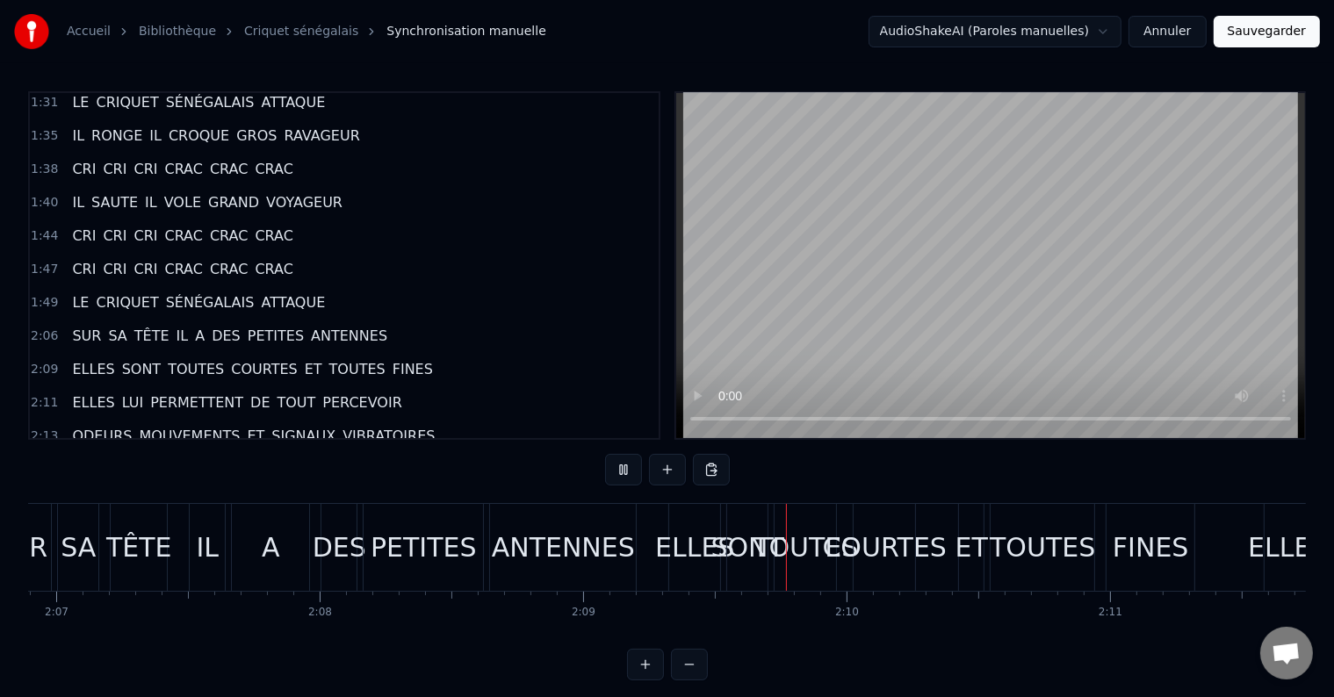
click at [232, 552] on div "A" at bounding box center [270, 547] width 79 height 87
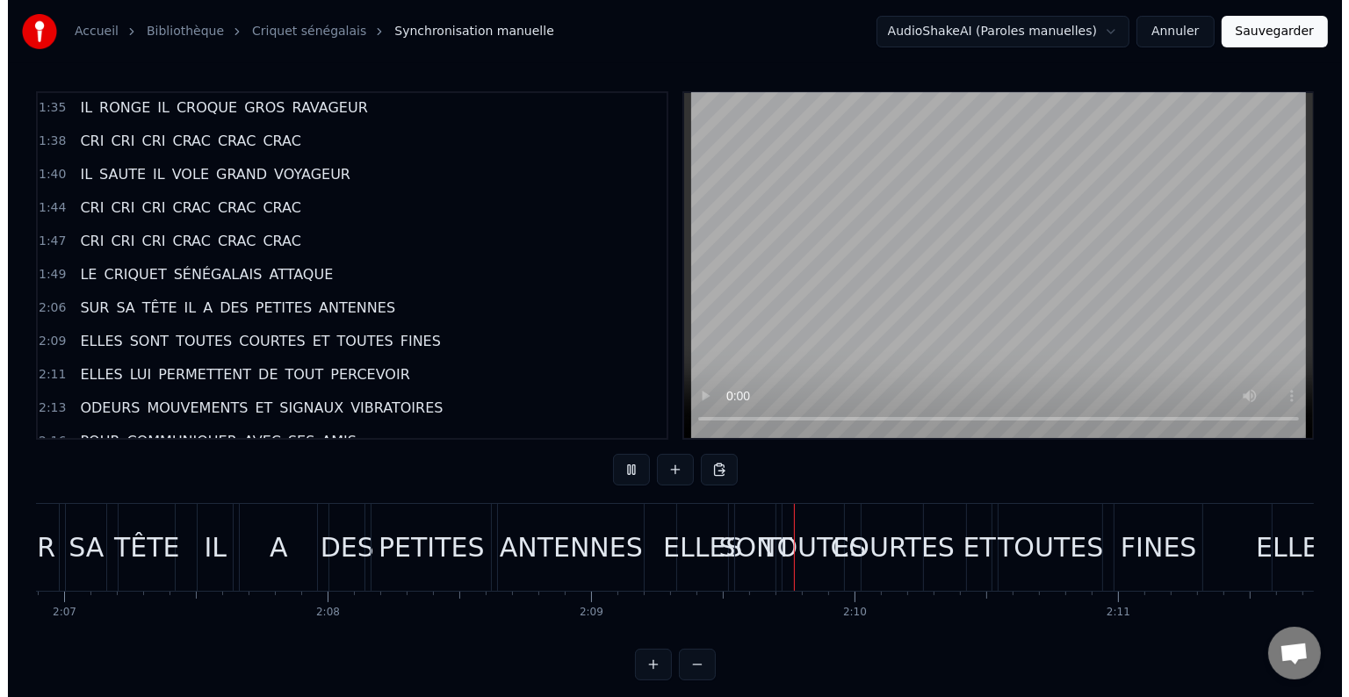
scroll to position [974, 0]
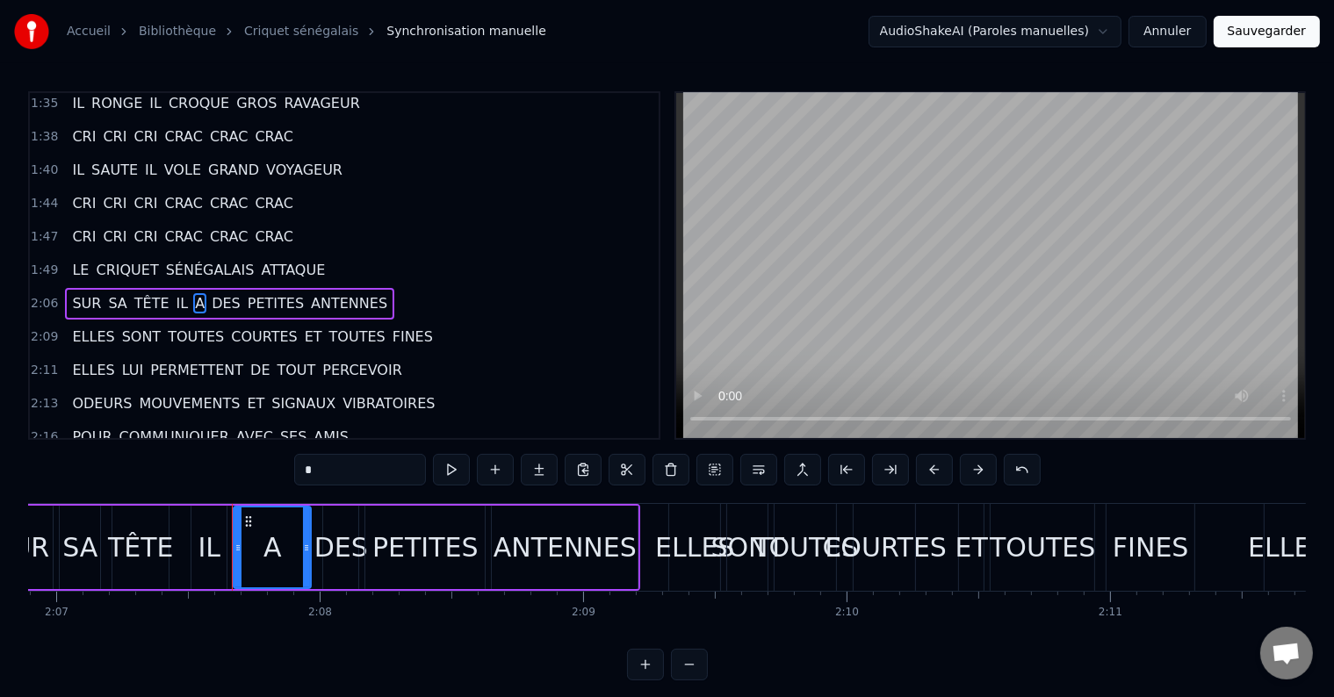
click at [175, 293] on span "IL" at bounding box center [183, 303] width 16 height 20
type input "**"
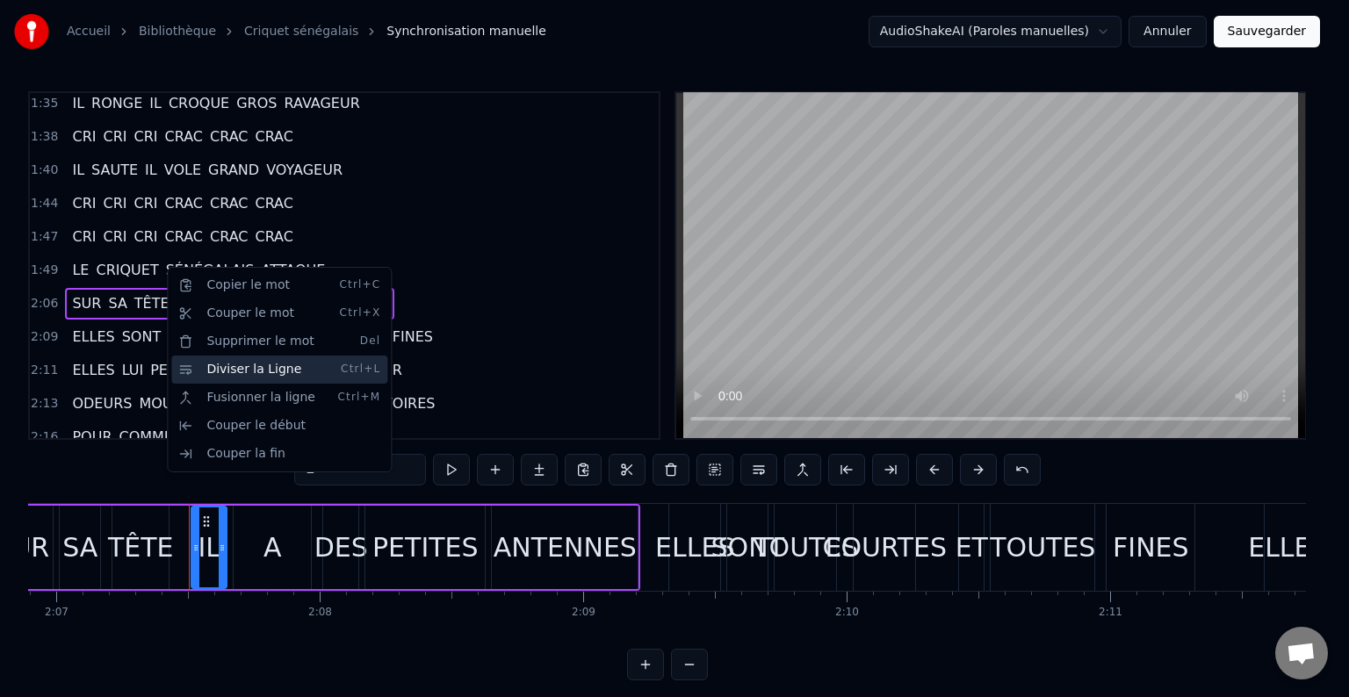
click at [220, 367] on div "Diviser la Ligne Ctrl+L" at bounding box center [279, 370] width 216 height 28
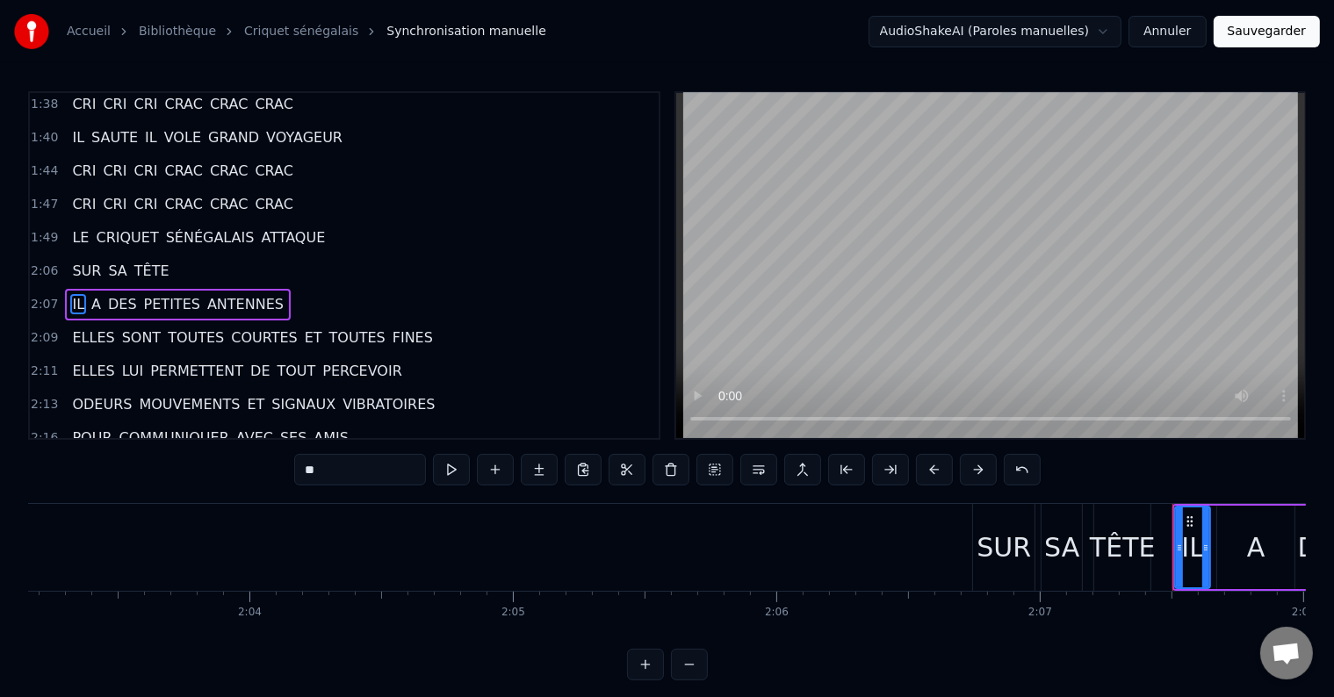
scroll to position [0, 32438]
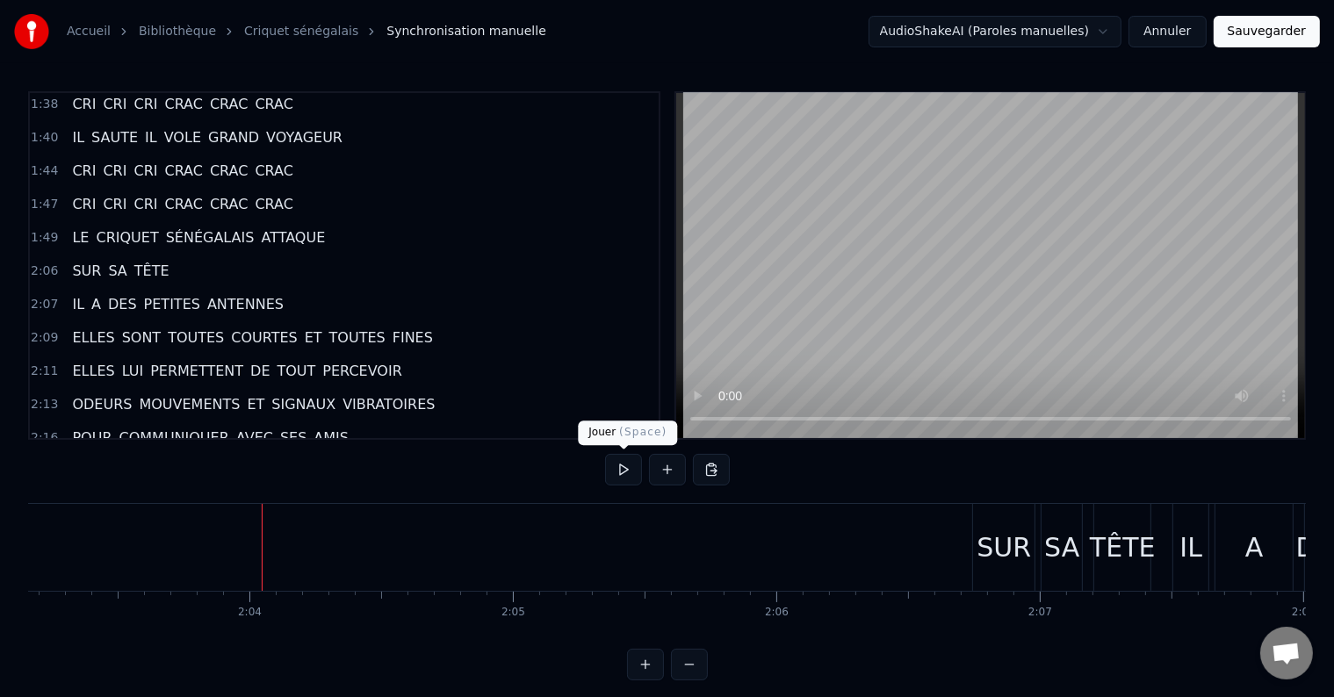
click at [622, 466] on button at bounding box center [623, 470] width 37 height 32
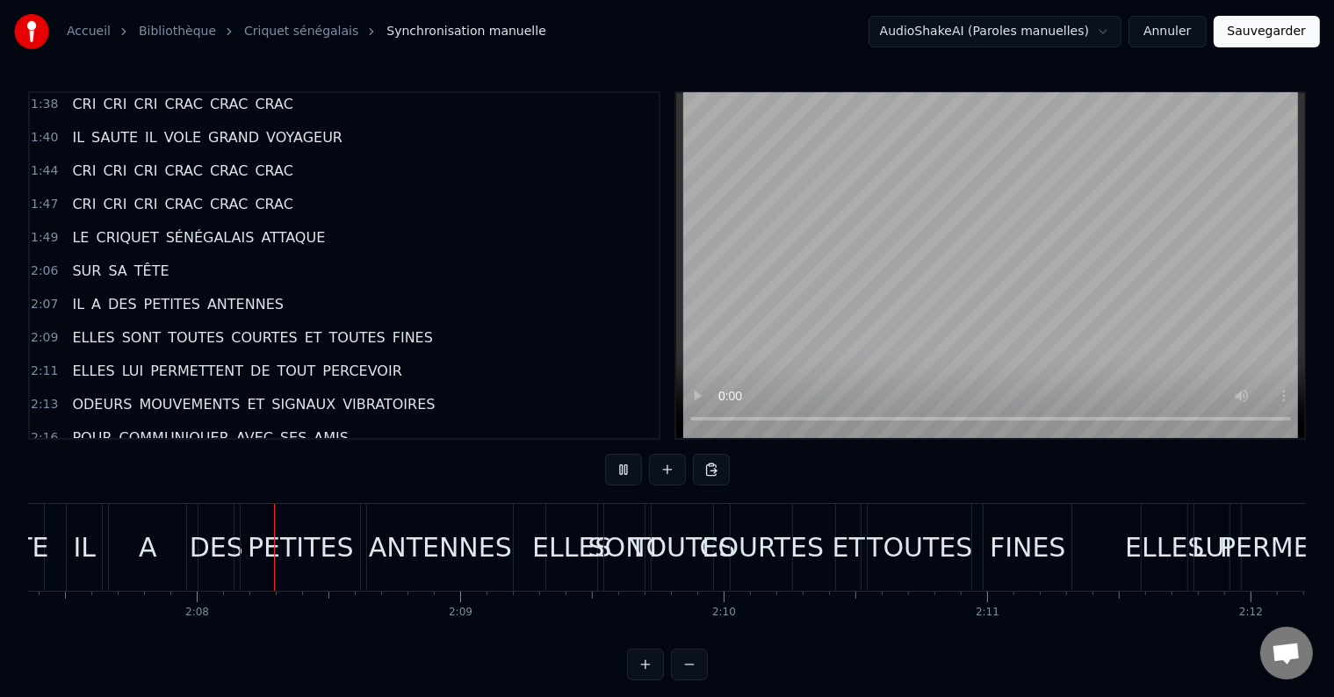
scroll to position [0, 33549]
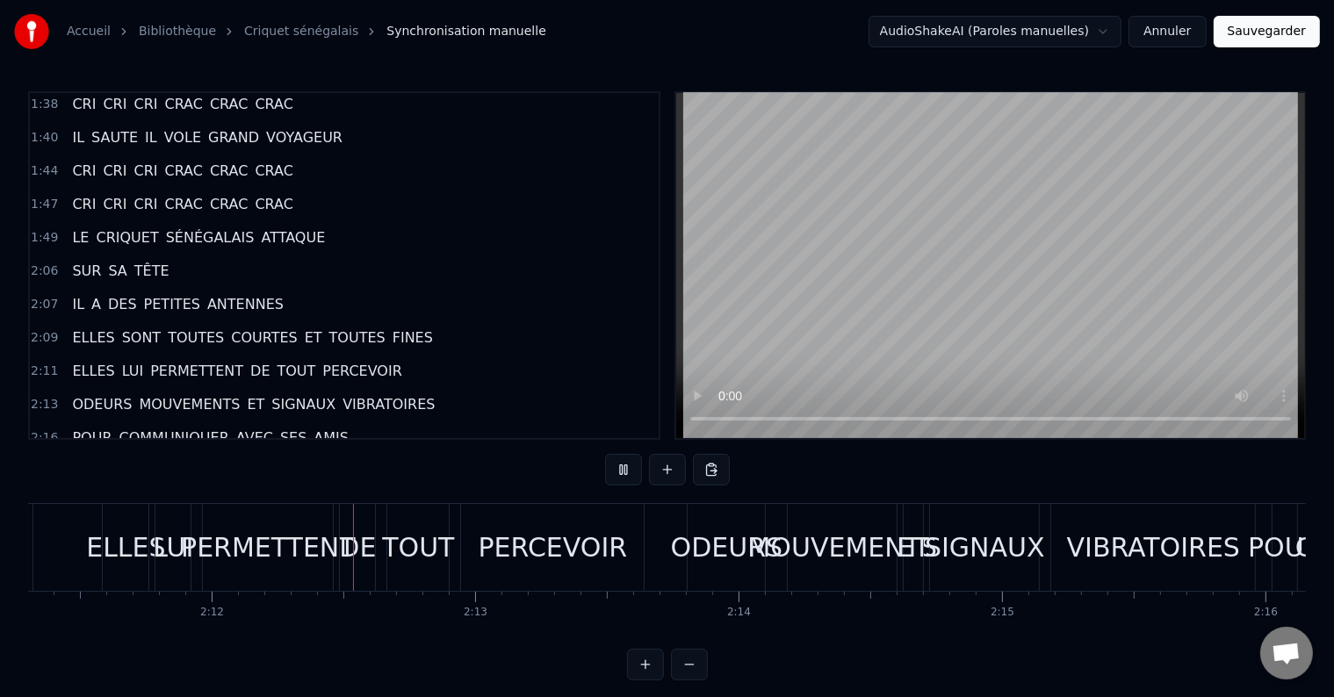
click at [621, 471] on button at bounding box center [623, 470] width 37 height 32
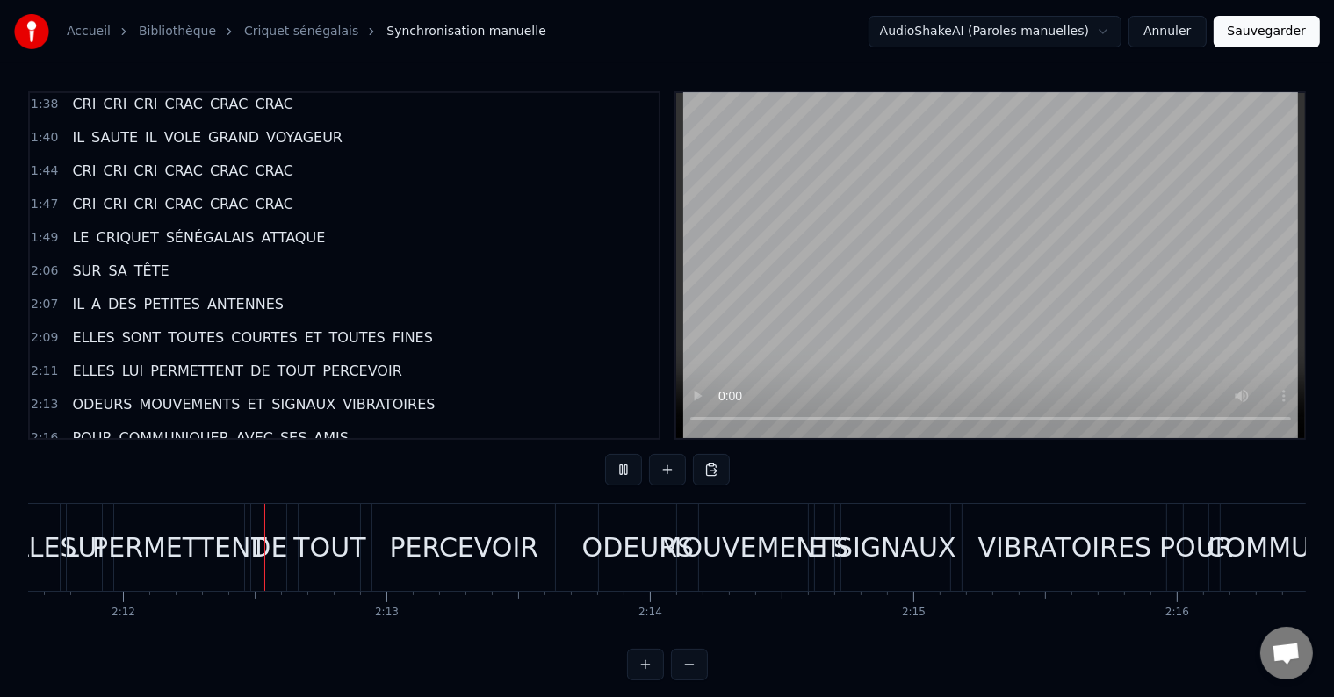
scroll to position [0, 34674]
click at [303, 327] on span "ET" at bounding box center [313, 337] width 21 height 20
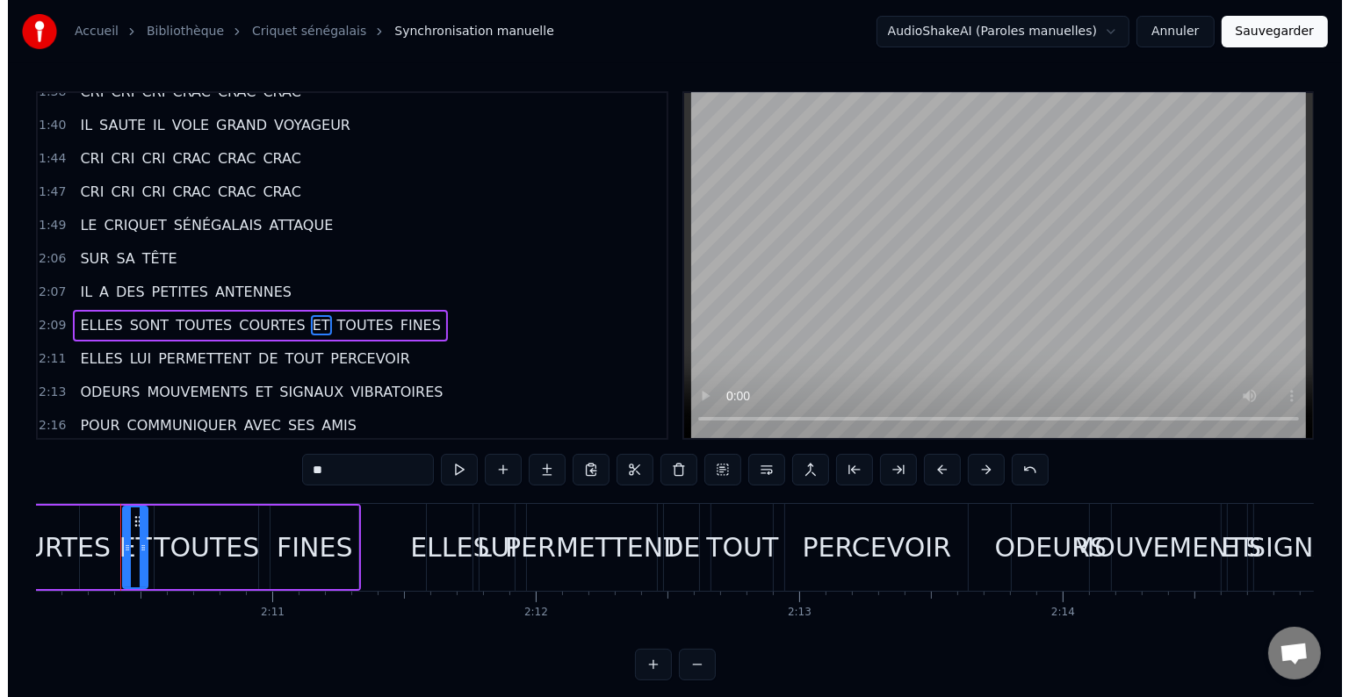
scroll to position [0, 34264]
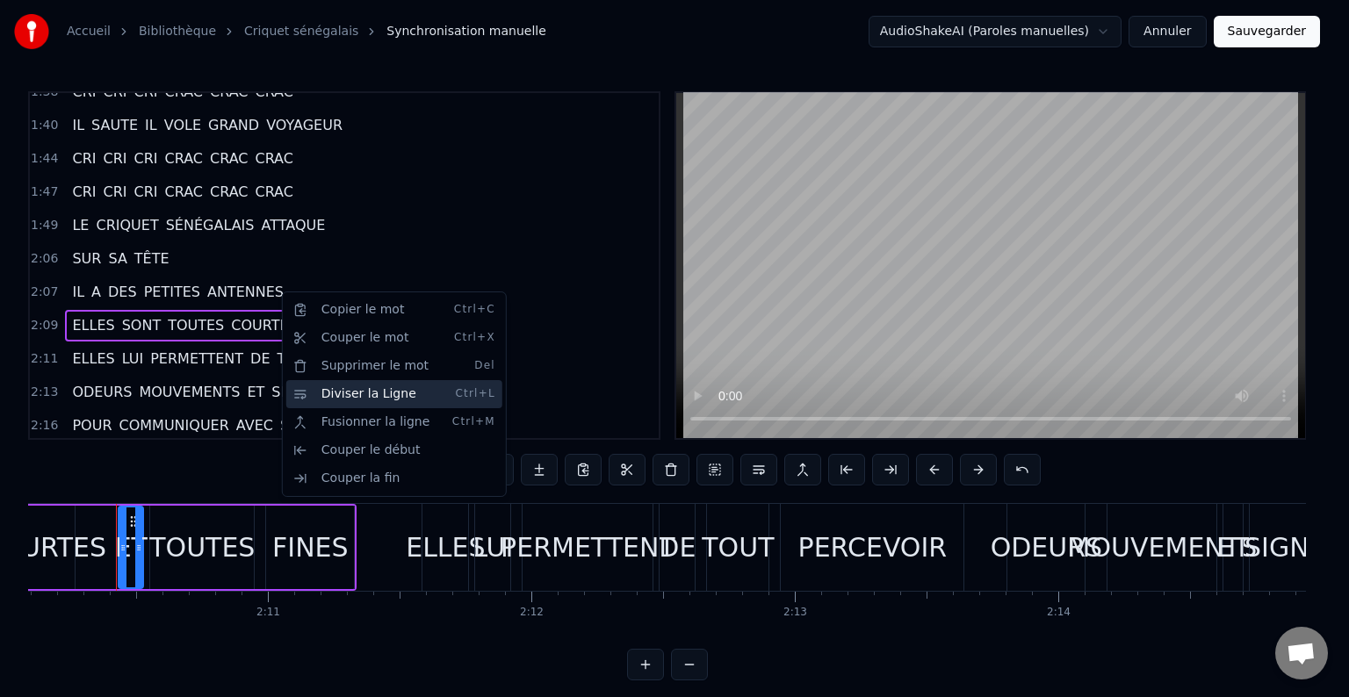
click at [319, 396] on div "Diviser la Ligne Ctrl+L" at bounding box center [394, 394] width 216 height 28
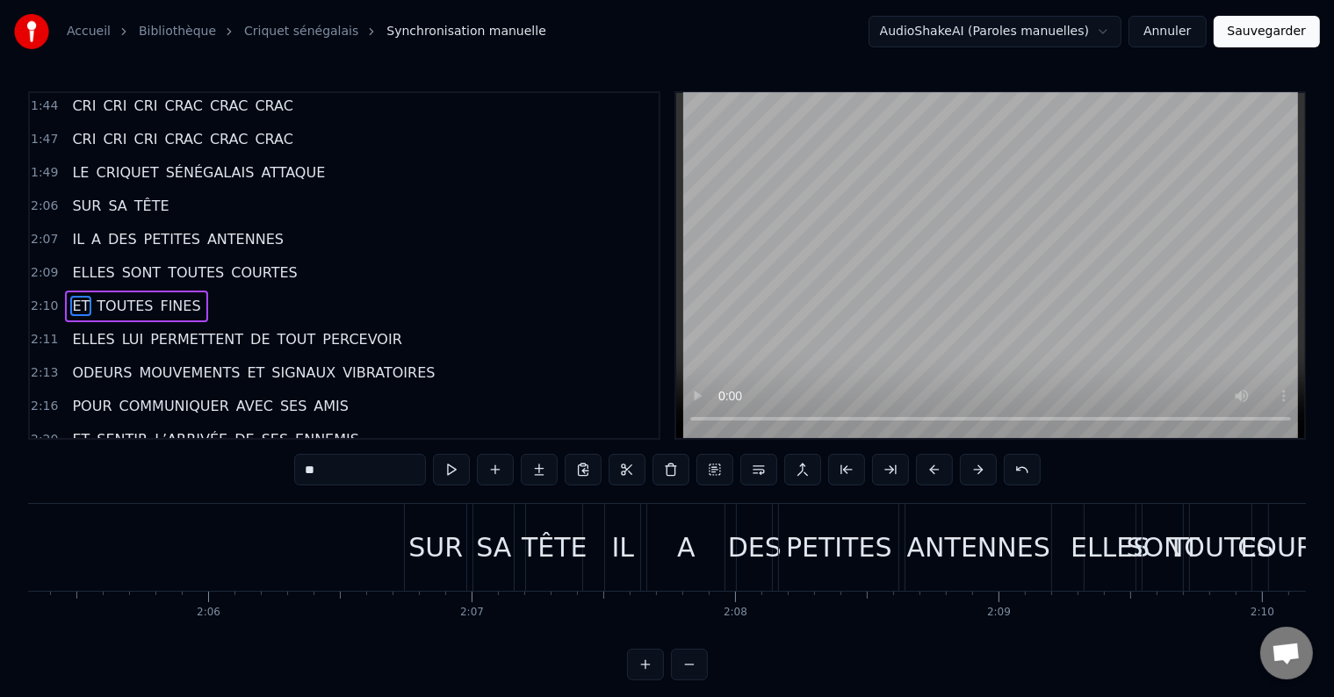
scroll to position [0, 32999]
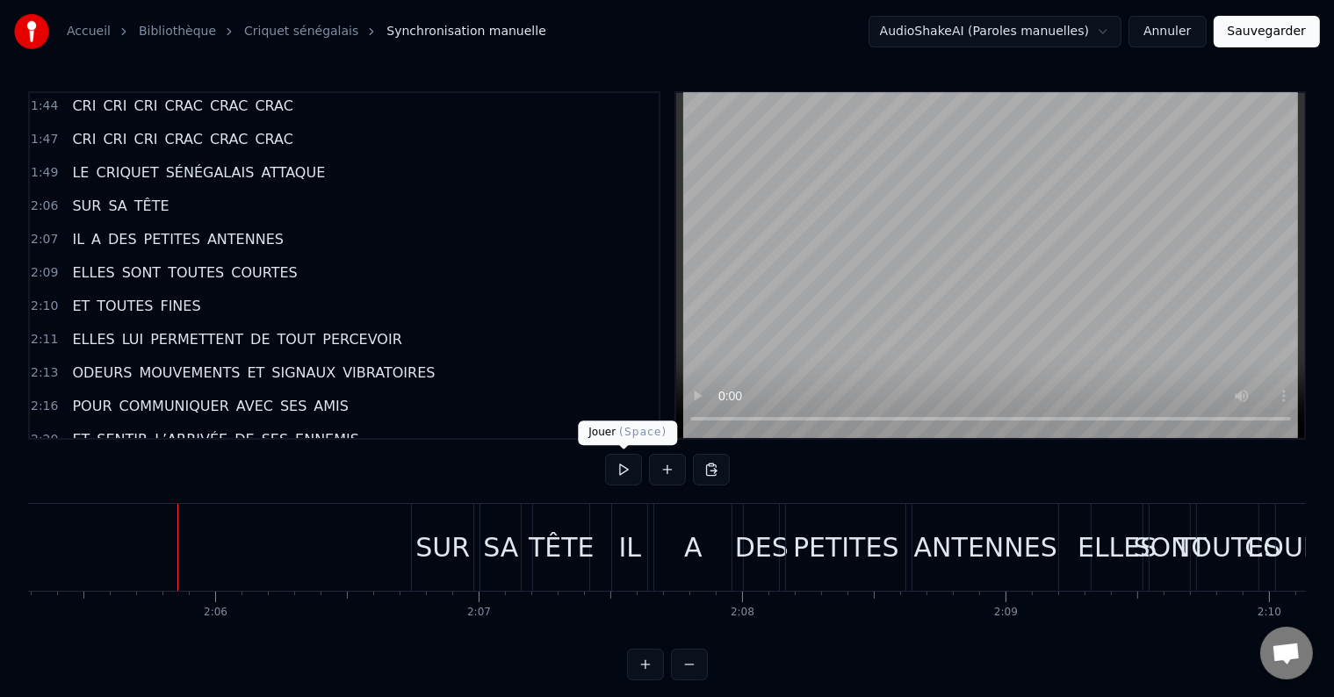
click at [618, 474] on button at bounding box center [623, 470] width 37 height 32
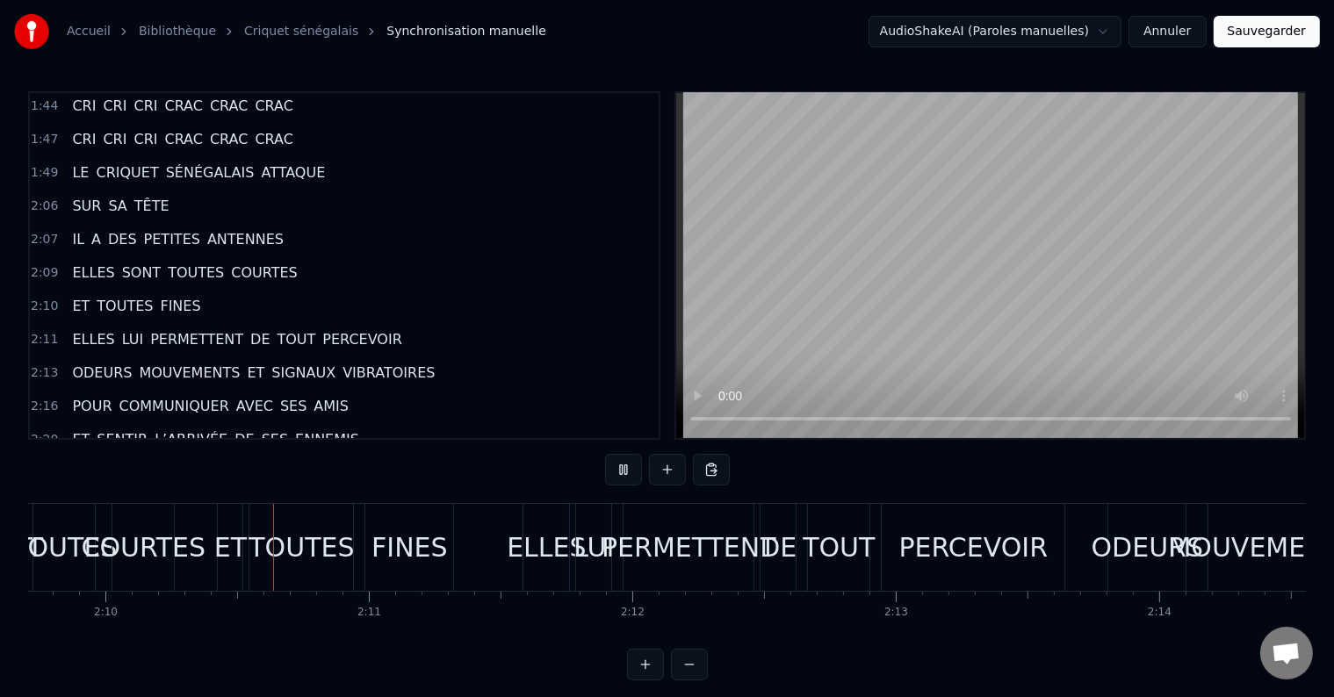
scroll to position [0, 34171]
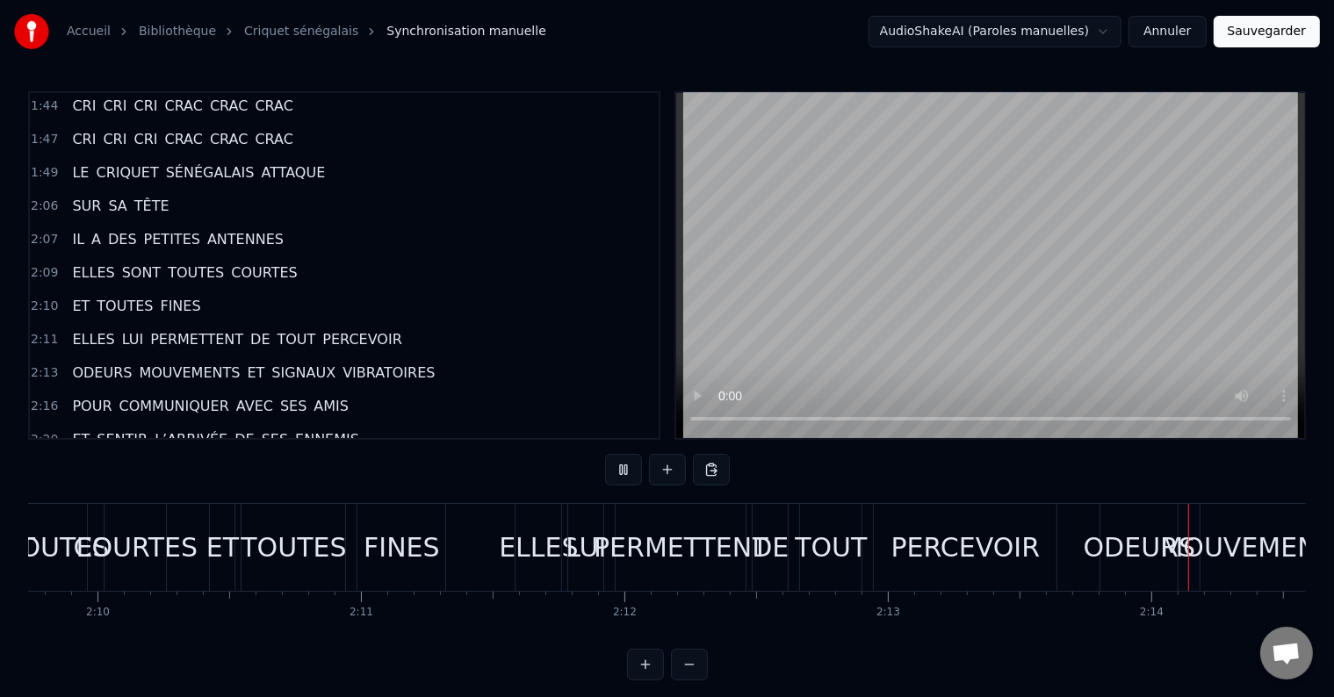
click at [555, 548] on div "ELLES" at bounding box center [538, 548] width 79 height 40
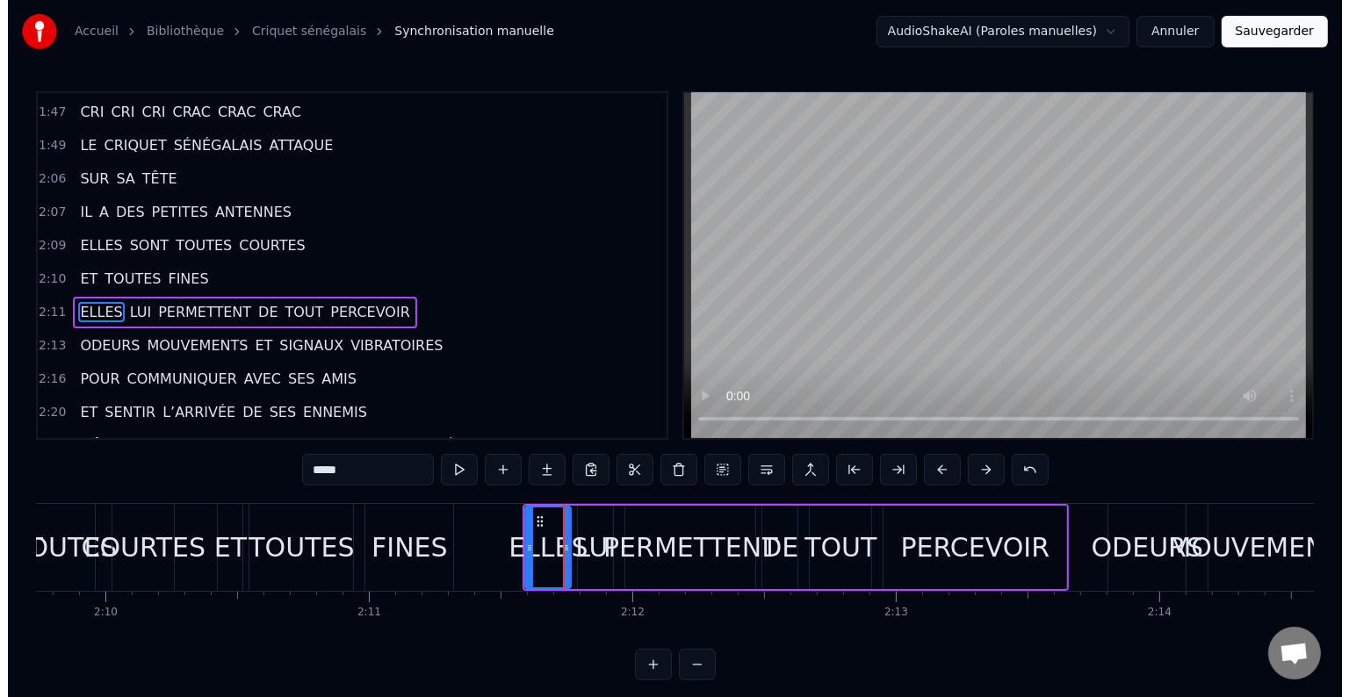
scroll to position [1103, 0]
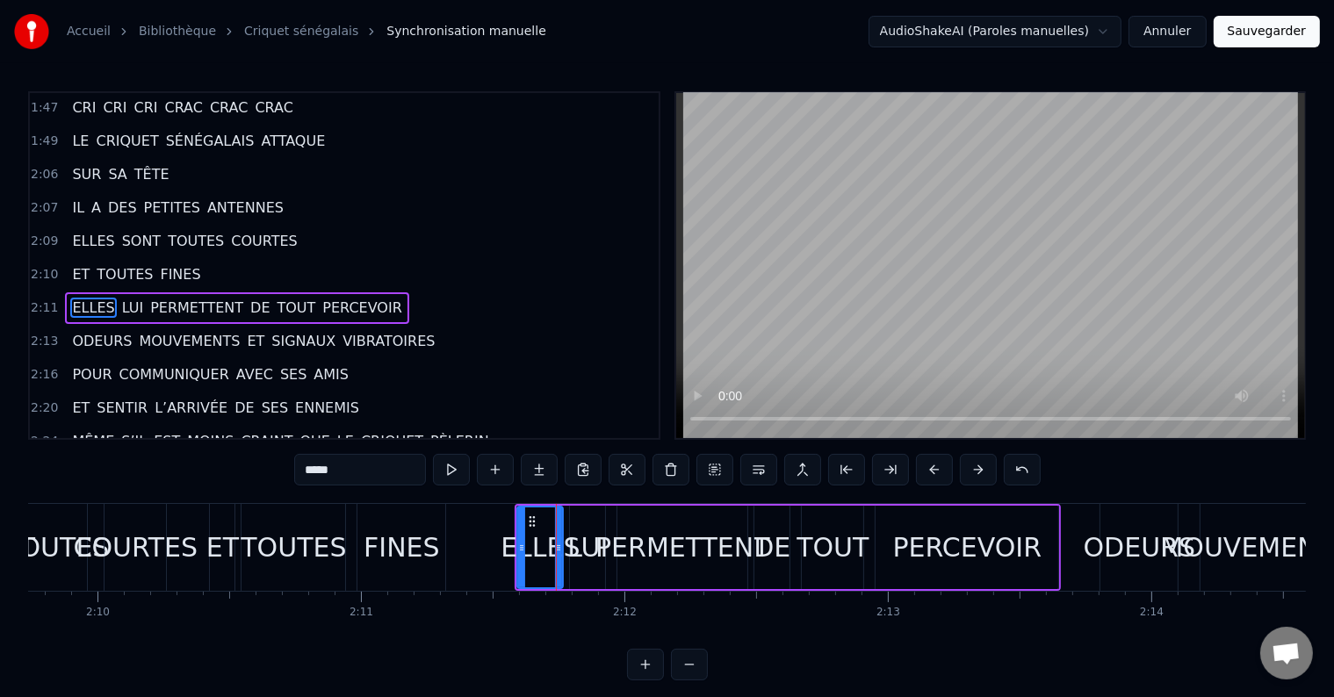
click at [248, 298] on span "DE" at bounding box center [259, 308] width 23 height 20
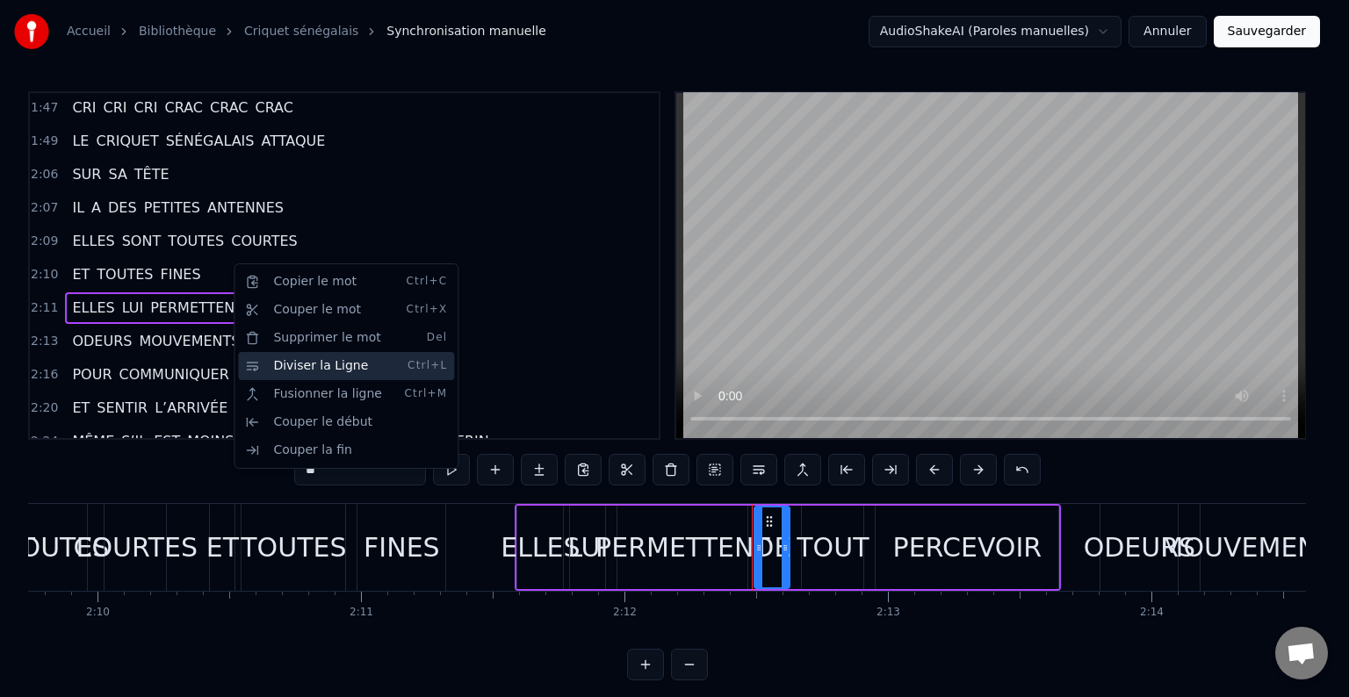
click at [282, 366] on div "Diviser la Ligne Ctrl+L" at bounding box center [346, 366] width 216 height 28
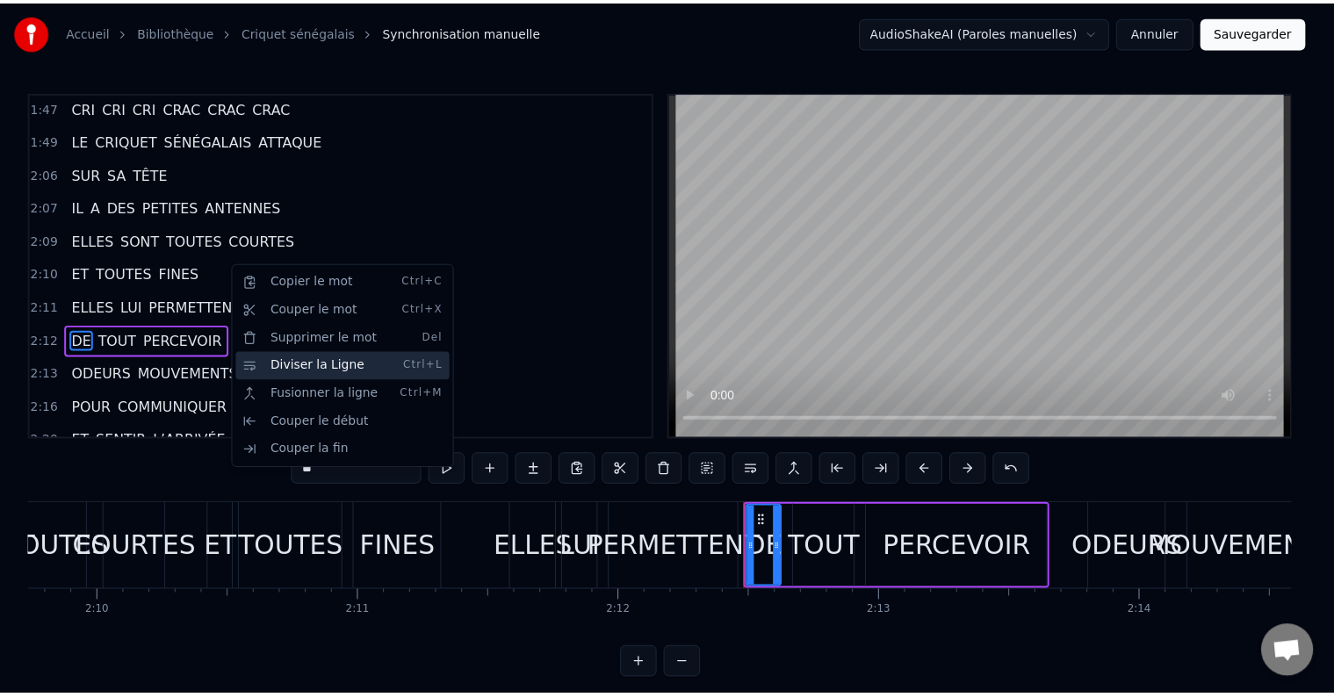
scroll to position [1135, 0]
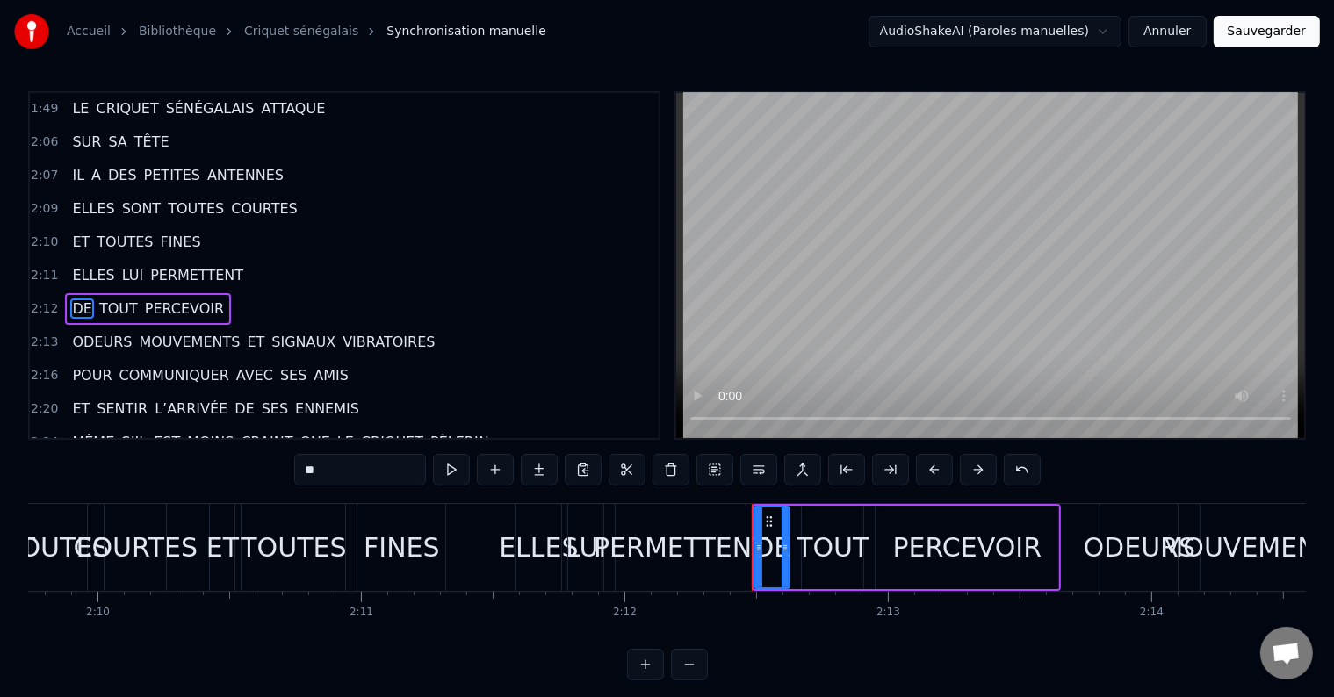
click at [245, 332] on span "ET" at bounding box center [255, 342] width 21 height 20
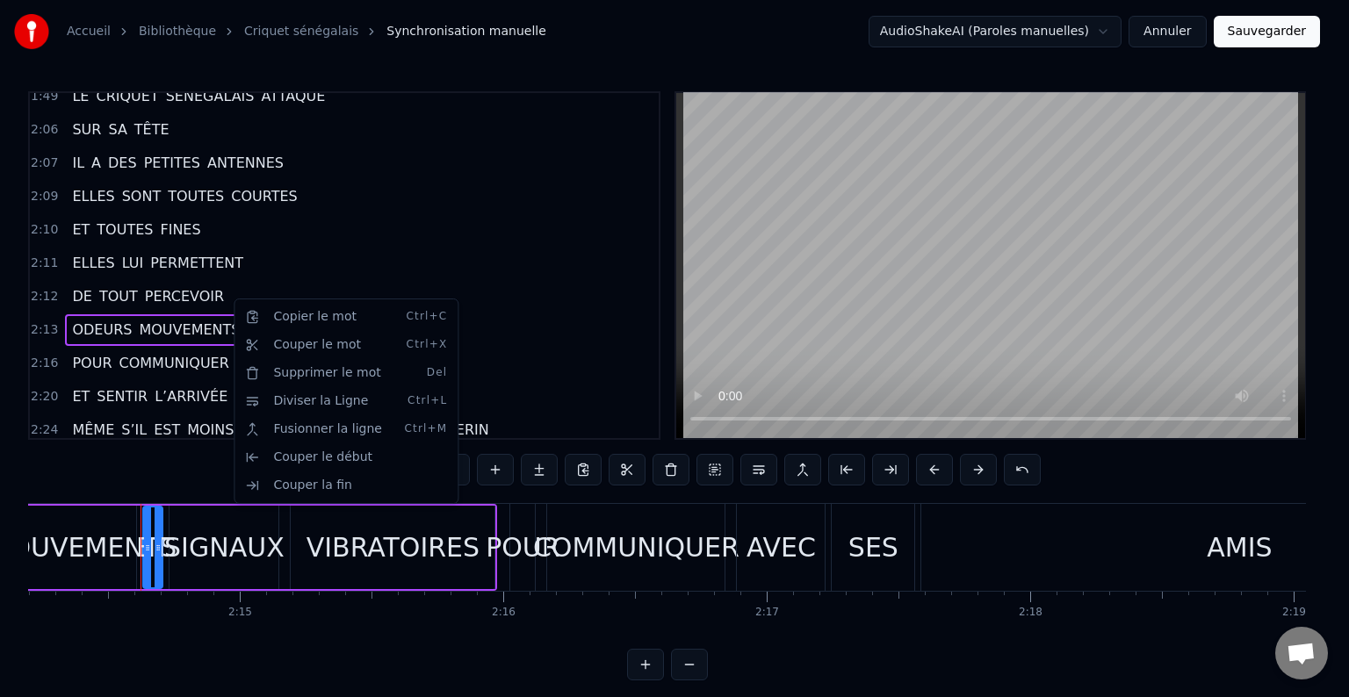
scroll to position [0, 35370]
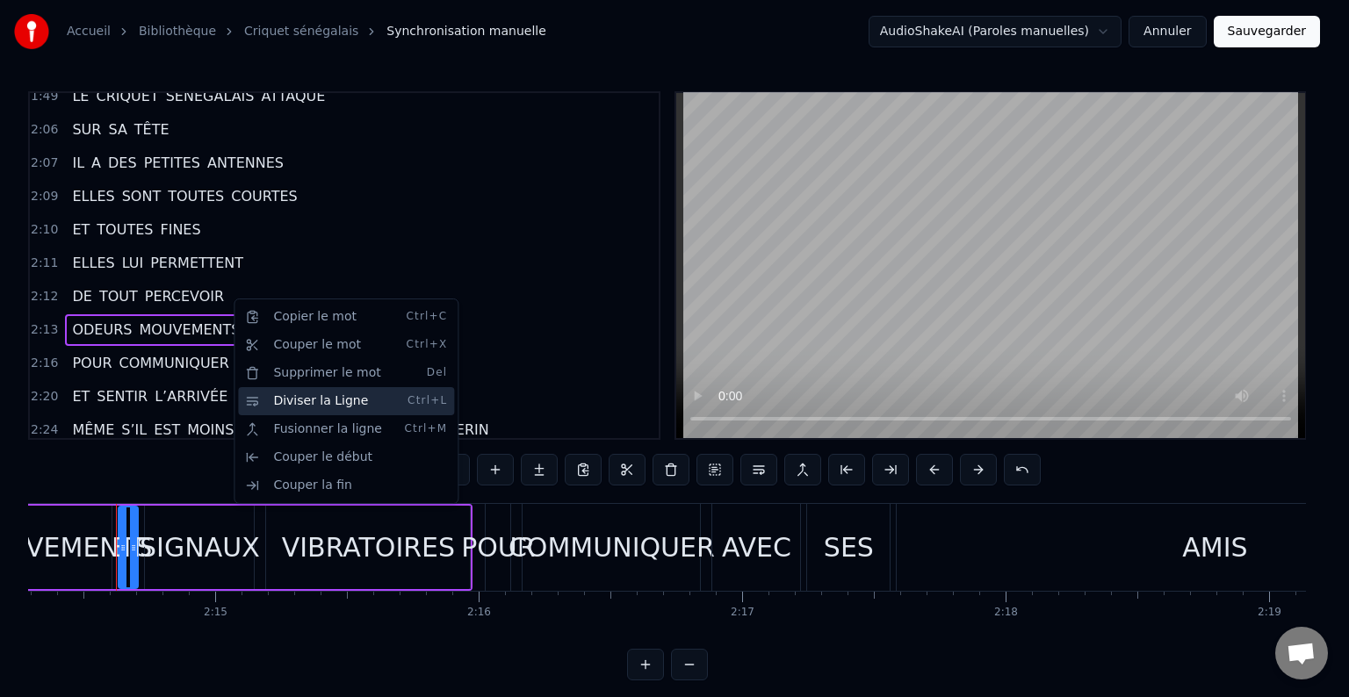
click at [274, 400] on div "Diviser la Ligne Ctrl+L" at bounding box center [346, 401] width 216 height 28
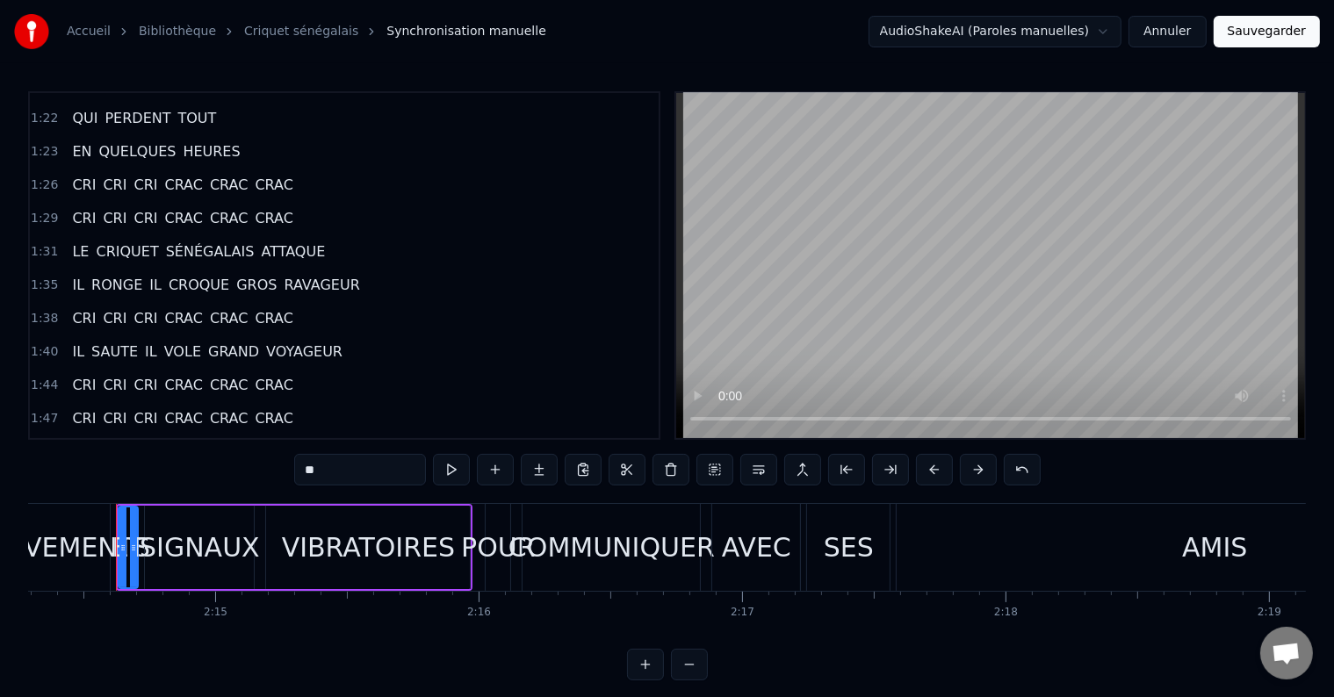
scroll to position [761, 0]
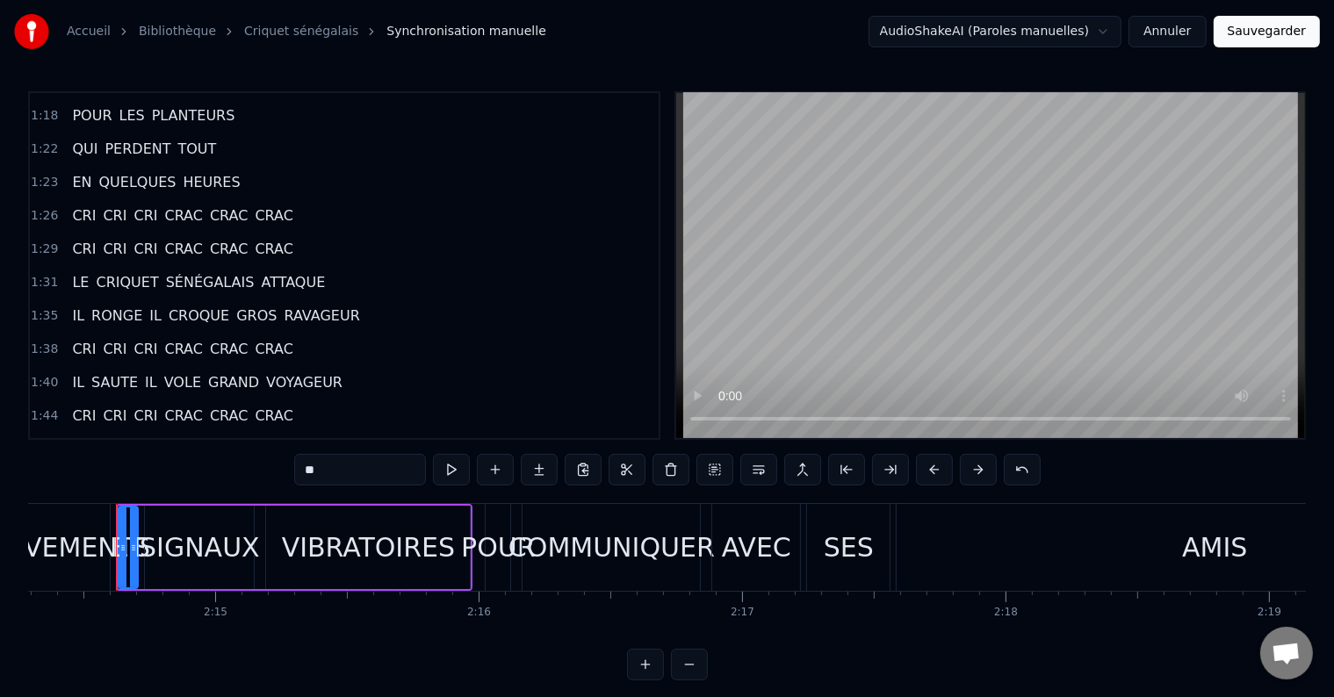
click at [74, 272] on span "LE" at bounding box center [80, 282] width 20 height 20
type input "**"
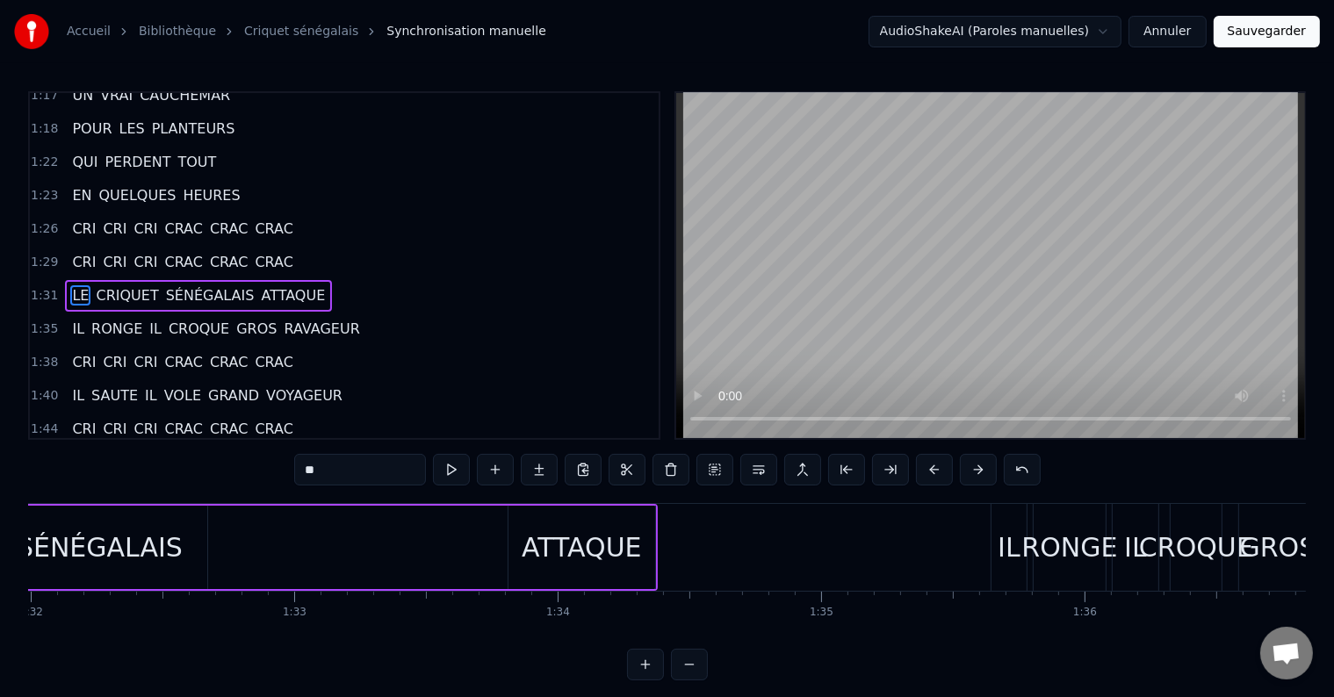
scroll to position [0, 23917]
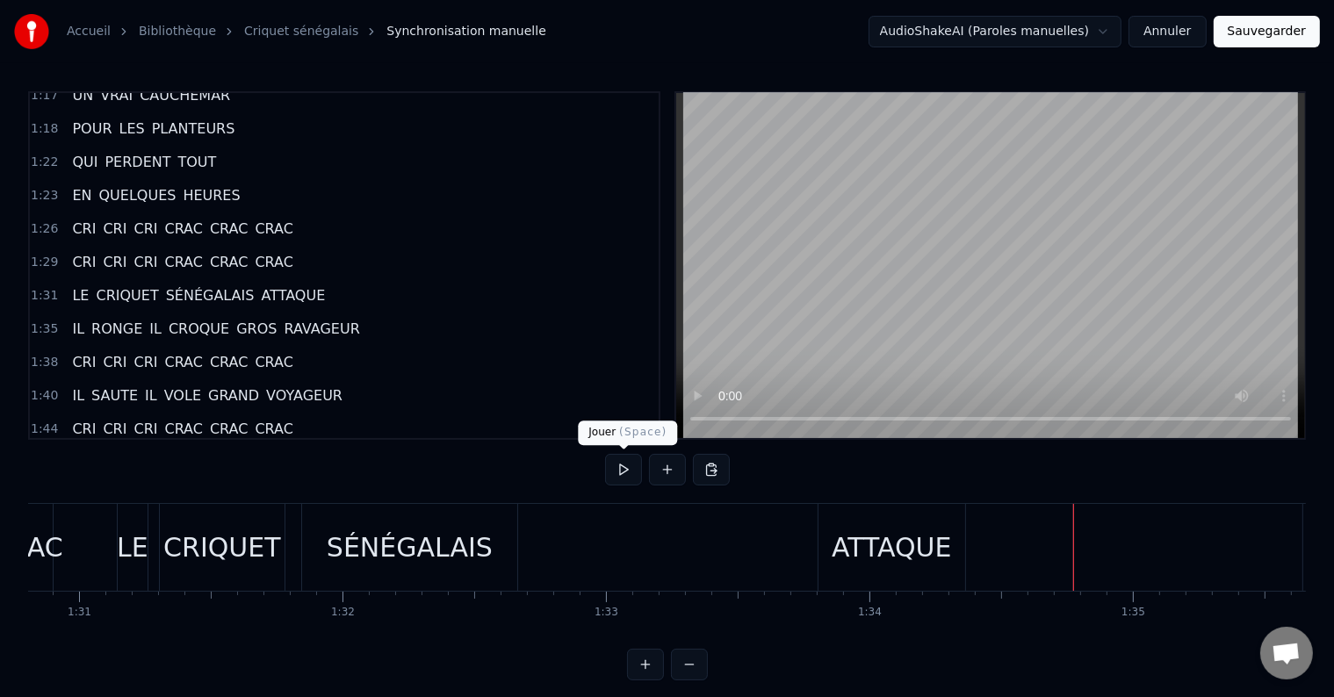
click at [614, 471] on button at bounding box center [623, 470] width 37 height 32
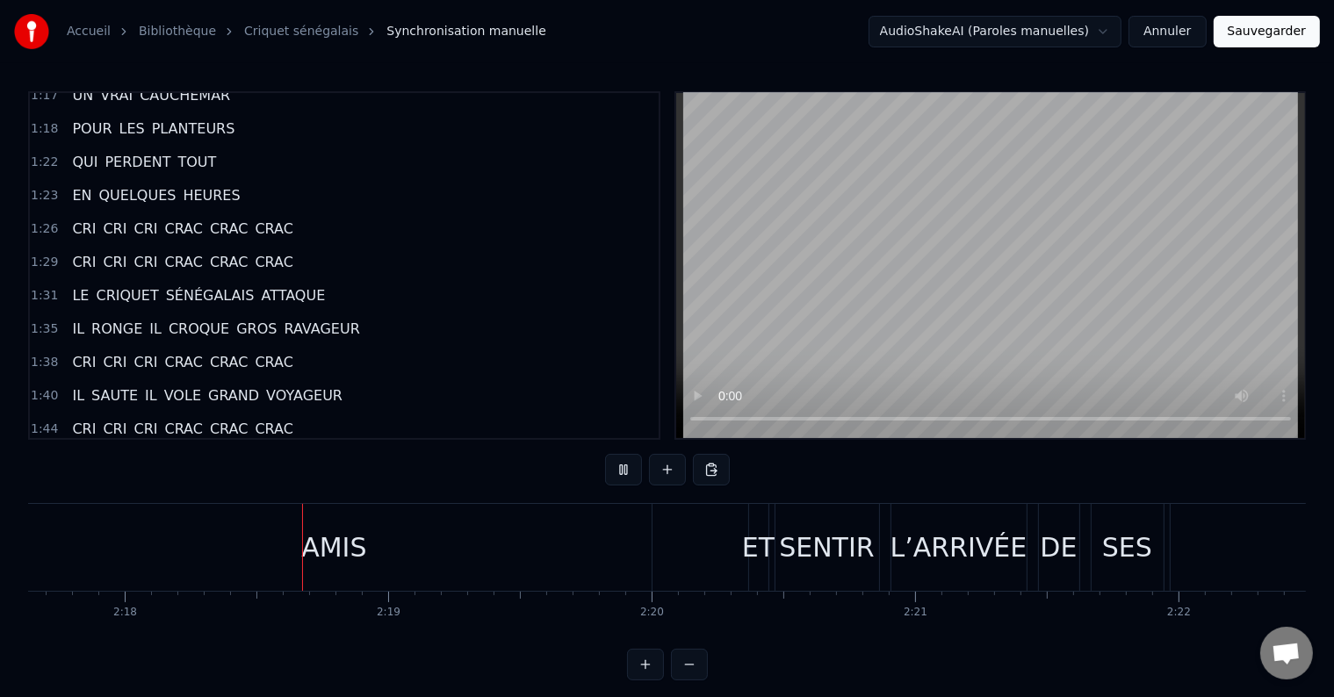
scroll to position [0, 36270]
click at [390, 530] on div "AMIS" at bounding box center [314, 547] width 636 height 87
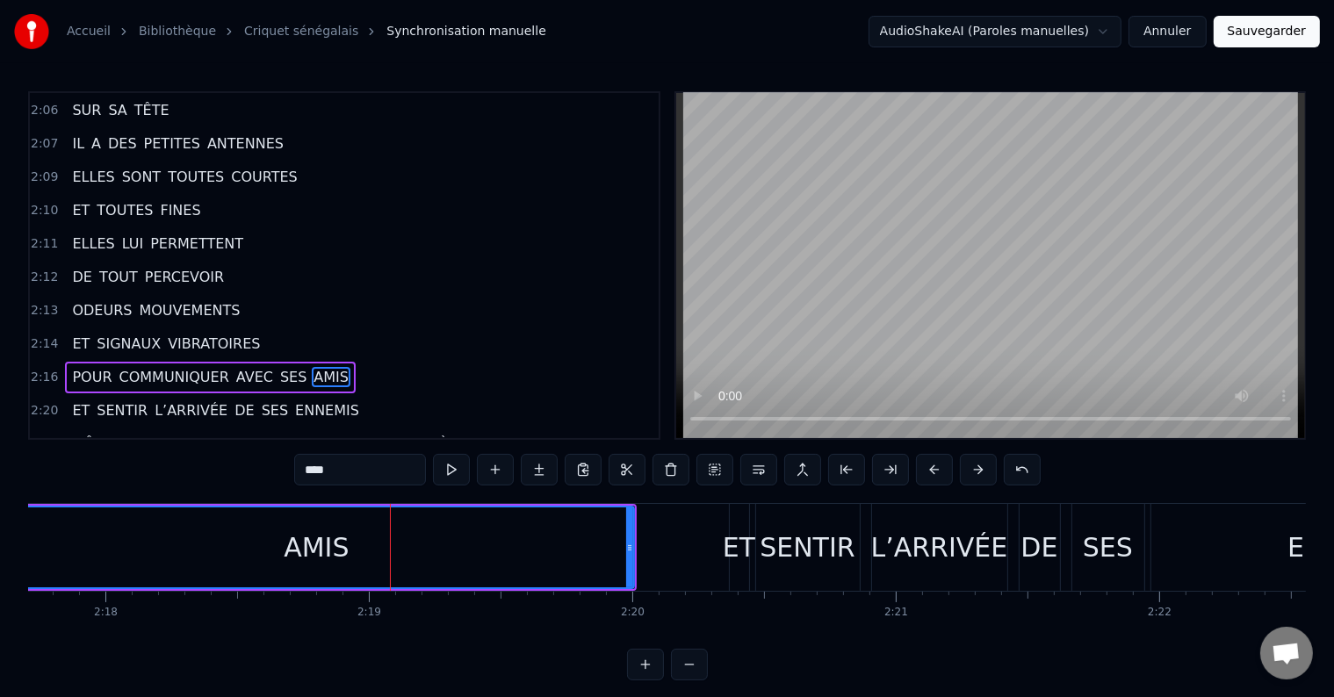
scroll to position [1233, 0]
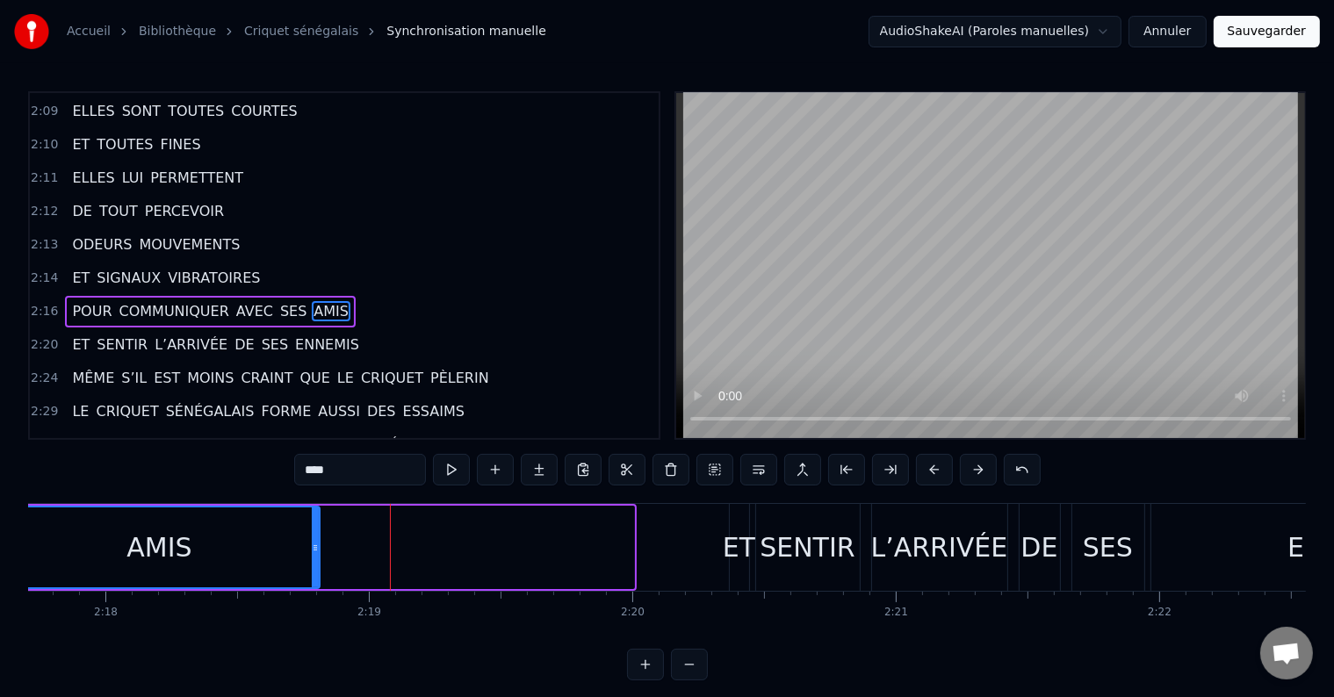
drag, startPoint x: 629, startPoint y: 552, endPoint x: 314, endPoint y: 557, distance: 314.3
click at [314, 557] on div at bounding box center [315, 547] width 7 height 80
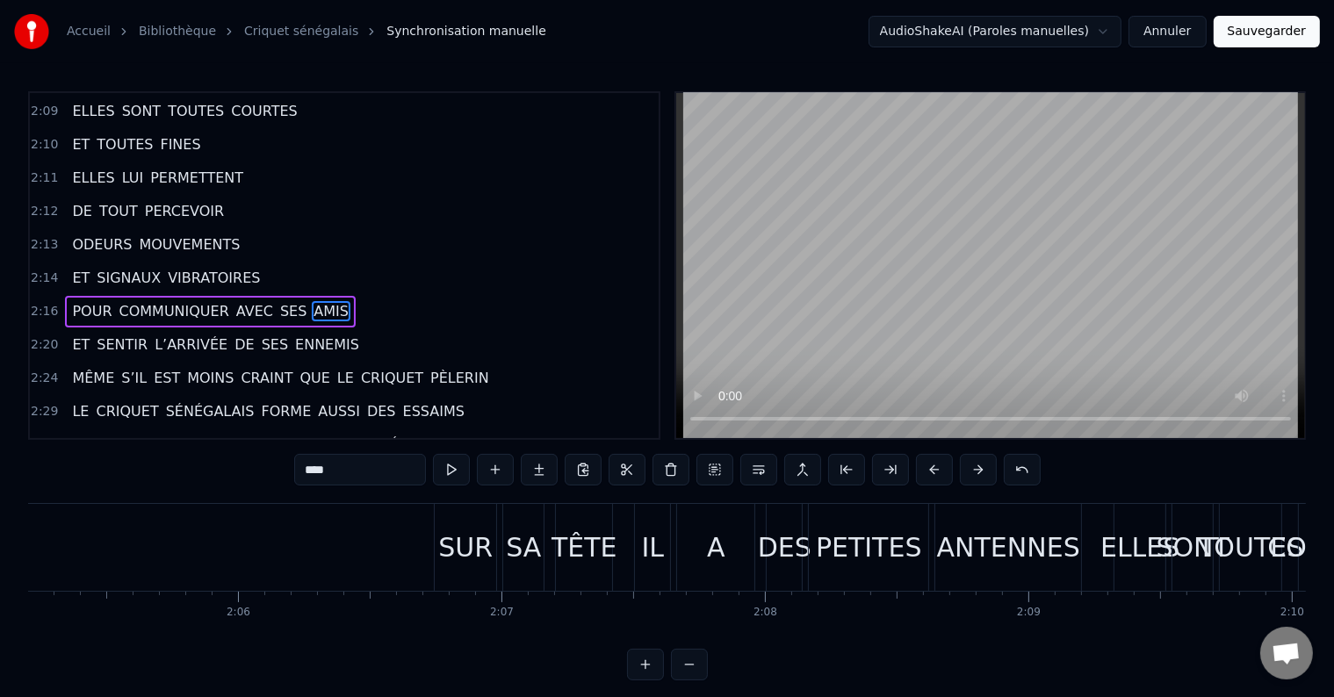
scroll to position [0, 32934]
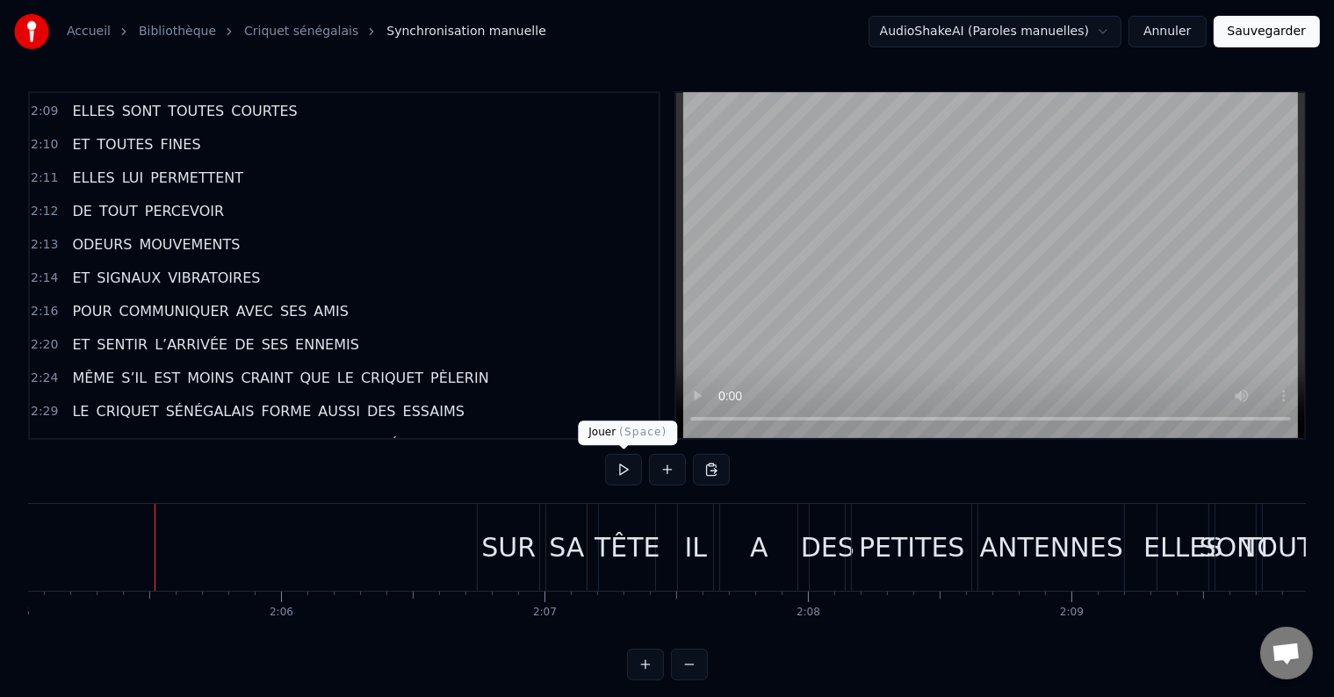
click at [636, 464] on button at bounding box center [623, 470] width 37 height 32
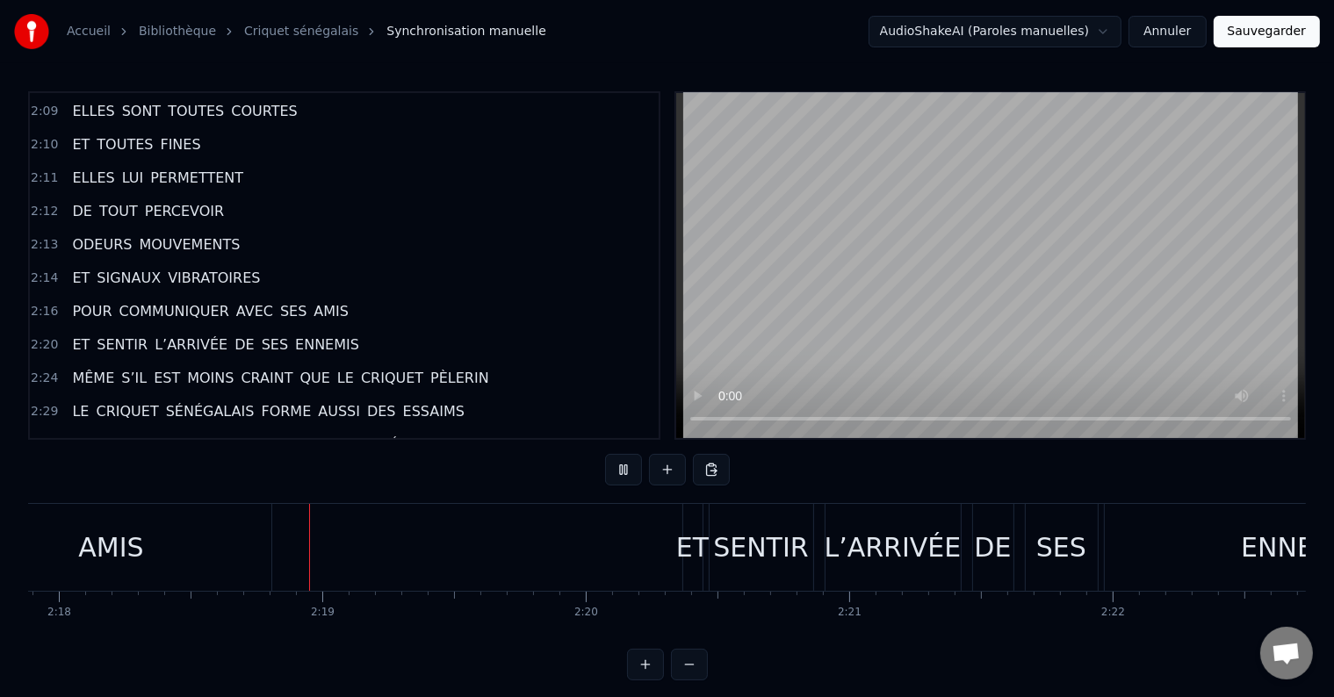
scroll to position [0, 36322]
click at [142, 520] on div "AMIS" at bounding box center [104, 547] width 321 height 87
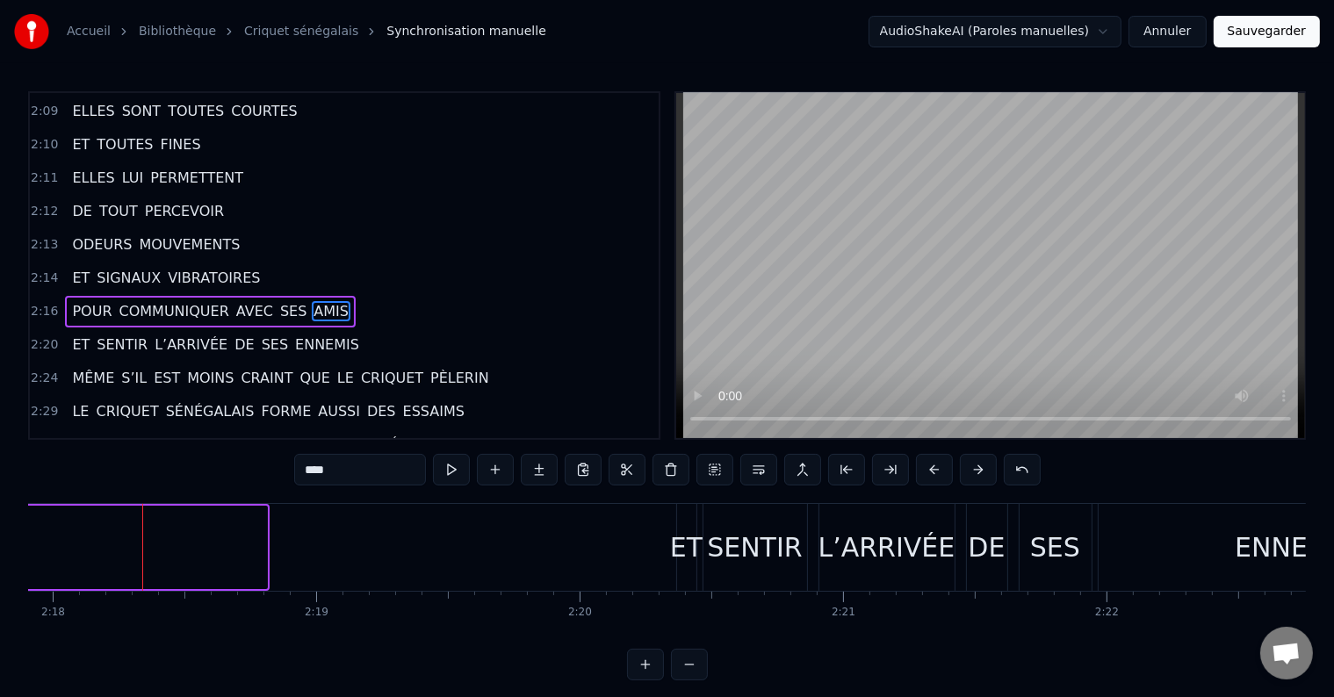
drag, startPoint x: 263, startPoint y: 541, endPoint x: 23, endPoint y: 555, distance: 241.0
click at [23, 555] on div "Accueil Bibliothèque Criquet sénégalais Synchronisation manuelle AudioShakeAI (…" at bounding box center [667, 340] width 1334 height 680
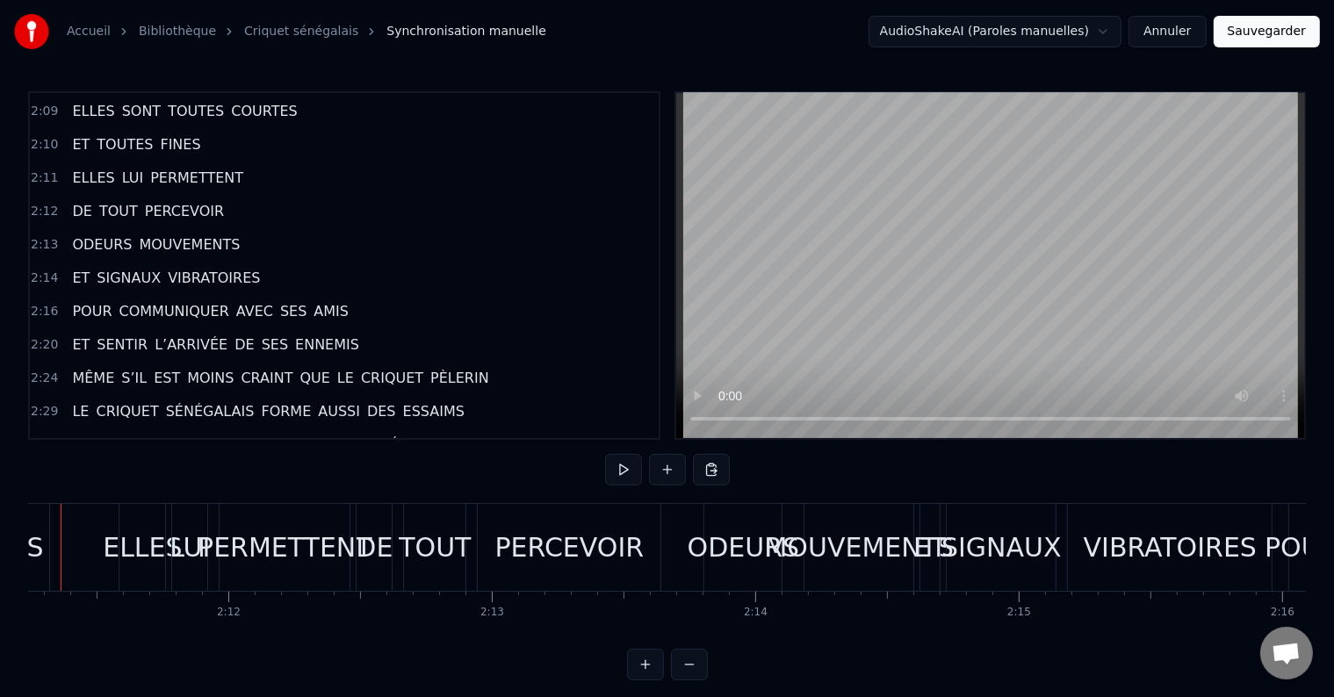
scroll to position [0, 34510]
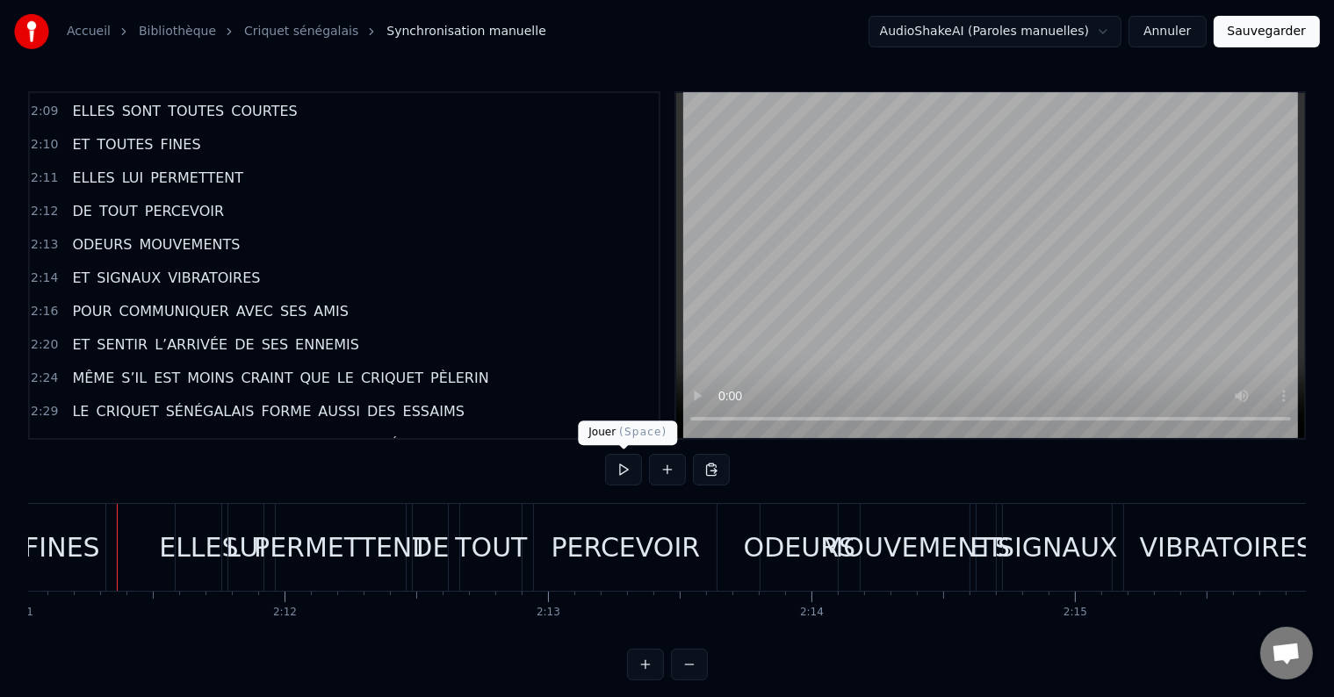
click at [632, 466] on button at bounding box center [623, 470] width 37 height 32
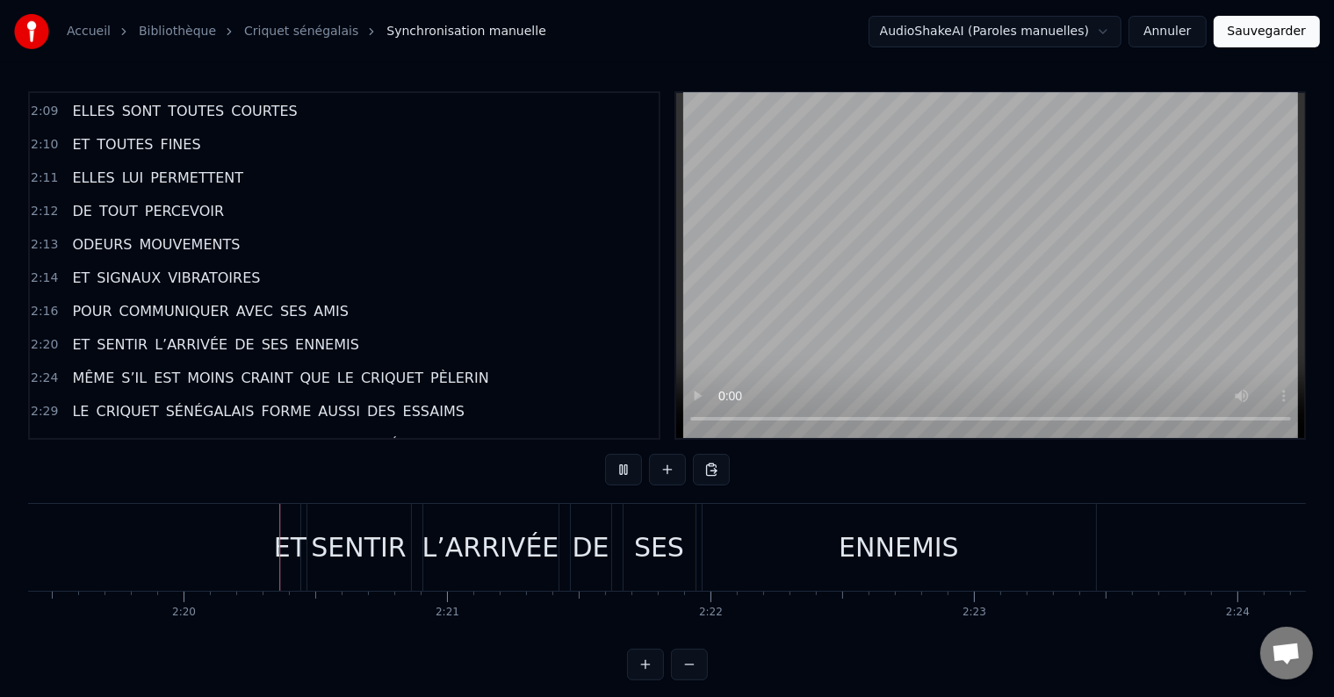
scroll to position [0, 36737]
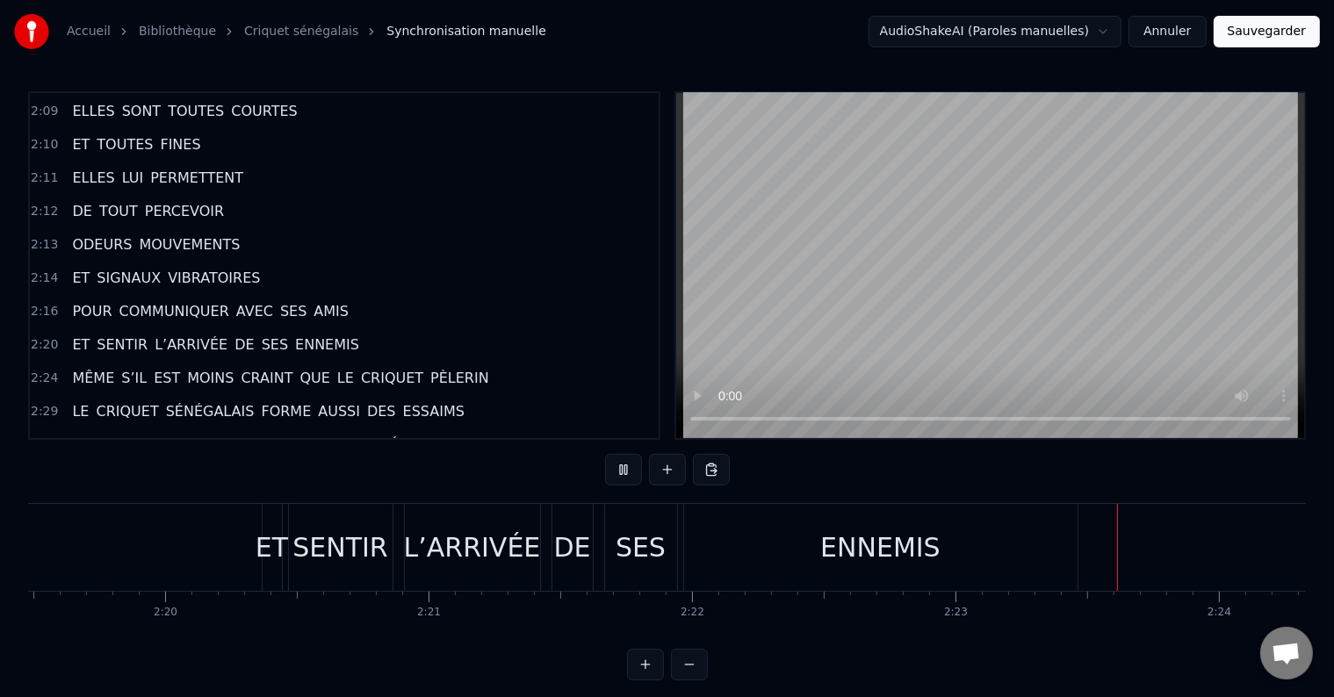
click at [859, 536] on div "ENNEMIS" at bounding box center [880, 548] width 120 height 40
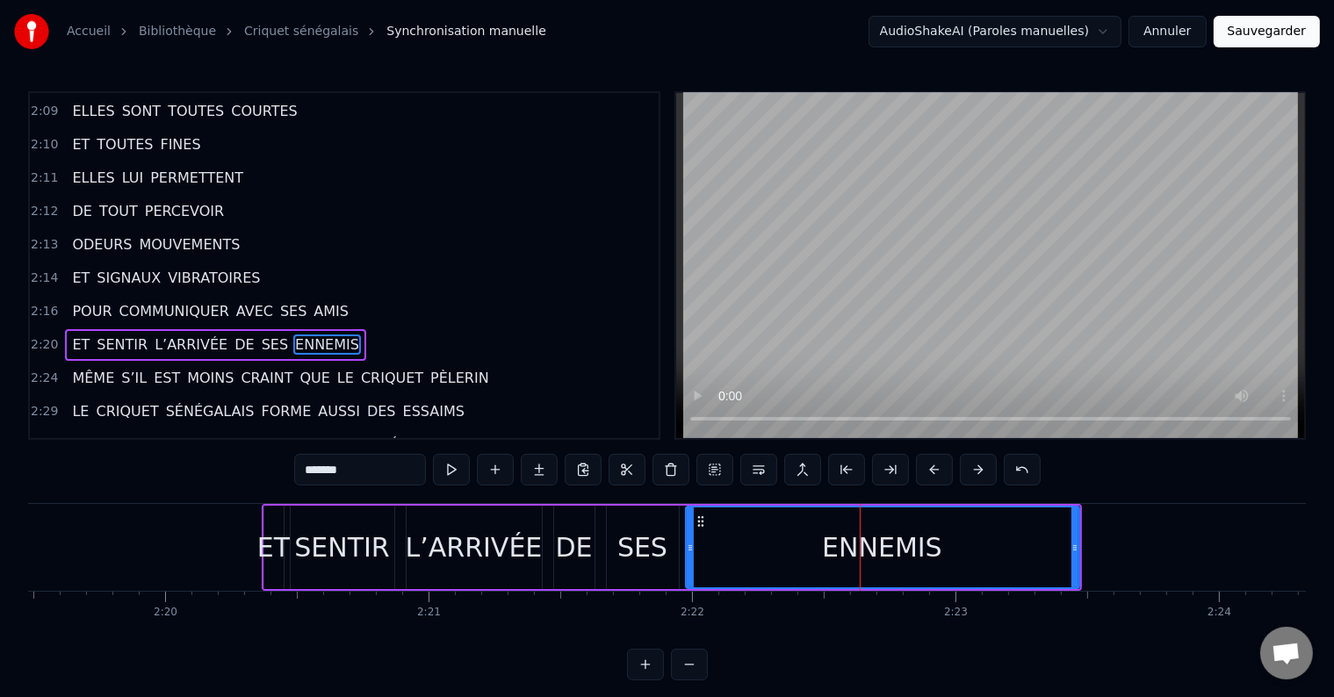
scroll to position [1264, 0]
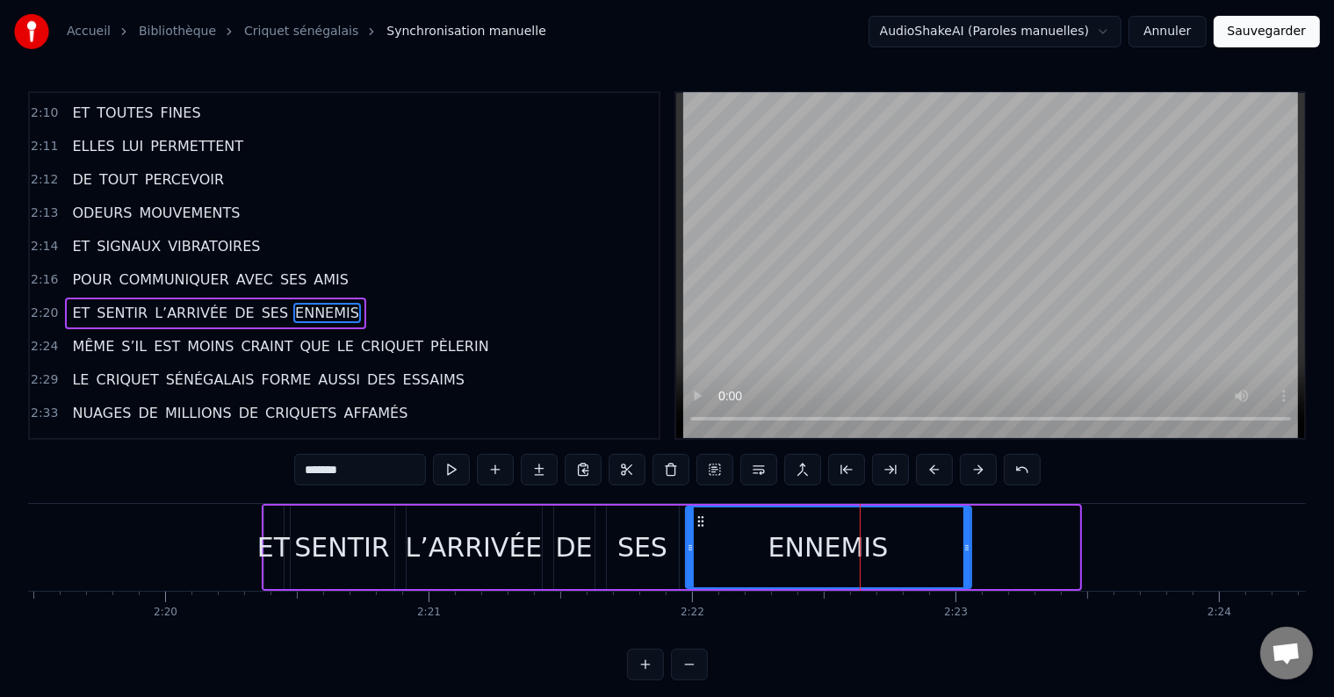
drag, startPoint x: 1071, startPoint y: 547, endPoint x: 864, endPoint y: 562, distance: 207.7
click at [963, 565] on div at bounding box center [966, 547] width 7 height 80
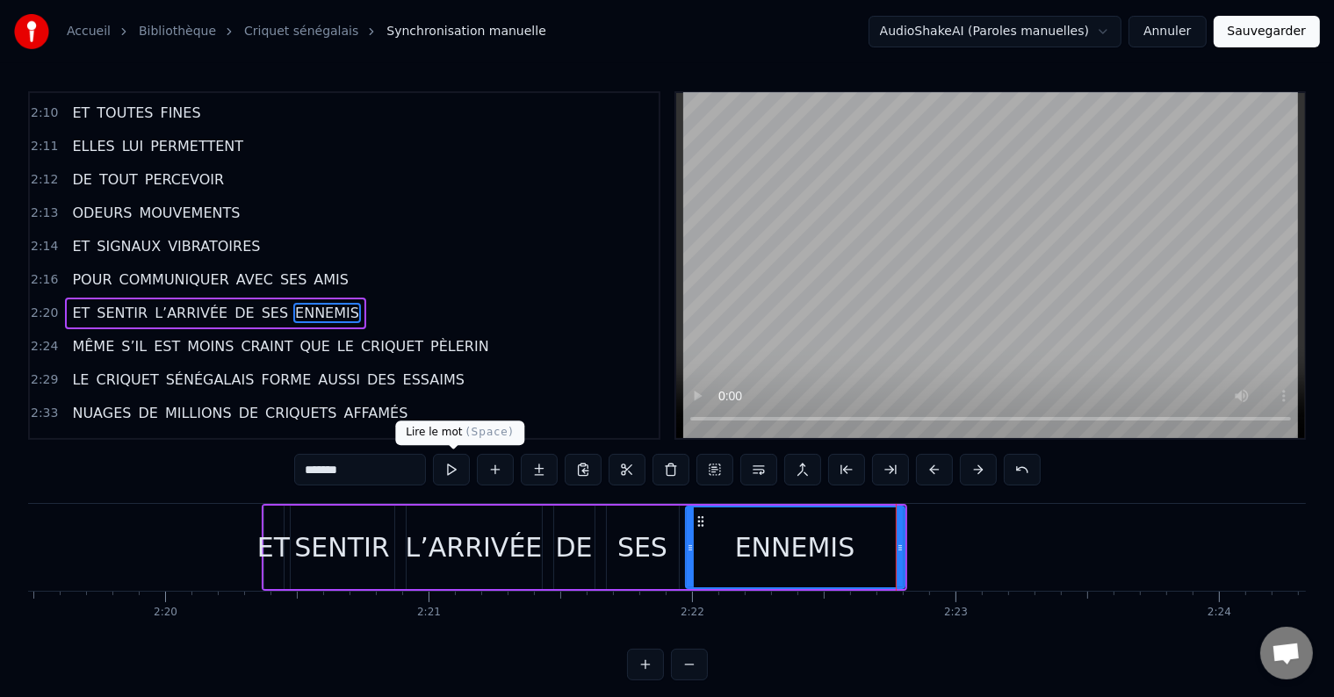
click at [453, 468] on button at bounding box center [451, 470] width 37 height 32
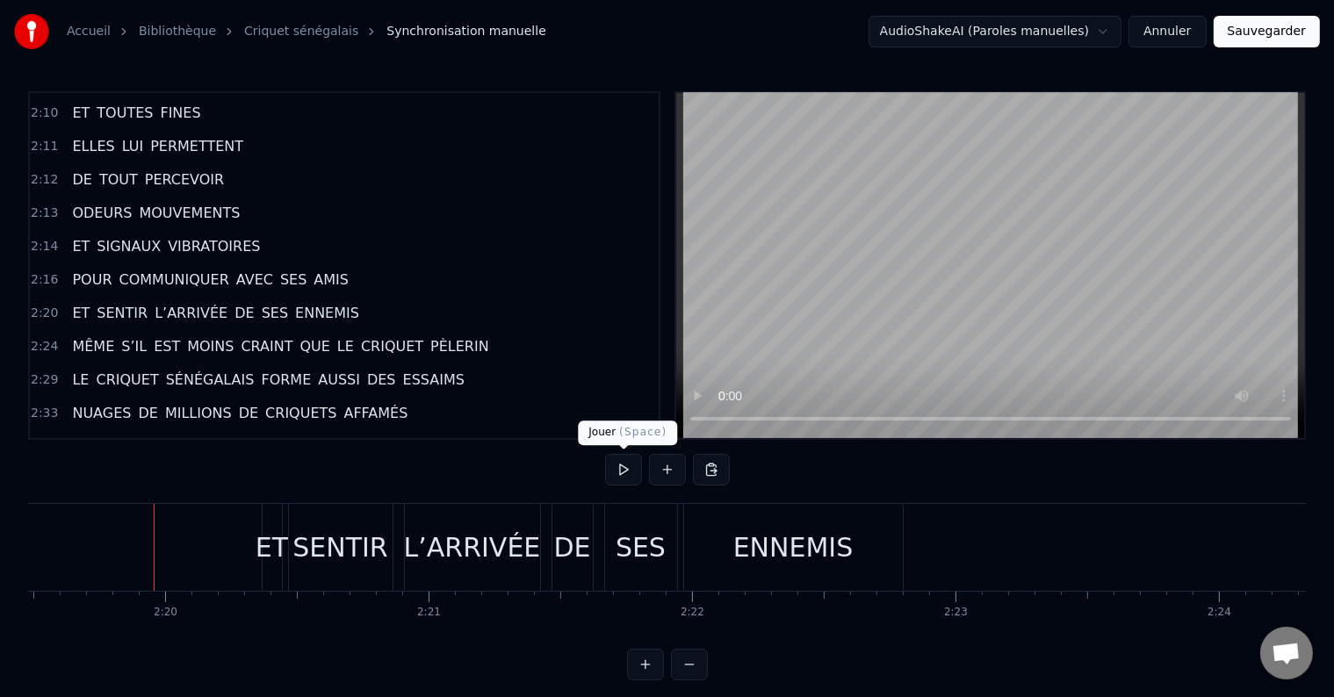
click at [620, 464] on button at bounding box center [623, 470] width 37 height 32
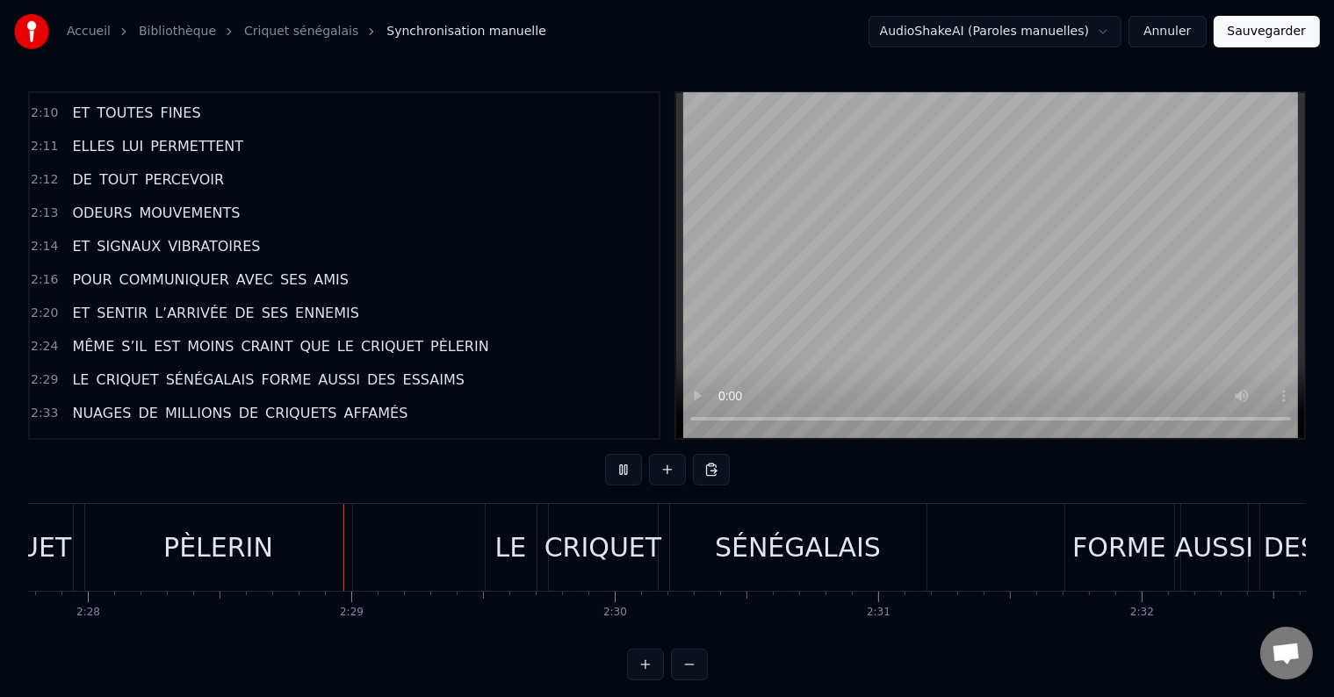
scroll to position [0, 39001]
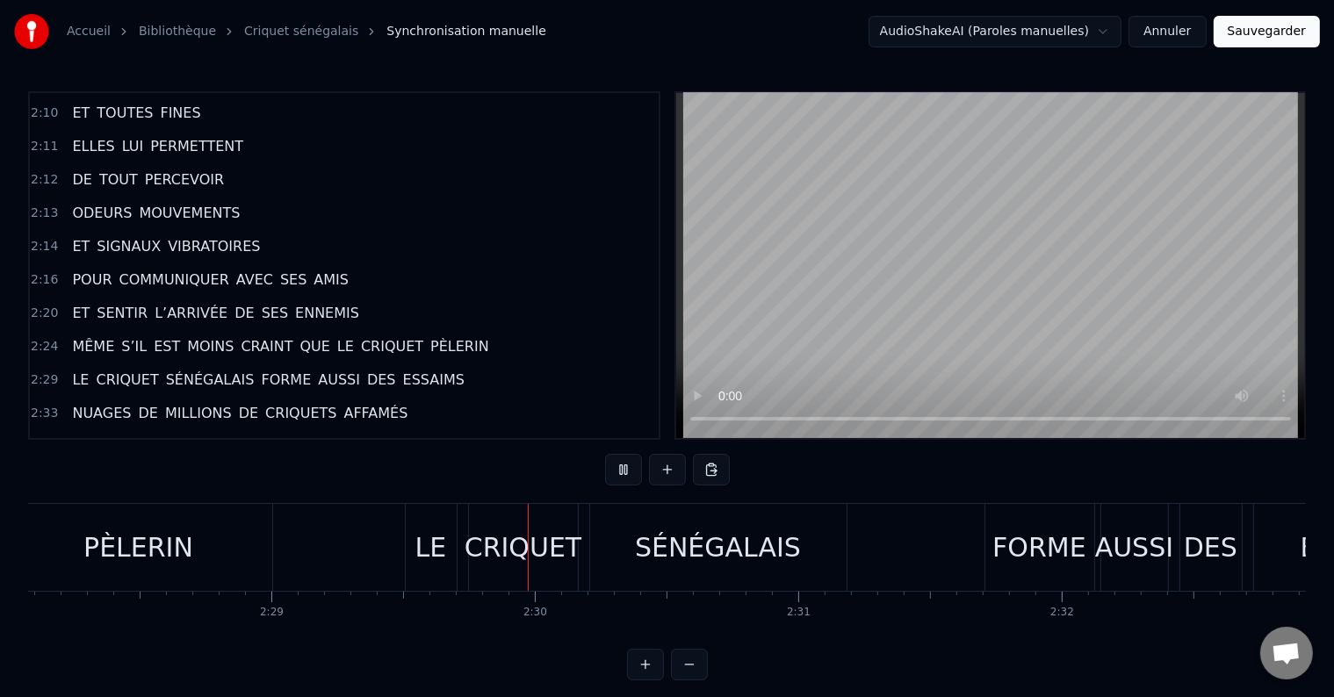
click at [100, 552] on div "PÈLERIN" at bounding box center [138, 548] width 110 height 40
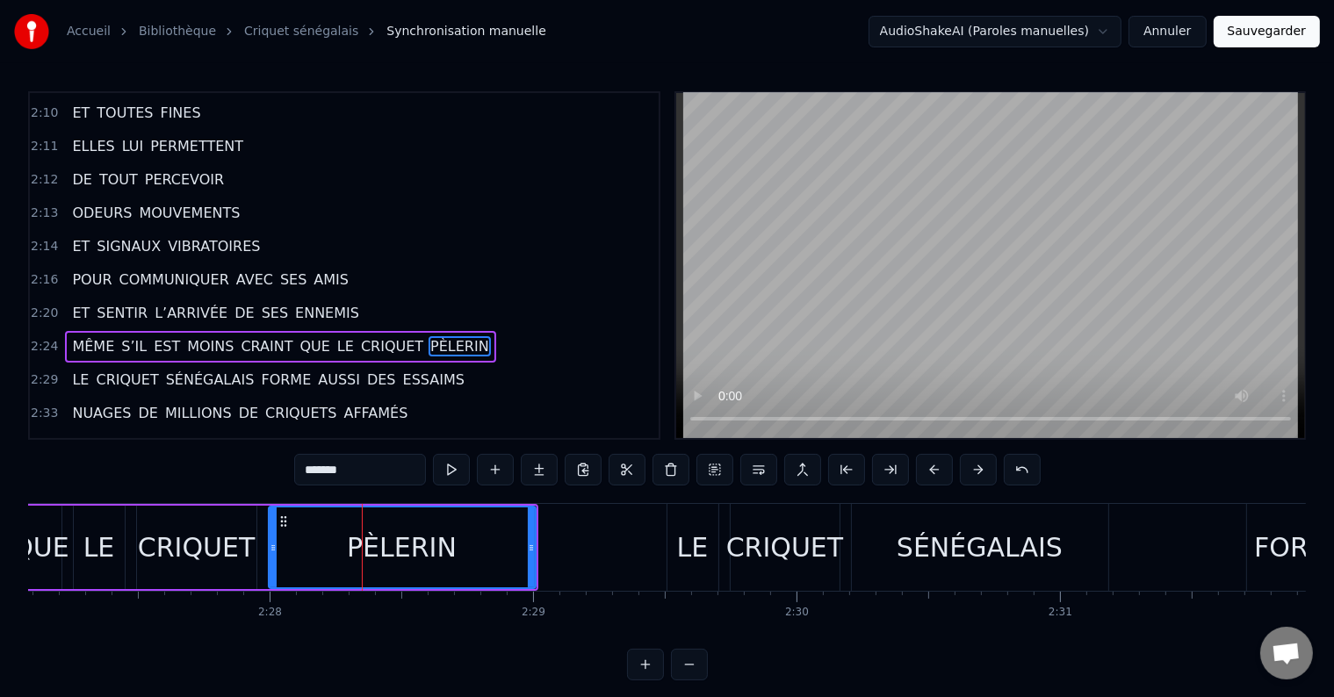
scroll to position [0, 38739]
click at [299, 336] on span "QUE" at bounding box center [315, 346] width 33 height 20
type input "***"
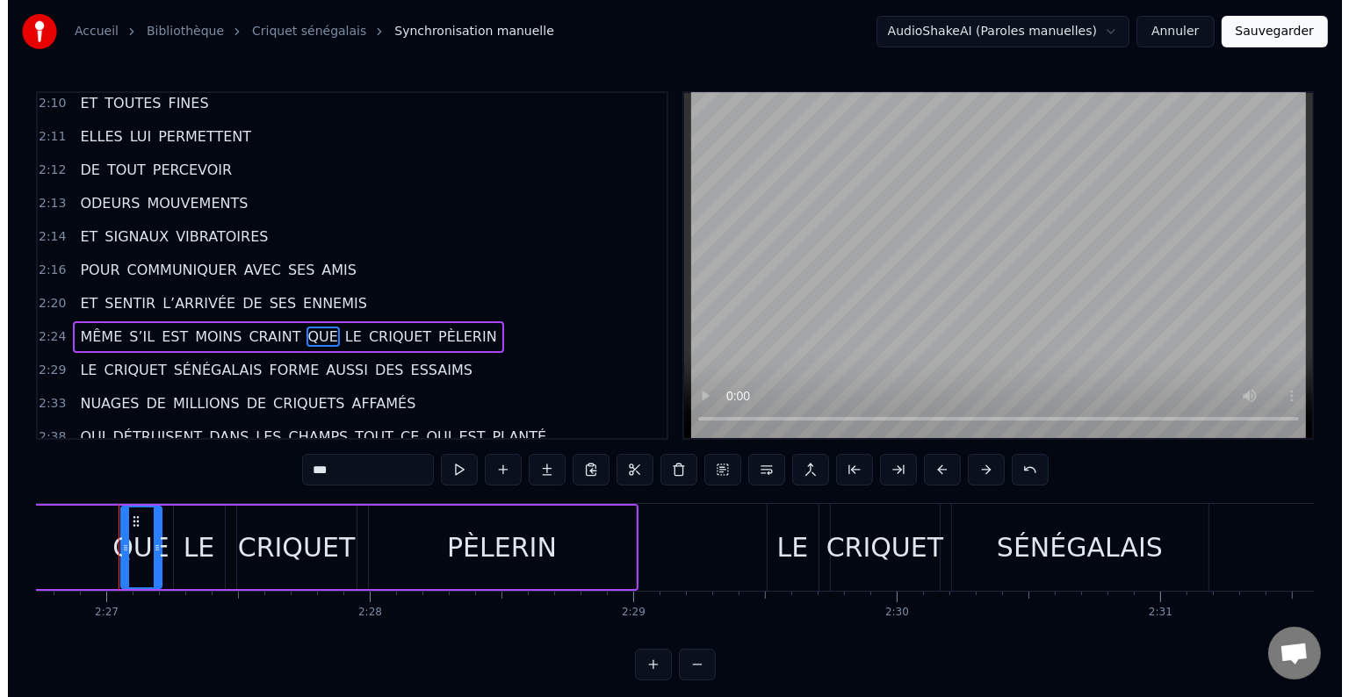
scroll to position [0, 38640]
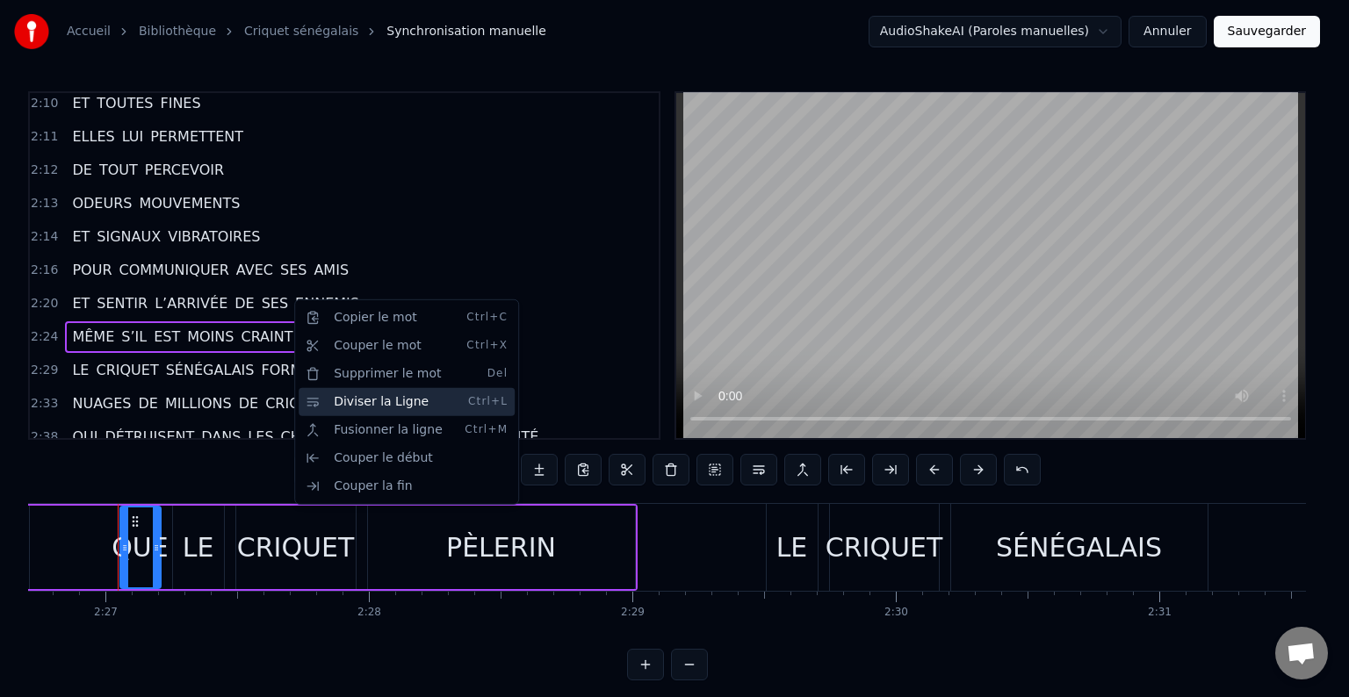
click at [341, 397] on div "Diviser la Ligne Ctrl+L" at bounding box center [407, 402] width 216 height 28
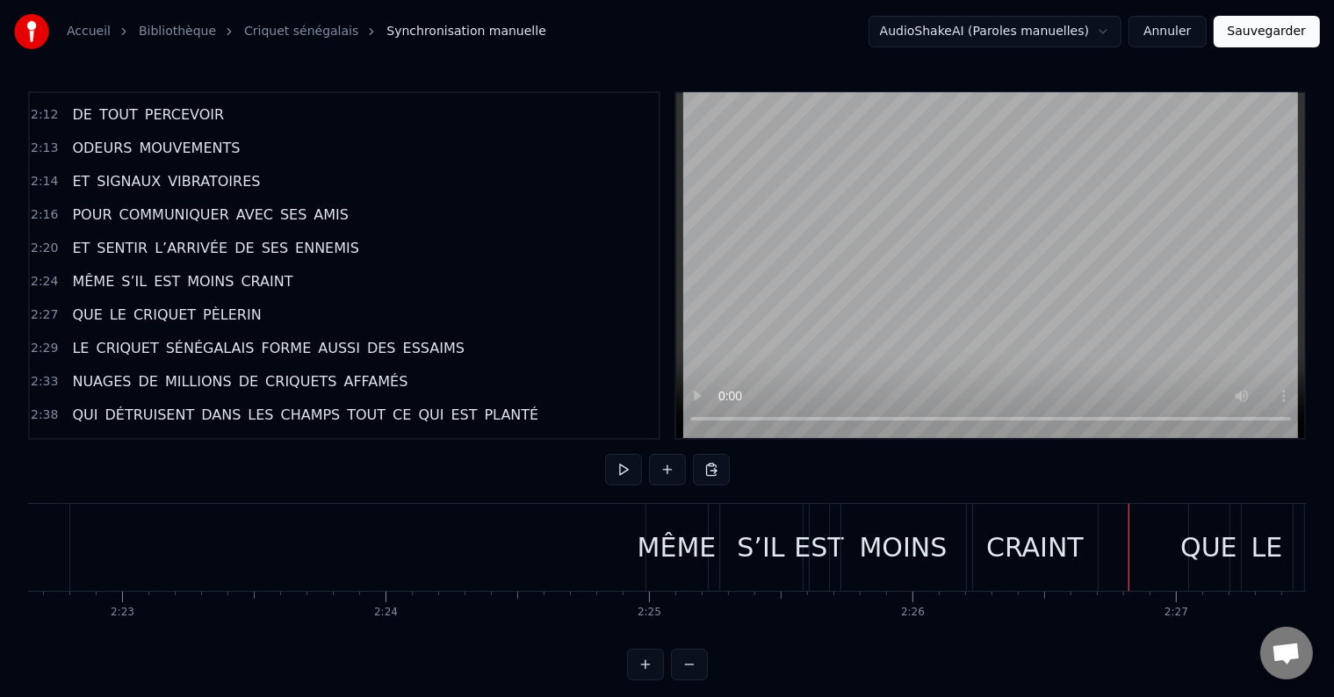
scroll to position [0, 37563]
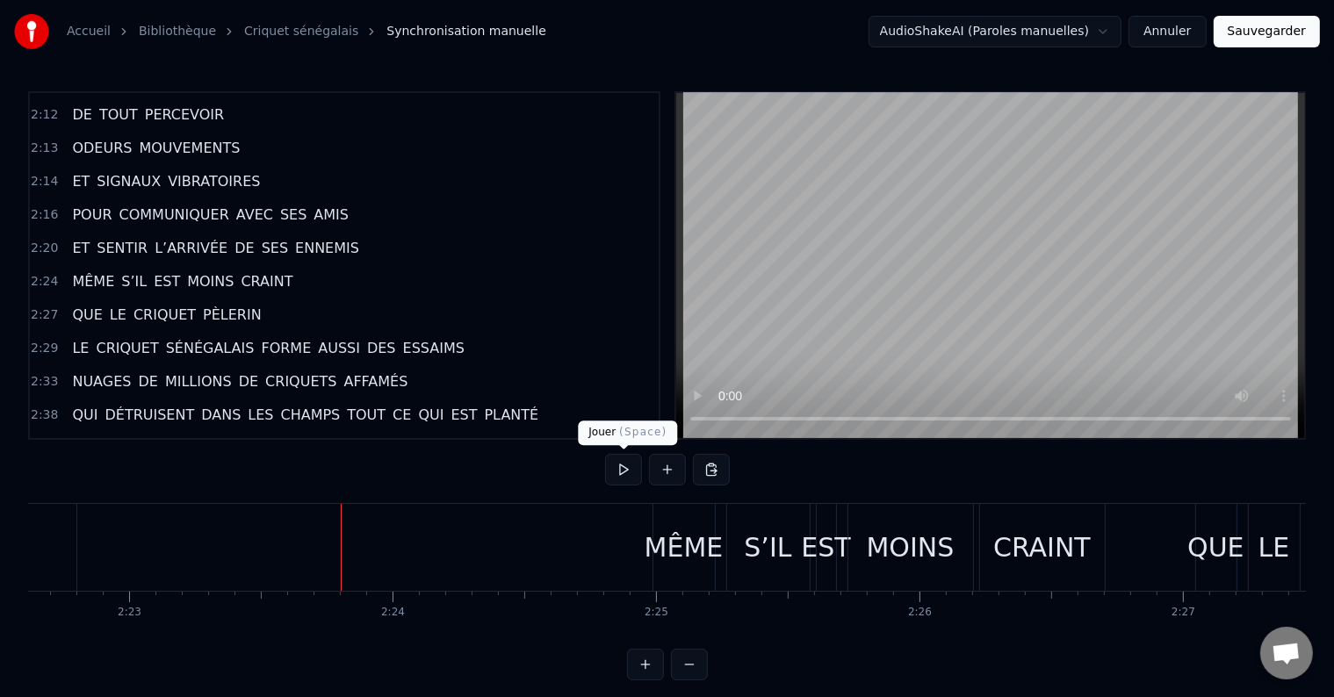
click at [629, 468] on button at bounding box center [623, 470] width 37 height 32
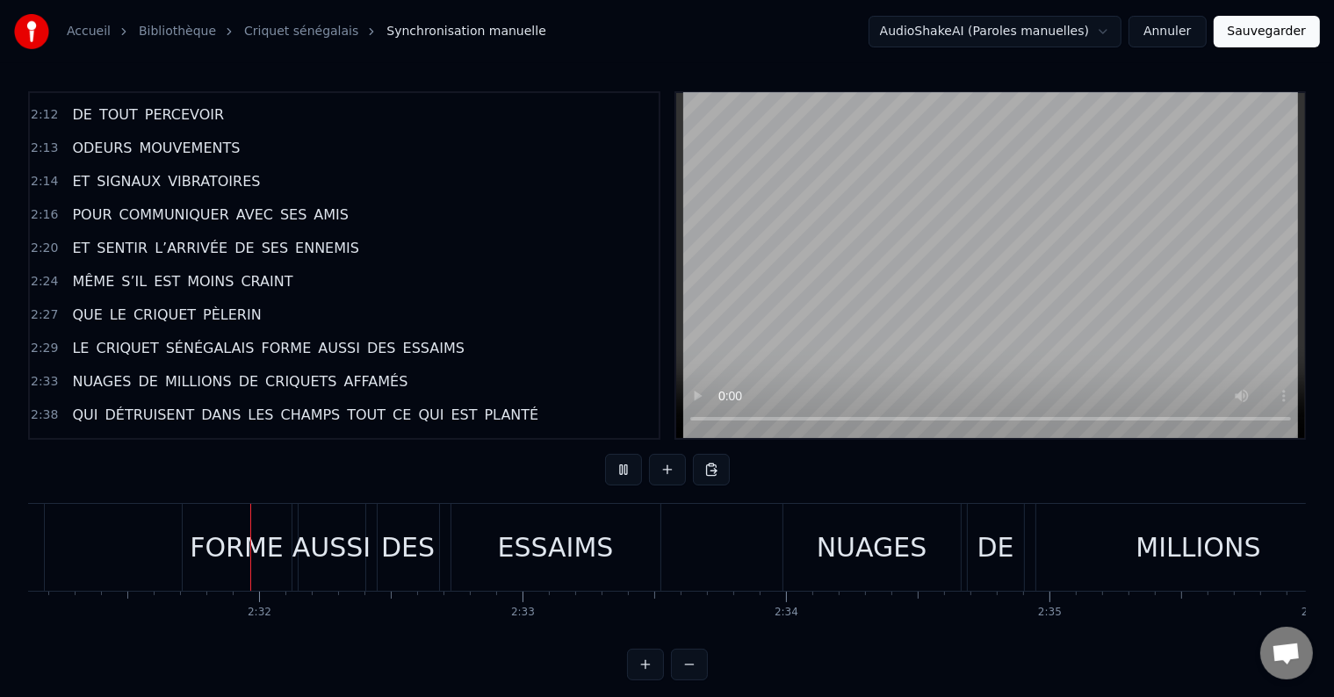
scroll to position [0, 39806]
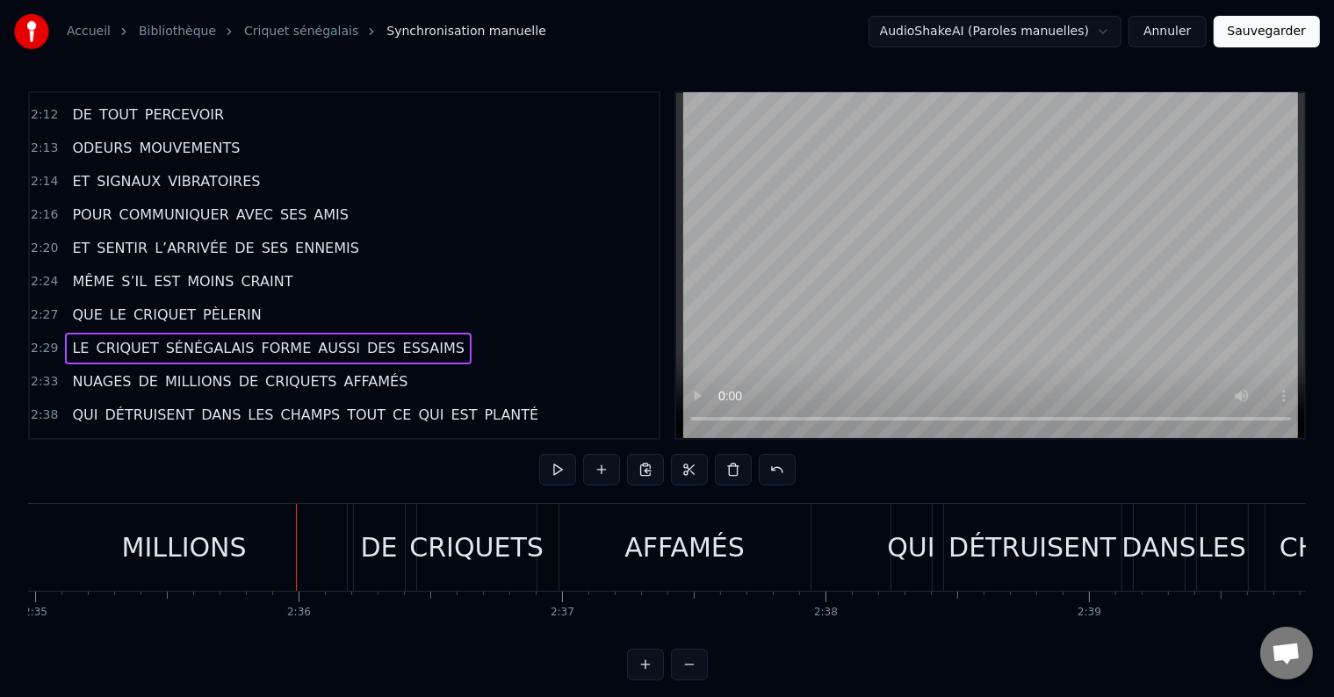
scroll to position [0, 40926]
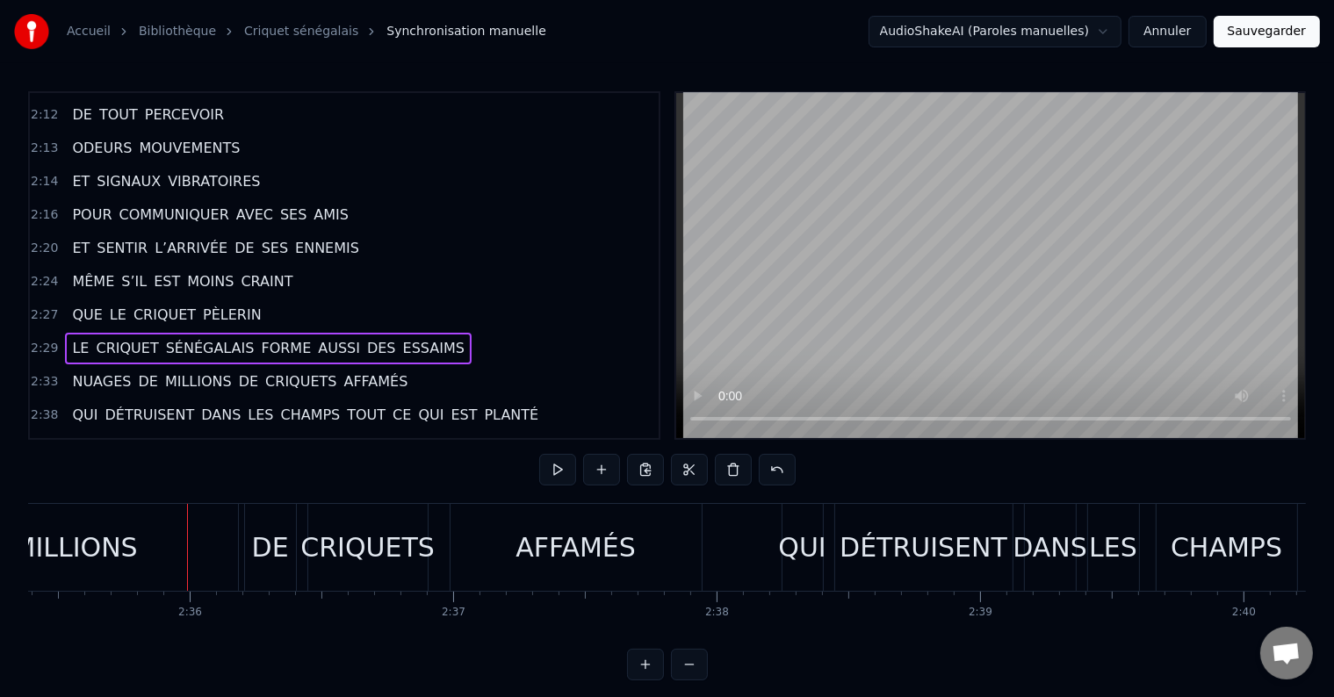
click at [259, 338] on span "FORME" at bounding box center [286, 348] width 54 height 20
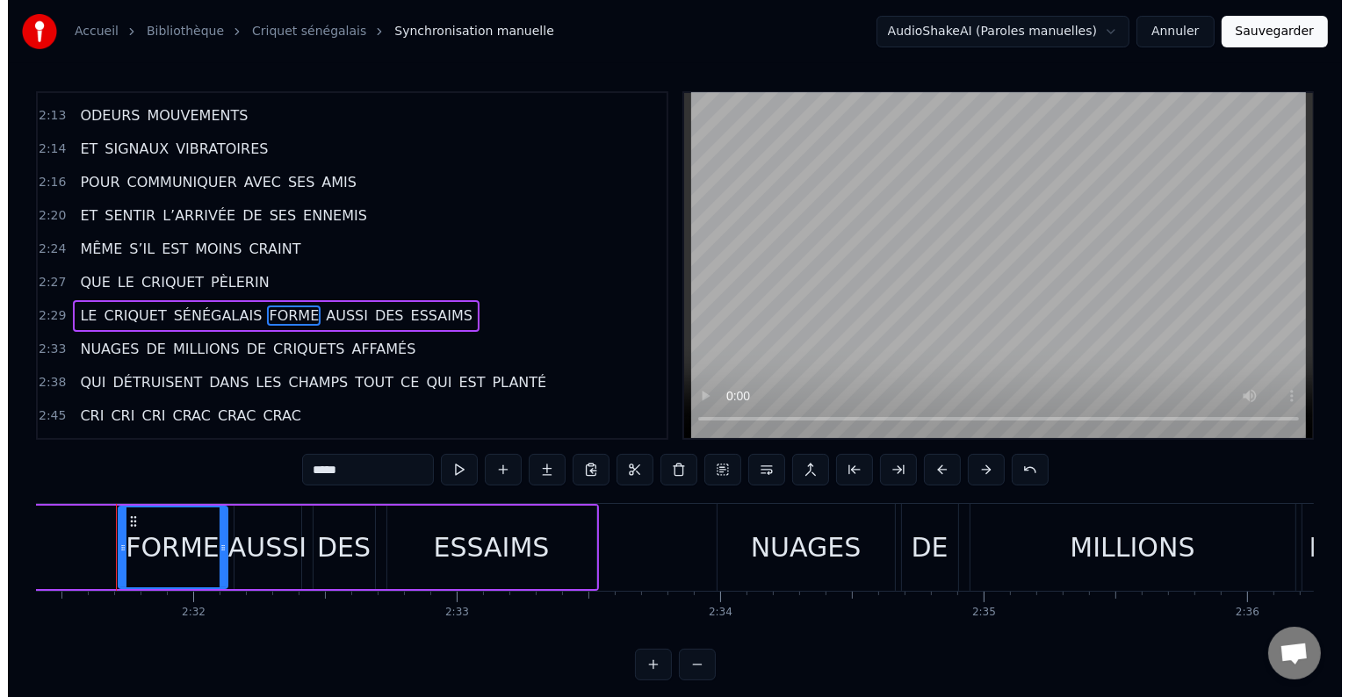
scroll to position [0, 39868]
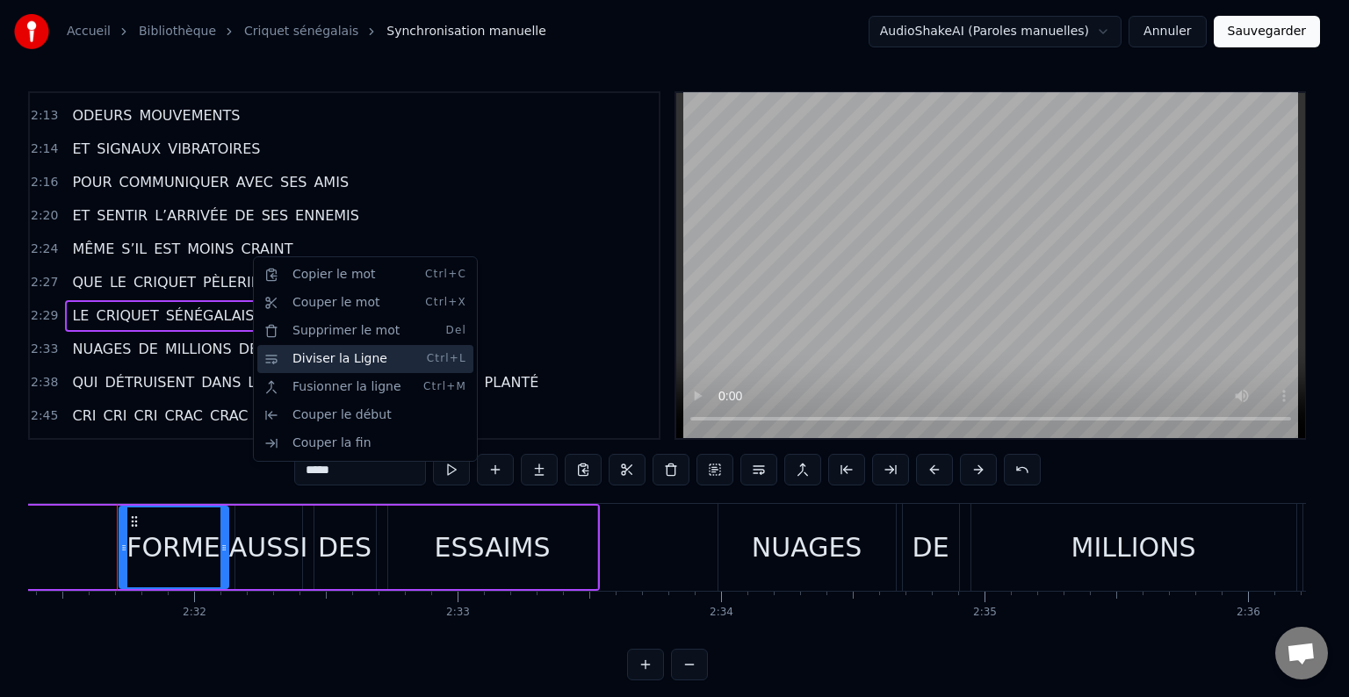
click at [306, 356] on div "Diviser la Ligne Ctrl+L" at bounding box center [365, 359] width 216 height 28
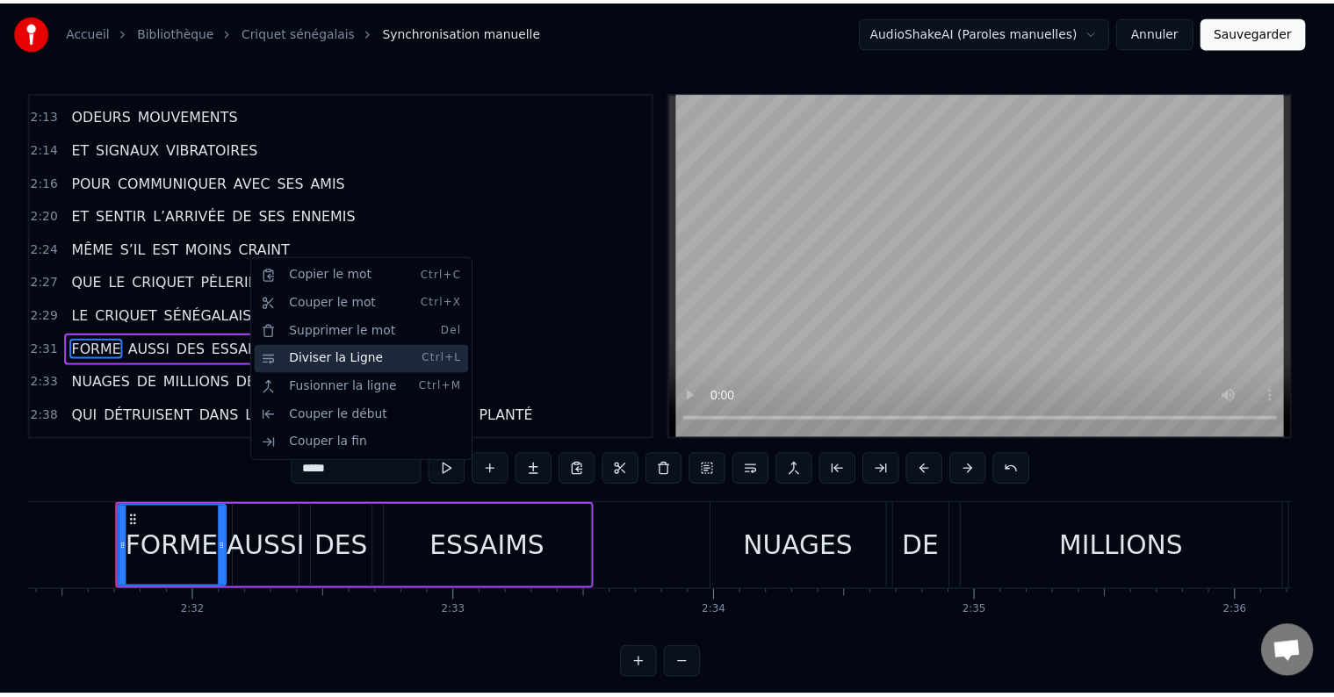
scroll to position [1394, 0]
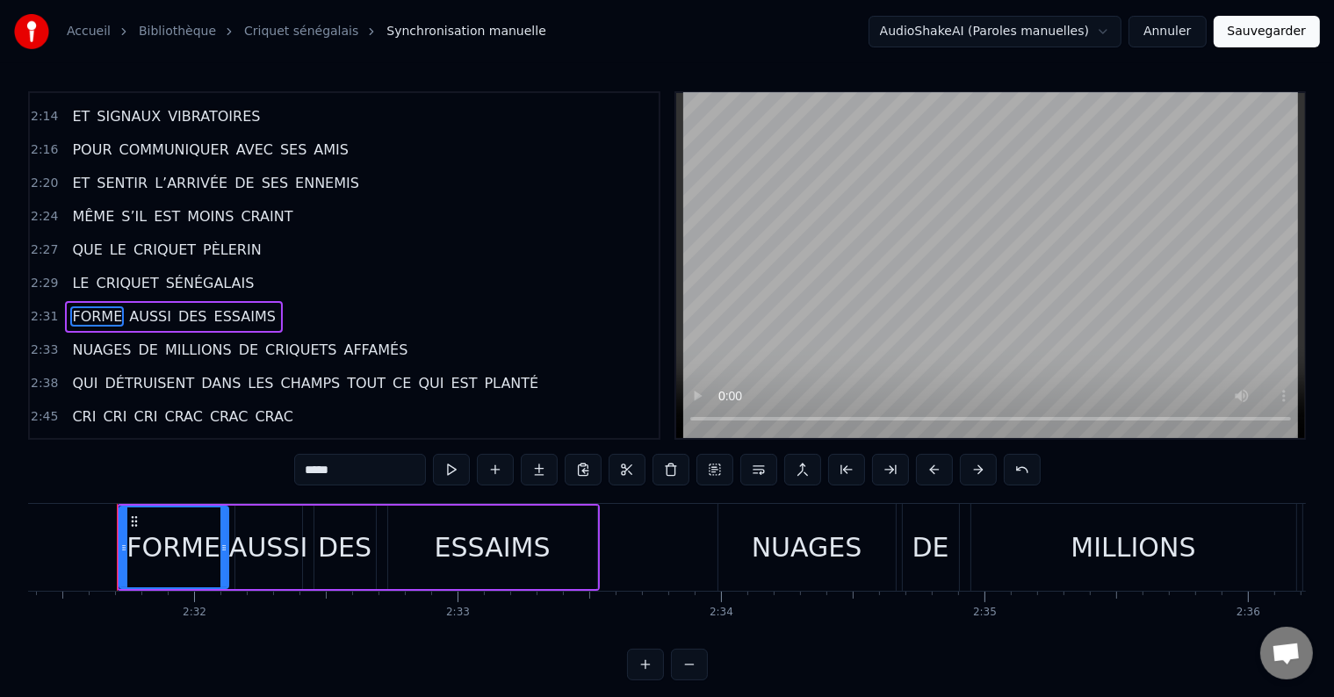
click at [237, 340] on span "DE" at bounding box center [248, 350] width 23 height 20
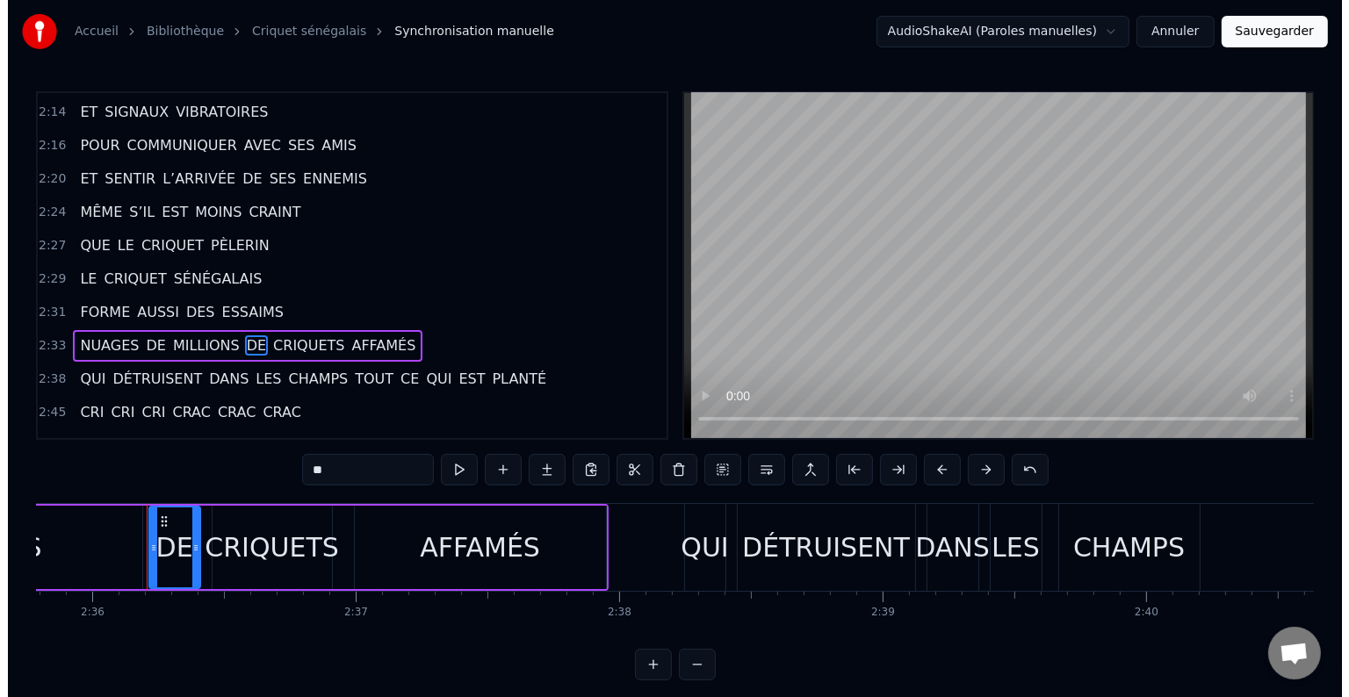
scroll to position [0, 41054]
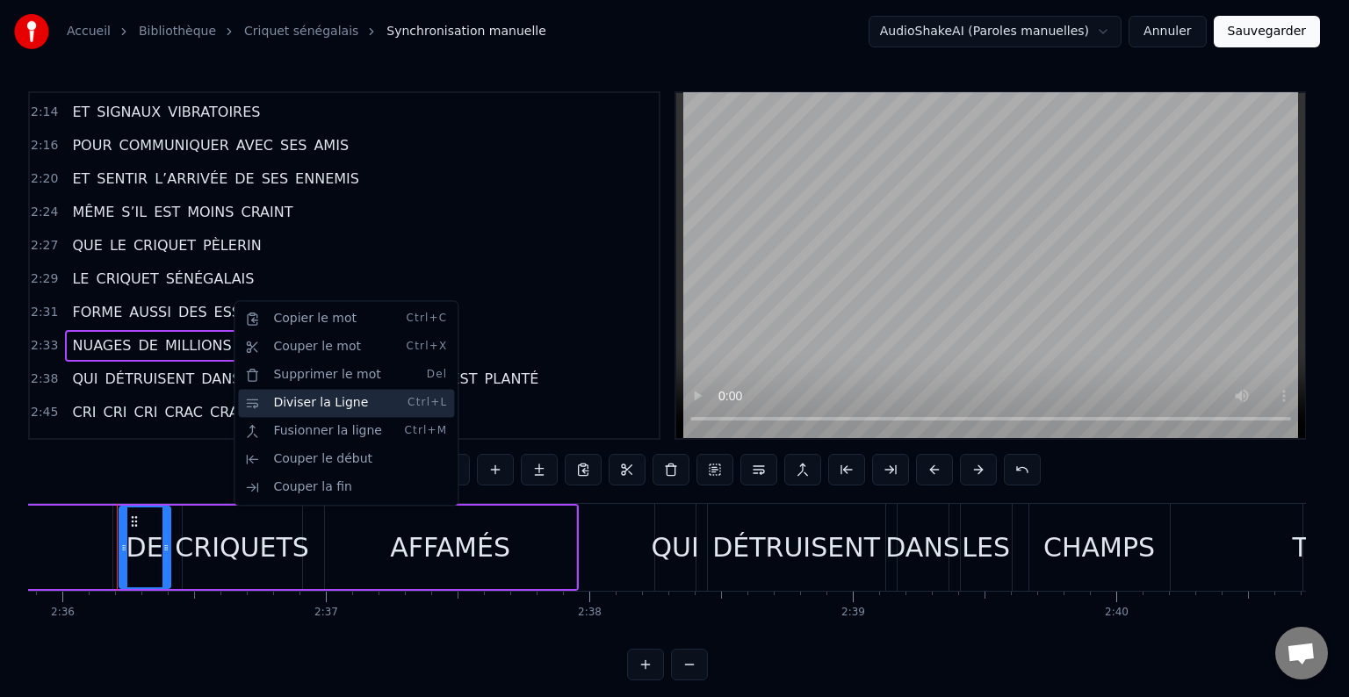
click at [281, 406] on div "Diviser la Ligne Ctrl+L" at bounding box center [346, 403] width 216 height 28
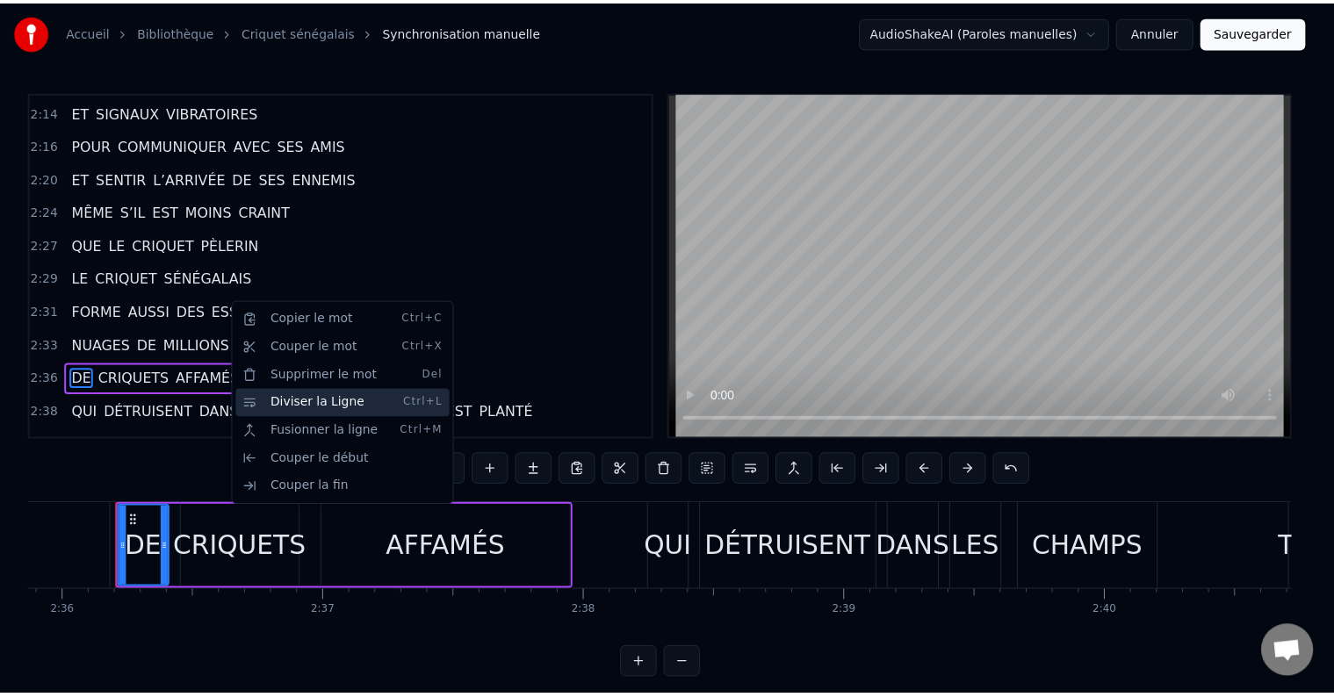
scroll to position [1431, 0]
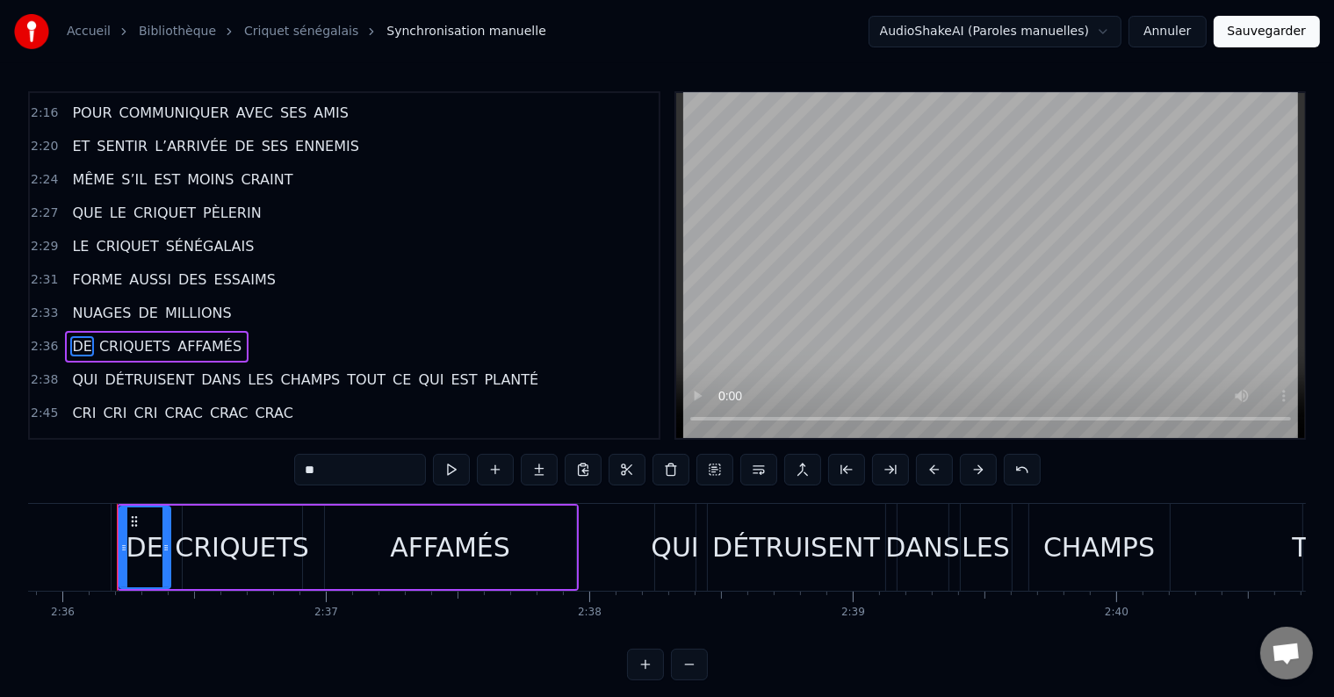
click at [345, 370] on span "TOUT" at bounding box center [366, 380] width 42 height 20
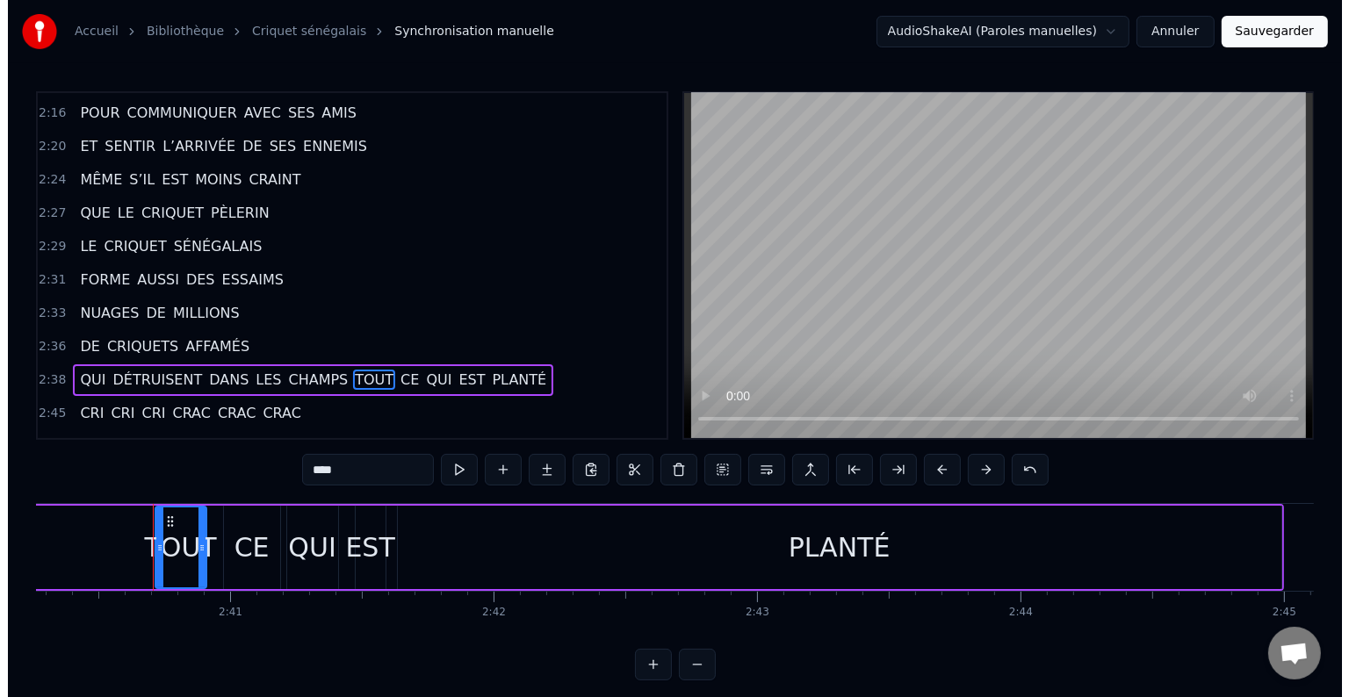
scroll to position [0, 42239]
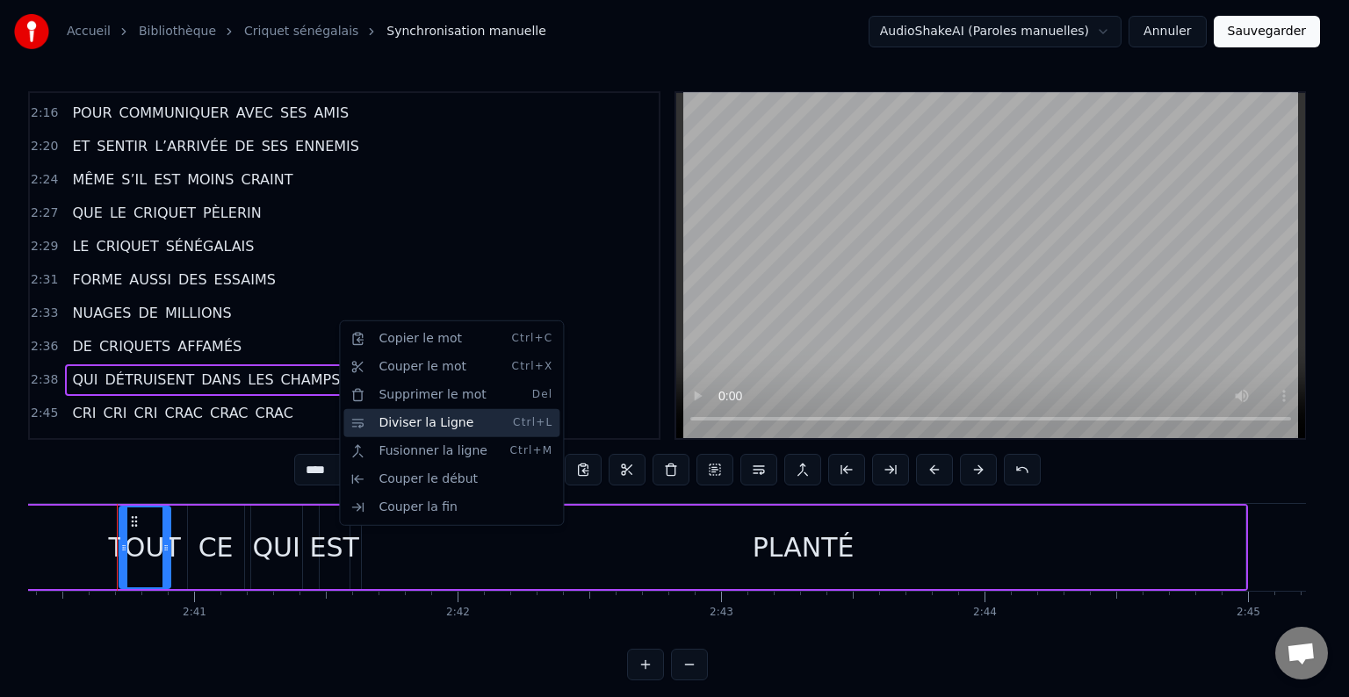
click at [390, 421] on div "Diviser la Ligne Ctrl+L" at bounding box center [451, 423] width 216 height 28
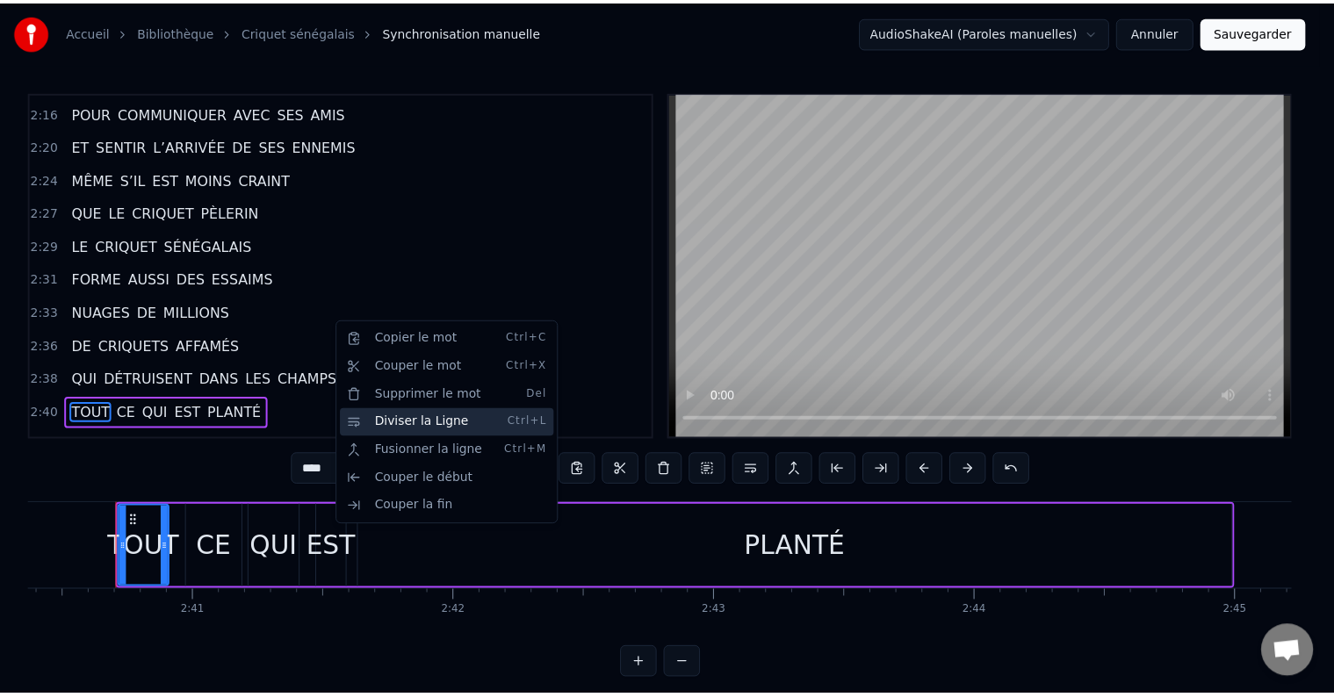
scroll to position [1464, 0]
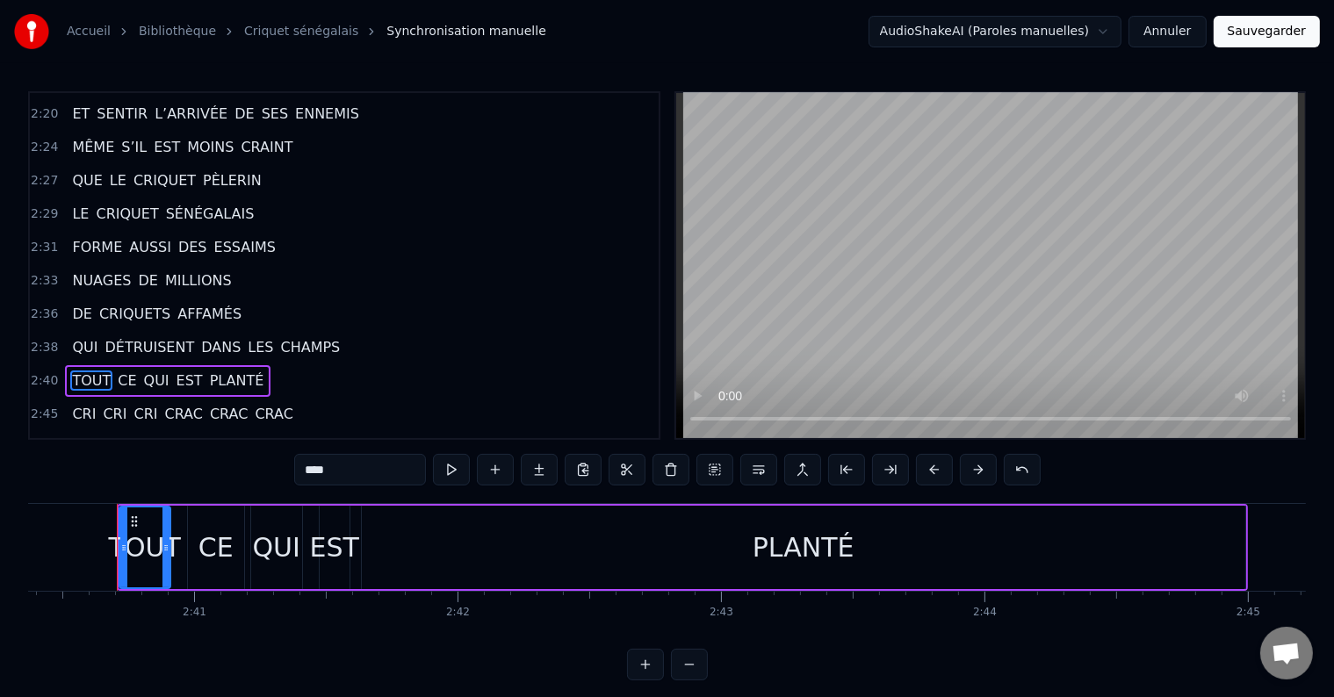
click at [290, 337] on span "CHAMPS" at bounding box center [310, 347] width 63 height 20
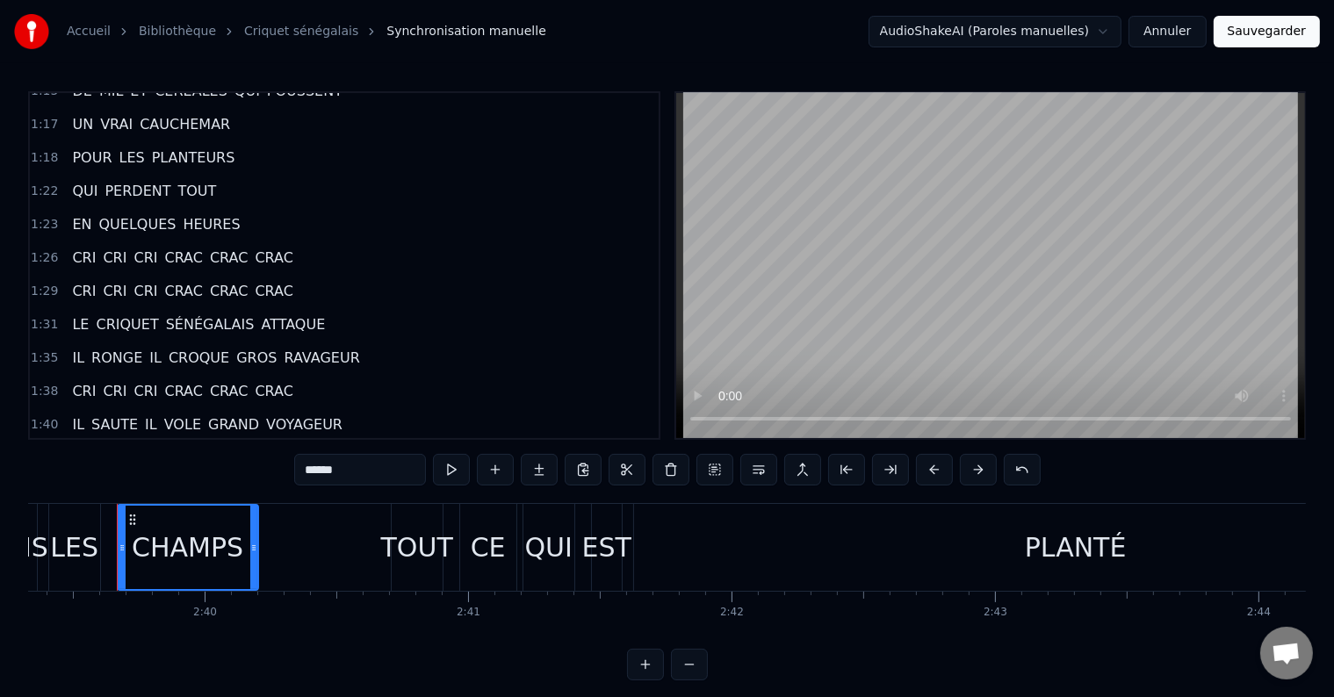
scroll to position [673, 0]
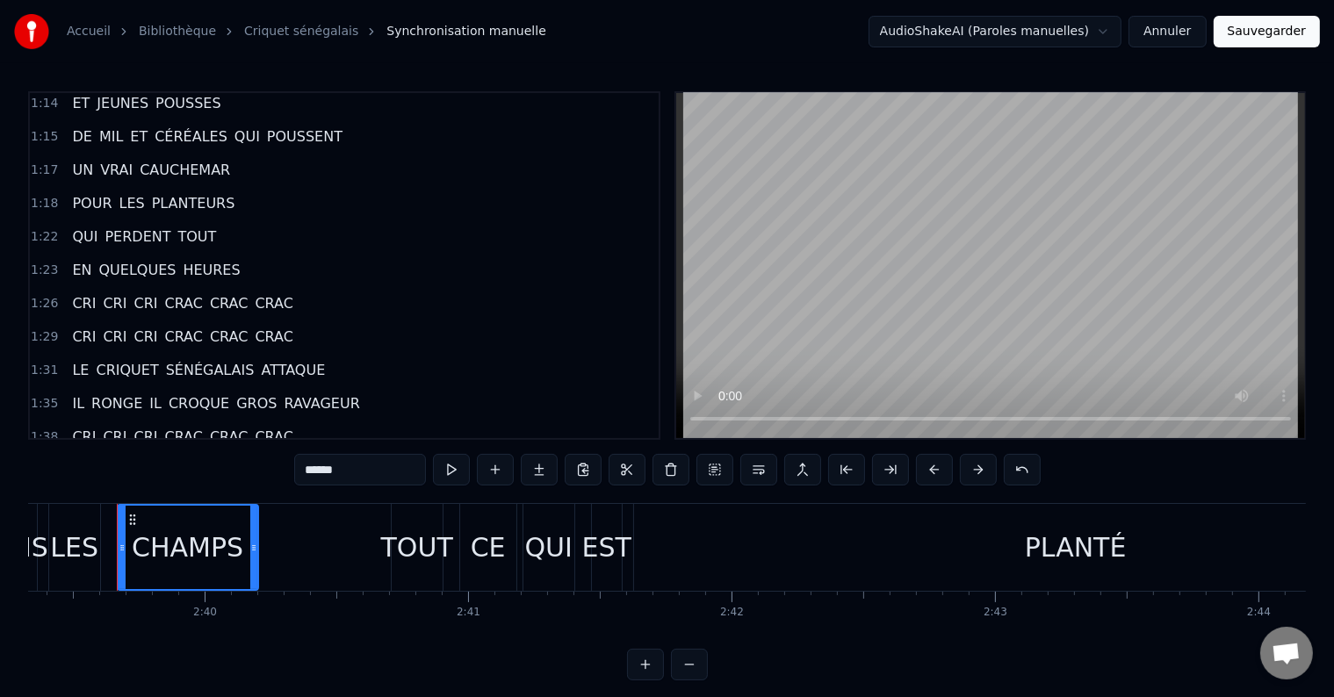
click at [77, 327] on span "CRI" at bounding box center [83, 337] width 27 height 20
type input "***"
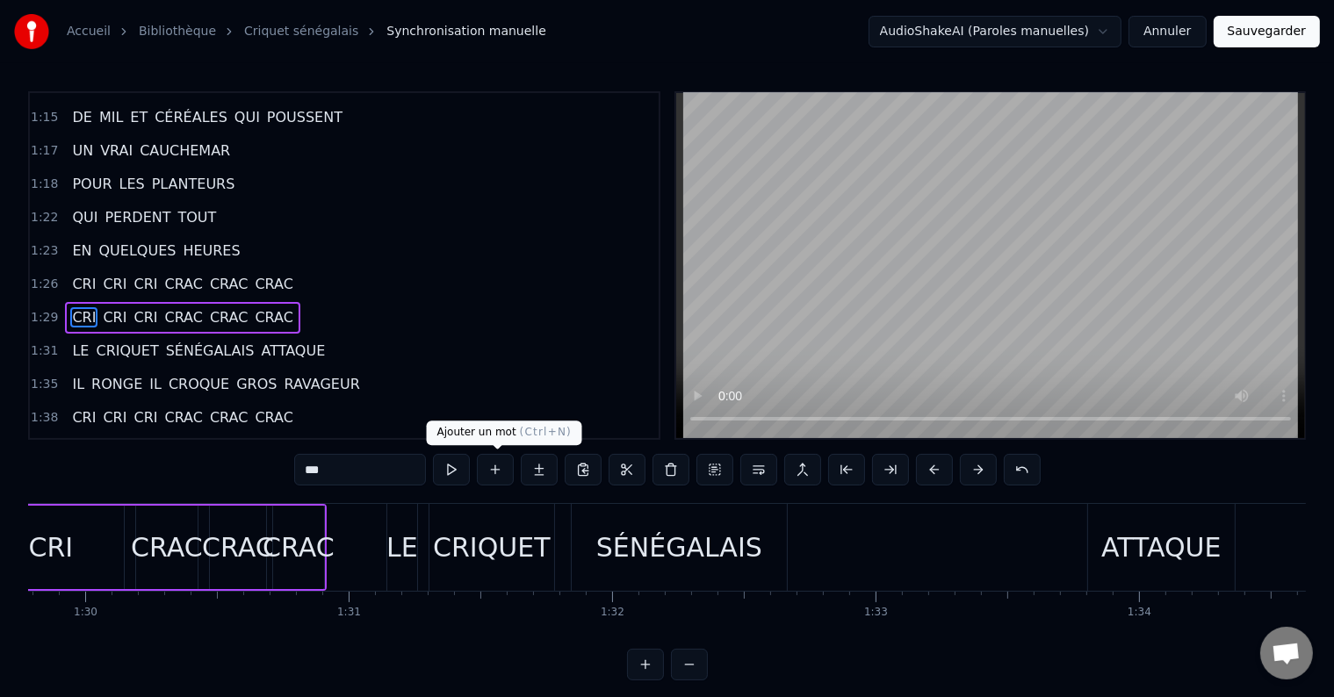
scroll to position [0, 23369]
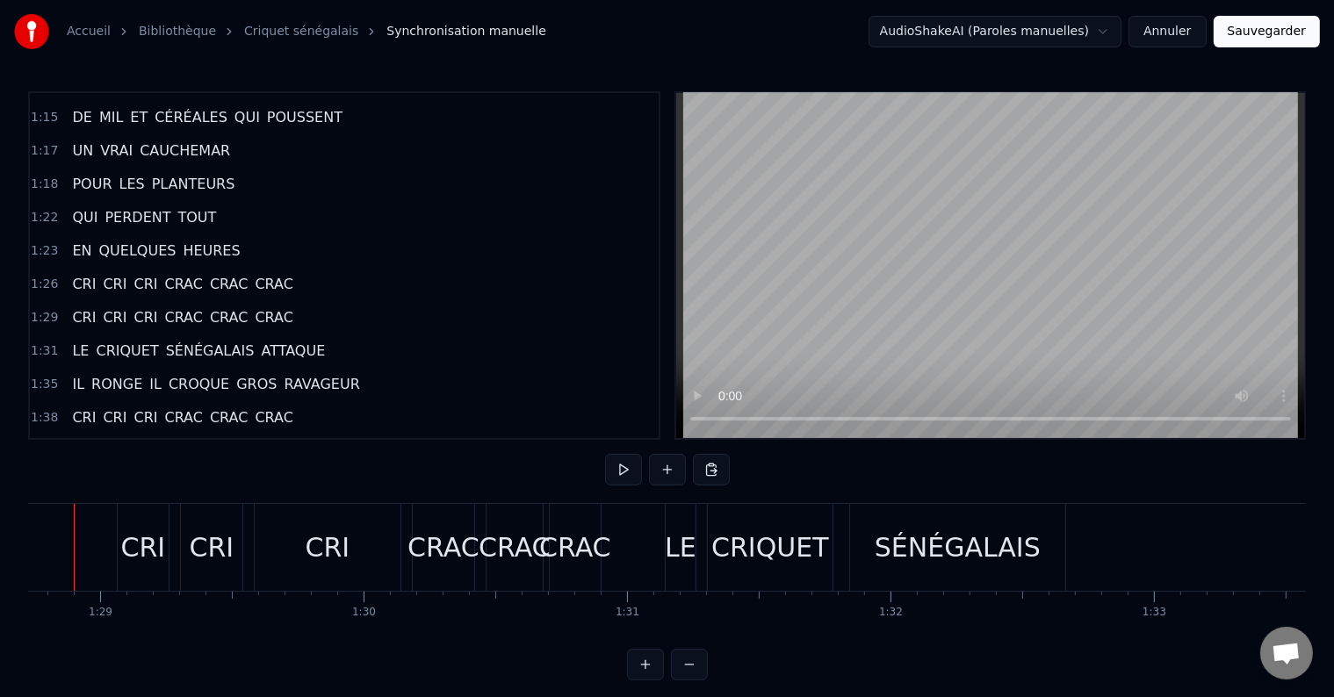
scroll to position [0, 23327]
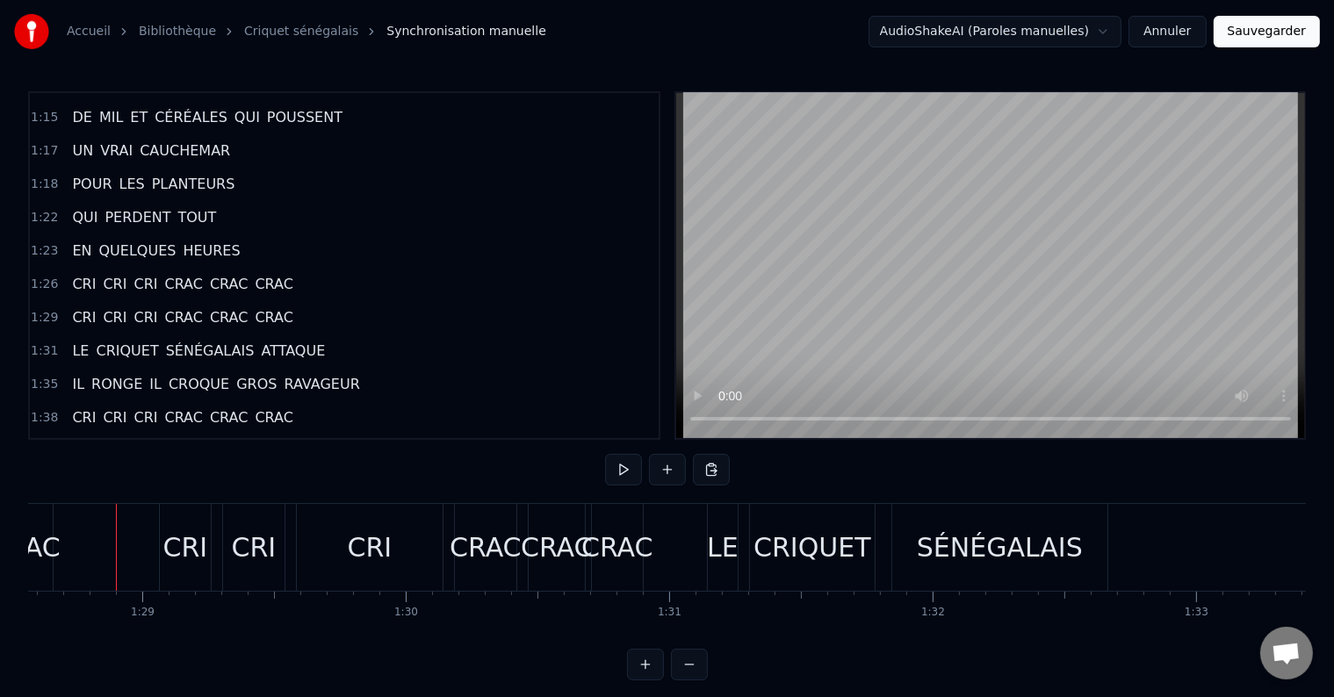
click at [618, 467] on button at bounding box center [623, 470] width 37 height 32
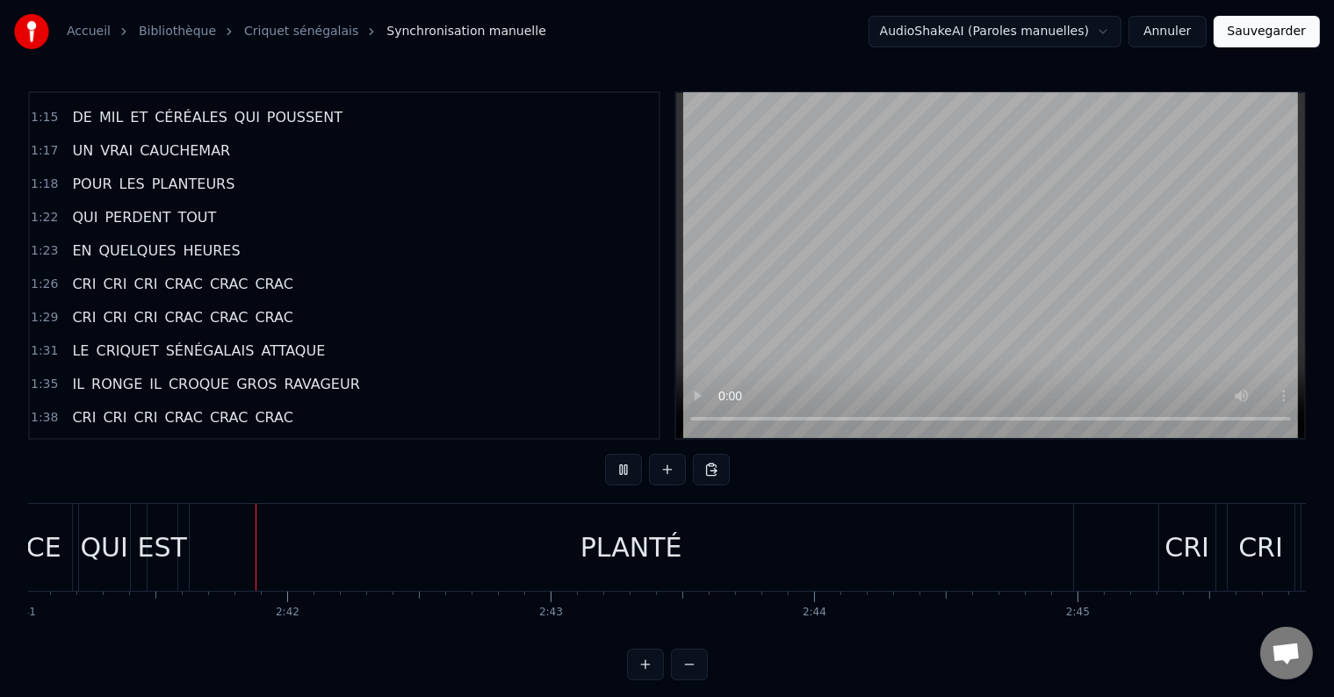
scroll to position [0, 42412]
click at [780, 564] on div "PLANTÉ" at bounding box center [628, 547] width 883 height 87
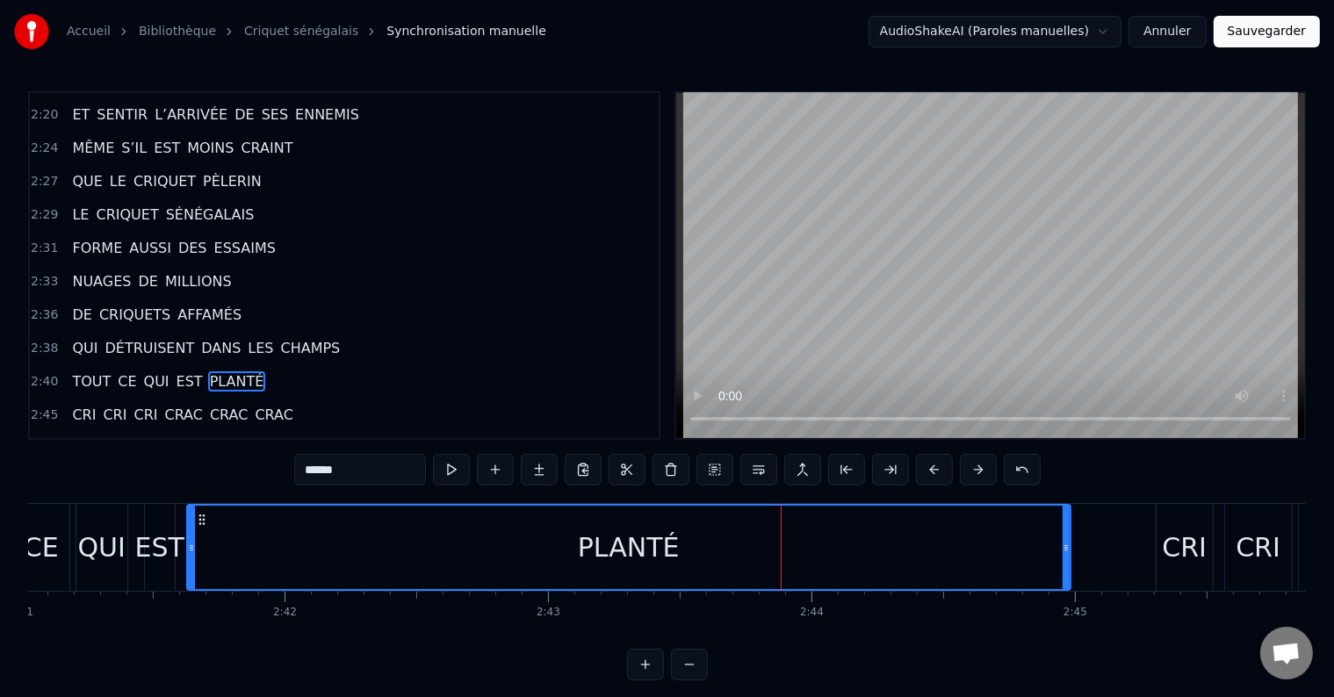
scroll to position [1464, 0]
drag, startPoint x: 1069, startPoint y: 549, endPoint x: 1047, endPoint y: 550, distance: 22.9
click at [1047, 550] on div "PLANTÉ" at bounding box center [628, 547] width 885 height 87
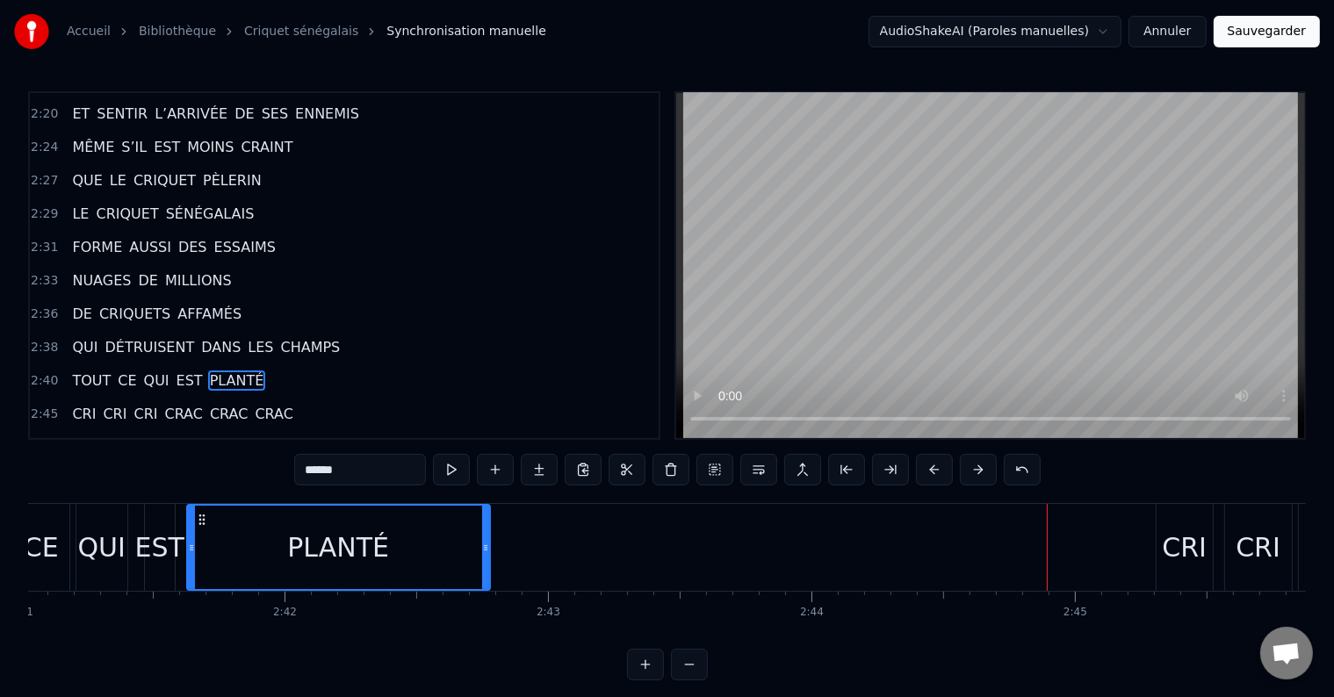
drag, startPoint x: 1064, startPoint y: 543, endPoint x: 484, endPoint y: 552, distance: 580.4
click at [484, 552] on icon at bounding box center [485, 548] width 7 height 14
click at [352, 576] on div "PLANTÉ" at bounding box center [338, 547] width 301 height 83
click at [447, 473] on button at bounding box center [451, 470] width 37 height 32
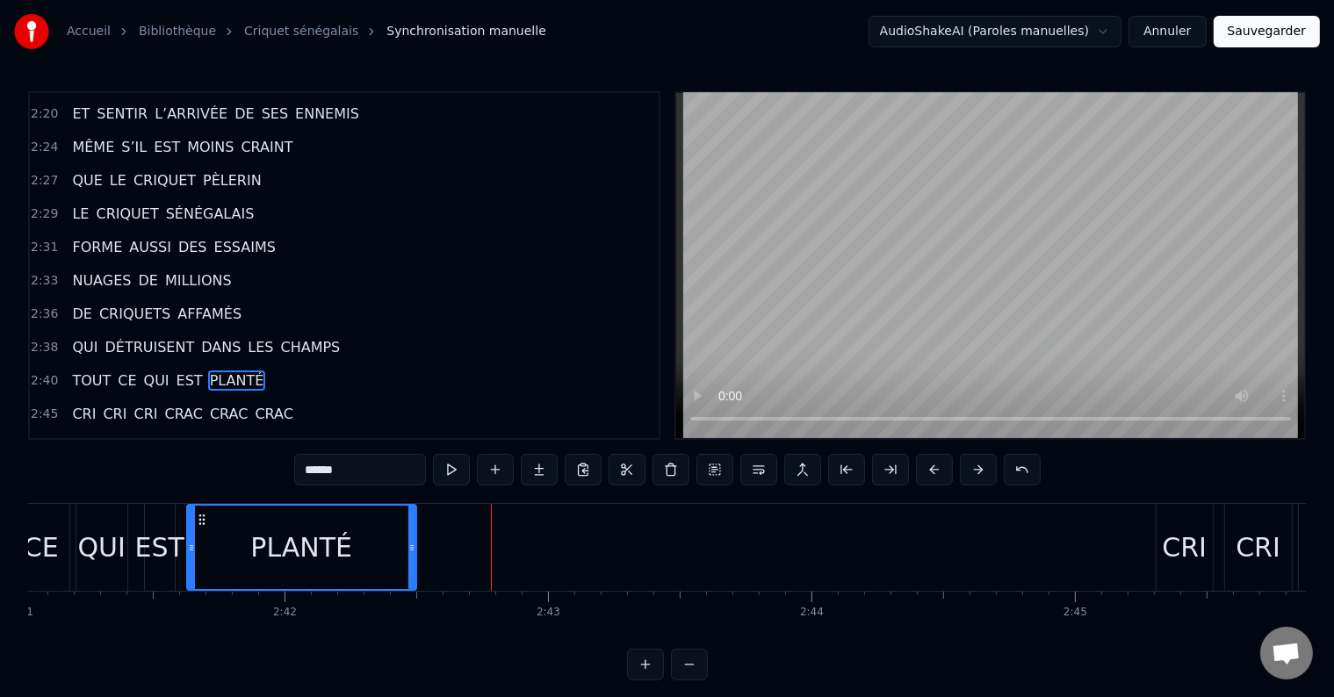
drag, startPoint x: 485, startPoint y: 551, endPoint x: 400, endPoint y: 565, distance: 85.4
click at [410, 563] on div at bounding box center [411, 547] width 7 height 83
click at [450, 466] on button at bounding box center [451, 470] width 37 height 32
click at [404, 558] on div at bounding box center [403, 547] width 7 height 83
click at [450, 477] on button at bounding box center [451, 470] width 37 height 32
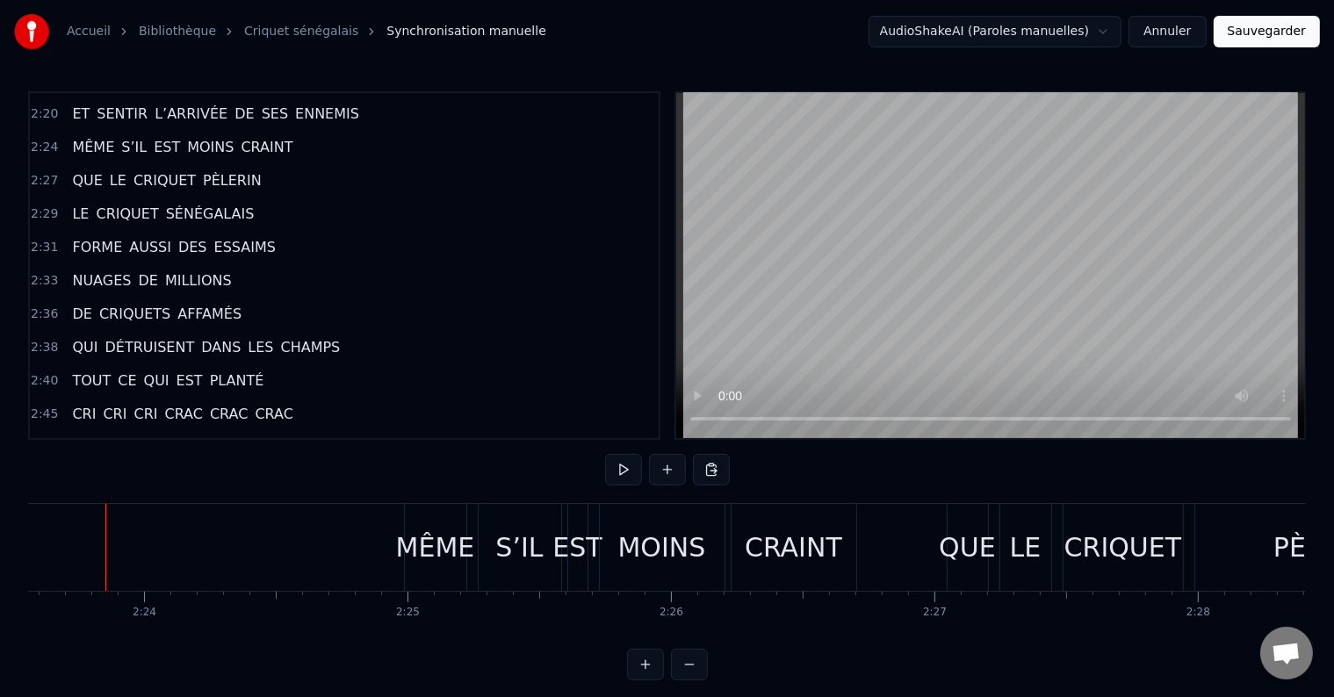
scroll to position [0, 37801]
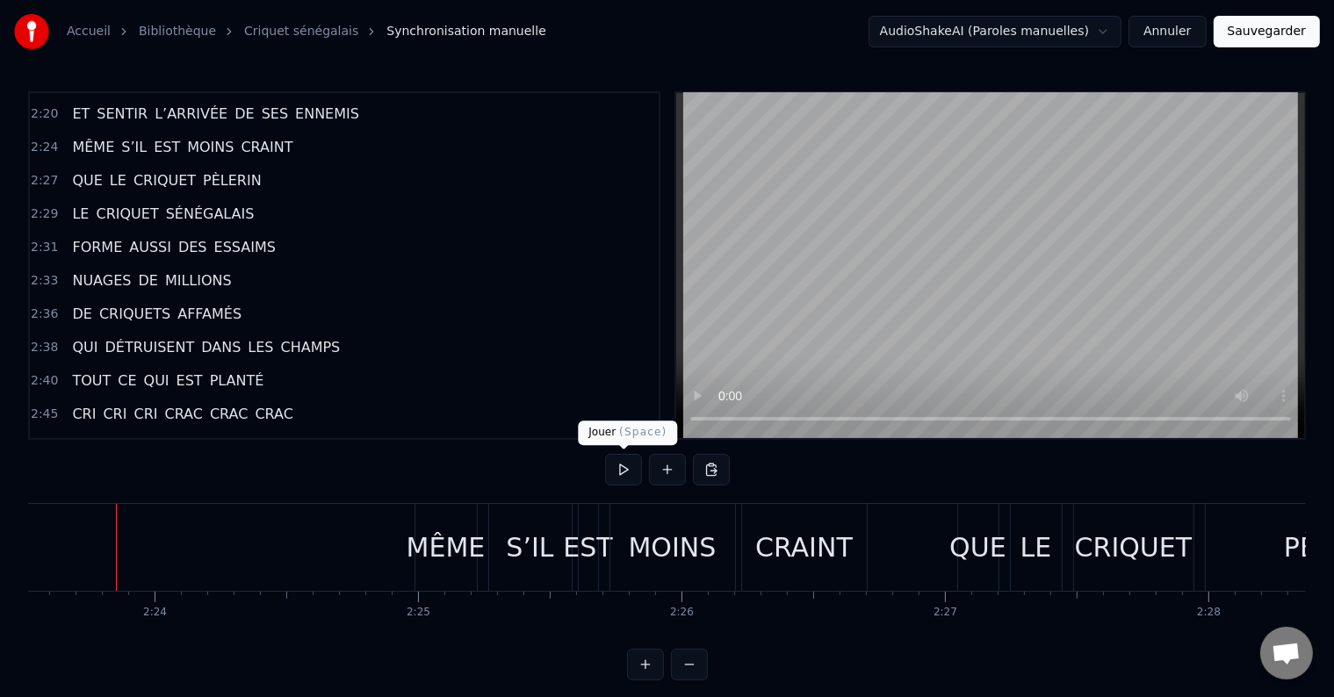
click at [619, 471] on button at bounding box center [623, 470] width 37 height 32
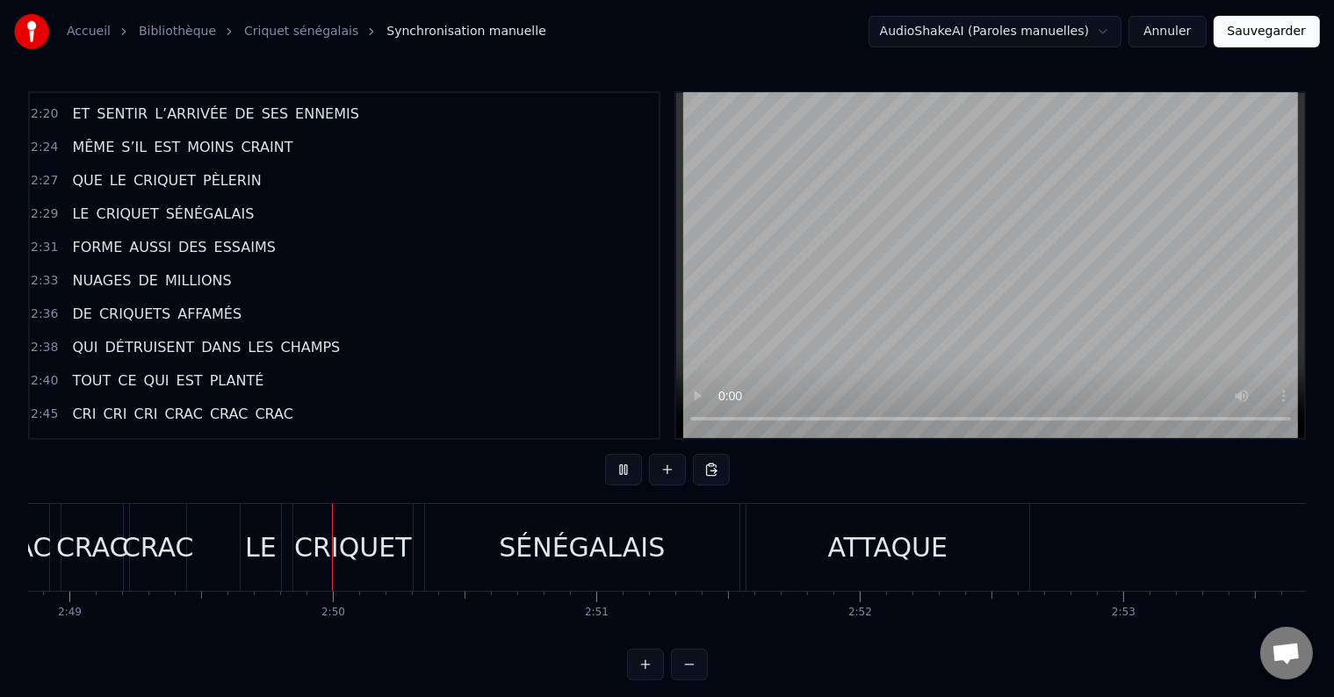
scroll to position [0, 44472]
click at [837, 562] on div "ATTAQUE" at bounding box center [885, 548] width 120 height 40
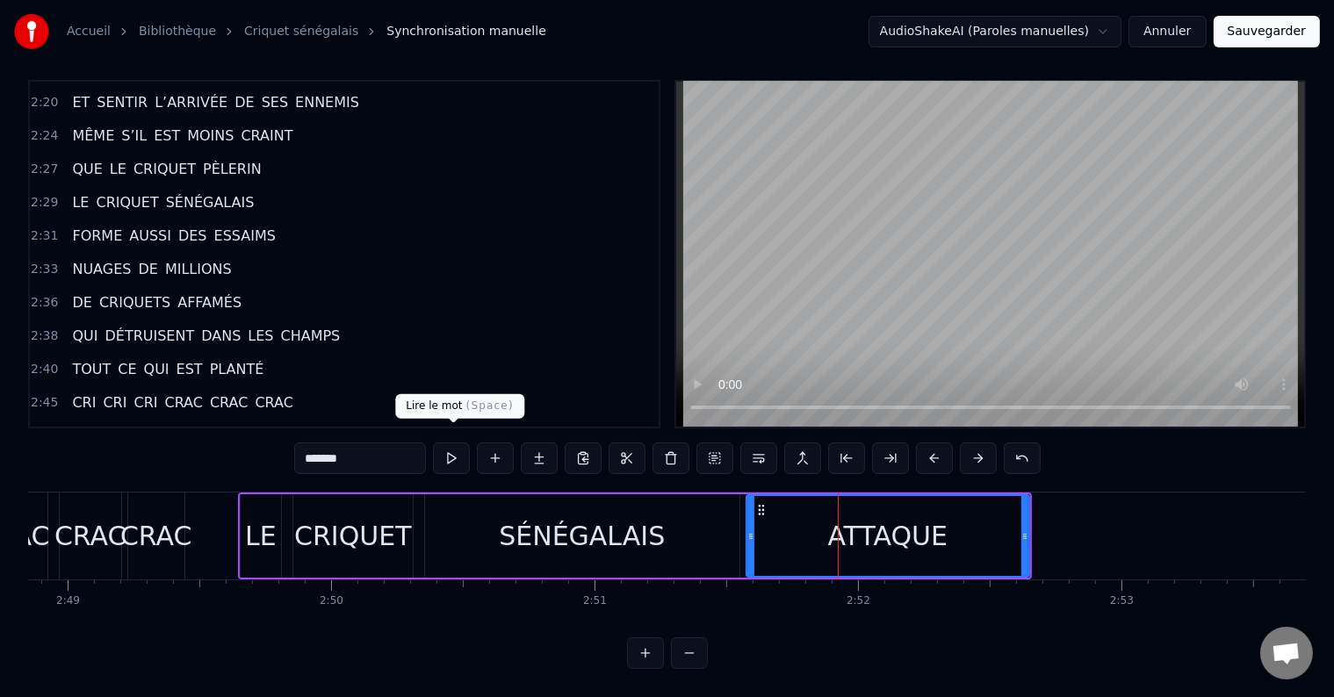
click at [460, 442] on button at bounding box center [451, 458] width 37 height 32
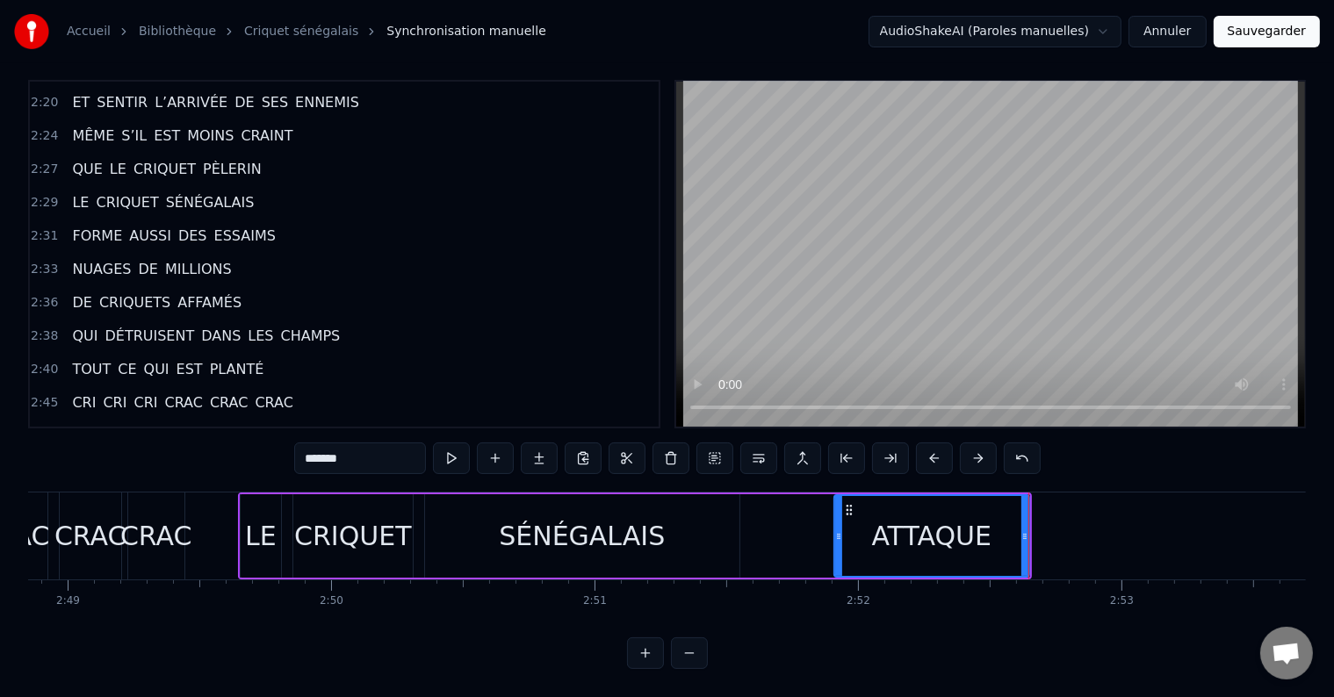
drag, startPoint x: 750, startPoint y: 517, endPoint x: 838, endPoint y: 522, distance: 88.0
click at [838, 529] on icon at bounding box center [838, 536] width 7 height 14
click at [452, 442] on button at bounding box center [451, 458] width 37 height 32
drag, startPoint x: 1020, startPoint y: 521, endPoint x: 1008, endPoint y: 524, distance: 12.8
click at [1008, 529] on icon at bounding box center [1008, 536] width 7 height 14
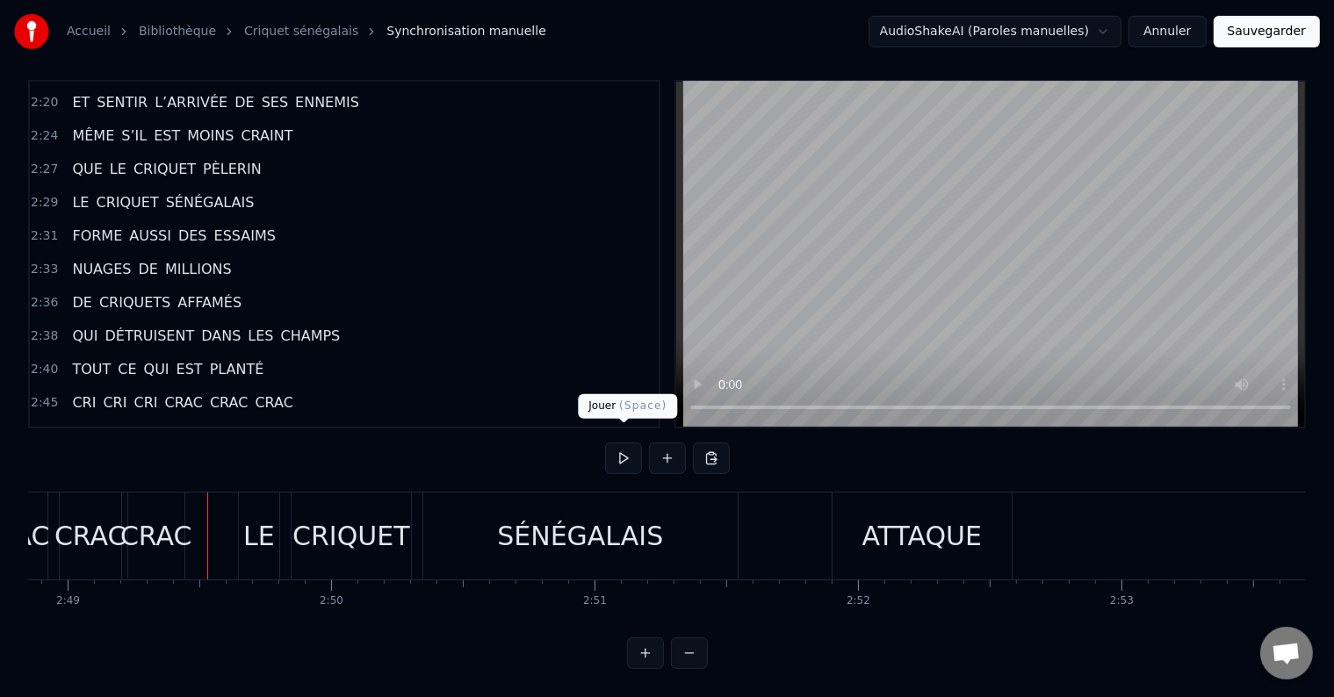
click at [622, 454] on button at bounding box center [623, 458] width 37 height 32
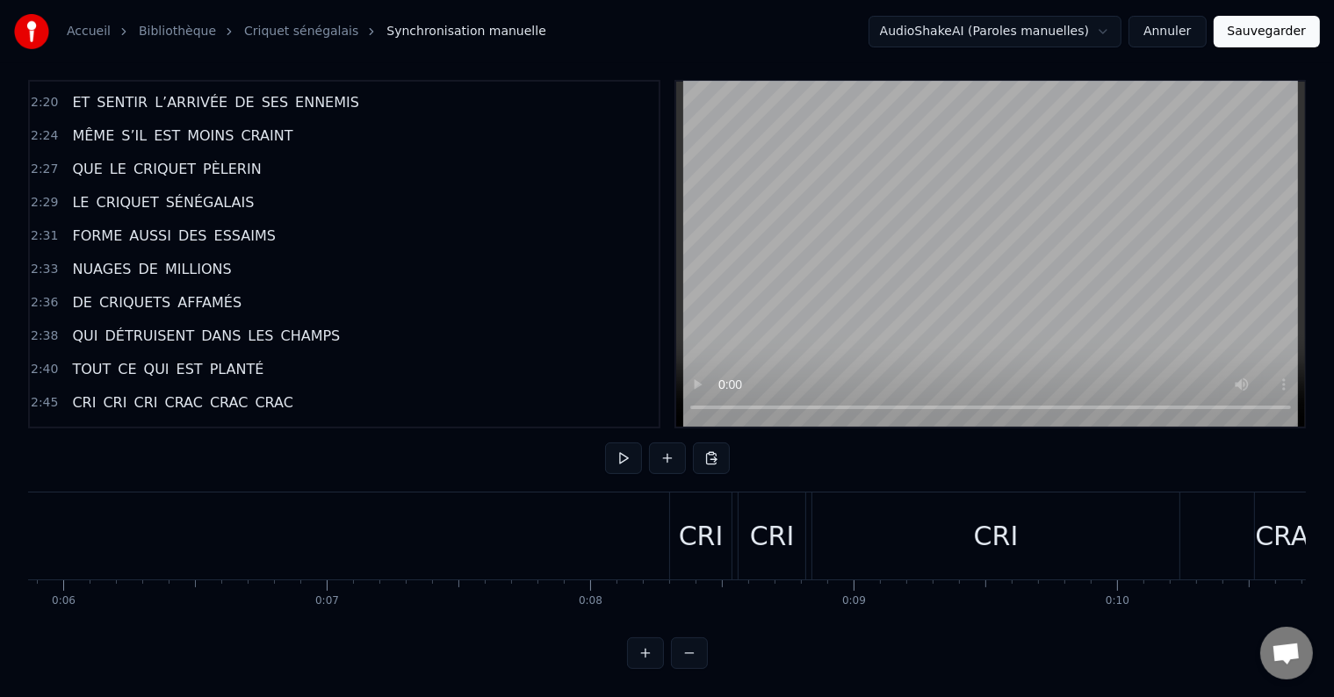
scroll to position [0, 0]
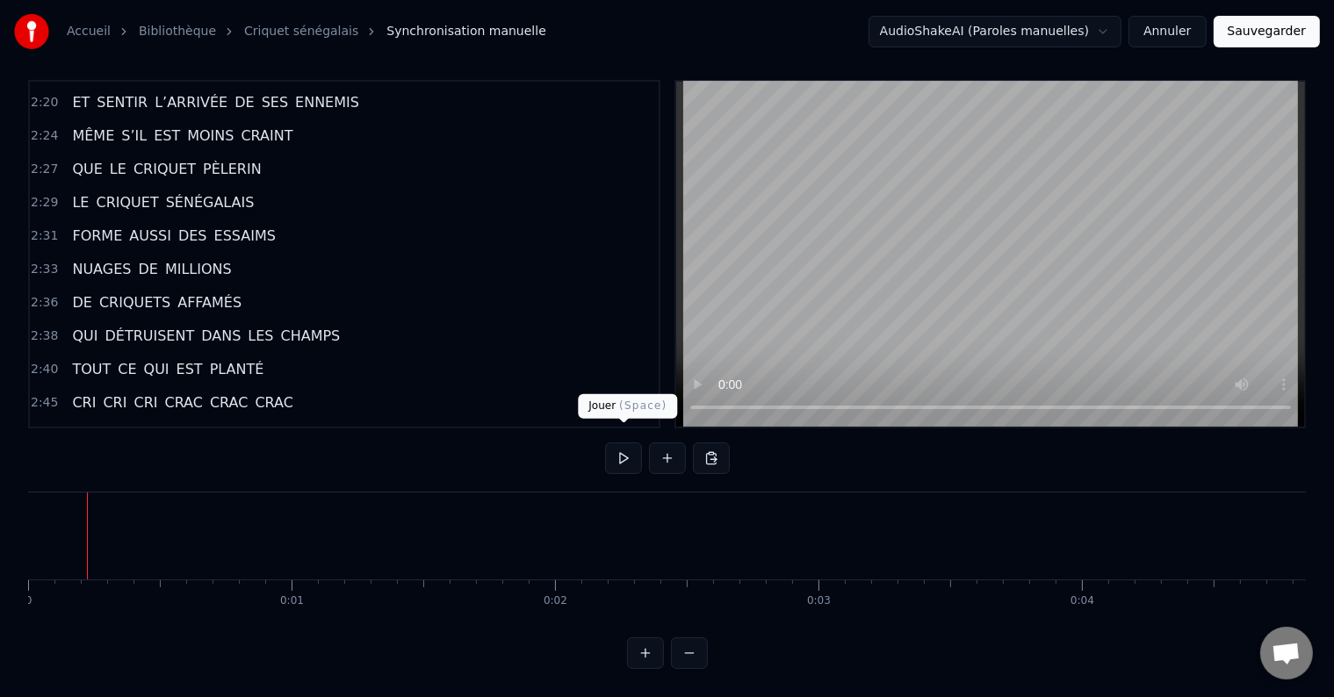
click at [628, 453] on button at bounding box center [623, 458] width 37 height 32
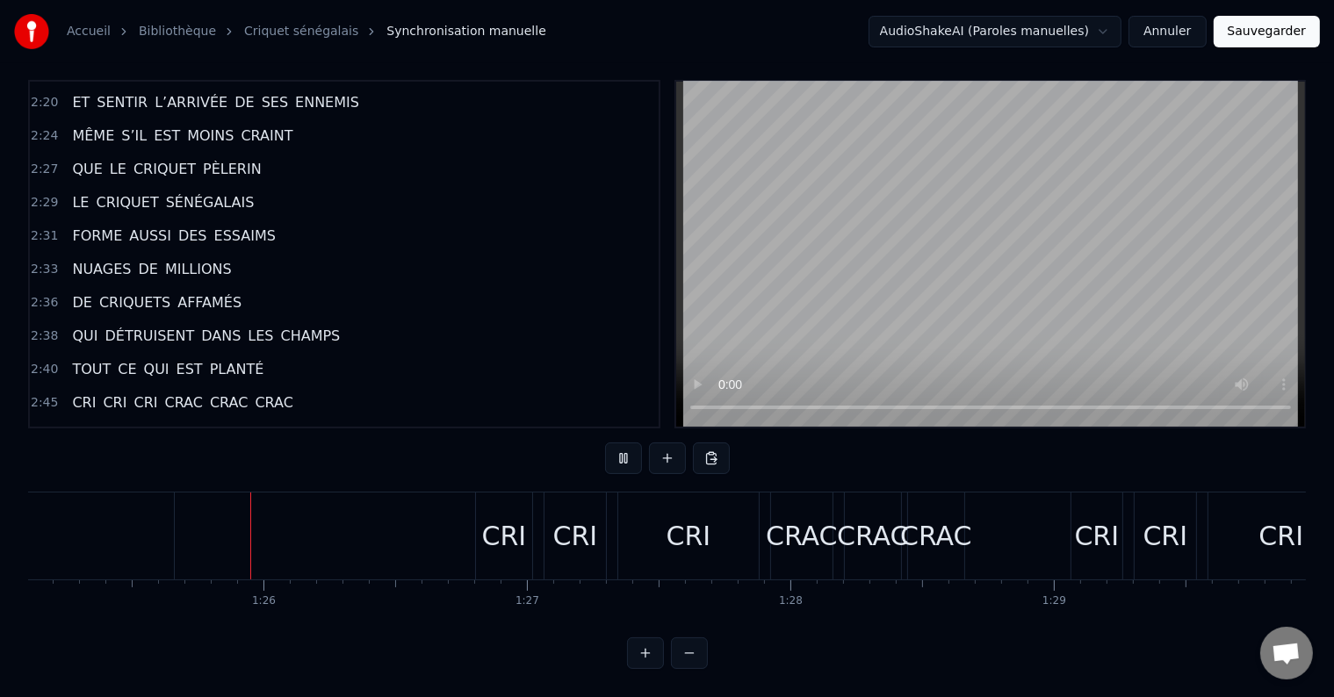
scroll to position [0, 22419]
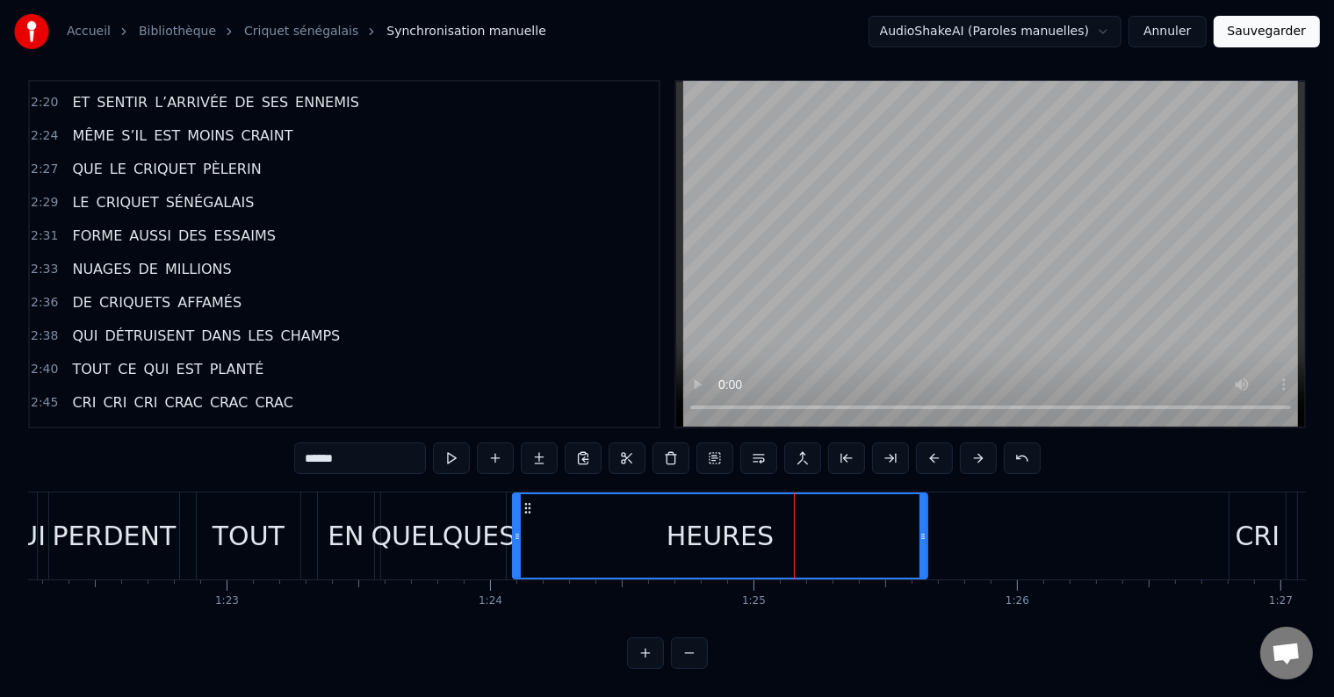
scroll to position [0, 21602]
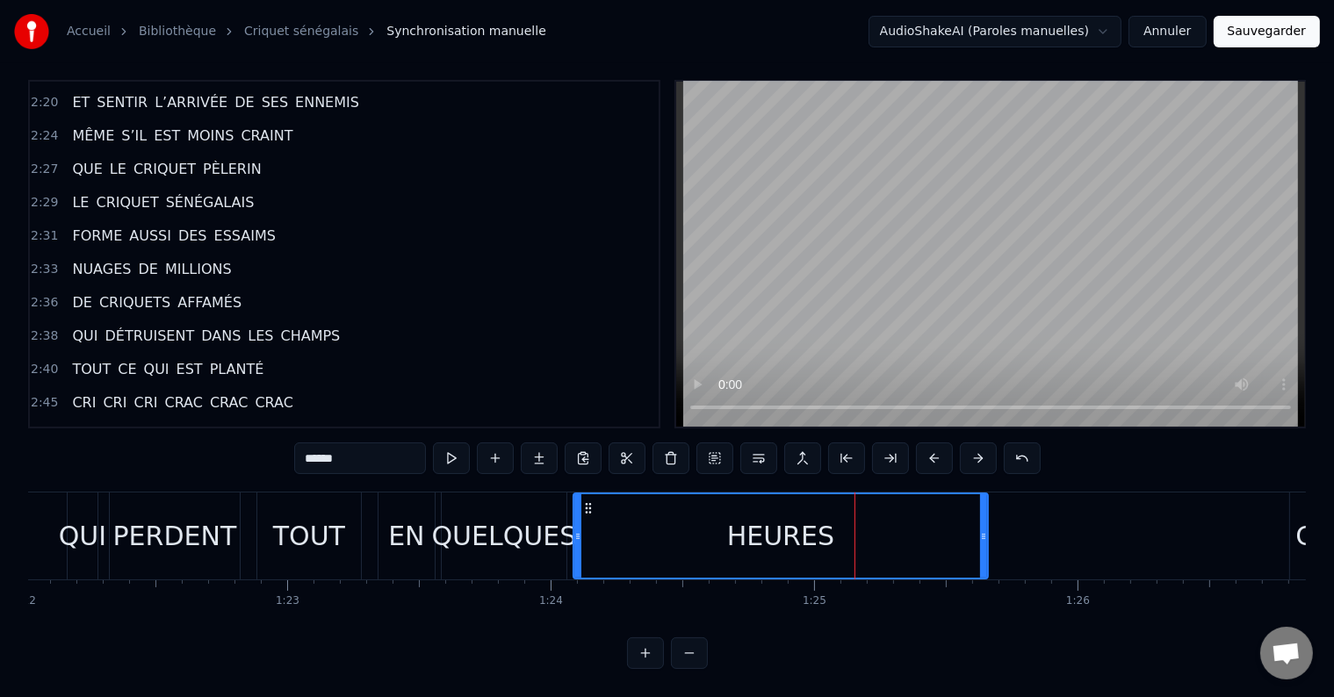
click at [510, 525] on div "QUELQUES" at bounding box center [503, 536] width 145 height 40
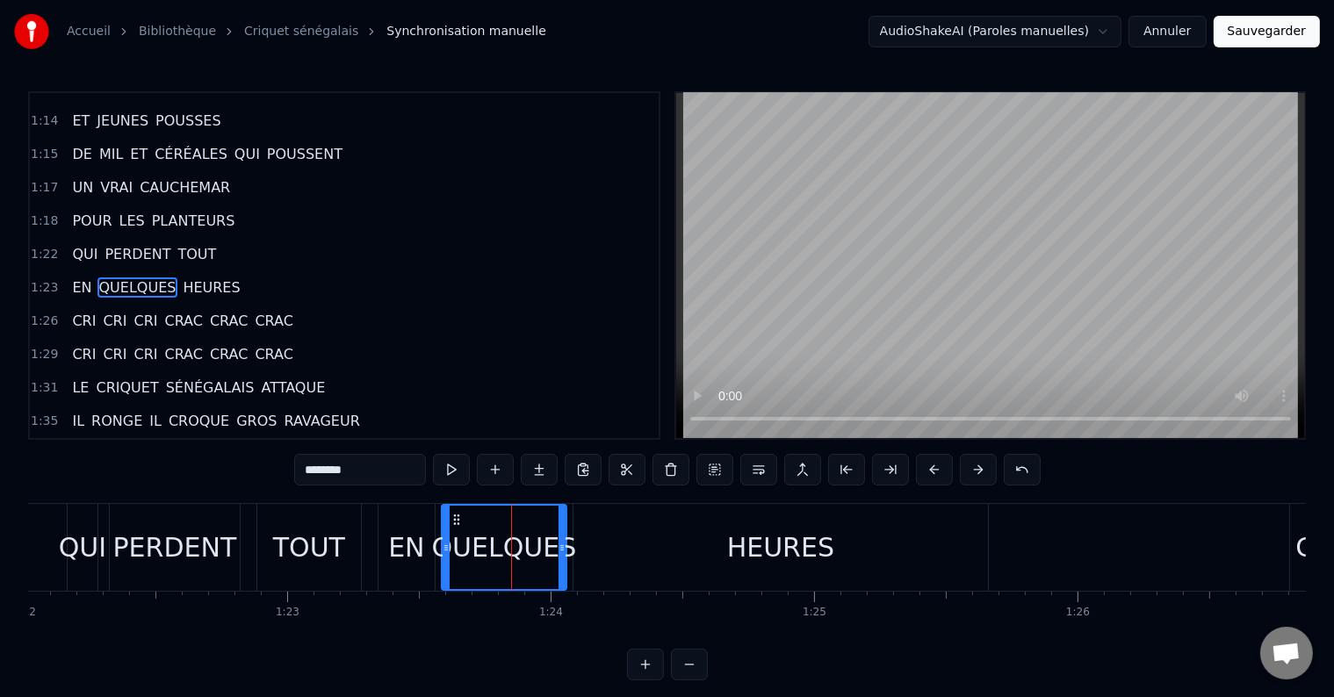
scroll to position [651, 0]
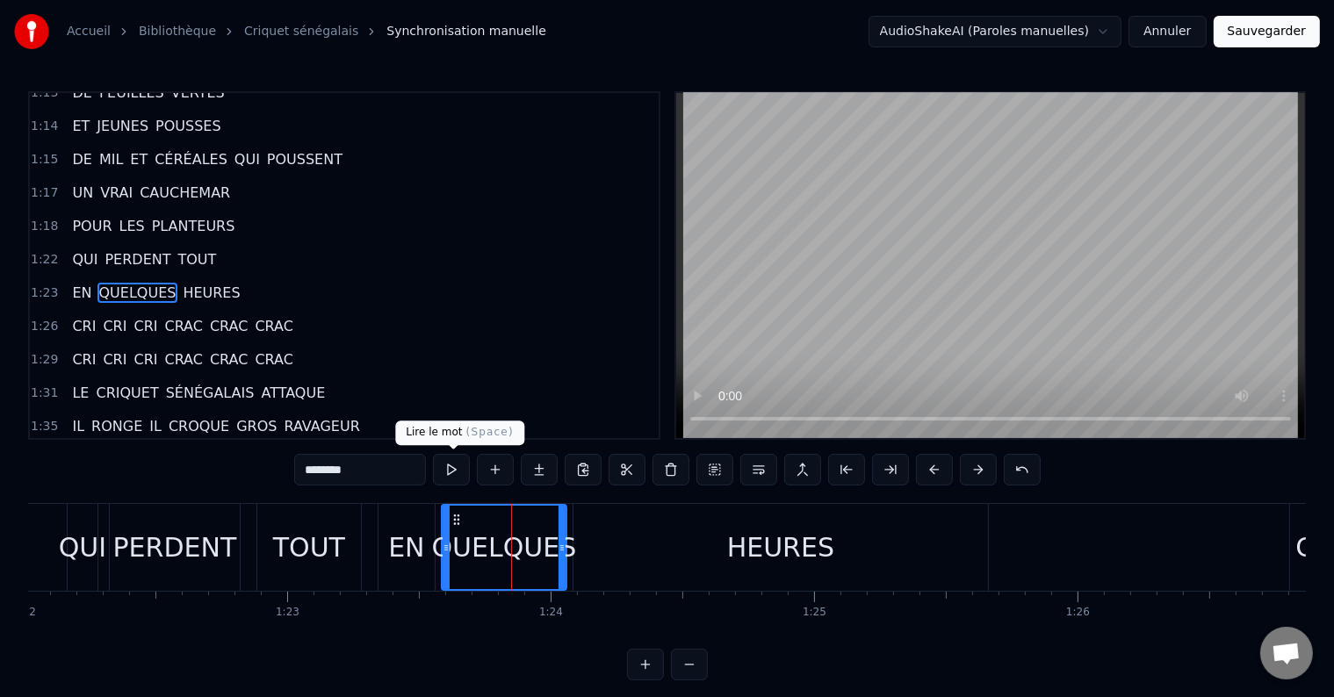
click at [453, 476] on button at bounding box center [451, 470] width 37 height 32
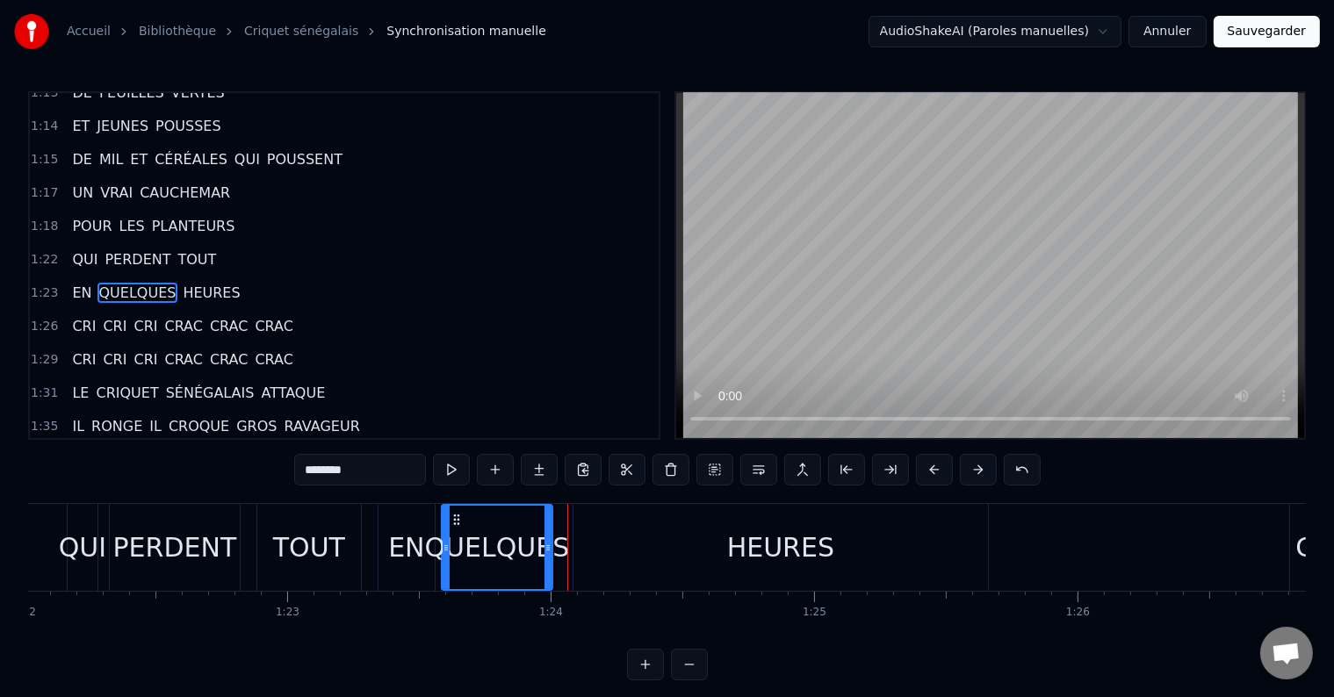
drag, startPoint x: 560, startPoint y: 539, endPoint x: 544, endPoint y: 540, distance: 15.8
click at [544, 540] on div at bounding box center [547, 547] width 7 height 83
click at [455, 467] on button at bounding box center [451, 470] width 37 height 32
click at [615, 548] on div "HEURES" at bounding box center [780, 547] width 414 height 87
type input "******"
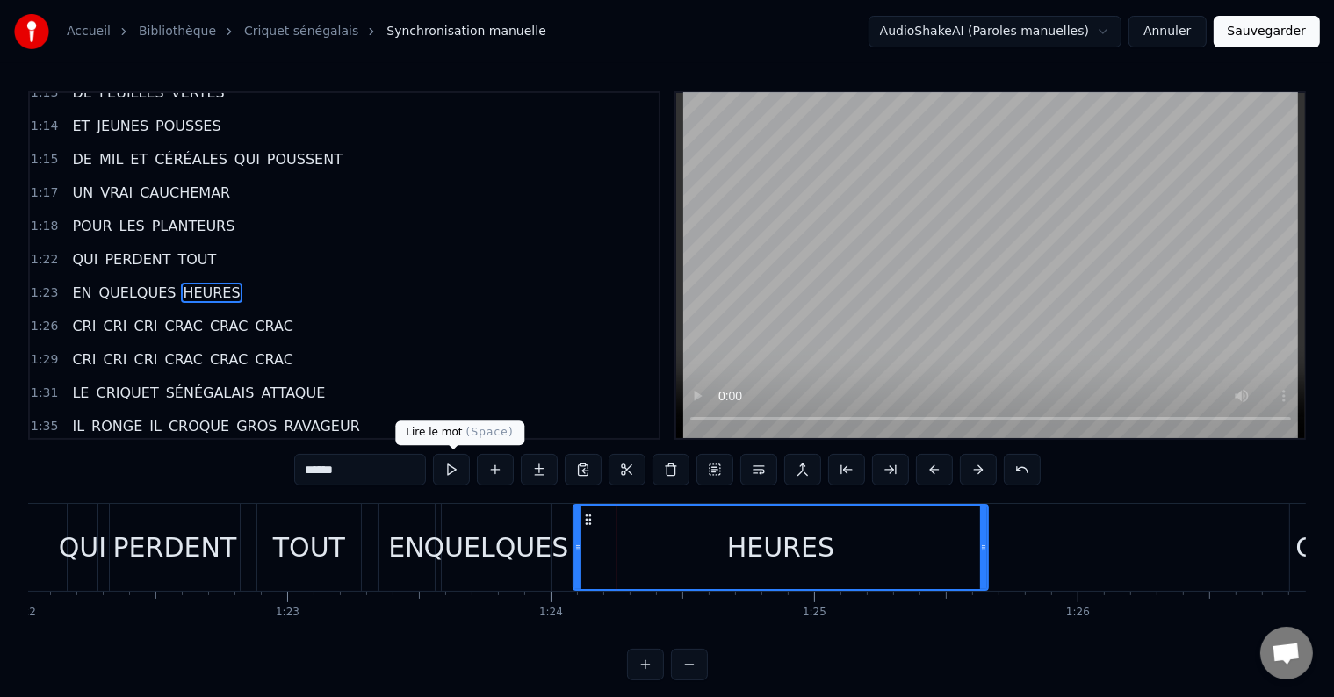
click at [454, 471] on button at bounding box center [451, 470] width 37 height 32
drag, startPoint x: 578, startPoint y: 551, endPoint x: 568, endPoint y: 551, distance: 9.7
click at [568, 551] on icon at bounding box center [568, 548] width 7 height 14
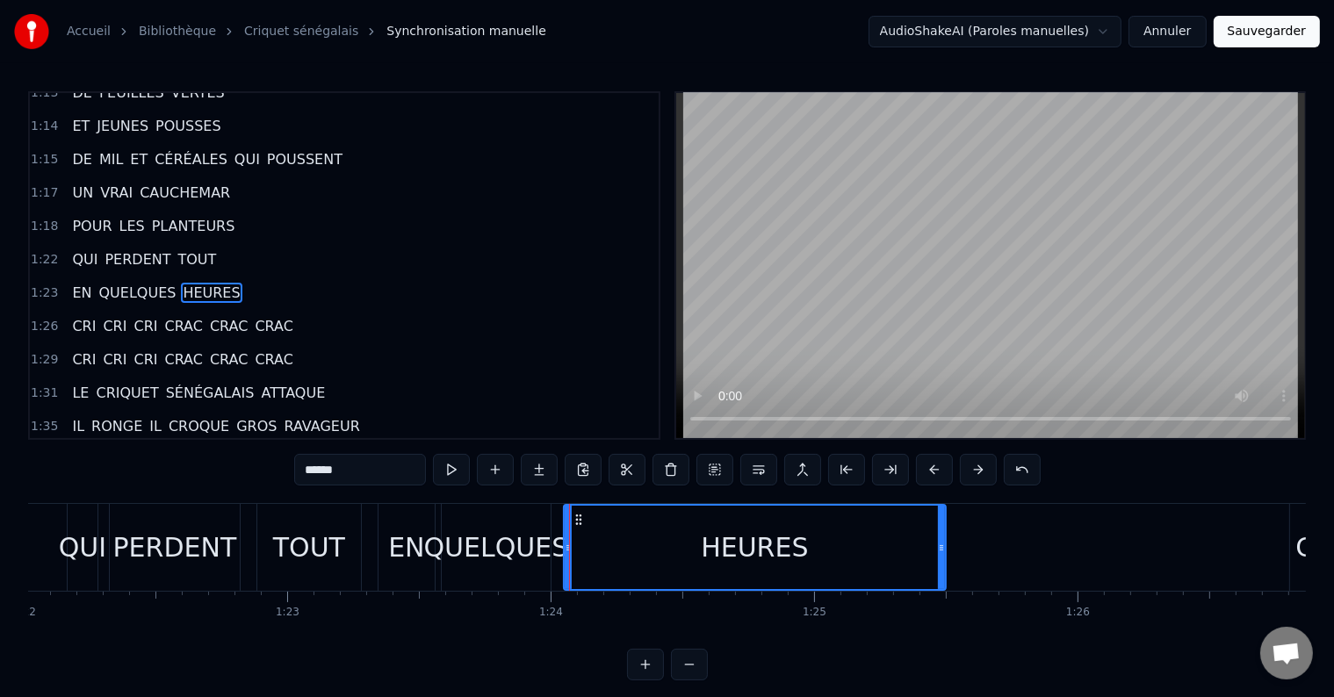
drag, startPoint x: 983, startPoint y: 546, endPoint x: 927, endPoint y: 551, distance: 56.4
click at [941, 551] on icon at bounding box center [941, 548] width 7 height 14
click at [446, 471] on button at bounding box center [451, 470] width 37 height 32
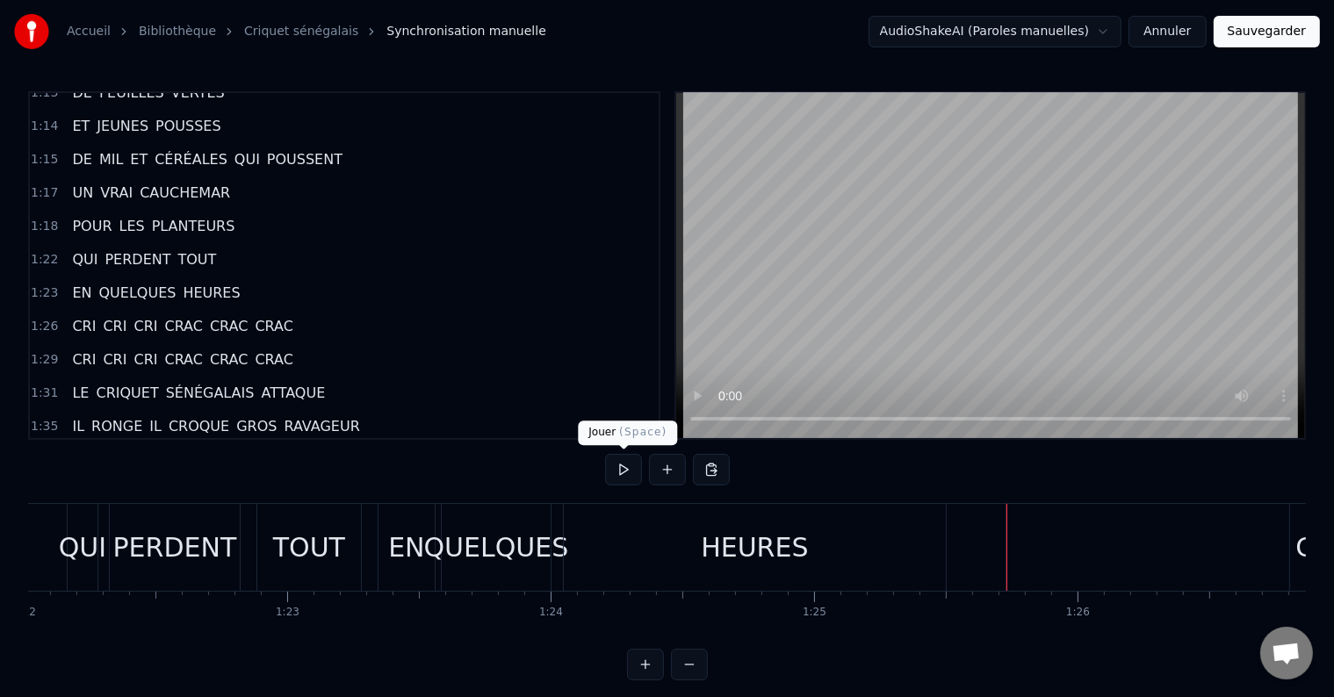
click at [622, 474] on button at bounding box center [623, 470] width 37 height 32
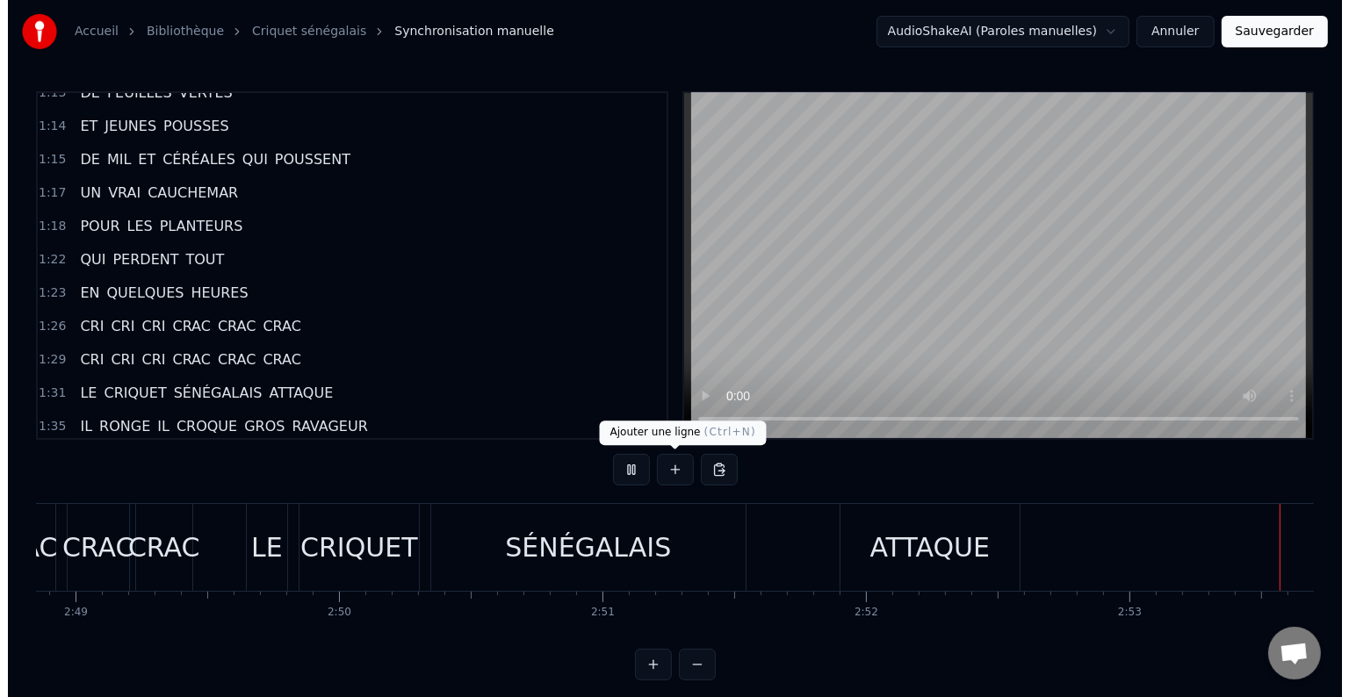
scroll to position [0, 44473]
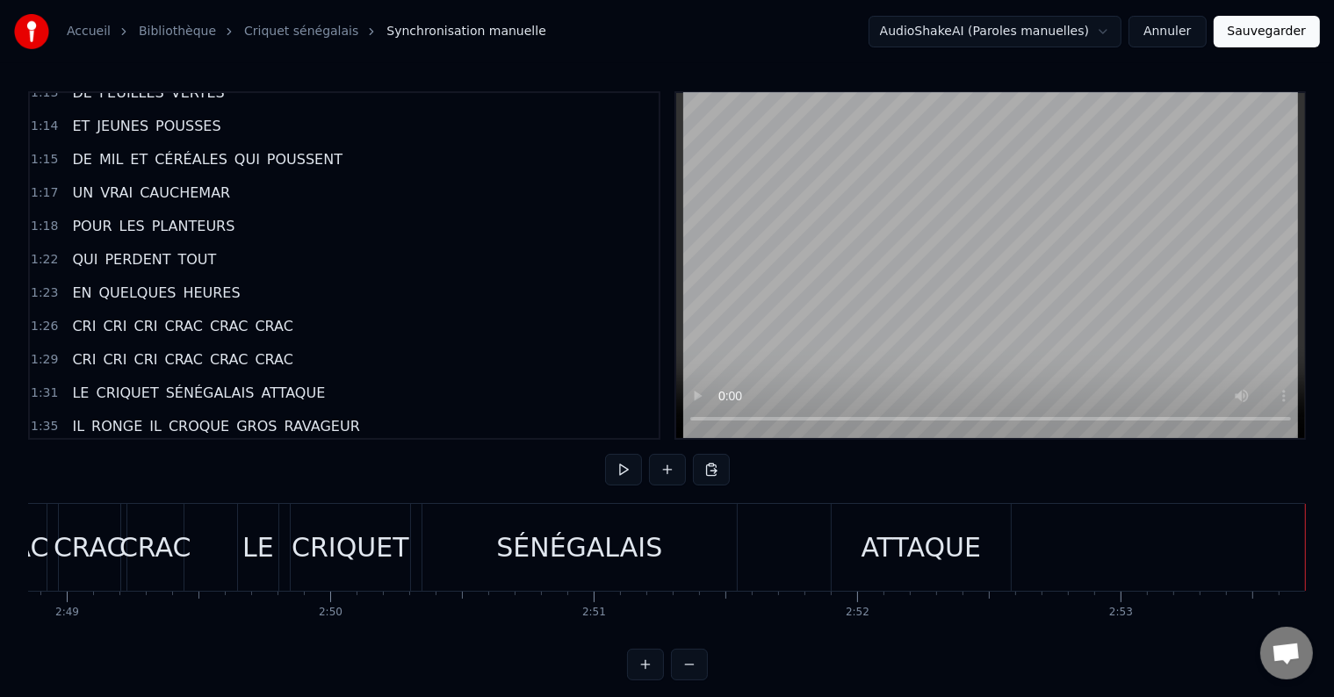
click at [1260, 37] on button "Sauvegarder" at bounding box center [1266, 32] width 106 height 32
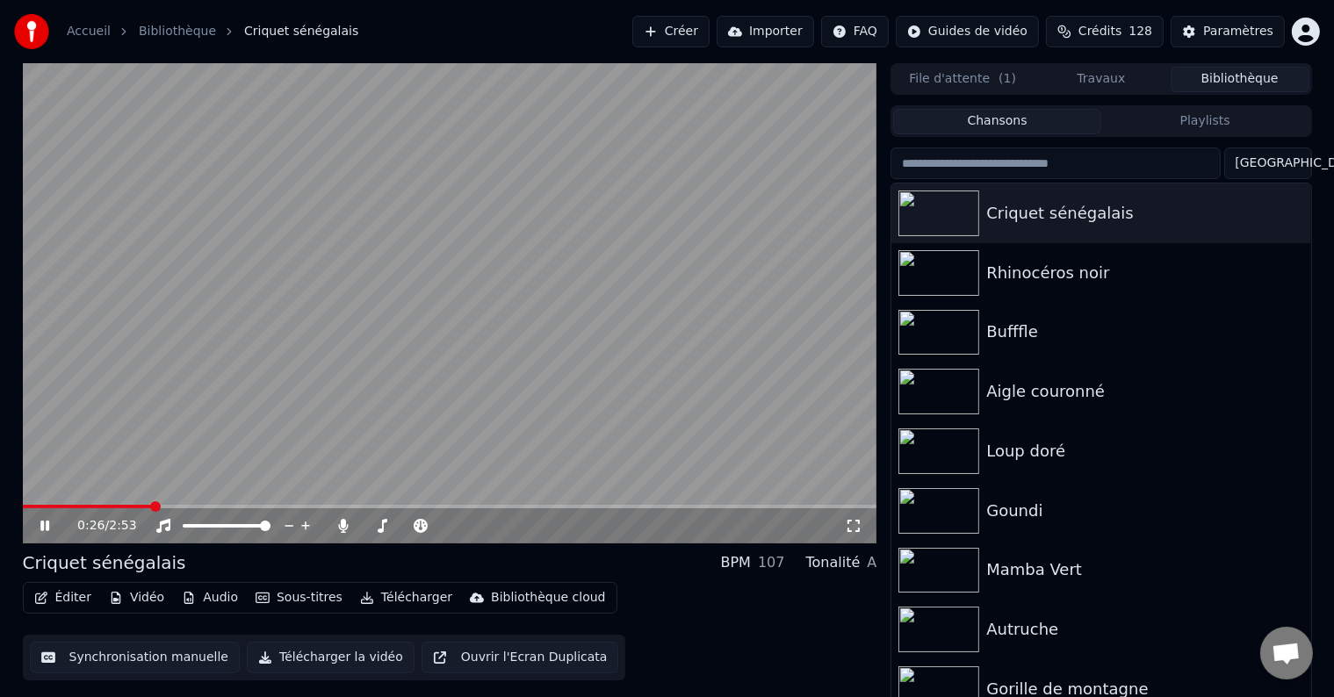
click at [97, 35] on link "Accueil" at bounding box center [89, 32] width 44 height 18
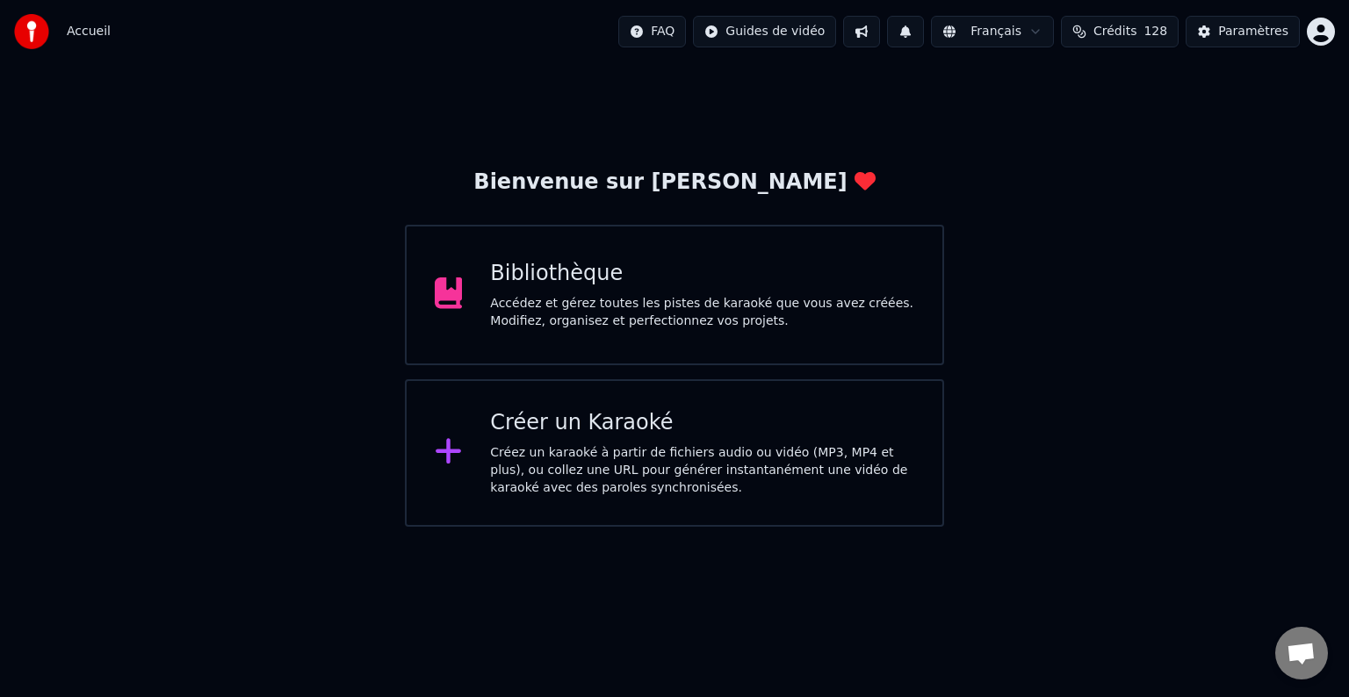
click at [320, 132] on div "Bienvenue sur Youka Bibliothèque Accédez et gérez toutes les pistes de karaoké …" at bounding box center [674, 295] width 1349 height 464
